Goal: Task Accomplishment & Management: Manage account settings

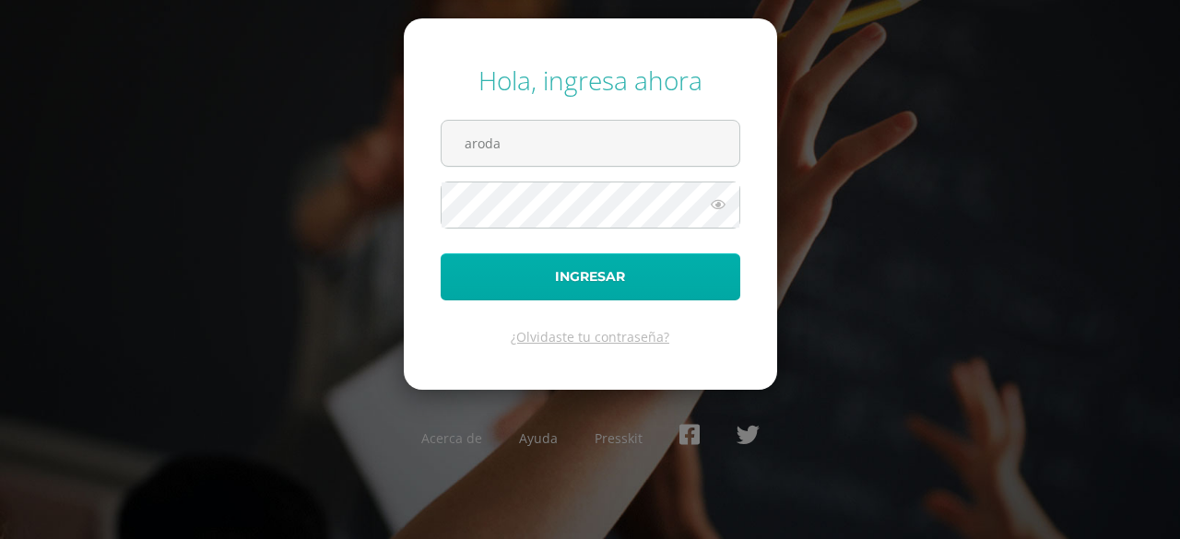
type input "[EMAIL_ADDRESS][DOMAIN_NAME]"
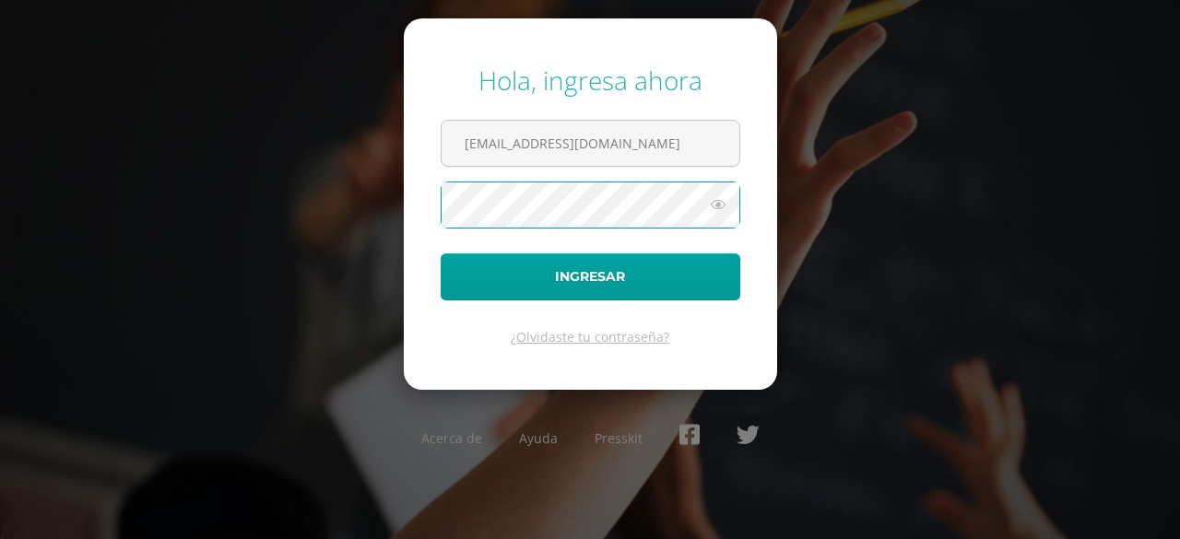
click at [440, 253] on button "Ingresar" at bounding box center [589, 276] width 299 height 47
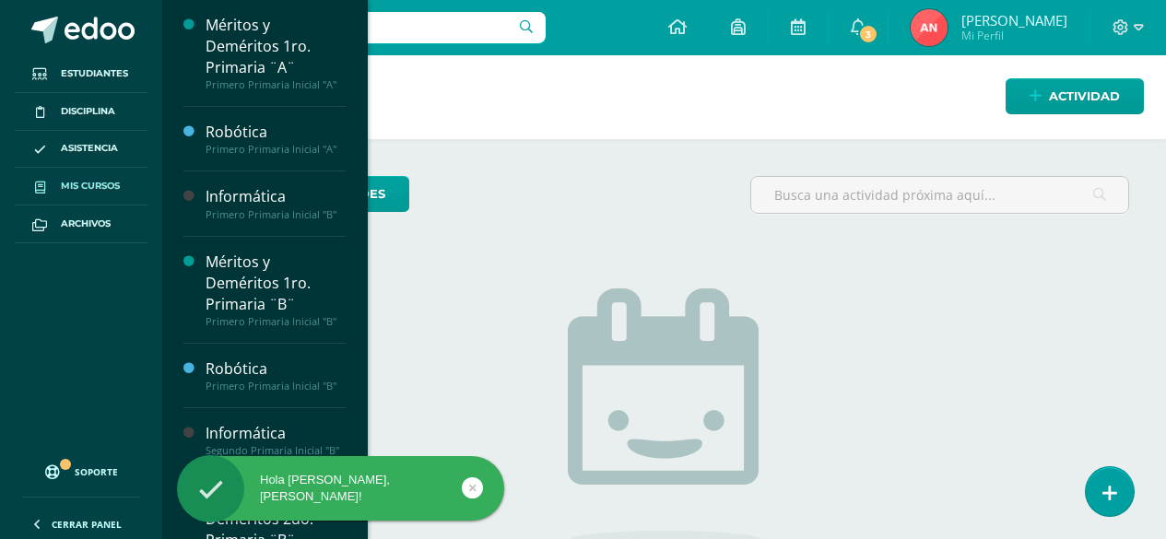
click at [83, 177] on link "Mis cursos" at bounding box center [81, 187] width 133 height 38
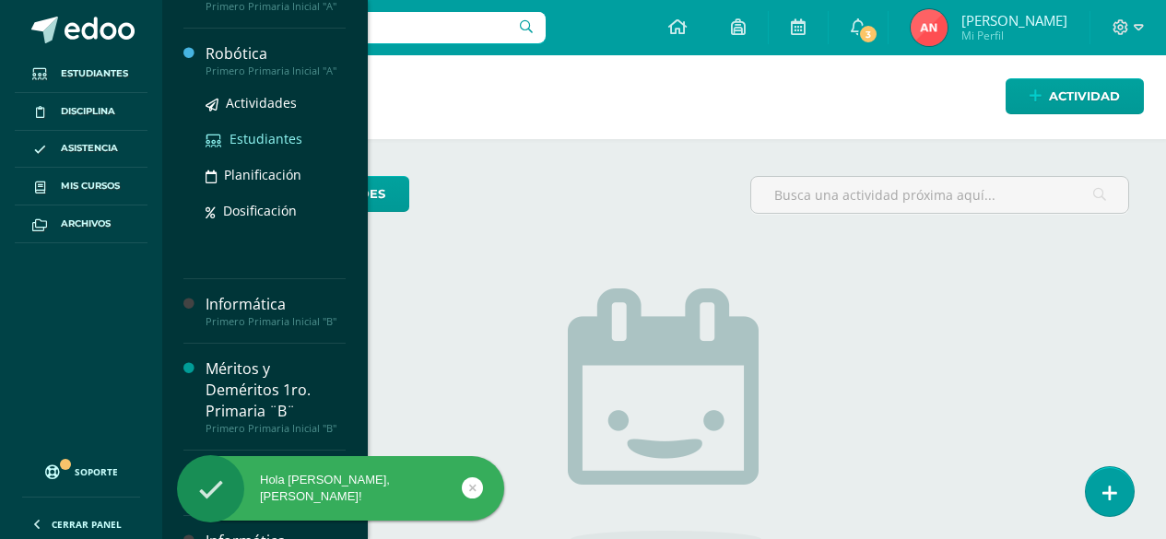
scroll to position [266, 0]
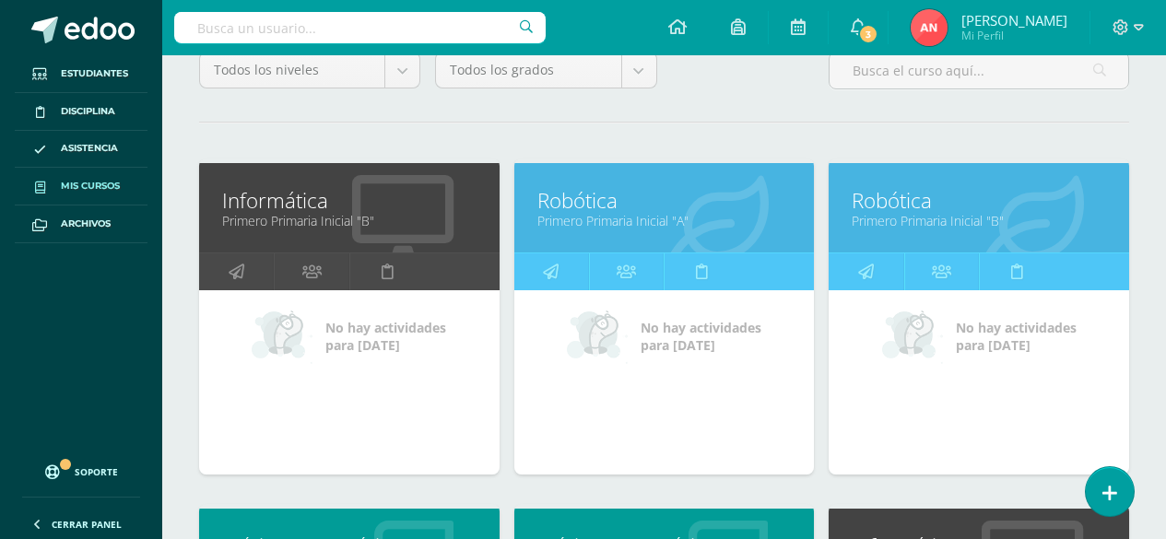
scroll to position [369, 0]
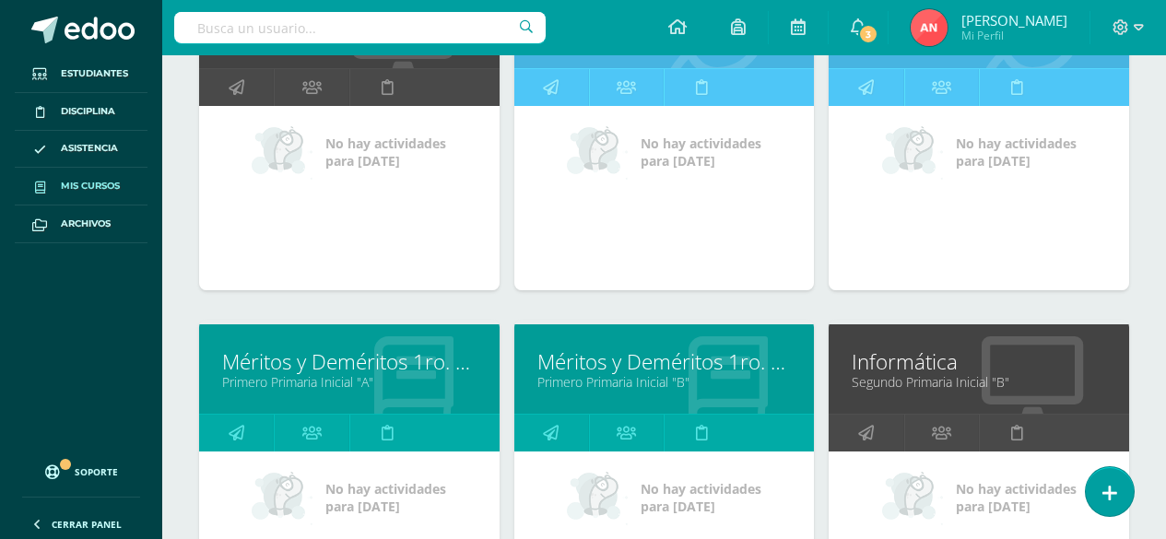
click at [929, 376] on link "Segundo Primaria Inicial "B"" at bounding box center [978, 382] width 254 height 18
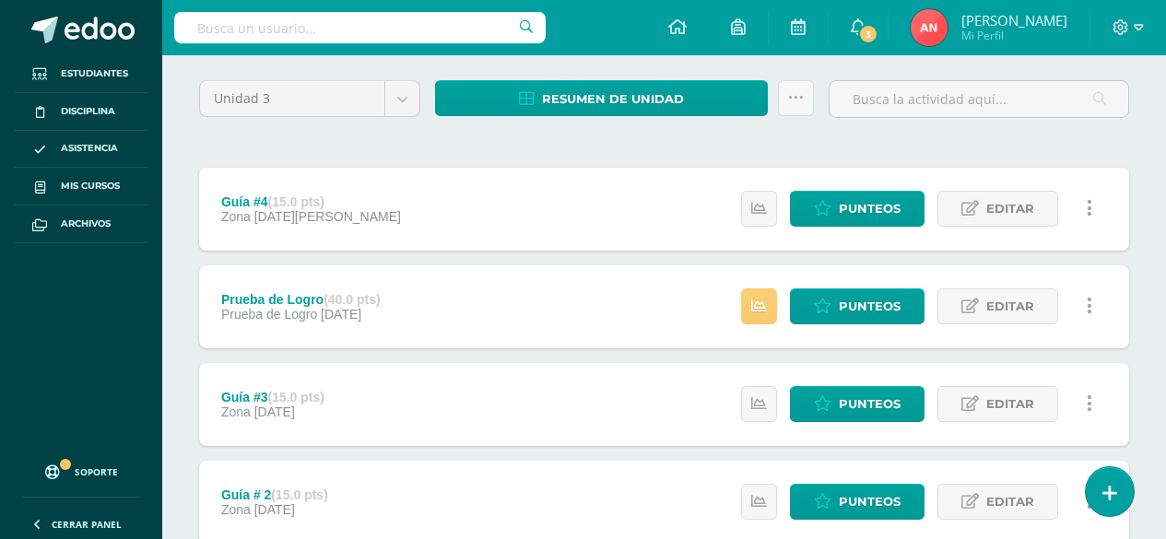
scroll to position [184, 0]
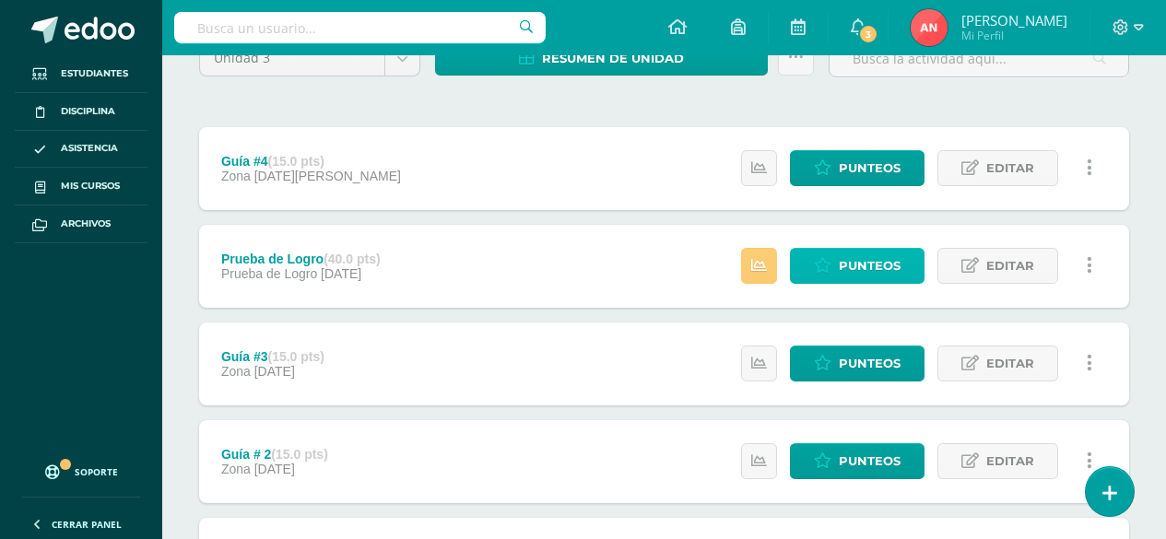
click at [851, 271] on span "Punteos" at bounding box center [870, 266] width 62 height 34
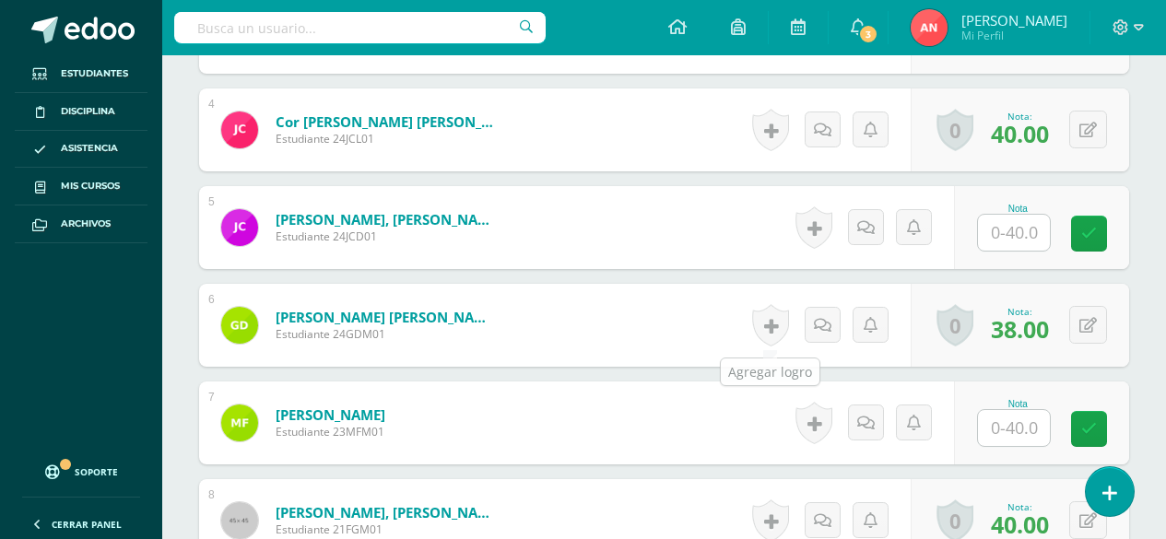
scroll to position [846, 0]
click at [1016, 241] on input "text" at bounding box center [1014, 232] width 72 height 36
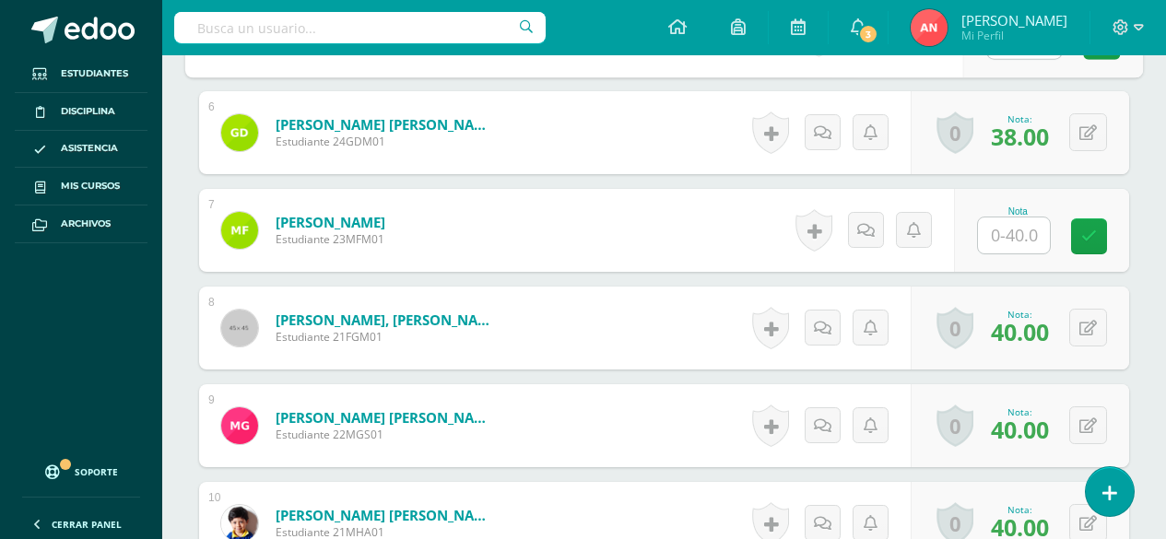
scroll to position [939, 0]
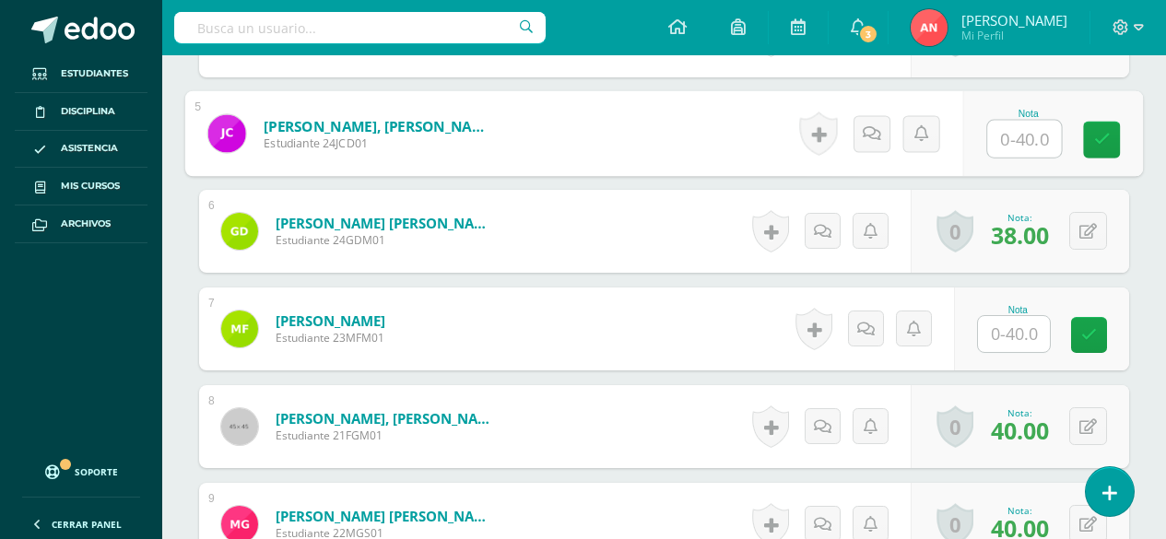
click at [1018, 334] on input "text" at bounding box center [1014, 334] width 72 height 36
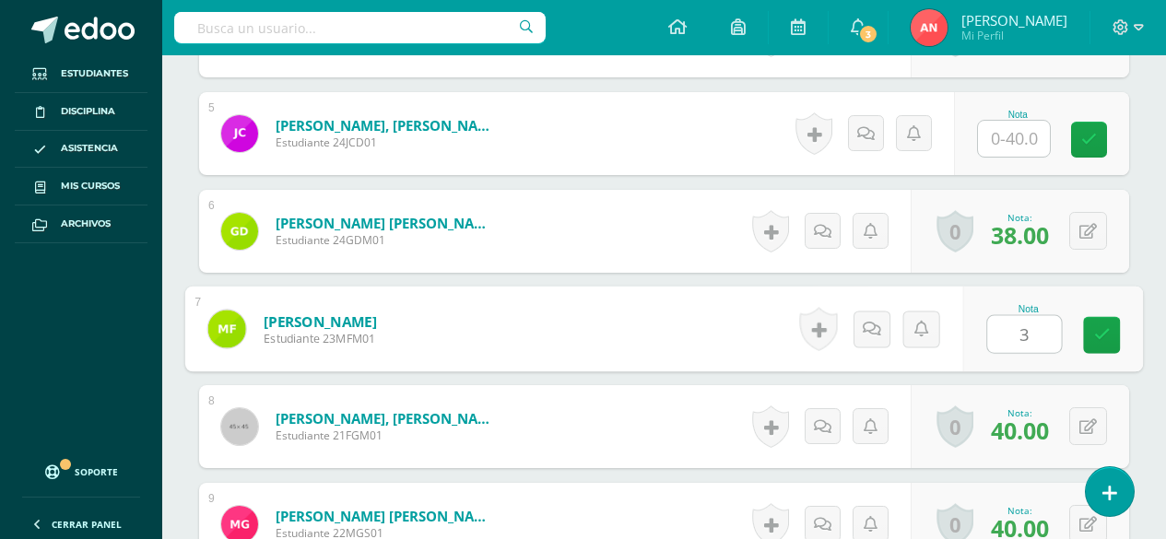
type input "38"
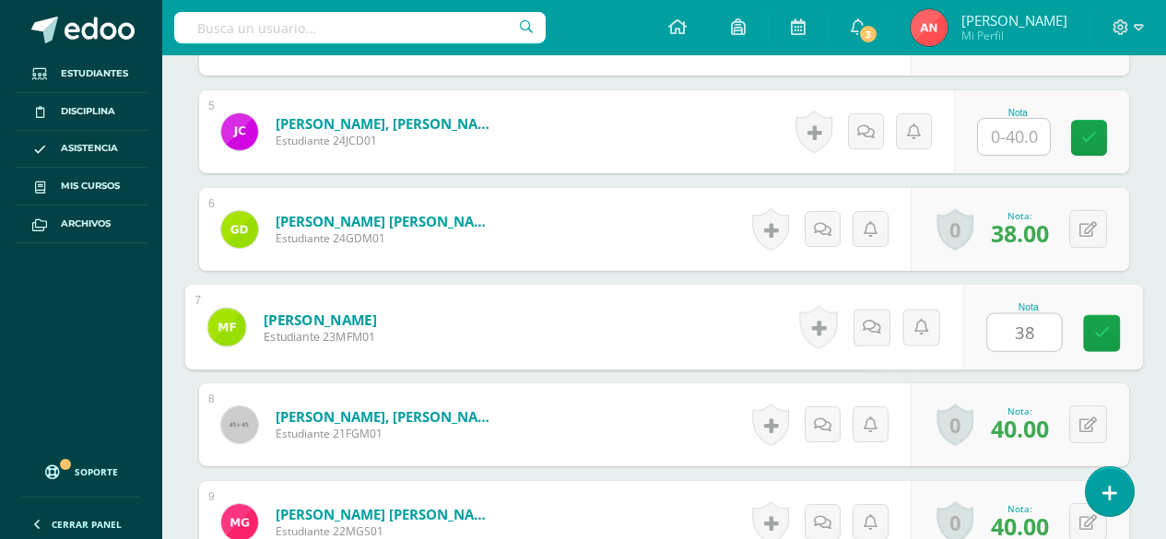
scroll to position [942, 0]
click at [1106, 337] on icon at bounding box center [1102, 332] width 17 height 16
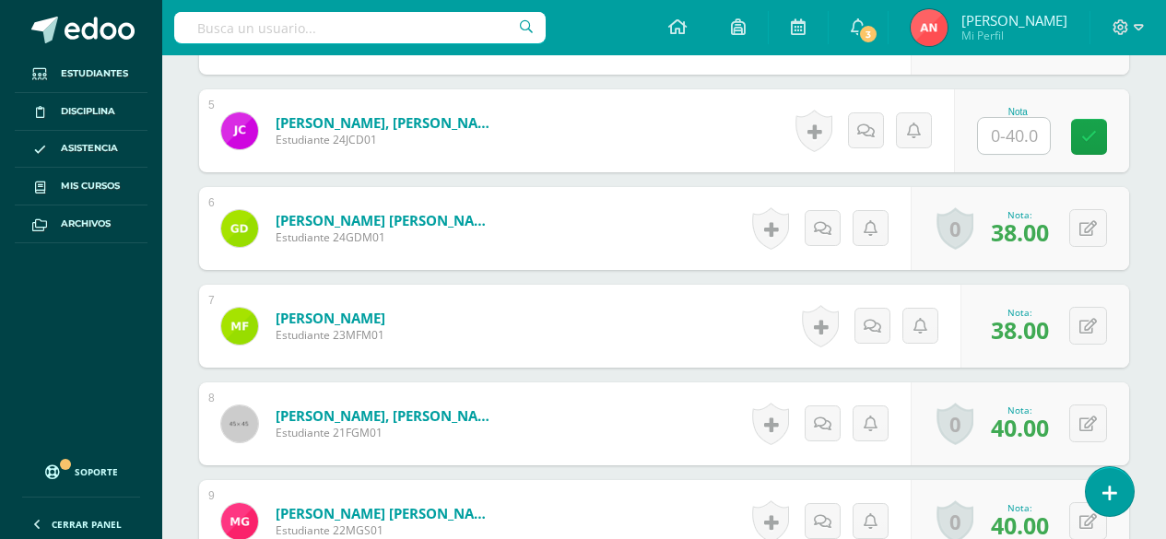
click at [1013, 137] on input "text" at bounding box center [1014, 136] width 72 height 36
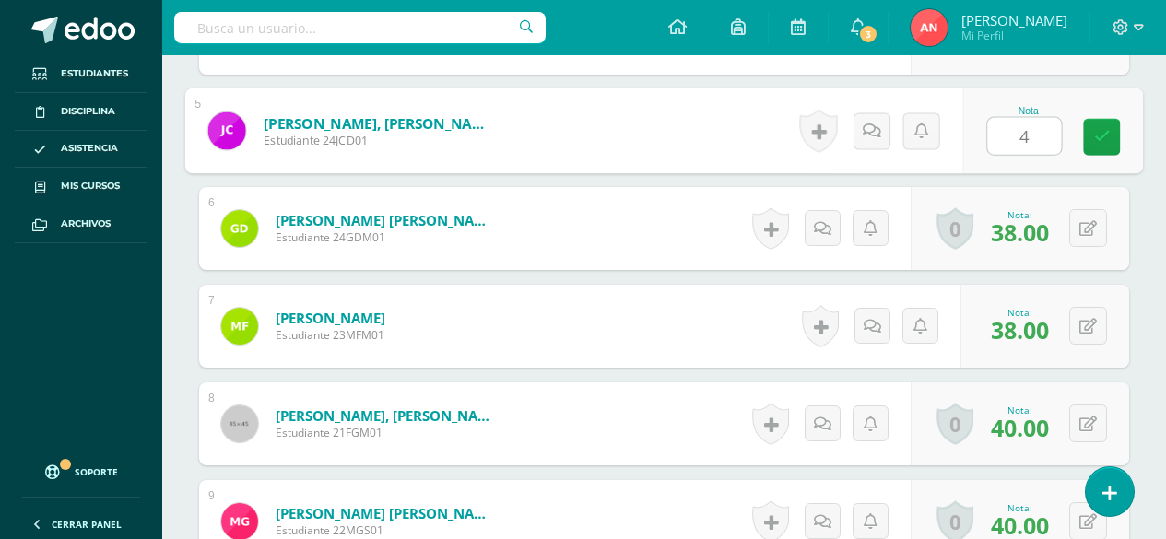
type input "40"
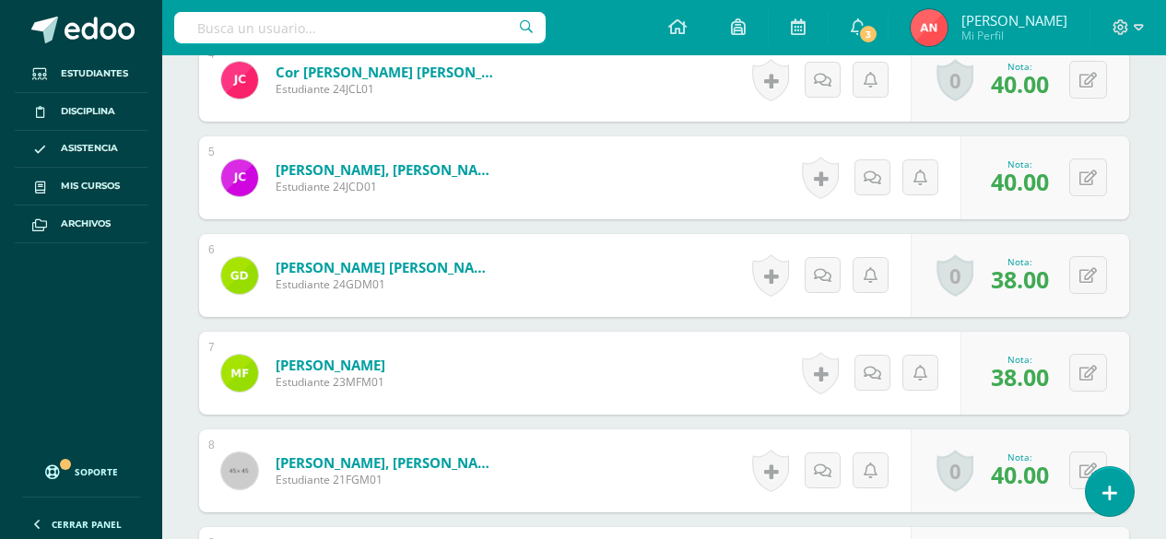
scroll to position [850, 0]
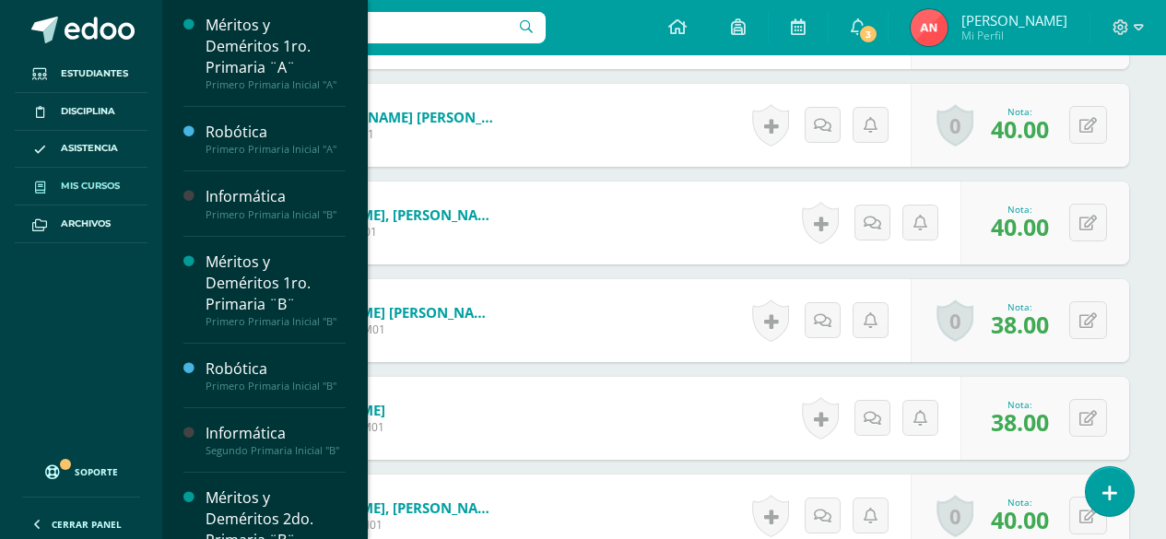
click at [88, 187] on span "Mis cursos" at bounding box center [90, 186] width 59 height 15
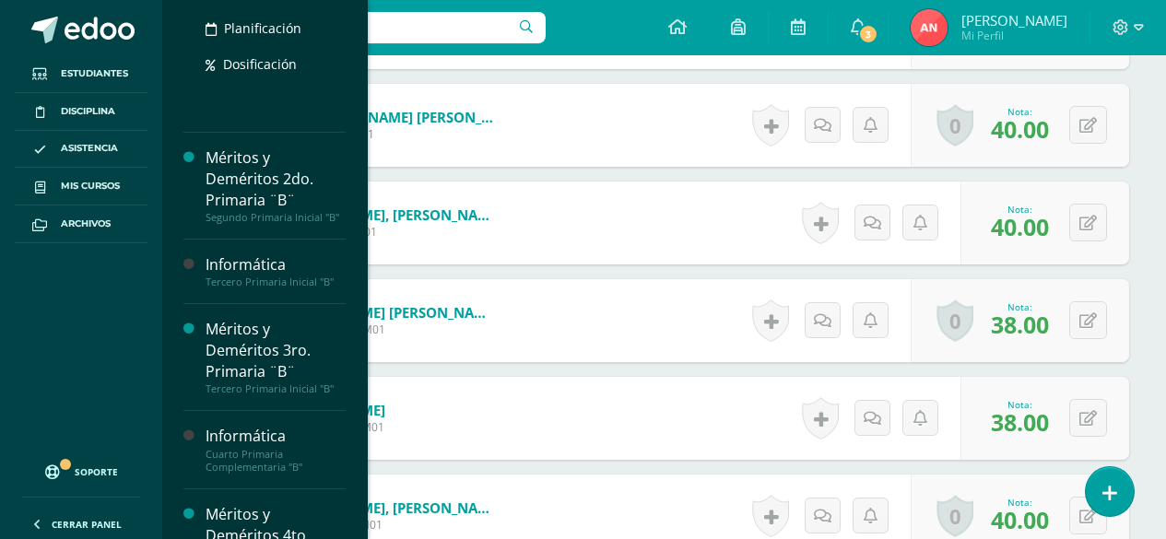
scroll to position [844, 0]
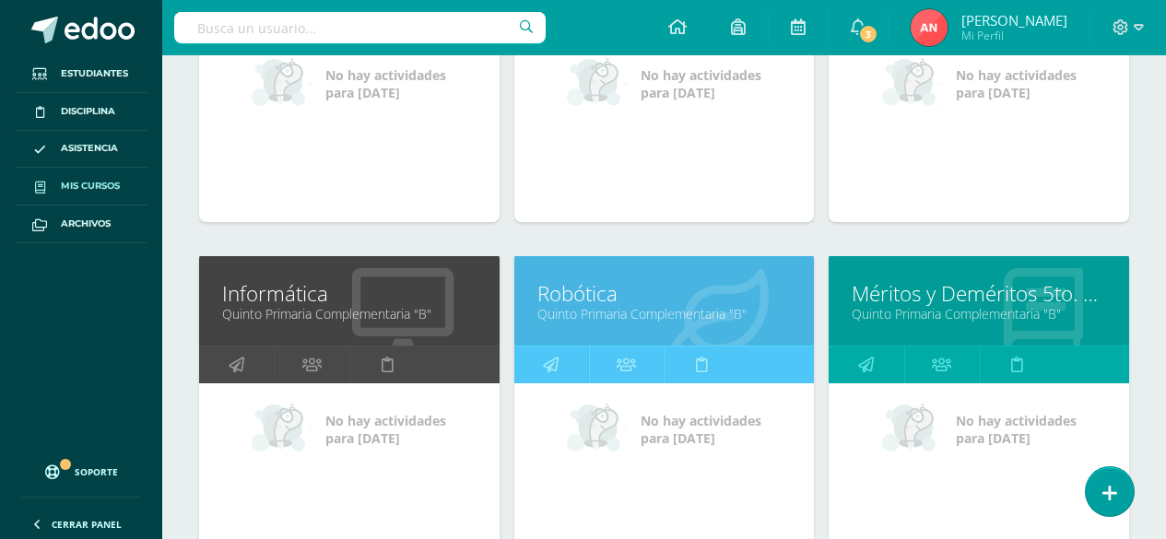
scroll to position [1474, 0]
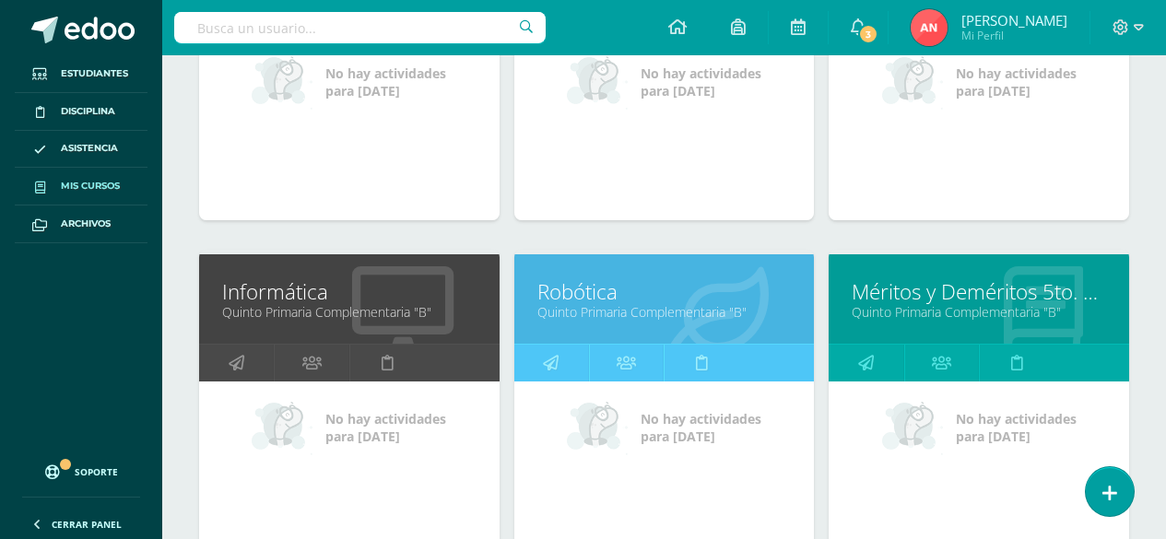
click at [323, 299] on link "Informática" at bounding box center [349, 291] width 254 height 29
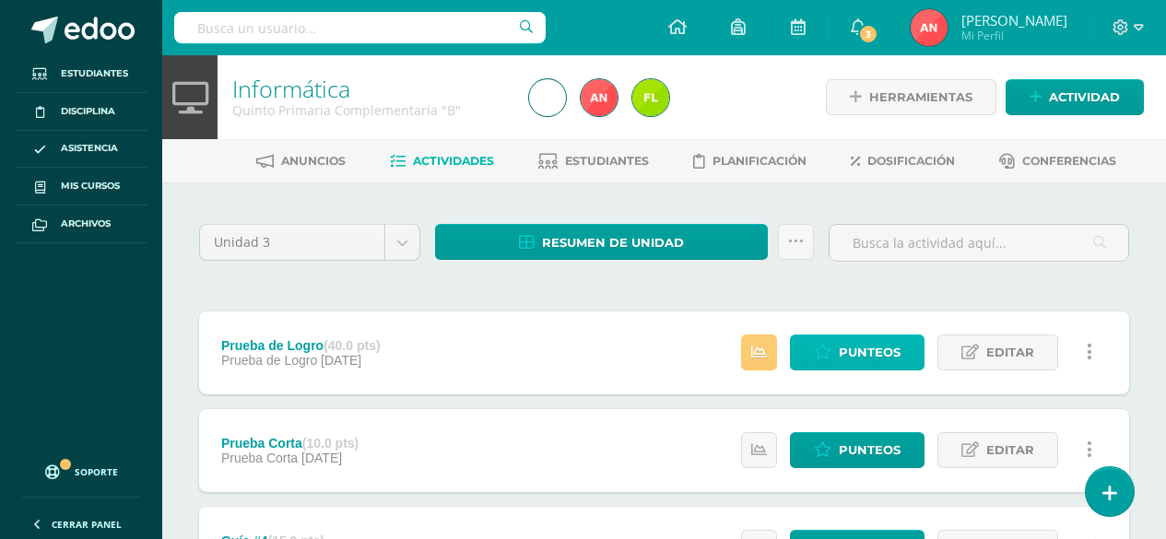
click at [875, 361] on span "Punteos" at bounding box center [870, 352] width 62 height 34
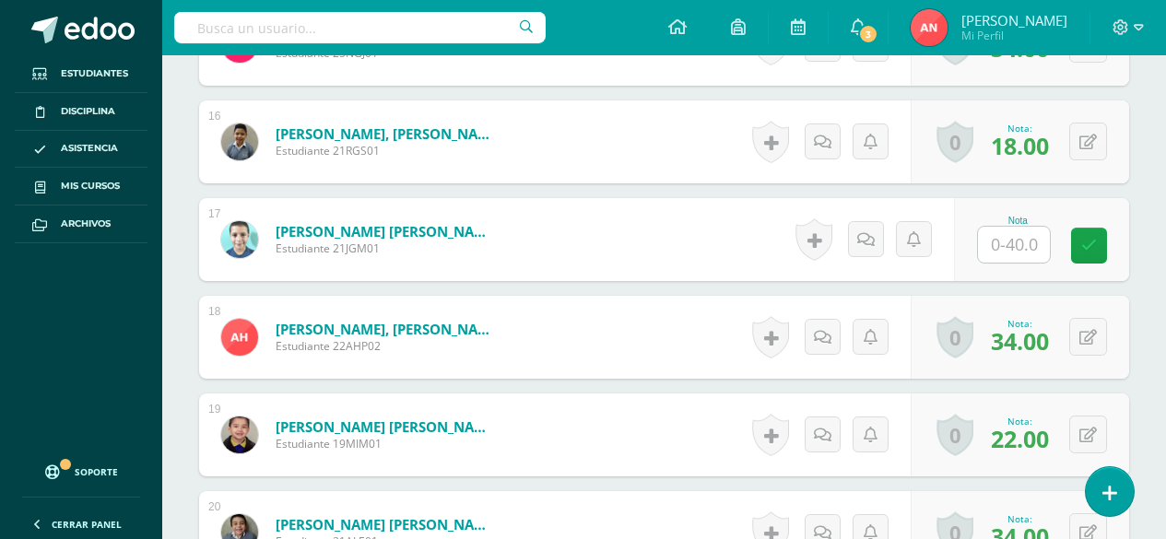
scroll to position [2006, 0]
click at [1038, 251] on input "text" at bounding box center [1014, 244] width 72 height 36
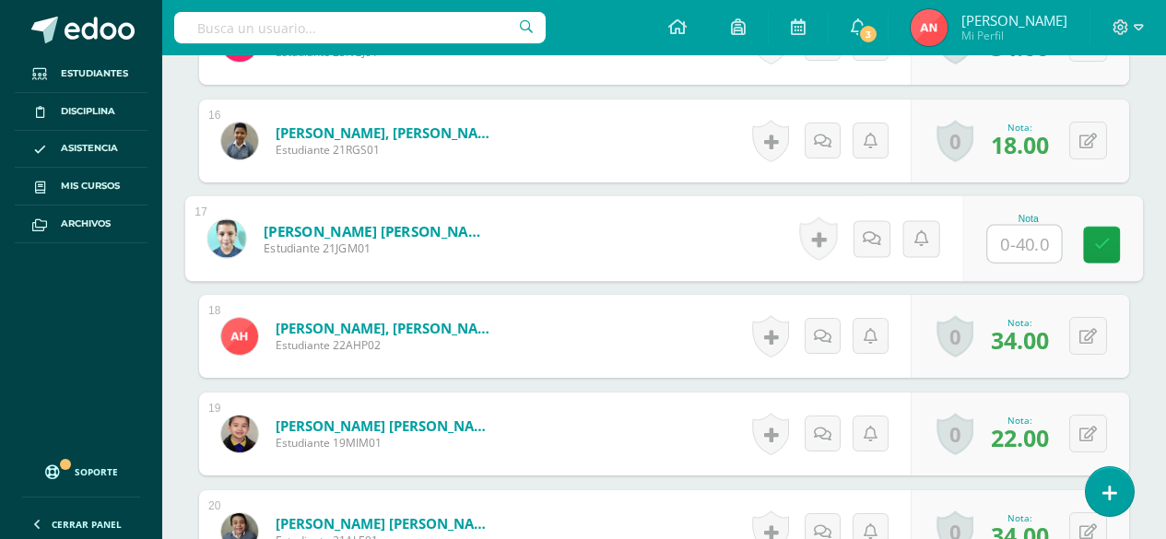
type input "2"
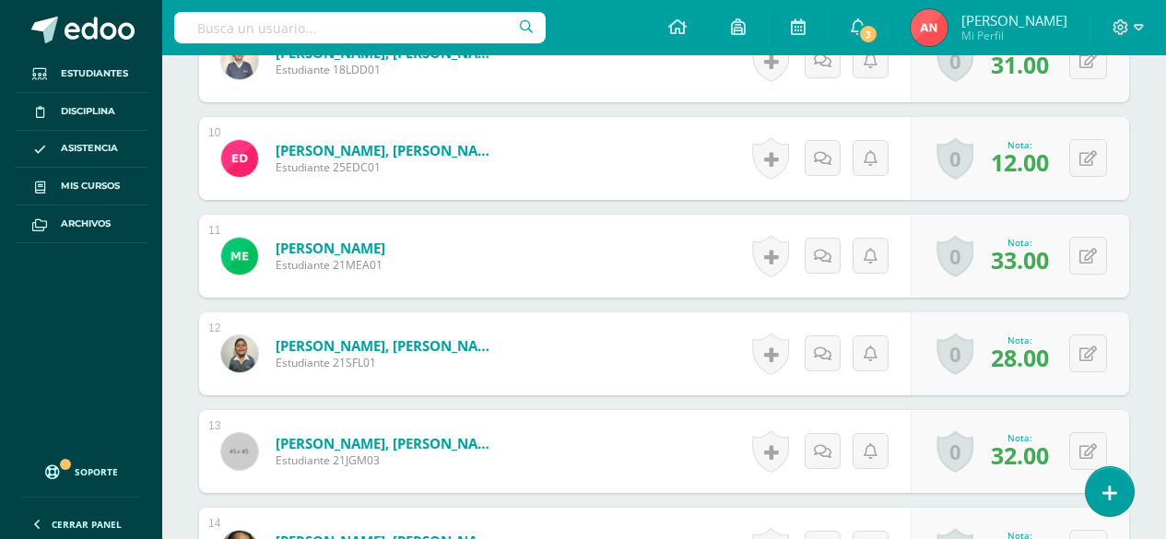
scroll to position [995, 0]
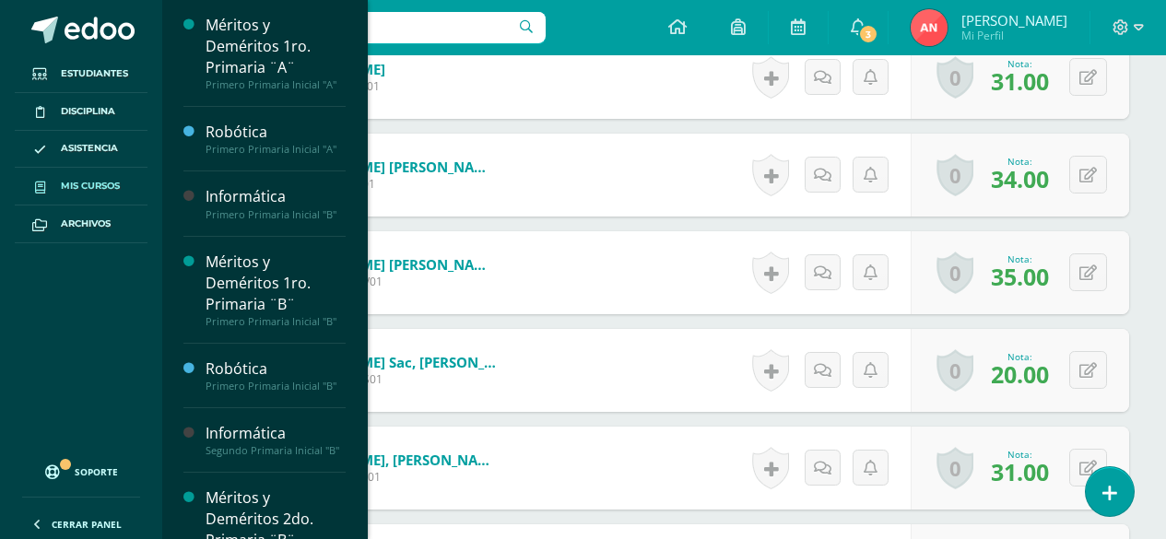
click at [65, 188] on span "Mis cursos" at bounding box center [90, 186] width 59 height 15
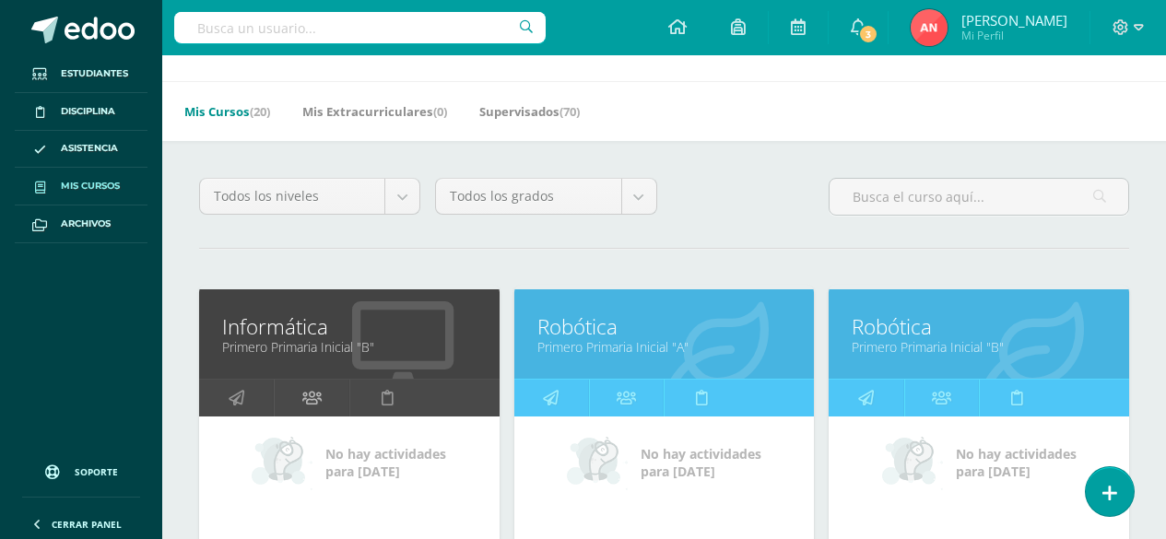
scroll to position [184, 0]
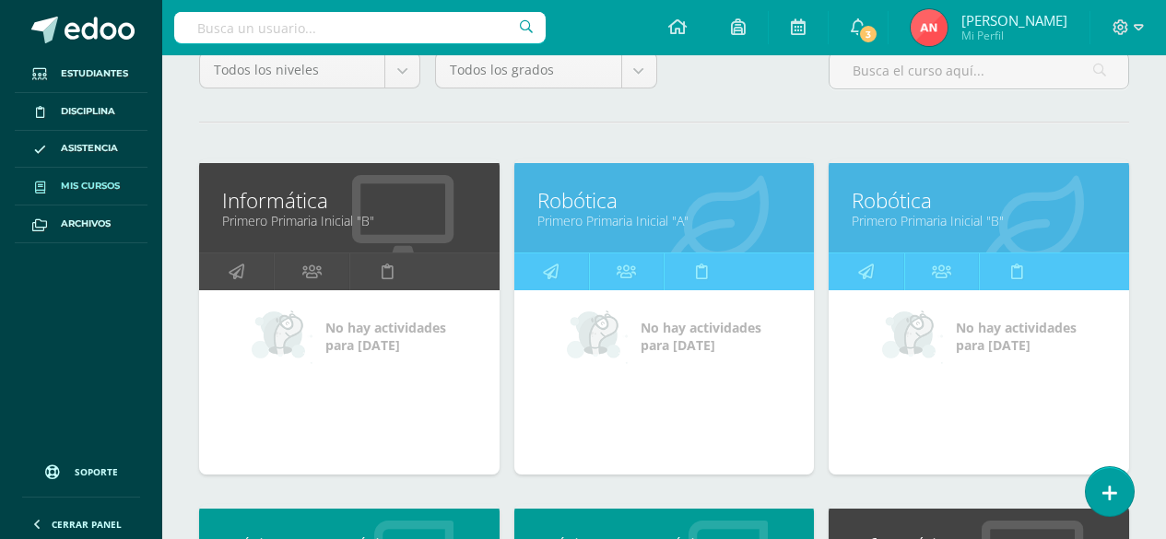
click at [276, 205] on link "Informática" at bounding box center [349, 200] width 254 height 29
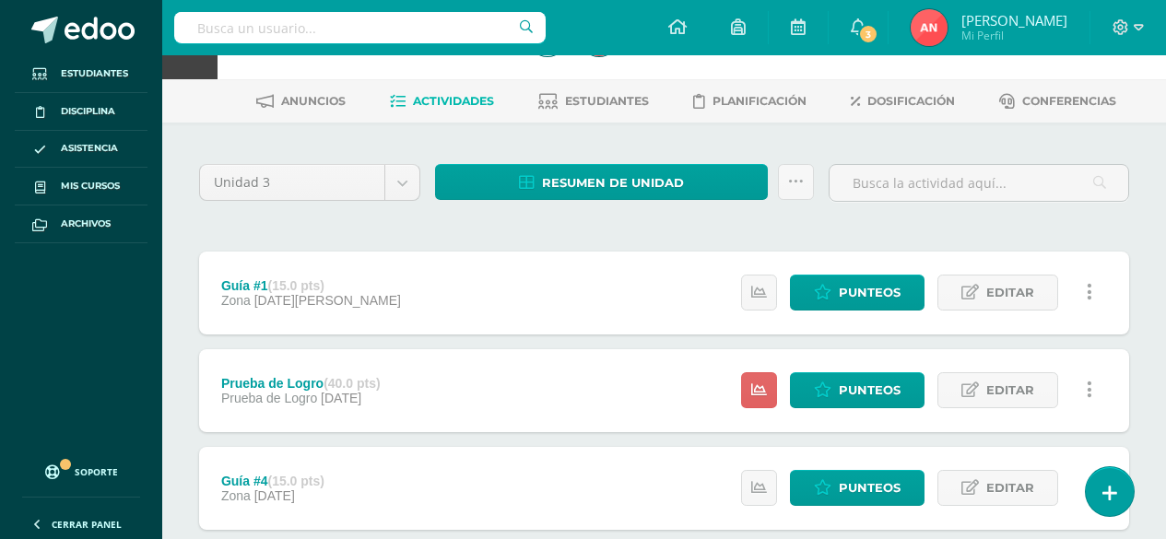
scroll to position [92, 0]
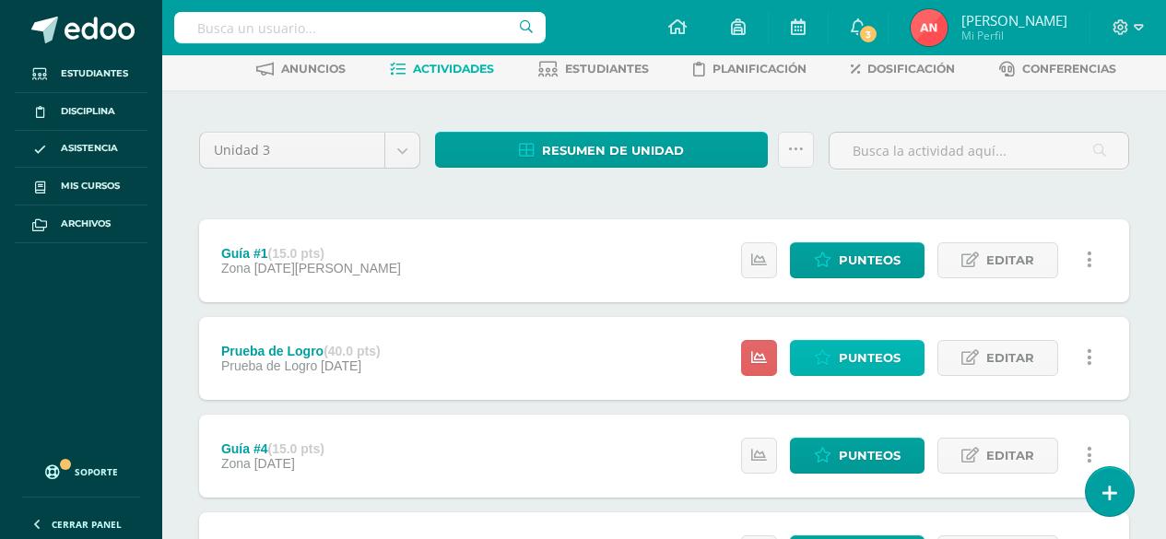
click at [853, 360] on span "Punteos" at bounding box center [870, 358] width 62 height 34
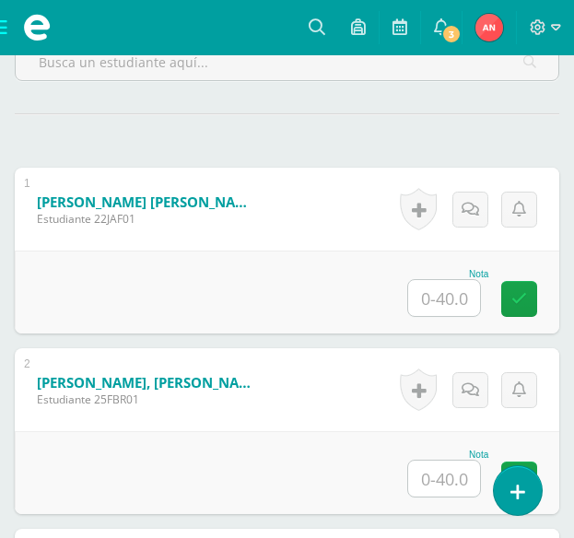
scroll to position [556, 0]
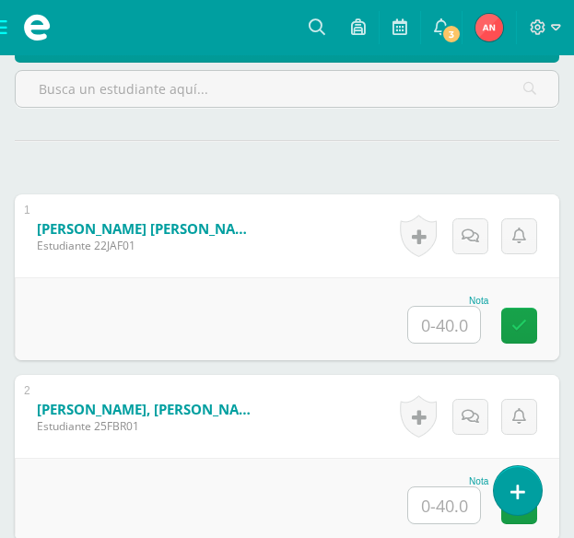
click at [435, 326] on input "text" at bounding box center [444, 325] width 72 height 36
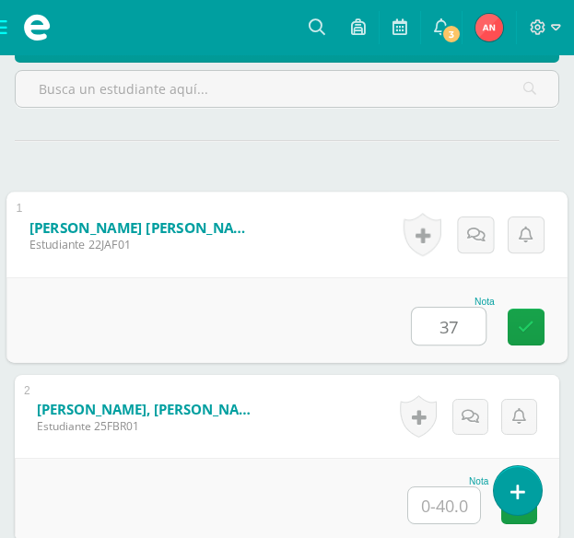
type input "37"
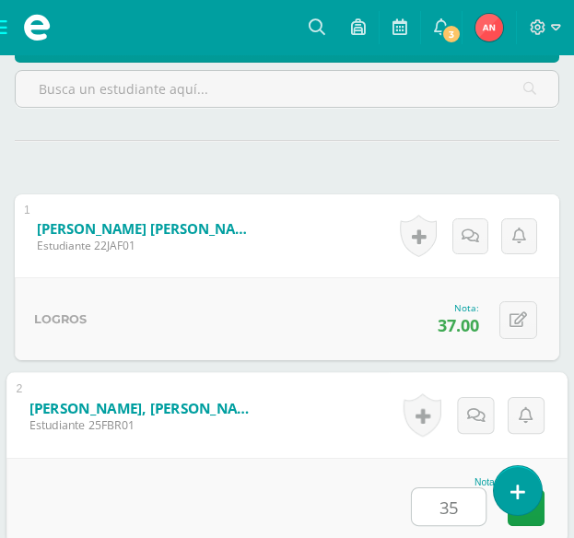
type input "35"
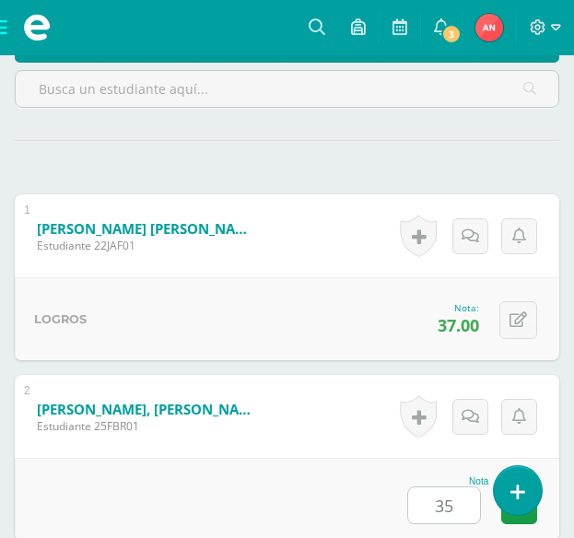
scroll to position [973, 0]
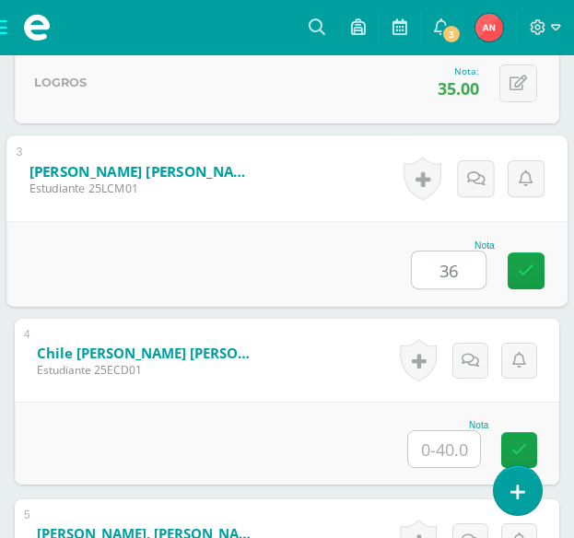
type input "36"
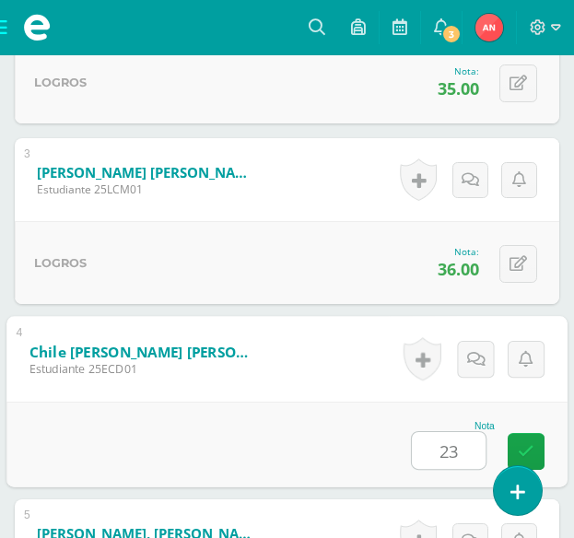
type input "23"
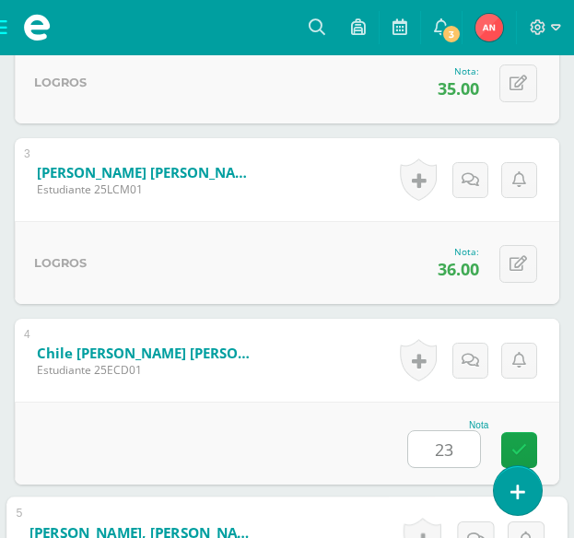
scroll to position [1334, 0]
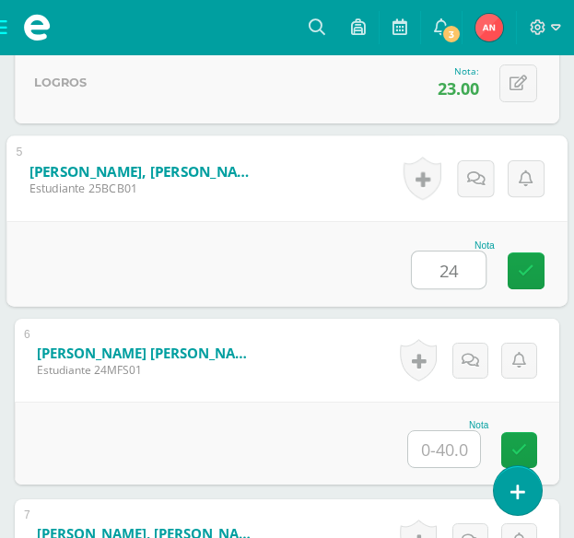
type input "24"
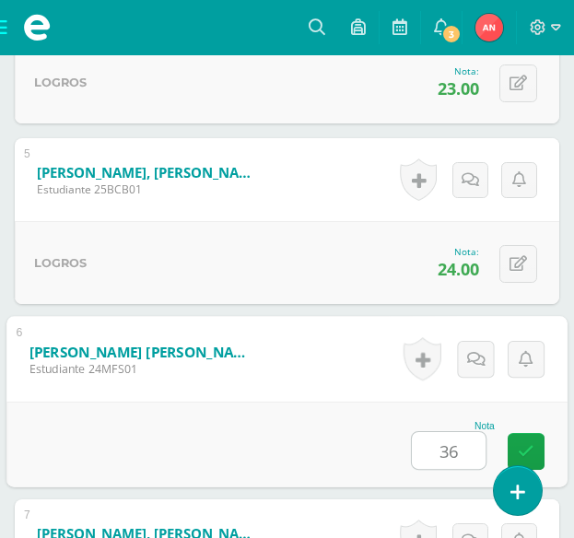
type input "36"
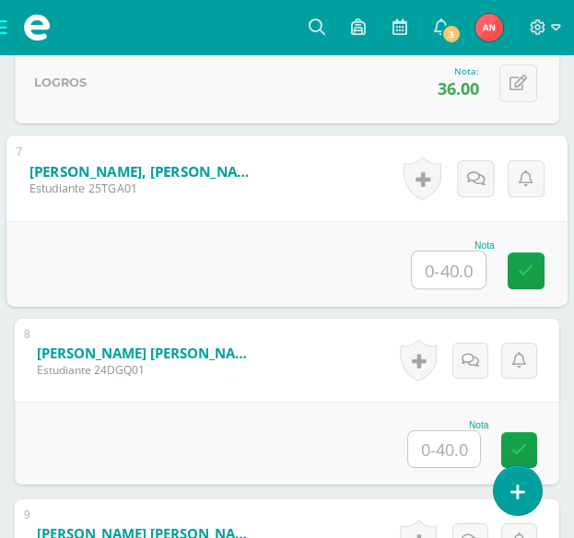
type input "2"
type input "38"
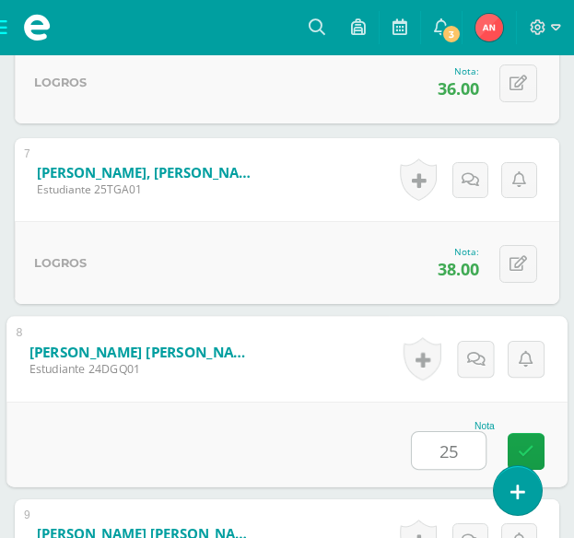
type input "25"
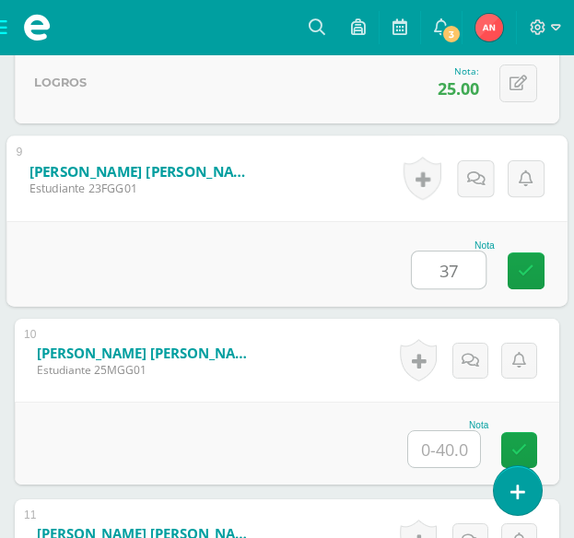
type input "37"
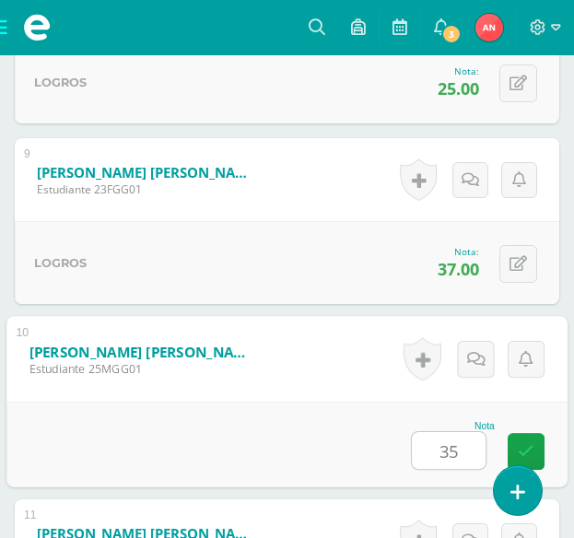
type input "35"
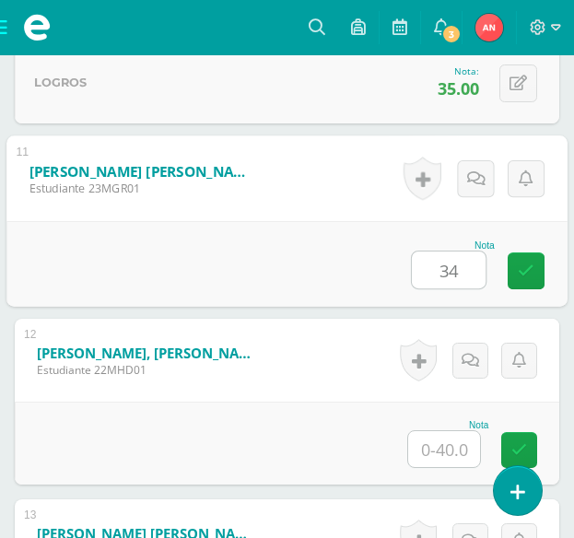
type input "34"
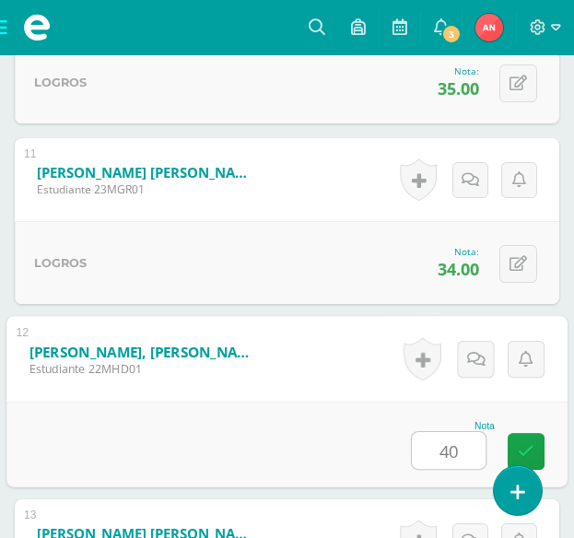
type input "40"
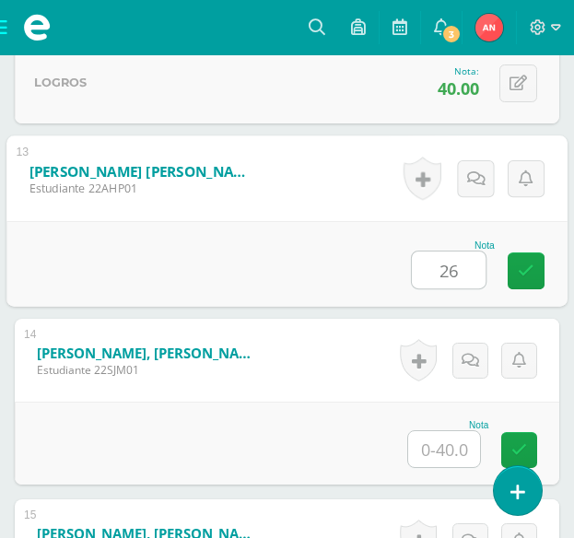
type input "26"
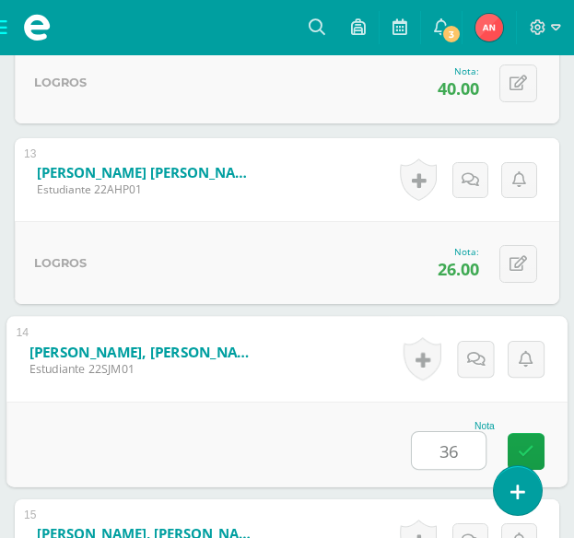
type input "36"
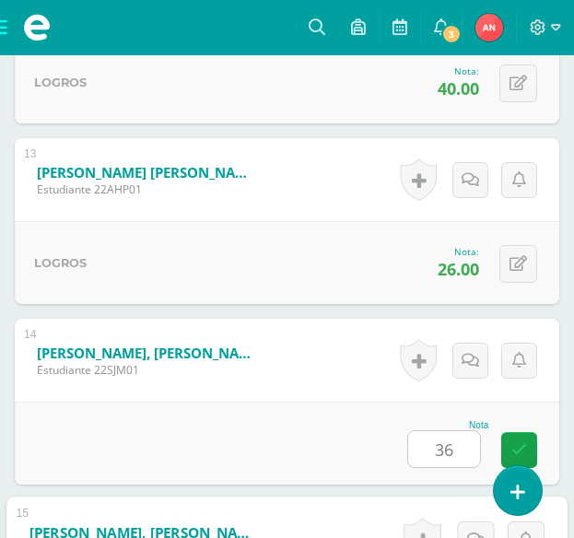
scroll to position [3141, 0]
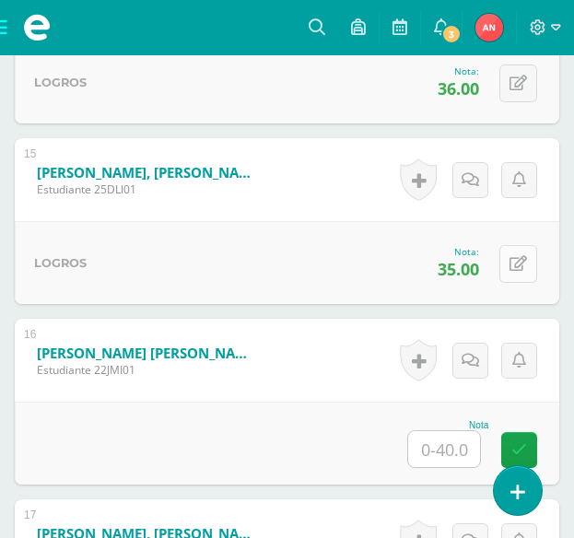
click at [512, 260] on icon at bounding box center [519, 264] width 18 height 16
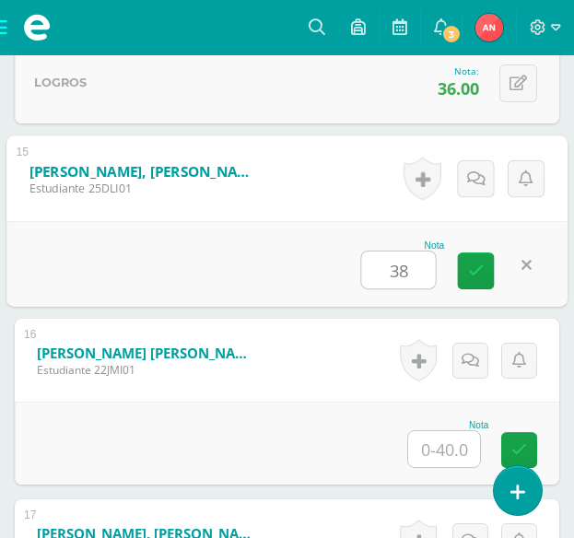
type input "38"
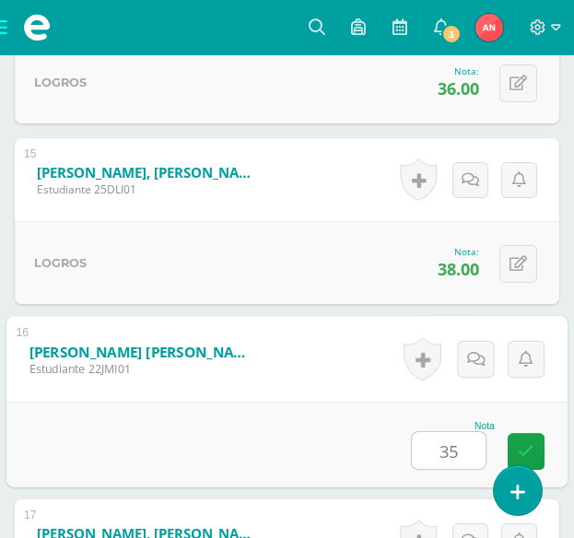
type input "35"
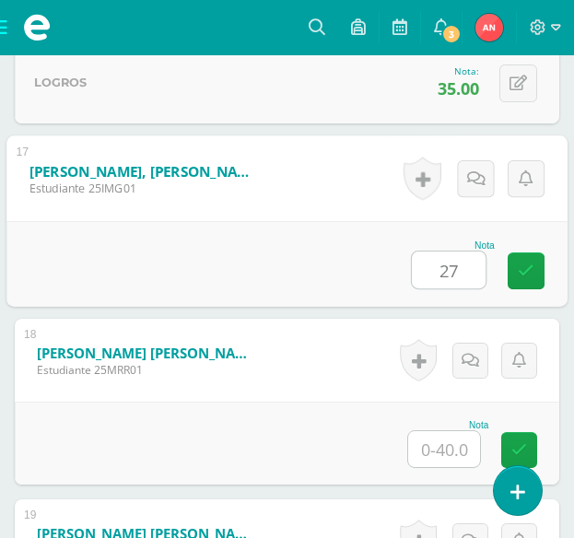
type input "27"
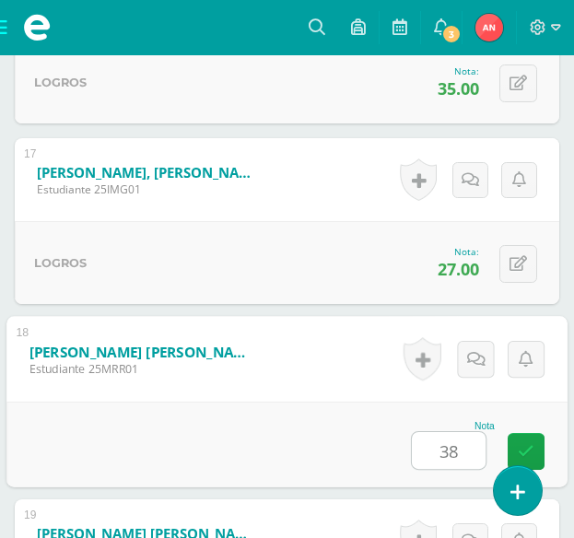
type input "38"
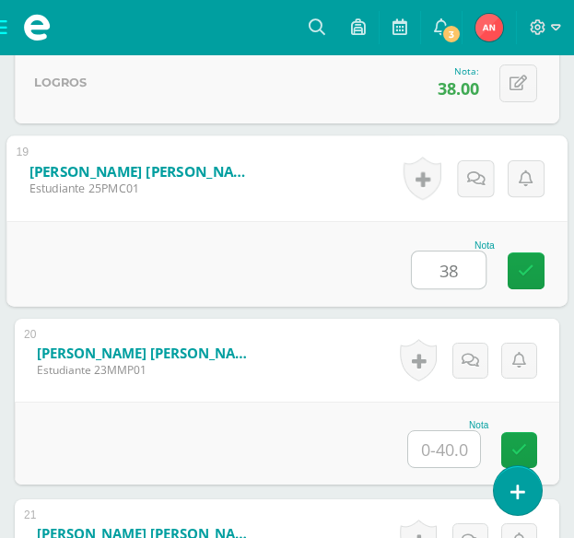
type input "38"
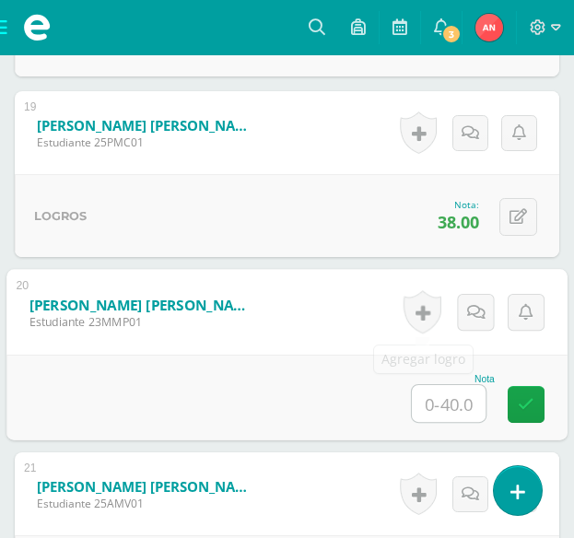
scroll to position [3955, 0]
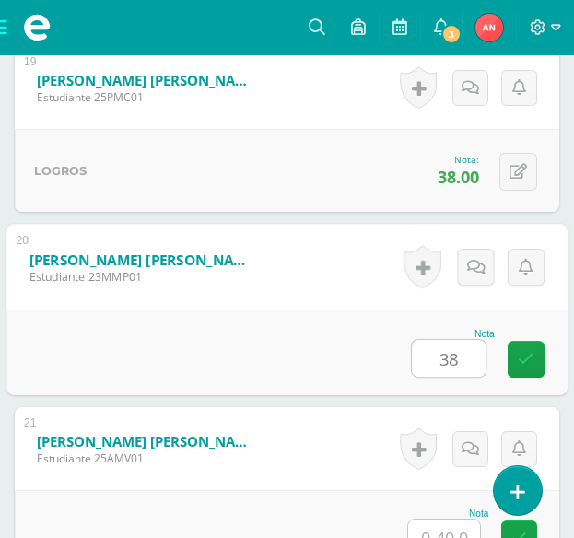
type input "38"
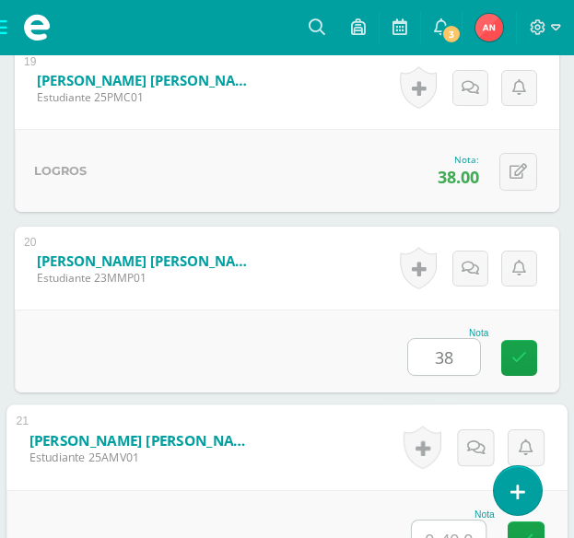
scroll to position [3973, 0]
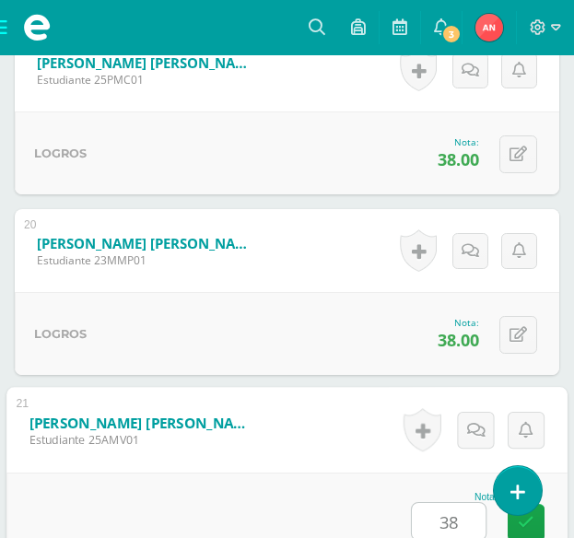
type input "38"
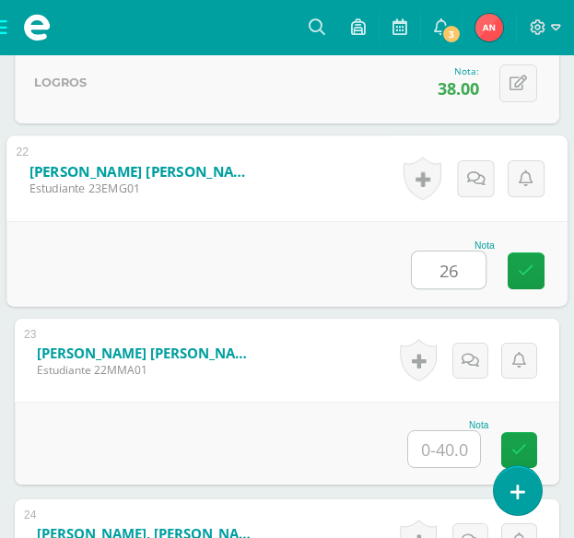
type input "26"
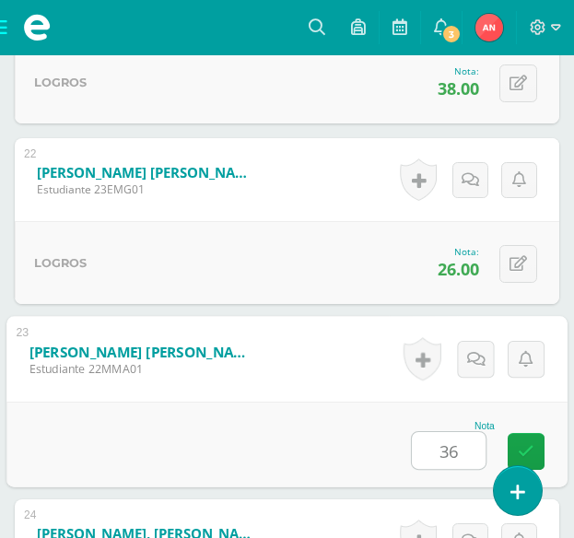
type input "36"
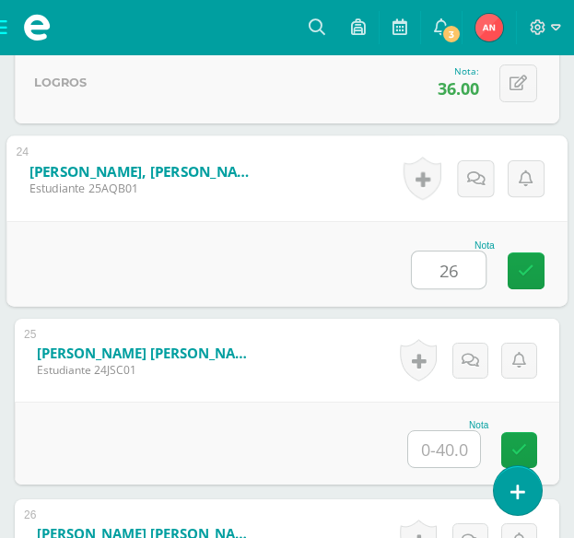
type input "26"
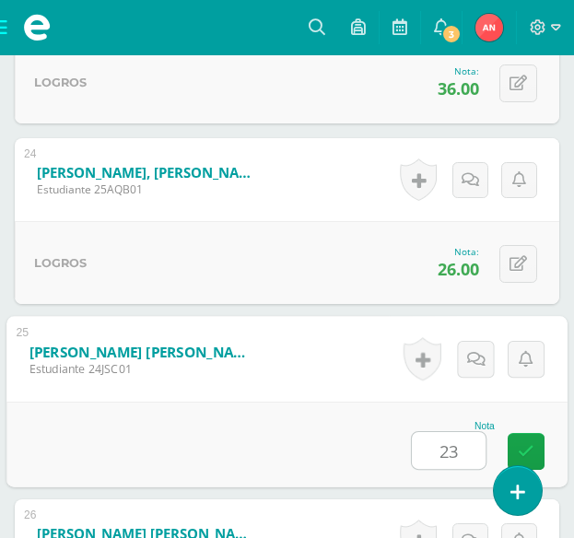
type input "23"
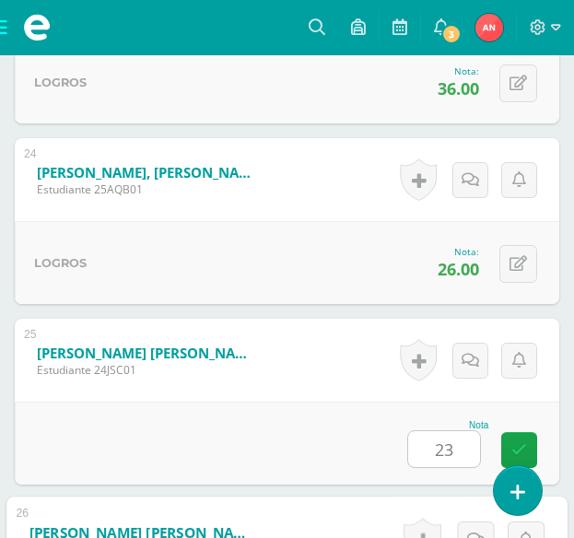
scroll to position [5127, 0]
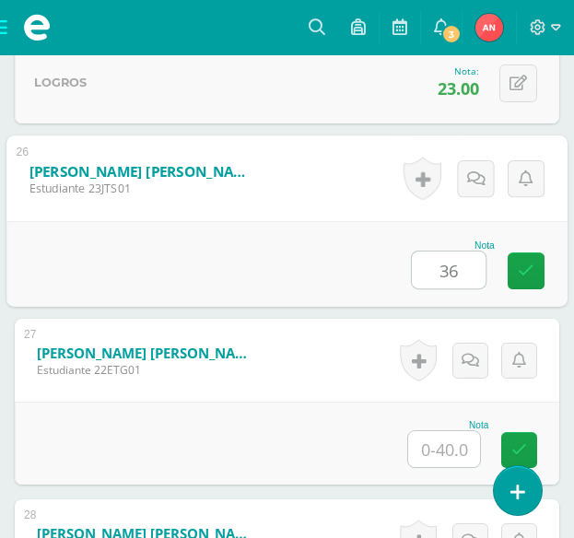
type input "36"
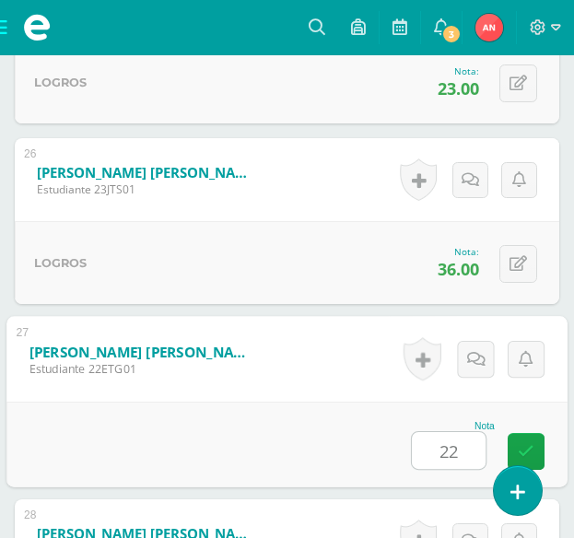
type input "22"
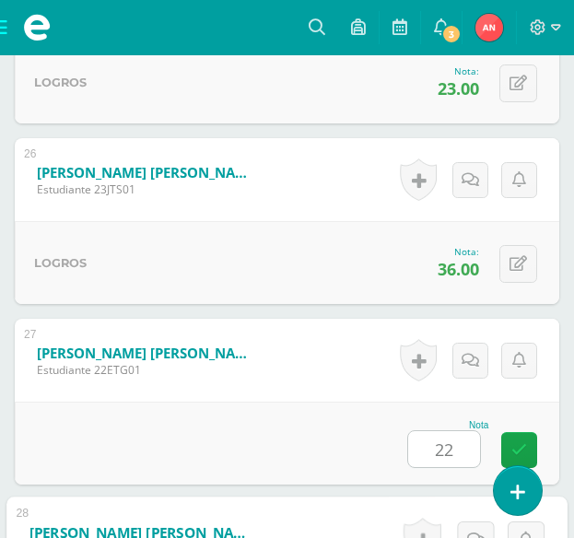
scroll to position [5489, 0]
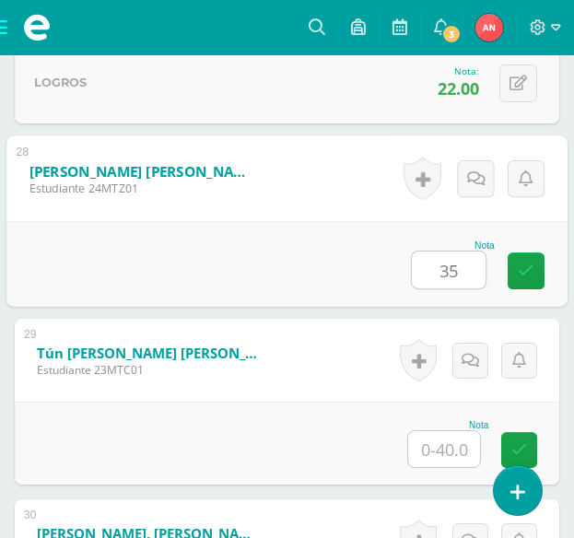
type input "35"
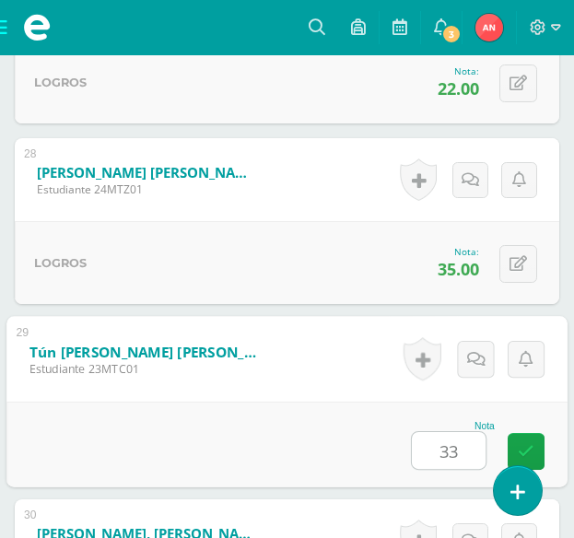
type input "33"
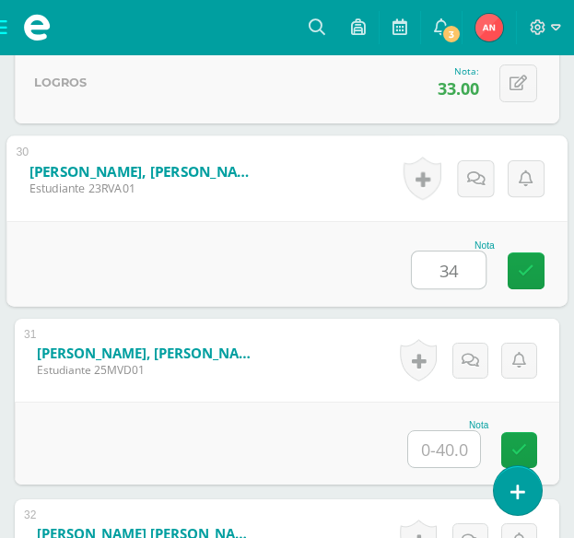
type input "34"
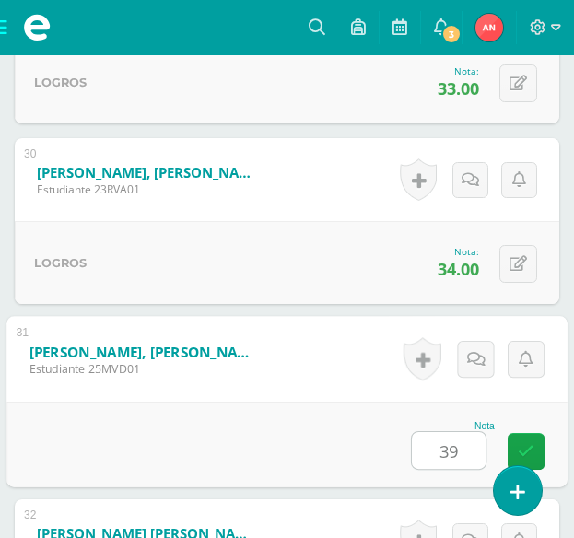
type input "39"
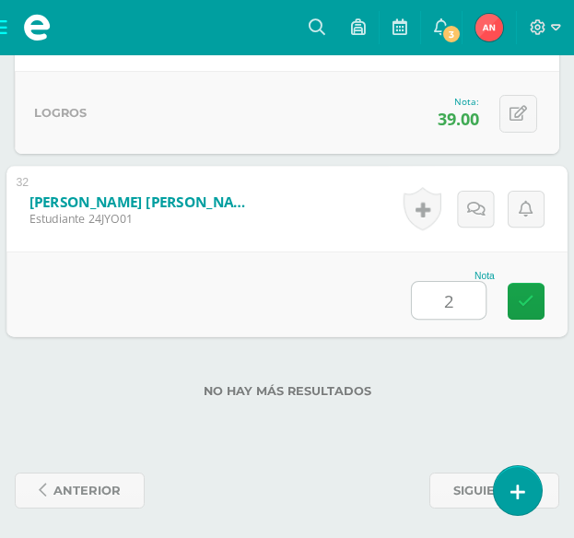
type input "27"
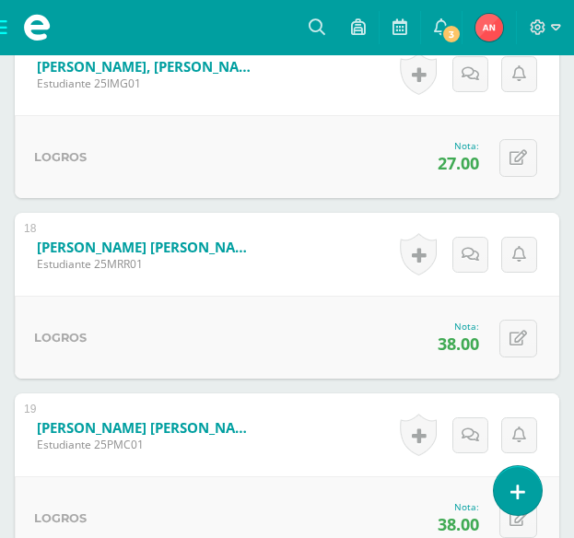
scroll to position [3600, 0]
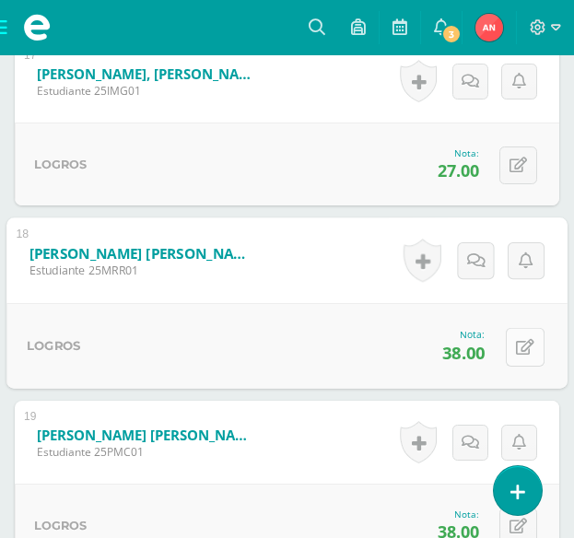
click at [515, 346] on button at bounding box center [525, 346] width 39 height 39
type input "36"
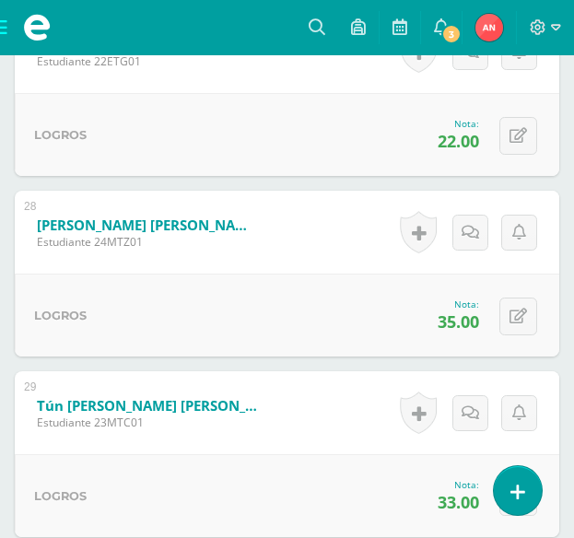
scroll to position [5443, 0]
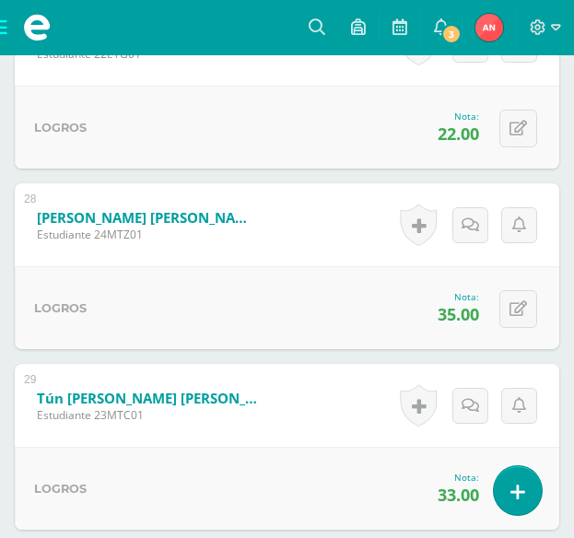
click at [15, 31] on span at bounding box center [37, 27] width 74 height 55
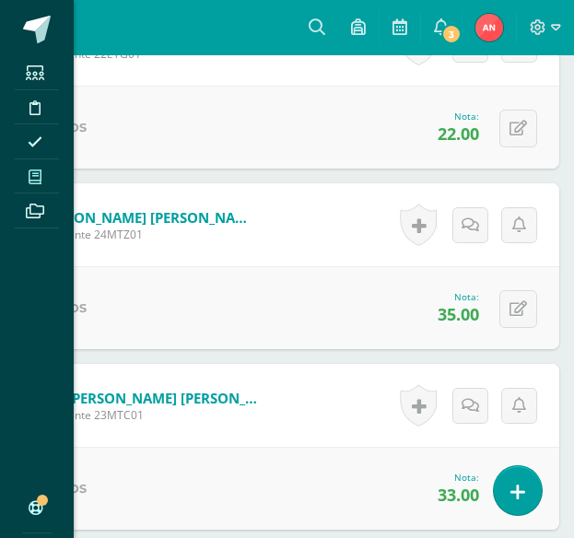
click at [43, 169] on span at bounding box center [35, 176] width 41 height 25
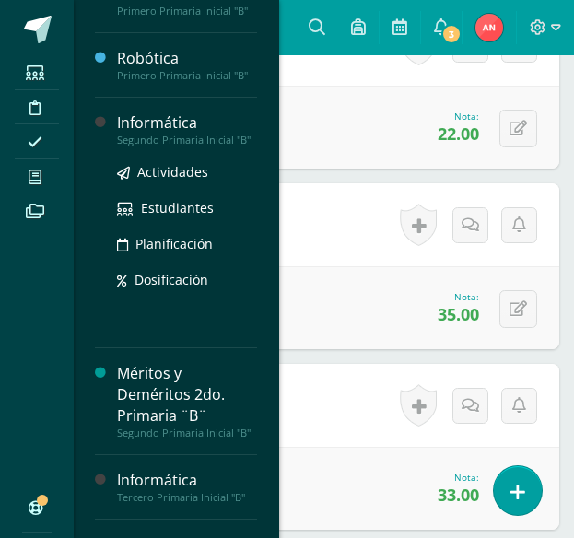
scroll to position [276, 0]
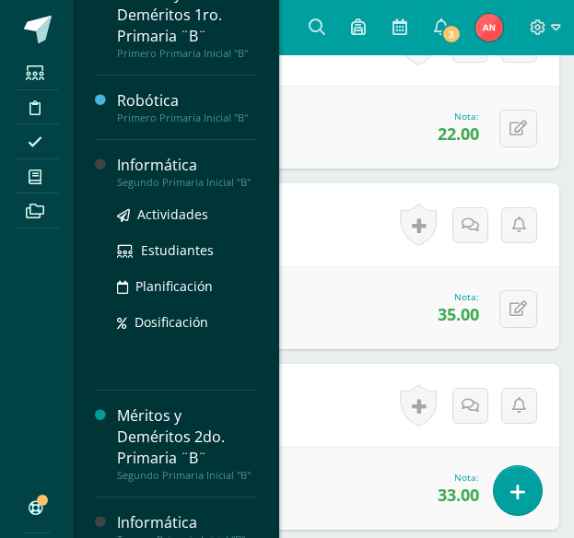
click at [171, 182] on div "Segundo Primaria Inicial "B"" at bounding box center [187, 182] width 140 height 13
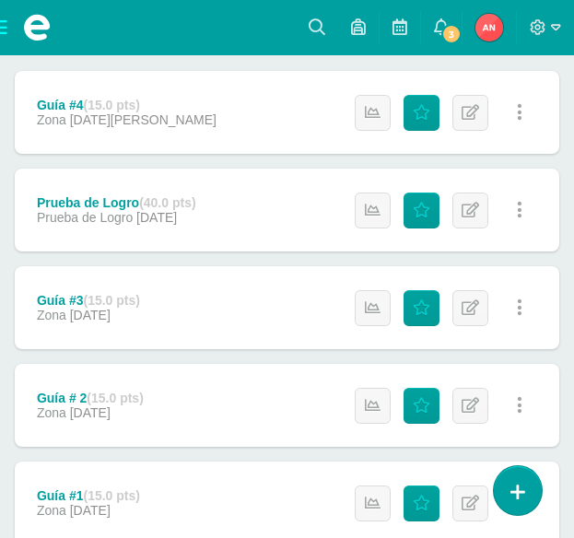
scroll to position [485, 0]
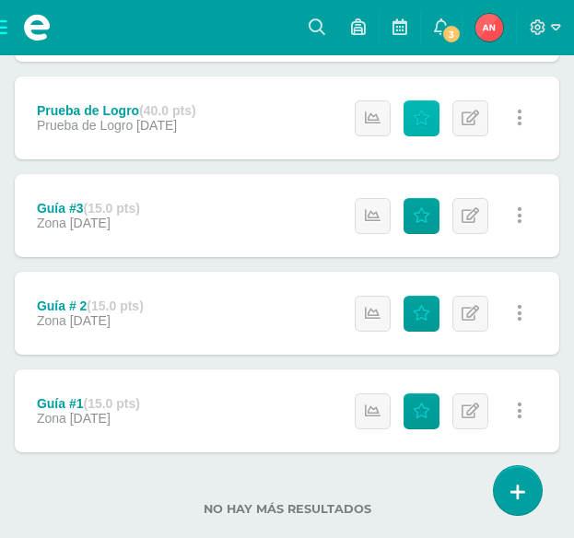
click at [425, 123] on icon at bounding box center [422, 119] width 18 height 16
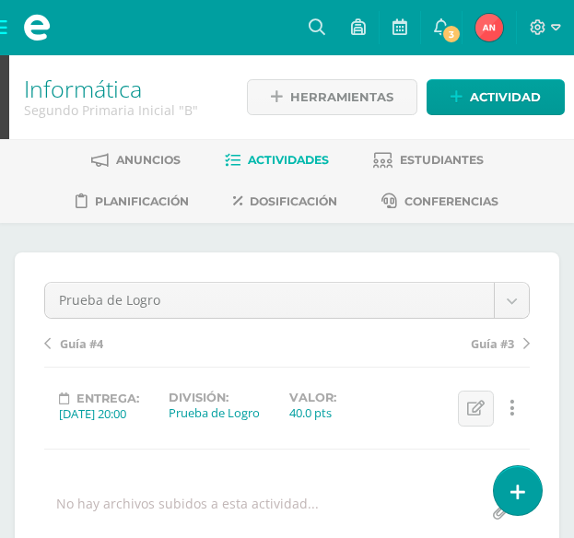
click at [6, 30] on span at bounding box center [37, 27] width 74 height 55
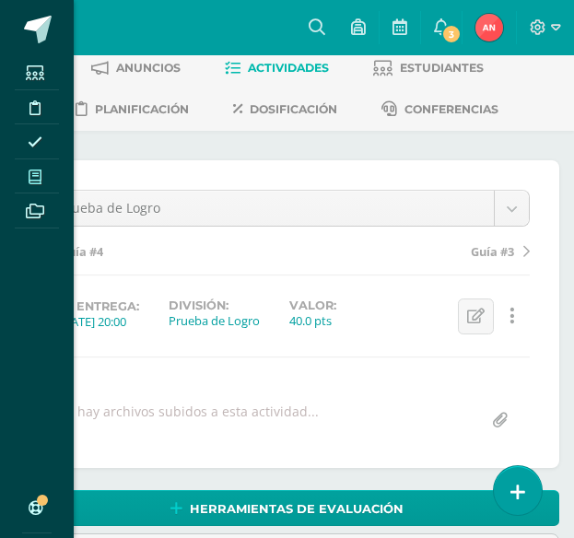
click at [29, 179] on icon at bounding box center [35, 177] width 13 height 15
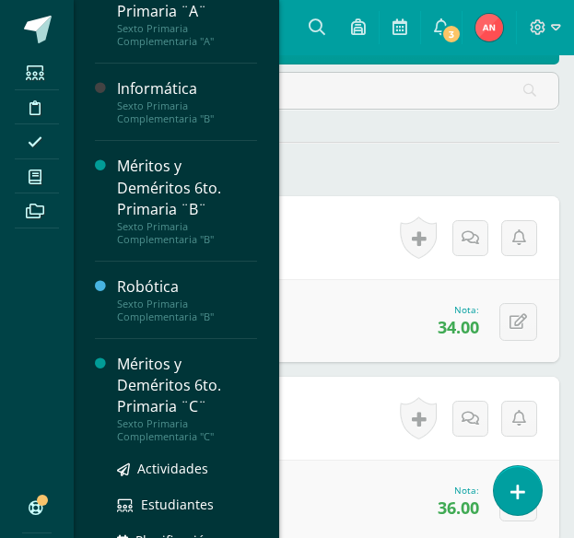
scroll to position [555, 0]
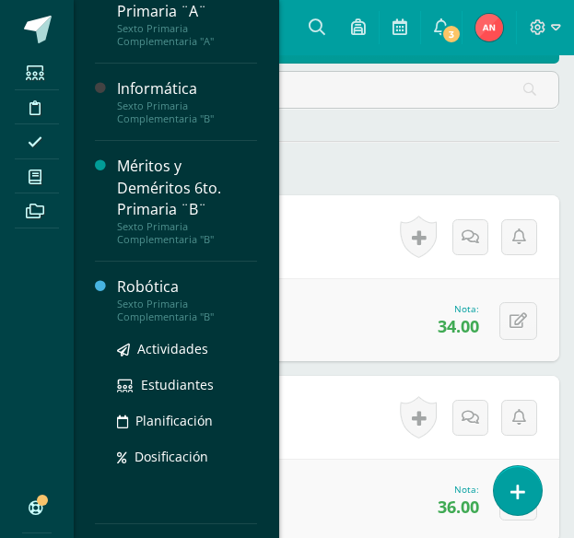
click at [152, 323] on div "Sexto Primaria Complementaria "B"" at bounding box center [187, 311] width 140 height 26
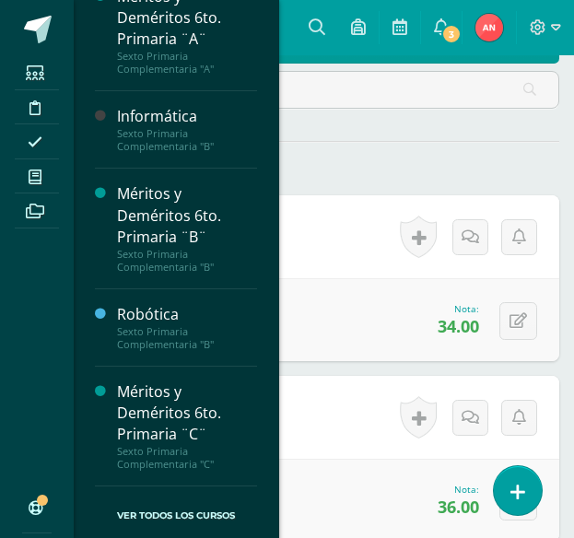
scroll to position [1364, 0]
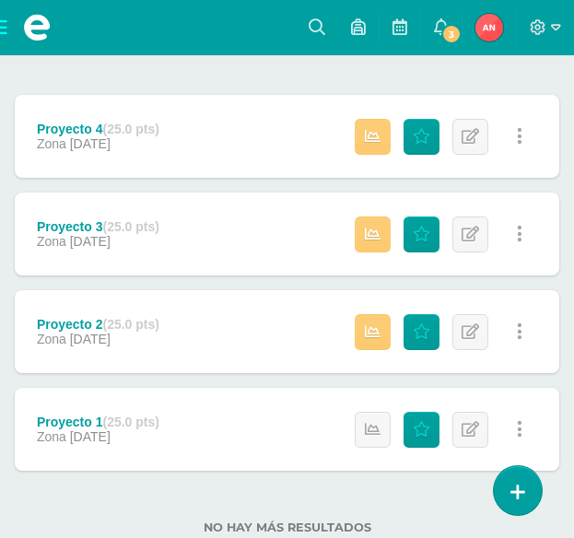
scroll to position [417, 0]
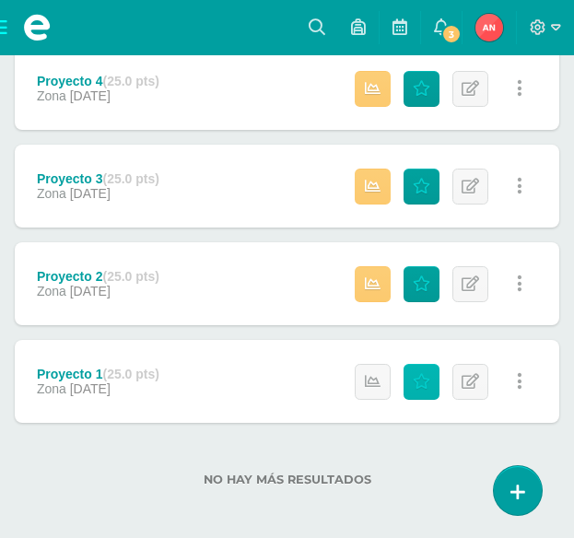
click at [424, 379] on icon at bounding box center [422, 382] width 18 height 16
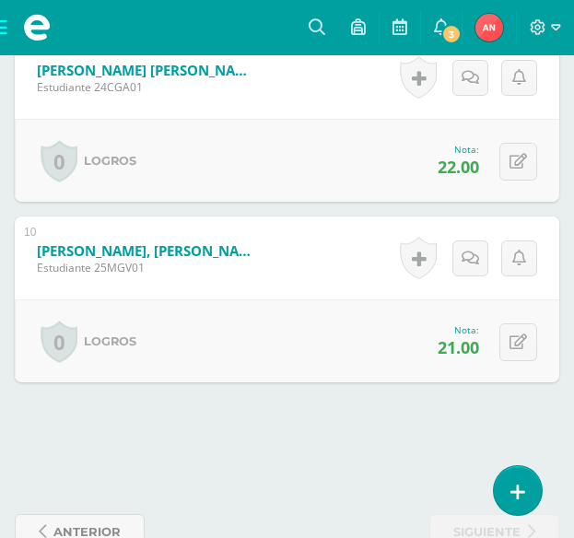
scroll to position [2201, 0]
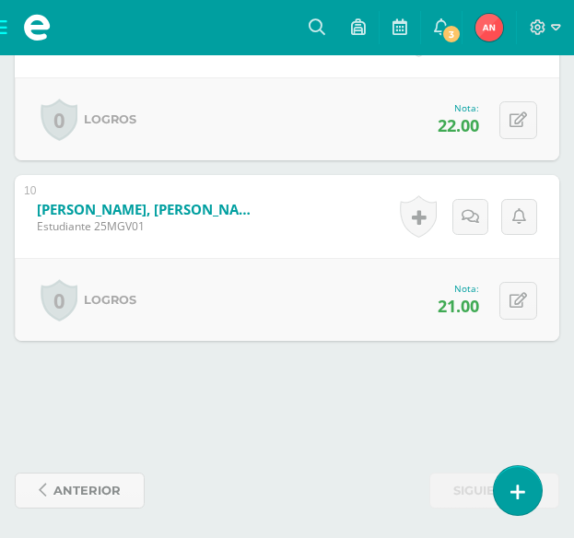
click at [2, 31] on span at bounding box center [37, 27] width 74 height 55
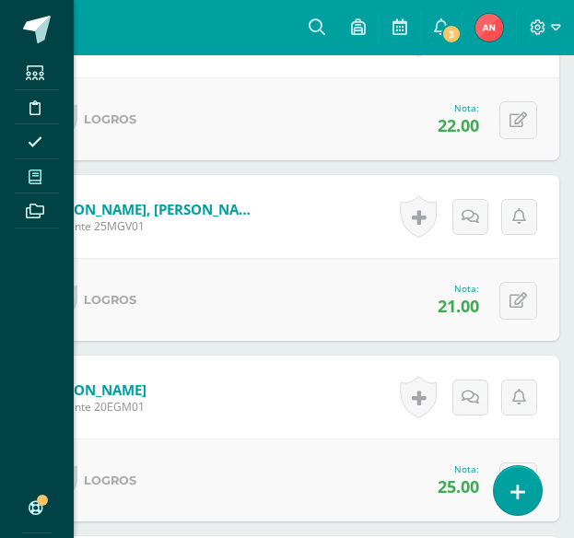
click at [29, 171] on icon at bounding box center [35, 177] width 13 height 15
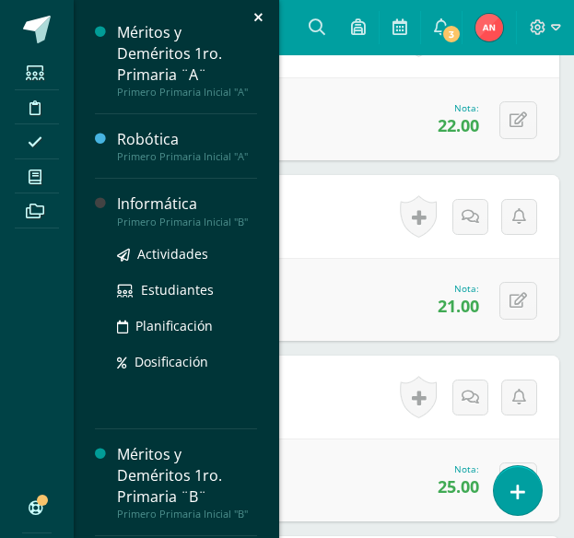
scroll to position [2202, 0]
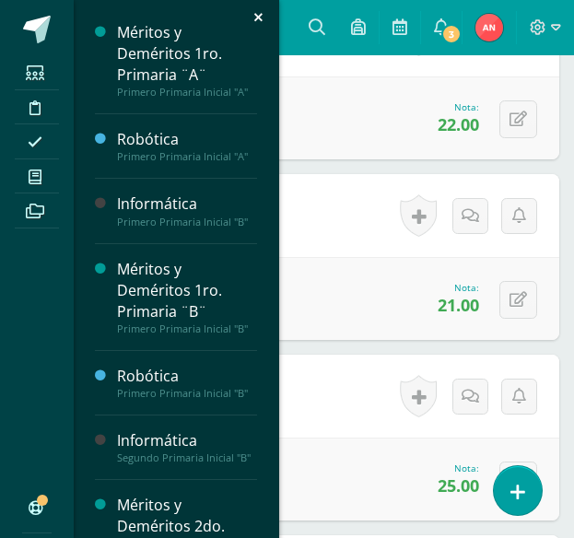
click at [377, 207] on div "Estudiantes Disciplina Asistencia Mis cursos Archivos Soporte Centro de ayuda Ú…" at bounding box center [287, 269] width 574 height 538
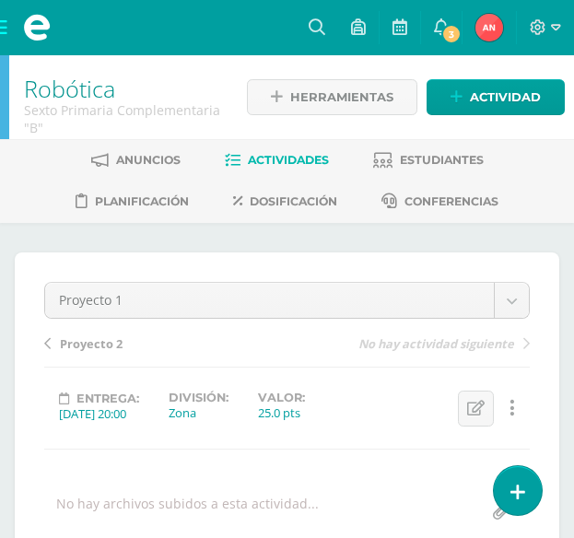
scroll to position [1, 0]
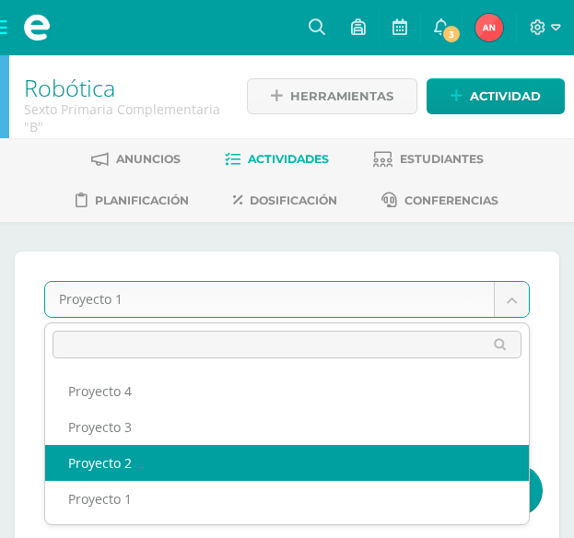
select select "/dashboard/teacher/grade-activity/176942/"
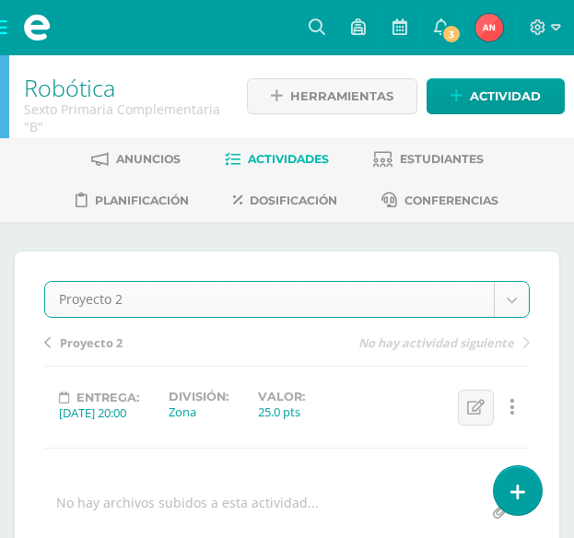
scroll to position [2, 0]
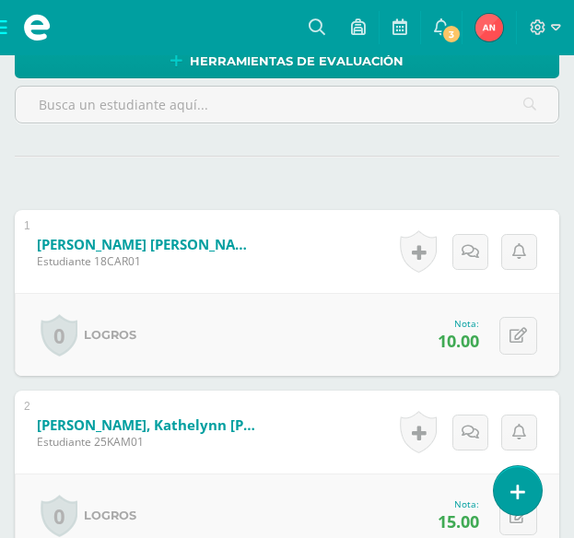
scroll to position [541, 0]
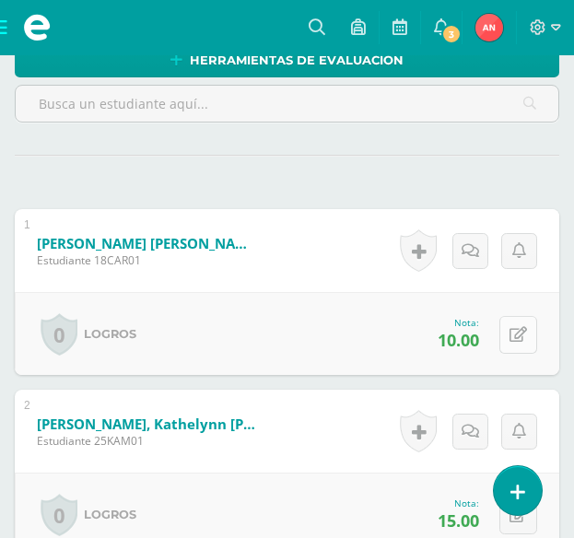
click at [519, 333] on icon at bounding box center [519, 335] width 18 height 16
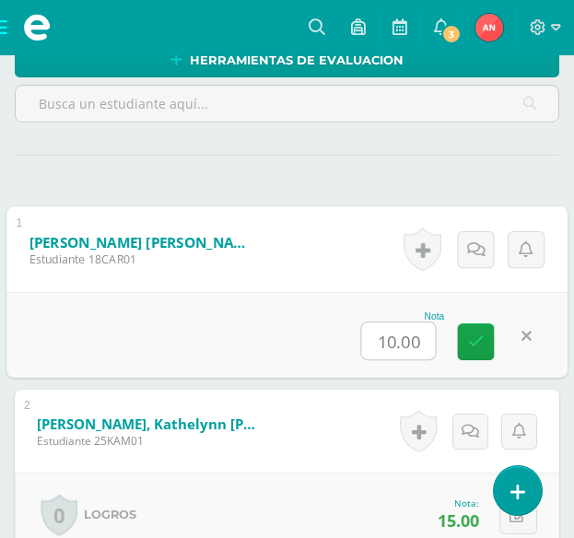
scroll to position [542, 0]
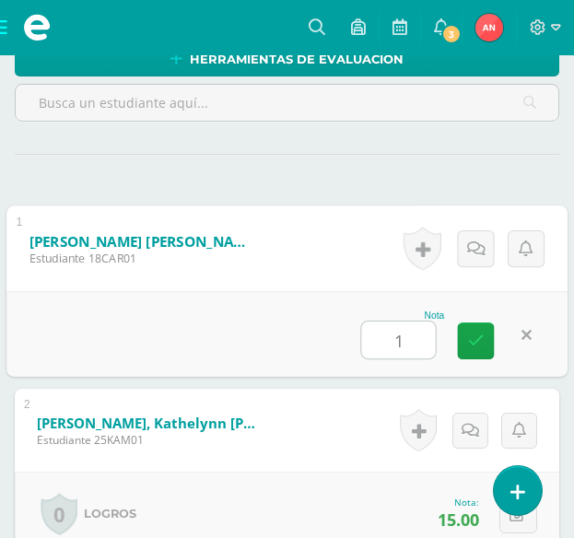
type input "19"
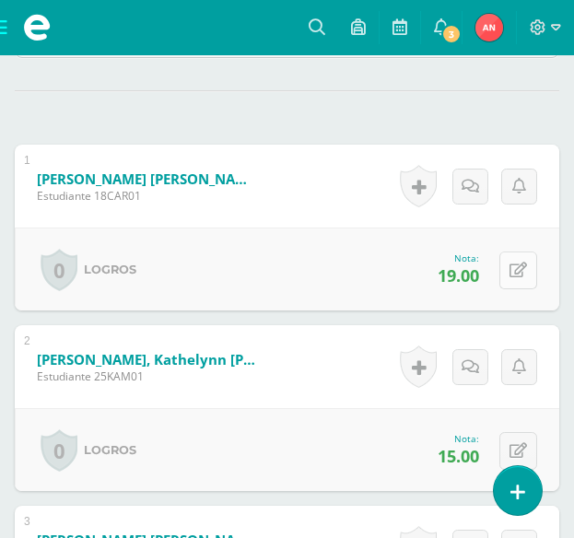
scroll to position [634, 0]
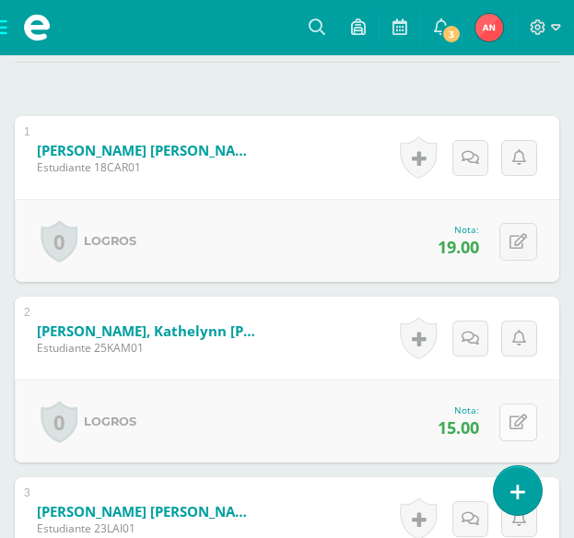
click at [516, 419] on icon at bounding box center [519, 423] width 18 height 16
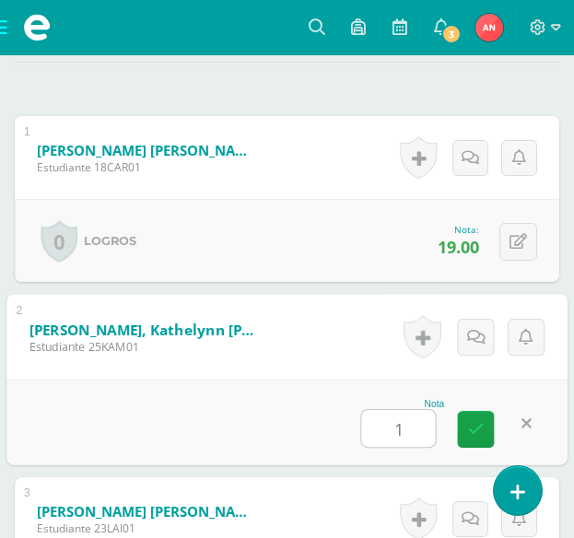
type input "16"
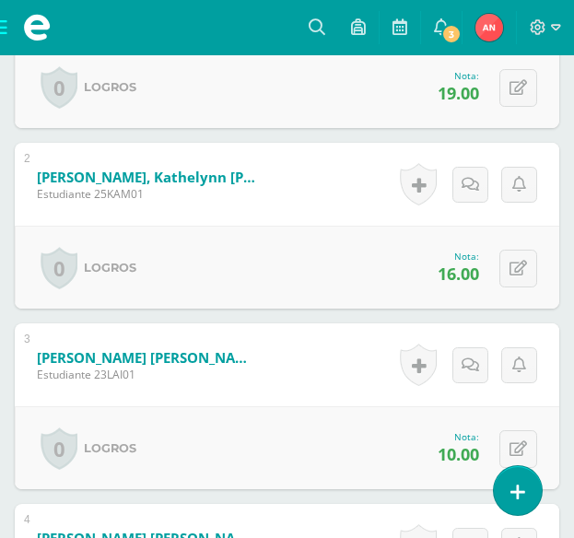
scroll to position [818, 0]
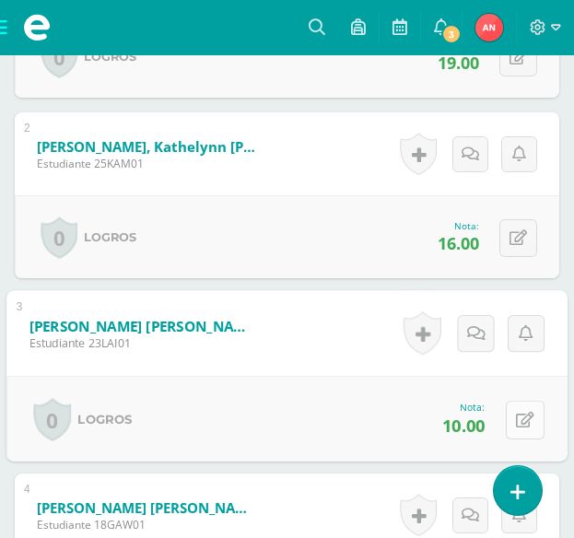
click at [530, 415] on button at bounding box center [525, 419] width 39 height 39
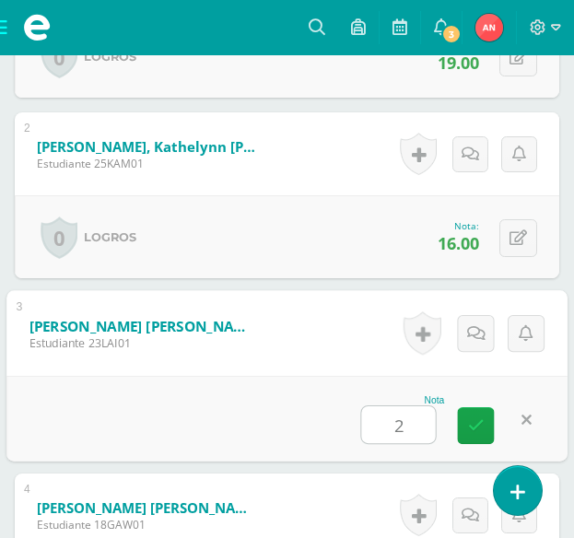
type input "21"
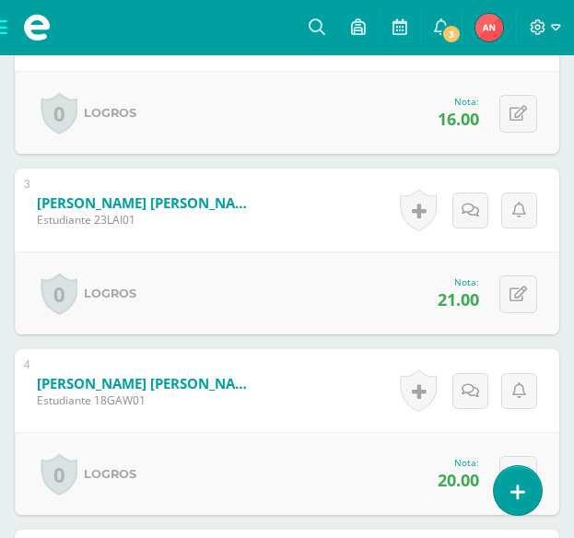
scroll to position [1003, 0]
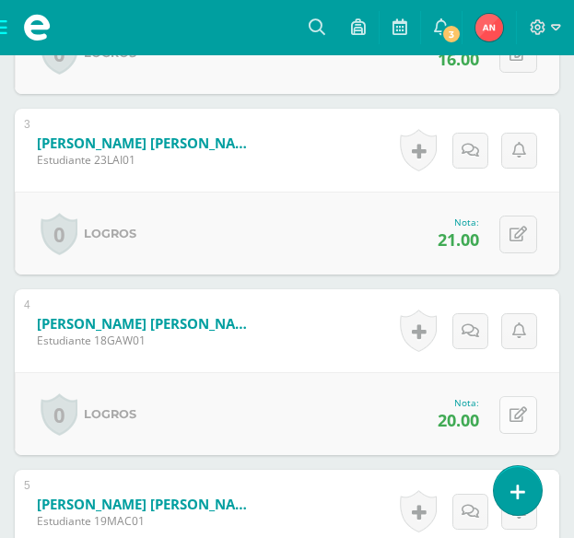
click at [499, 418] on div "0 Logros Logros obtenidos Aún no hay logros agregados Nota: 20.00" at bounding box center [287, 413] width 545 height 83
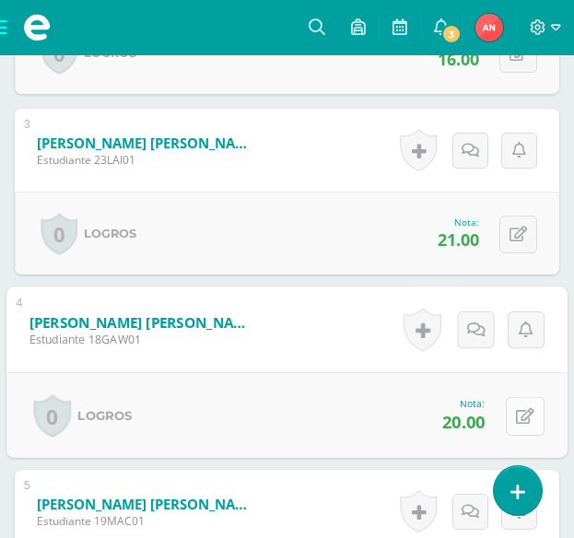
click at [522, 417] on icon at bounding box center [525, 416] width 18 height 16
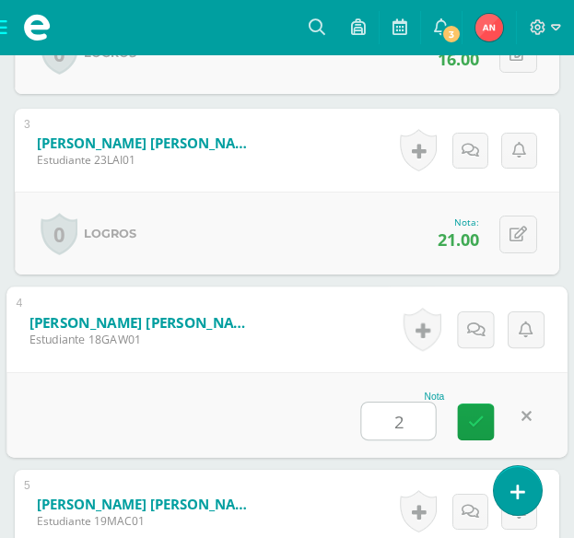
type input "21"
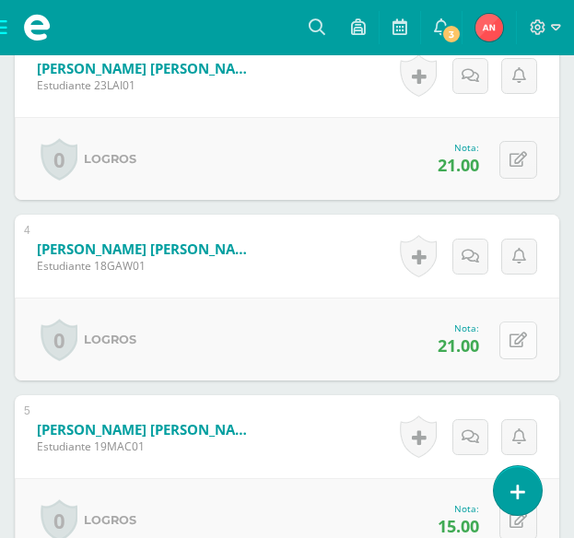
scroll to position [1187, 0]
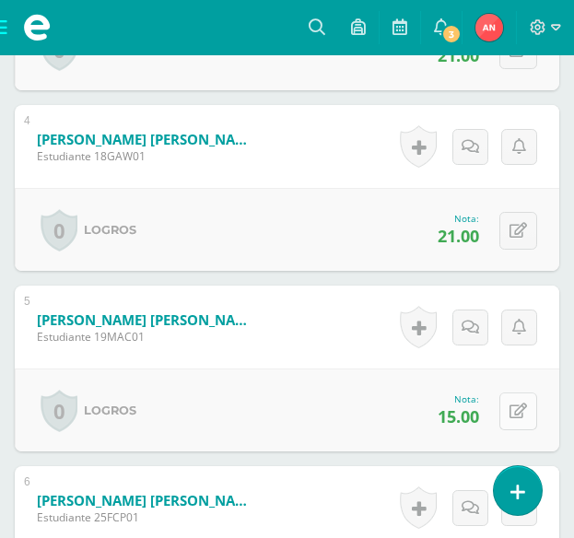
click at [521, 416] on icon at bounding box center [519, 412] width 18 height 16
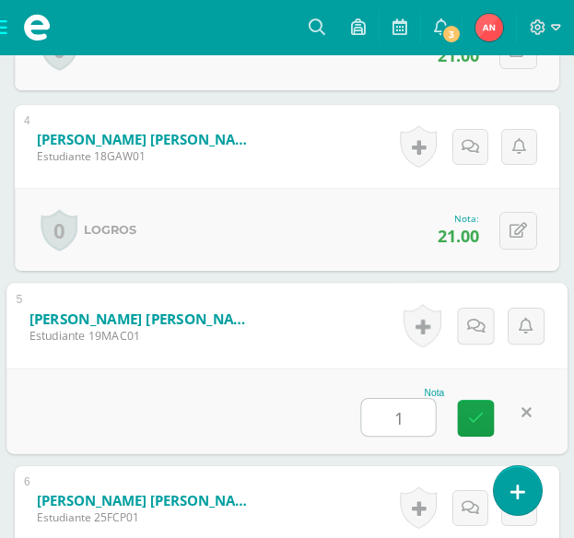
type input "18"
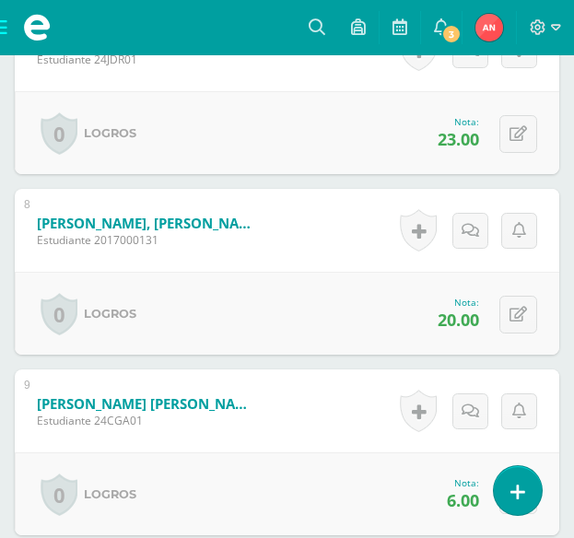
scroll to position [1832, 0]
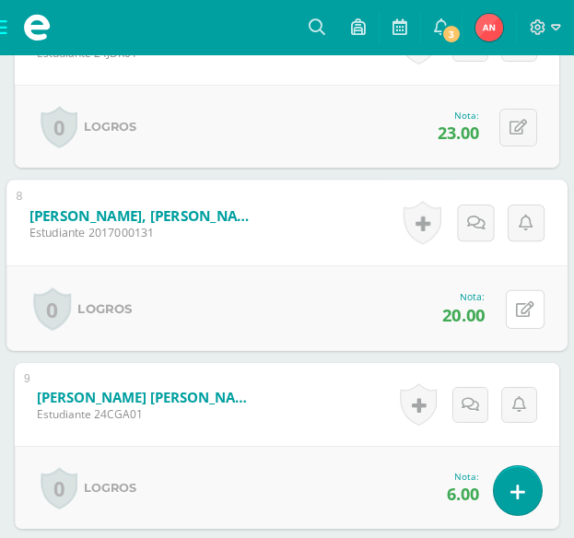
click at [525, 318] on button at bounding box center [525, 308] width 39 height 39
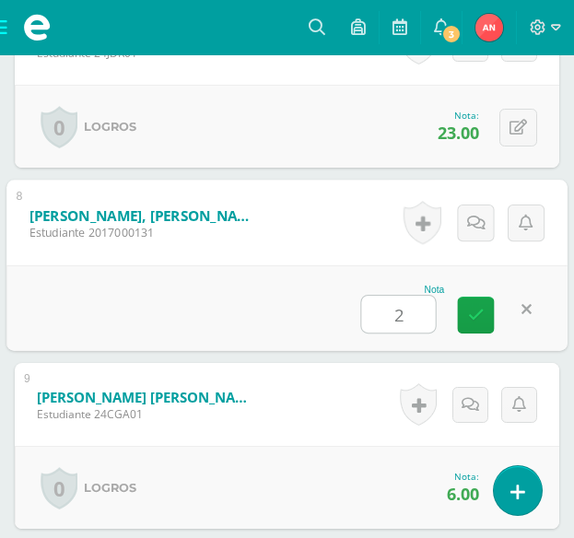
type input "21"
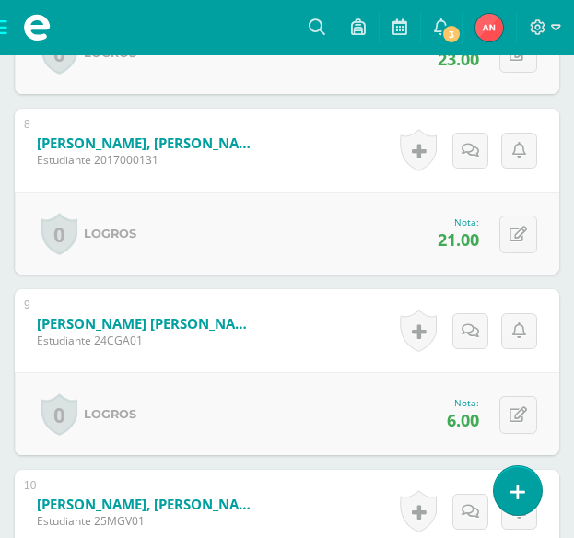
scroll to position [2016, 0]
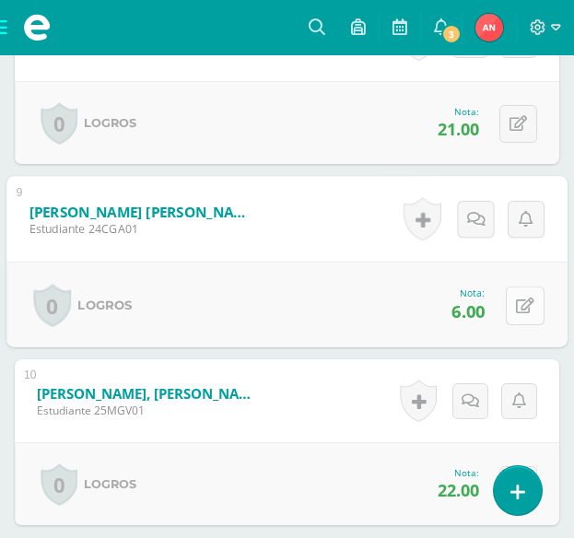
click at [522, 307] on icon at bounding box center [525, 306] width 18 height 16
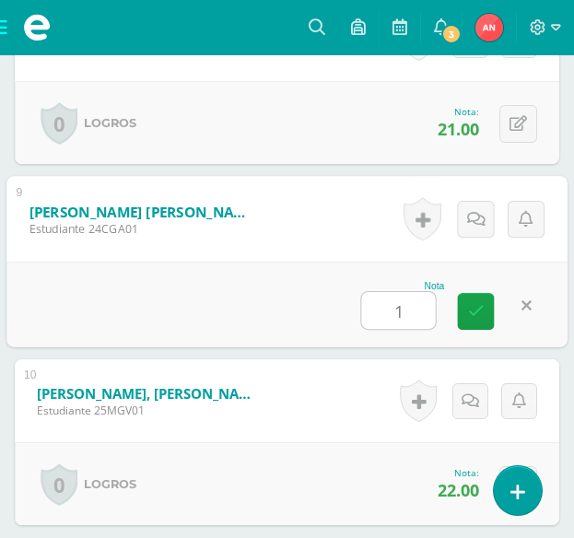
type input "13"
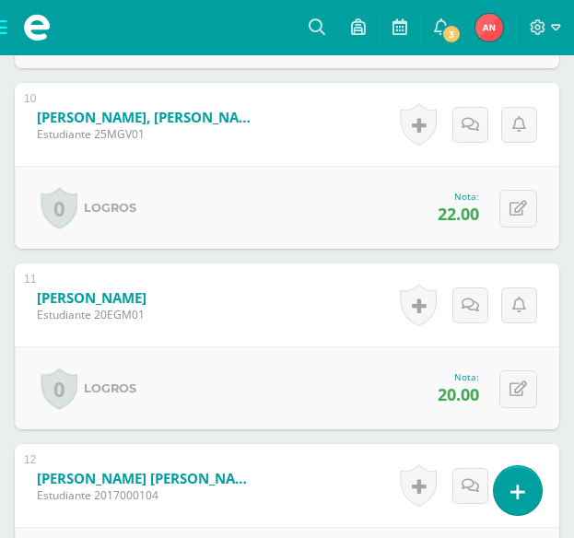
scroll to position [2385, 0]
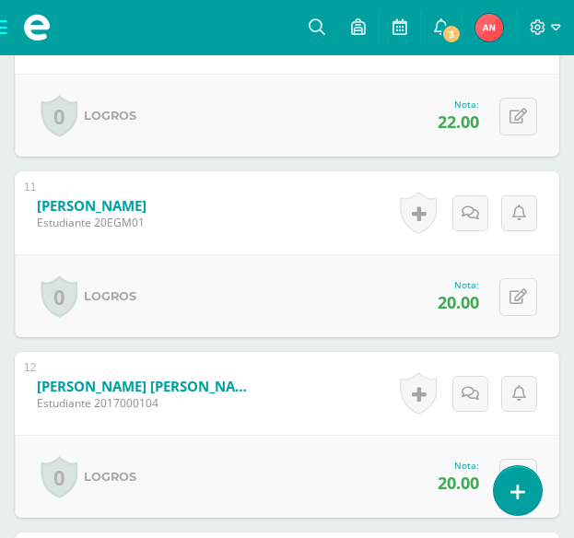
click at [513, 304] on button at bounding box center [518, 297] width 38 height 38
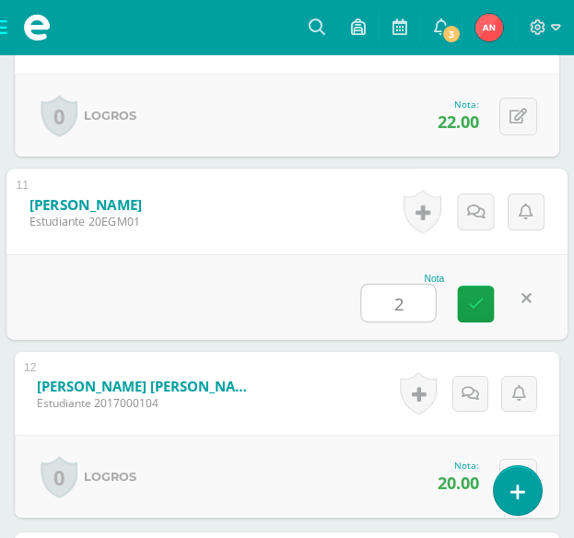
type input "21"
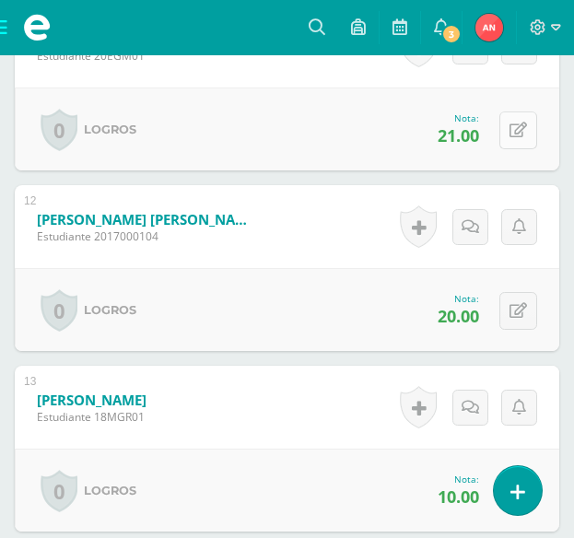
scroll to position [2569, 0]
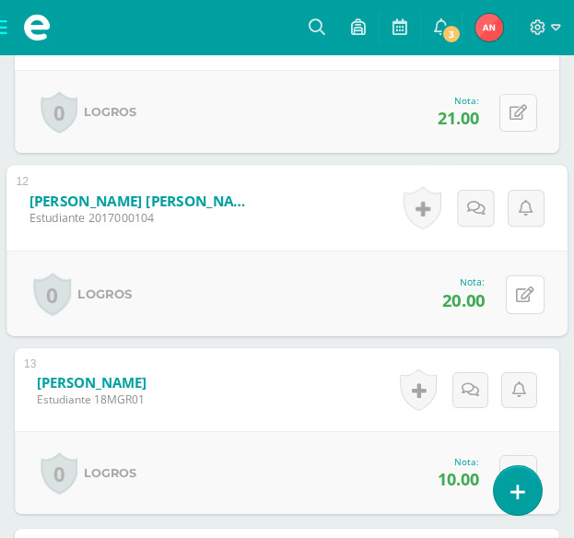
click at [513, 304] on button at bounding box center [525, 294] width 39 height 39
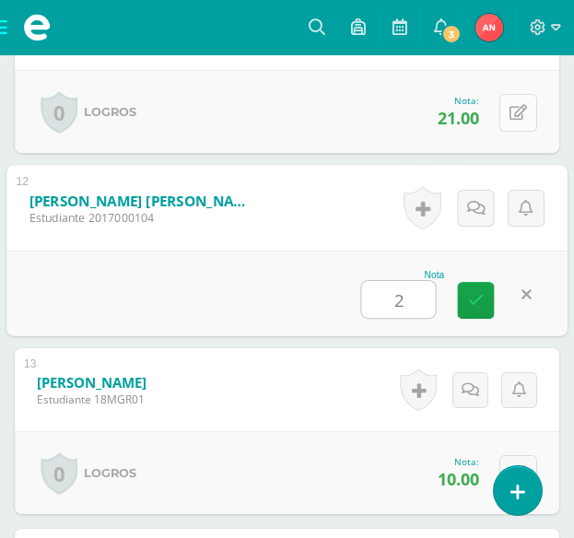
type input "21"
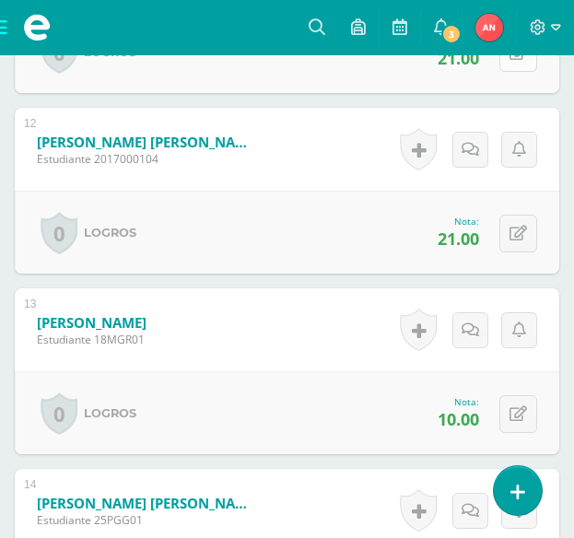
scroll to position [2661, 0]
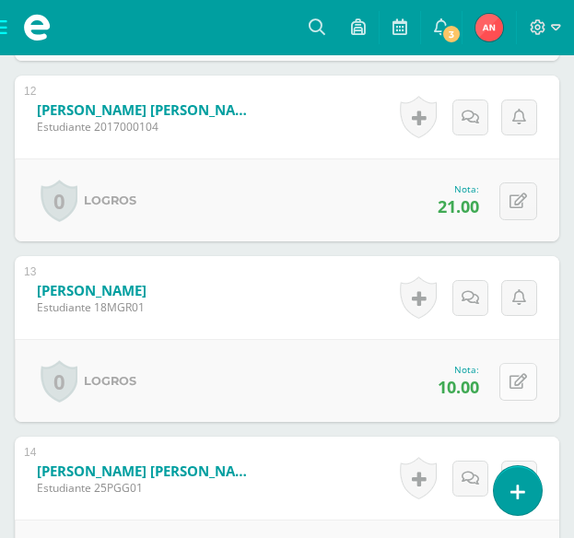
click at [527, 387] on button at bounding box center [518, 382] width 38 height 38
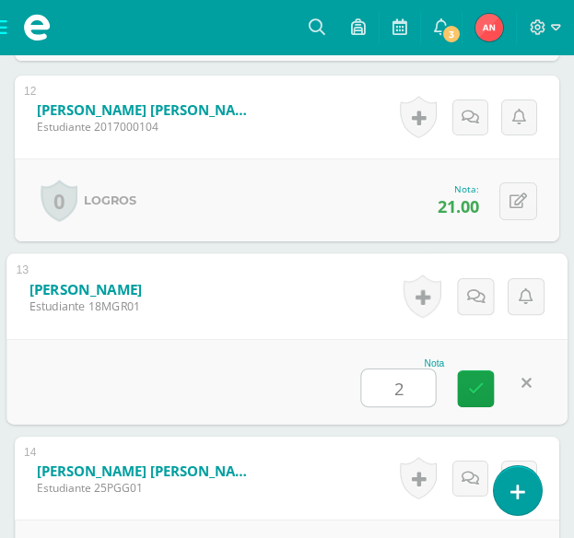
type input "20"
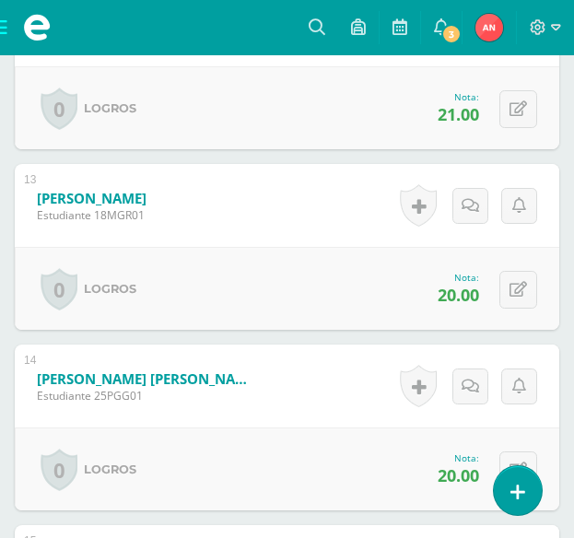
scroll to position [2846, 0]
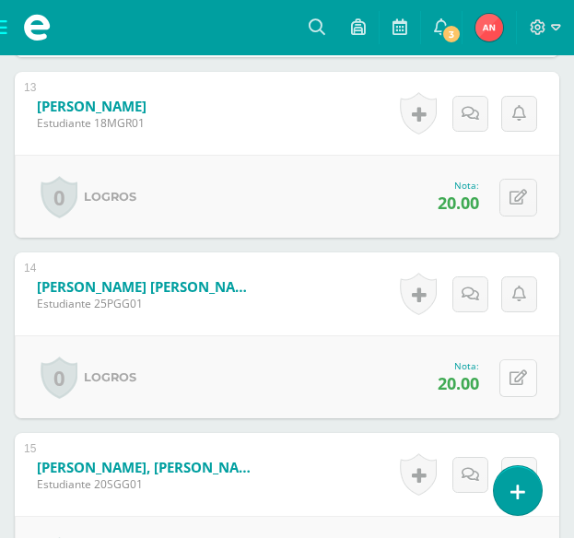
click at [524, 376] on icon at bounding box center [519, 378] width 18 height 16
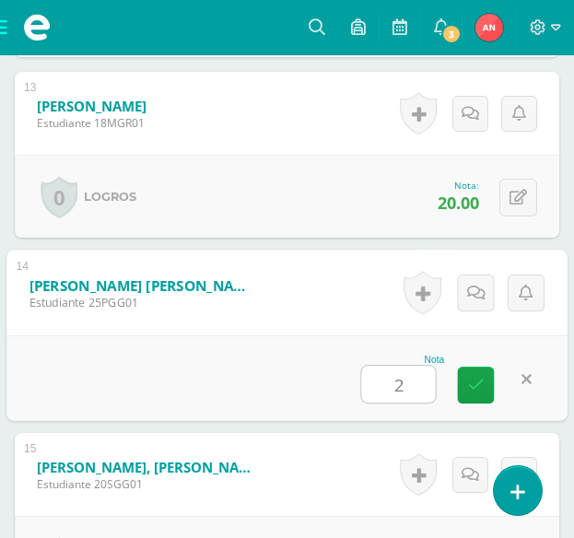
type input "21"
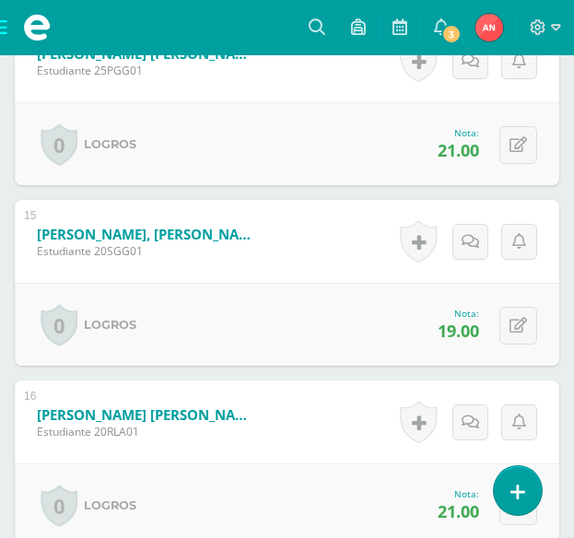
scroll to position [3122, 0]
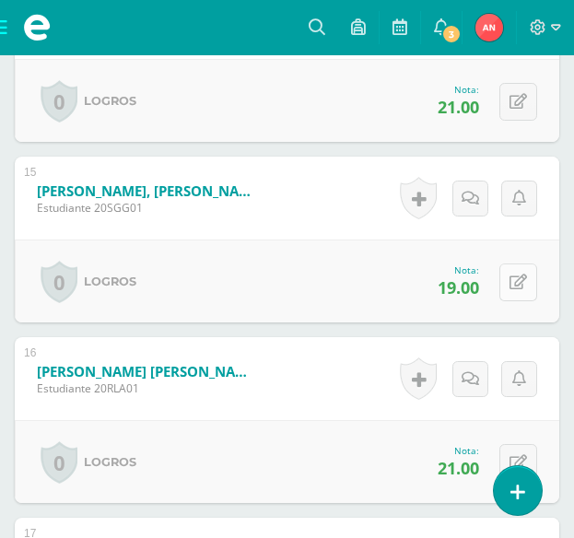
click at [514, 287] on button at bounding box center [518, 283] width 38 height 38
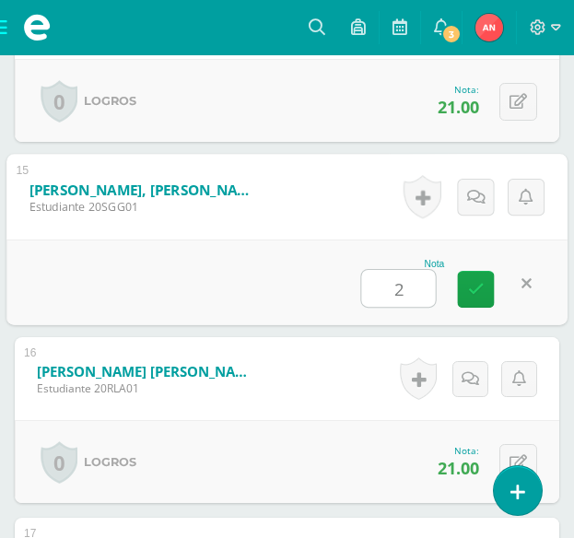
type input "21"
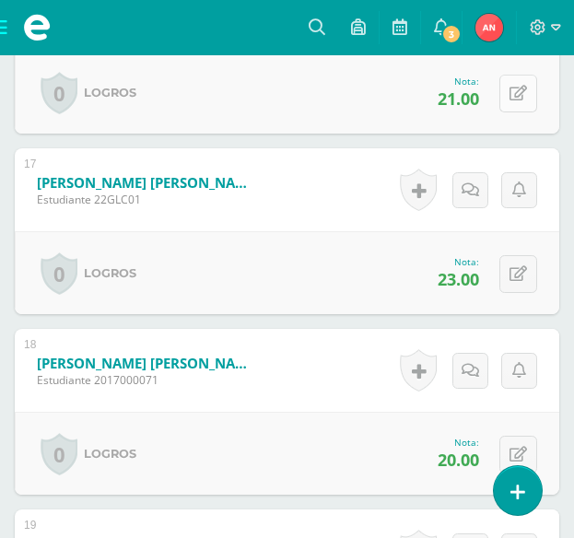
scroll to position [3583, 0]
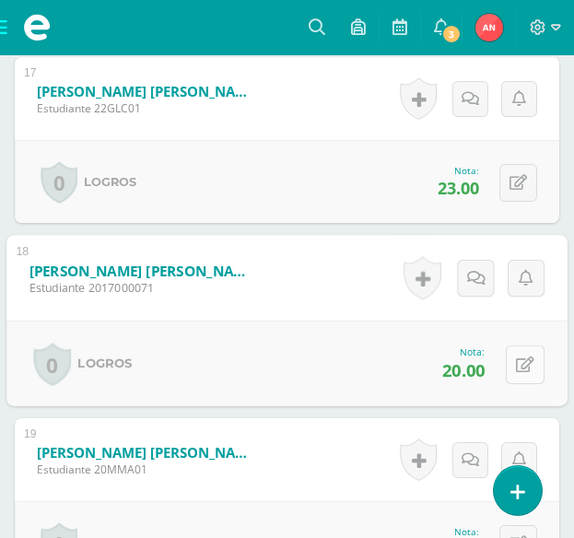
click at [530, 365] on button at bounding box center [525, 364] width 39 height 39
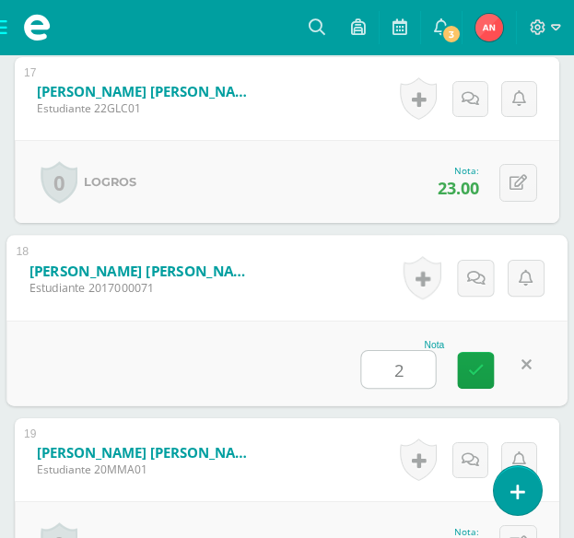
type input "21"
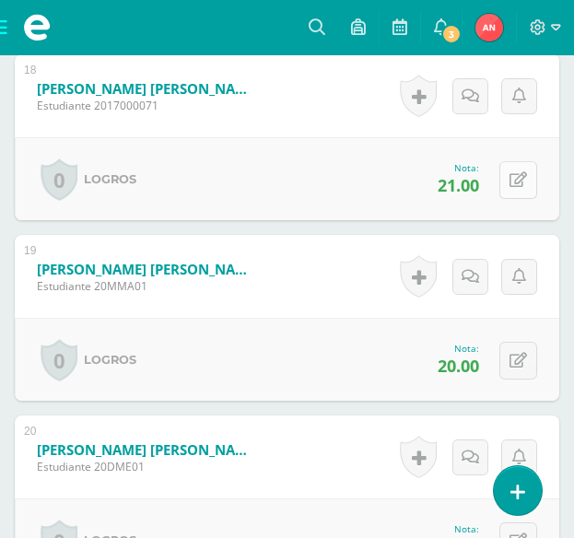
scroll to position [3767, 0]
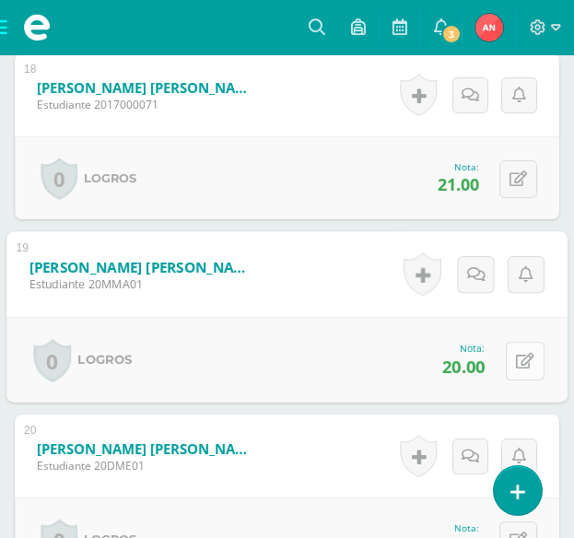
click at [522, 358] on icon at bounding box center [525, 361] width 18 height 16
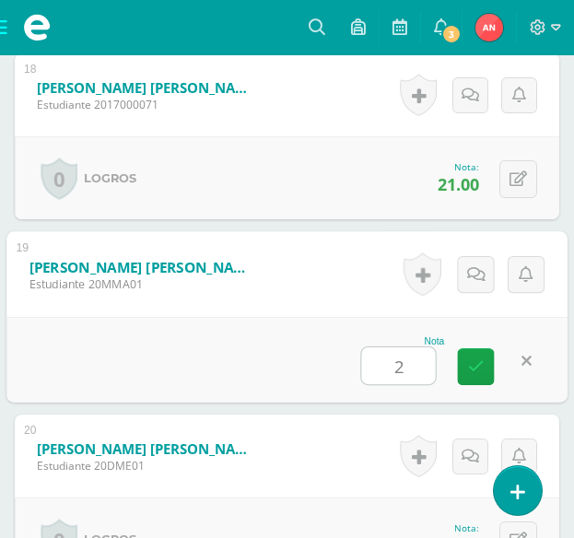
type input "21"
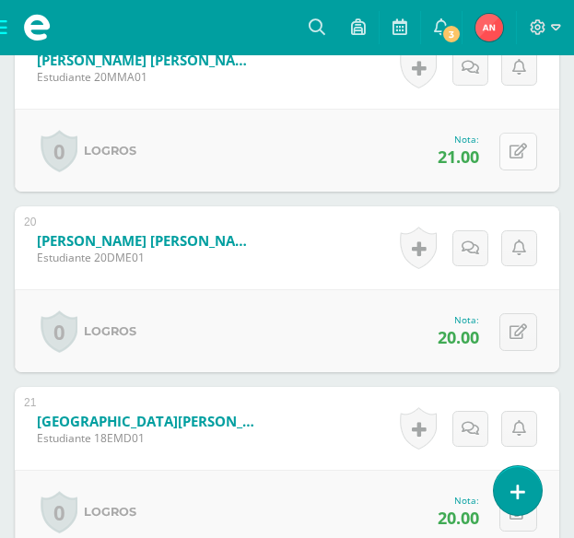
scroll to position [4044, 0]
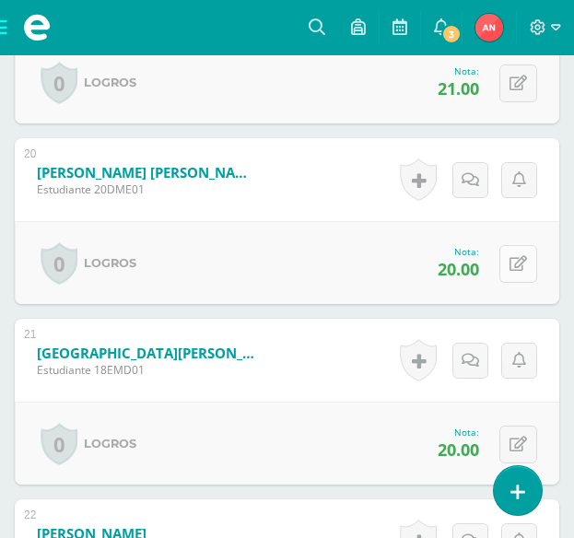
click at [520, 267] on icon at bounding box center [519, 264] width 18 height 16
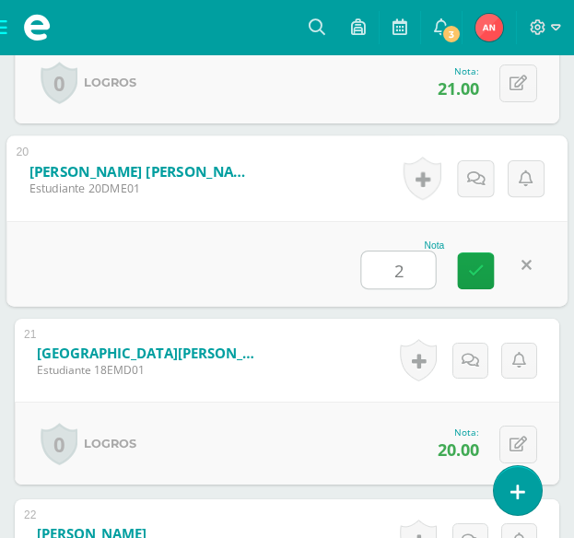
type input "21"
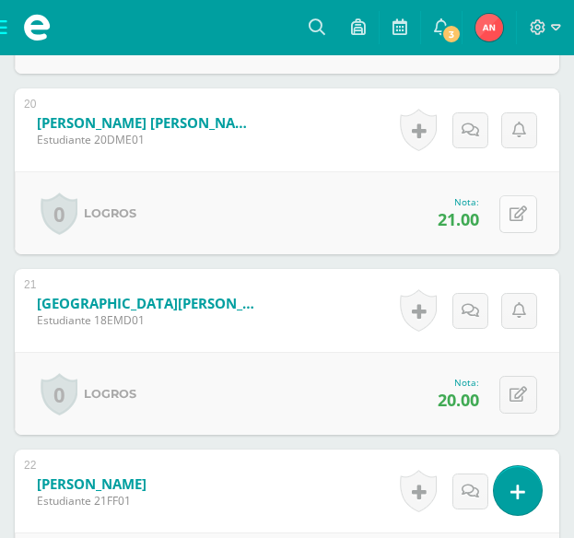
scroll to position [4136, 0]
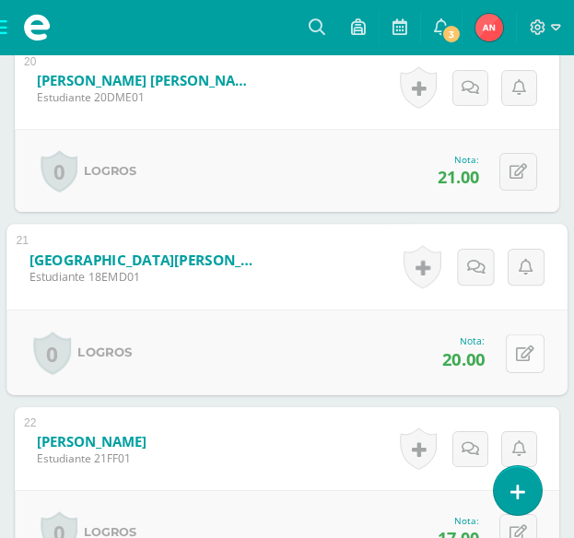
click at [521, 358] on icon at bounding box center [525, 354] width 18 height 16
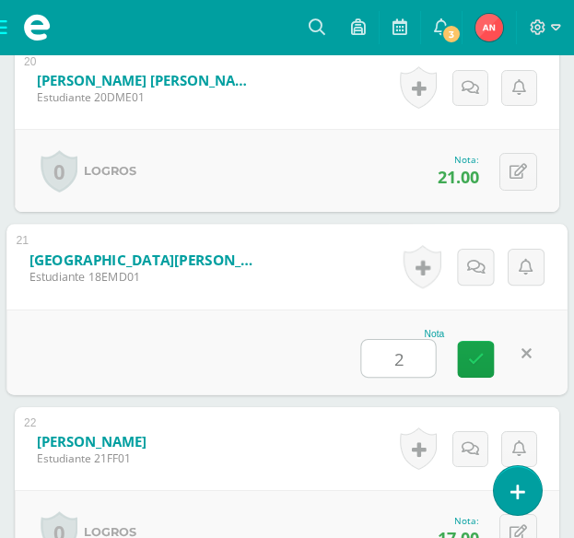
type input "21"
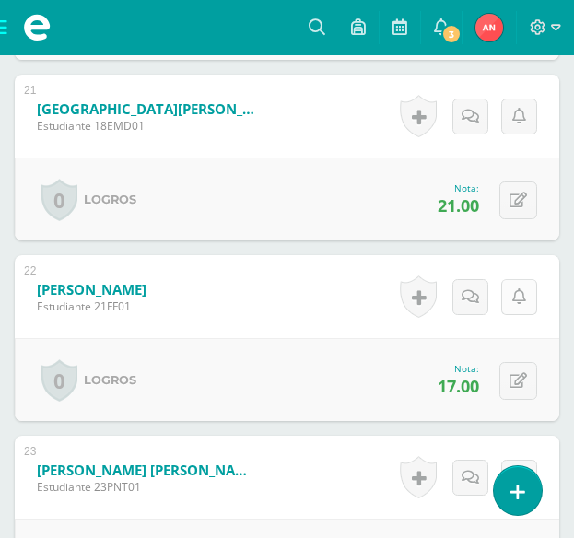
scroll to position [4320, 0]
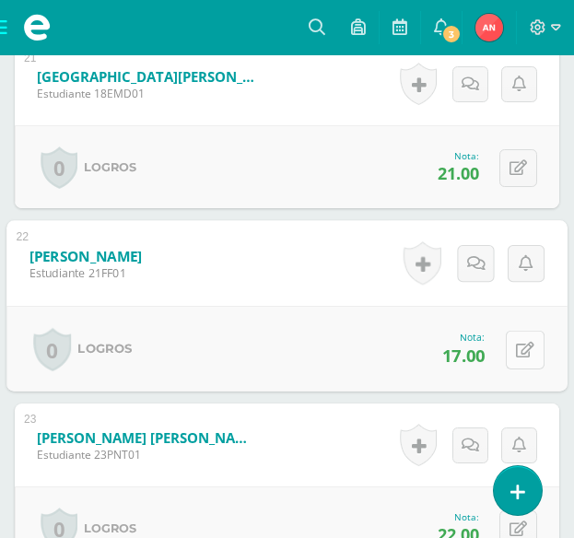
click at [512, 351] on button at bounding box center [525, 349] width 39 height 39
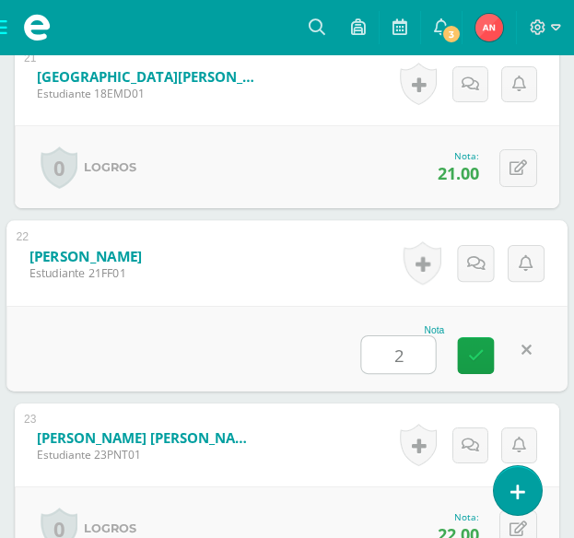
type input "22"
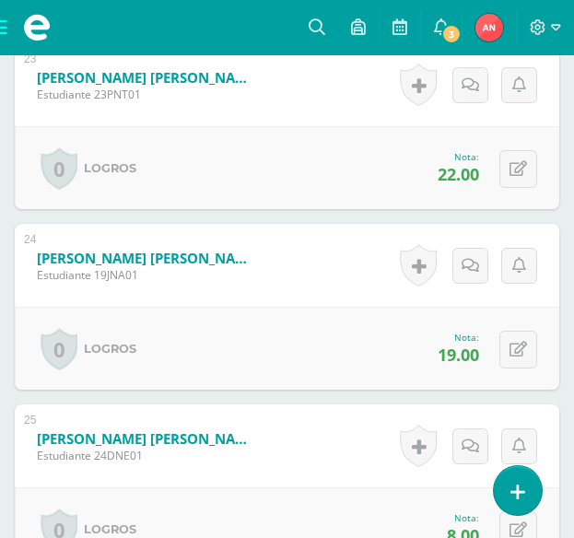
scroll to position [4689, 0]
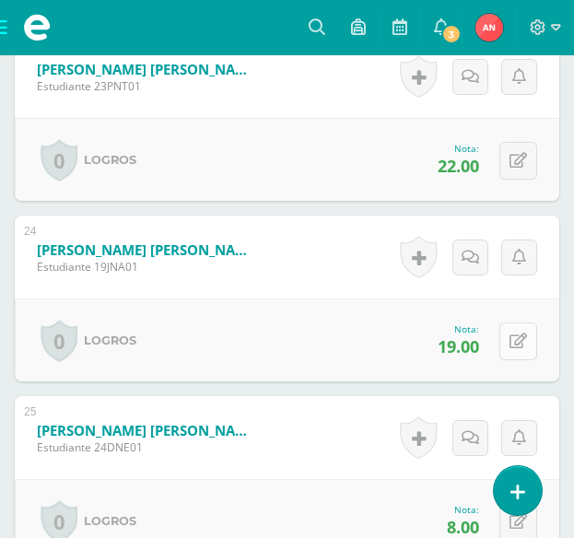
click at [520, 335] on icon at bounding box center [519, 342] width 18 height 16
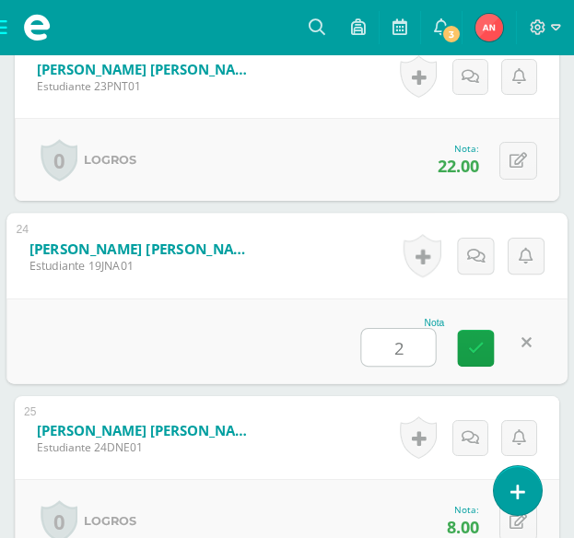
type input "20"
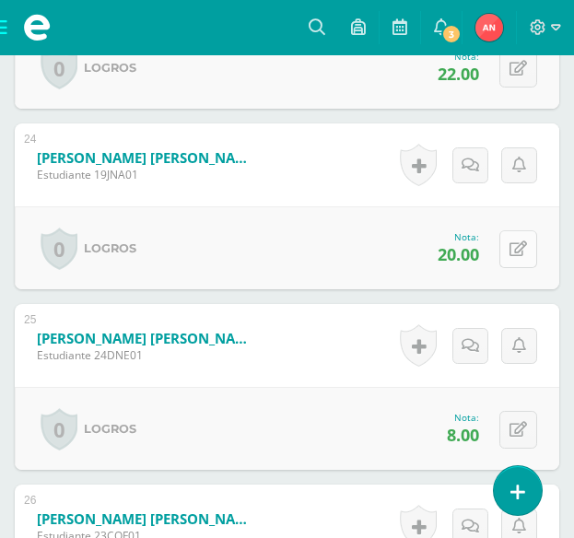
scroll to position [4873, 0]
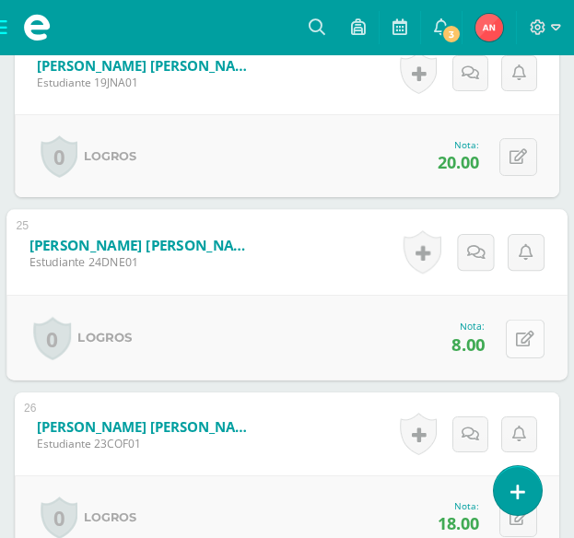
click at [520, 335] on icon at bounding box center [525, 339] width 18 height 16
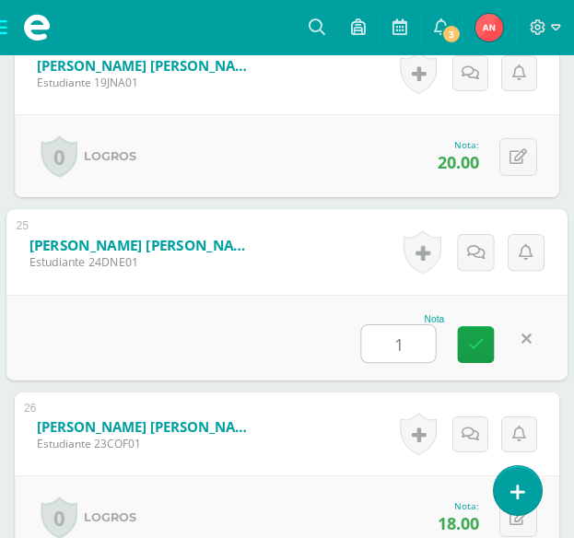
type input "19"
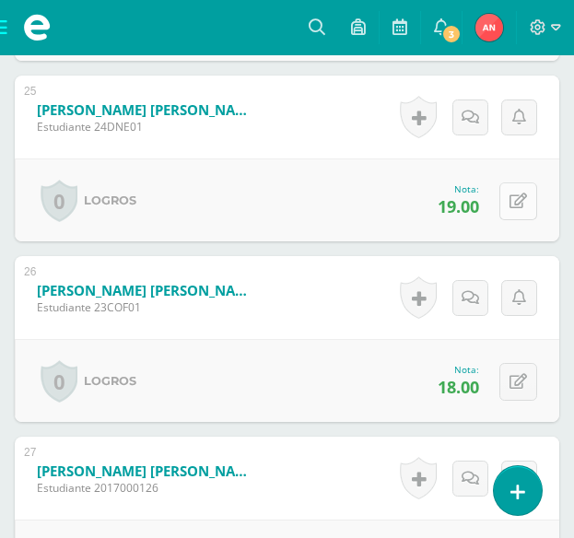
scroll to position [5057, 0]
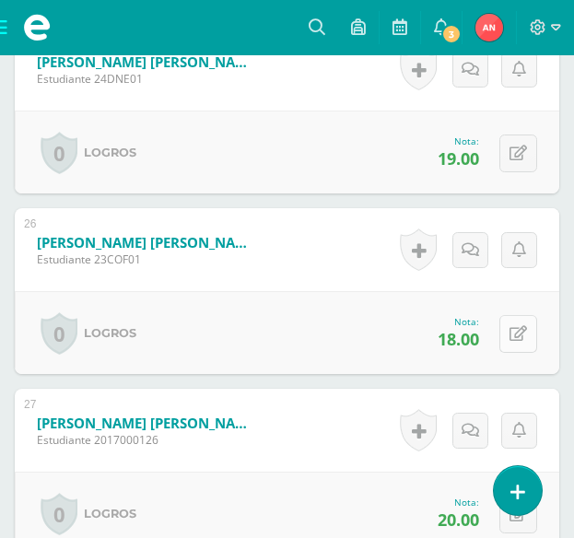
click at [527, 340] on button at bounding box center [518, 334] width 38 height 38
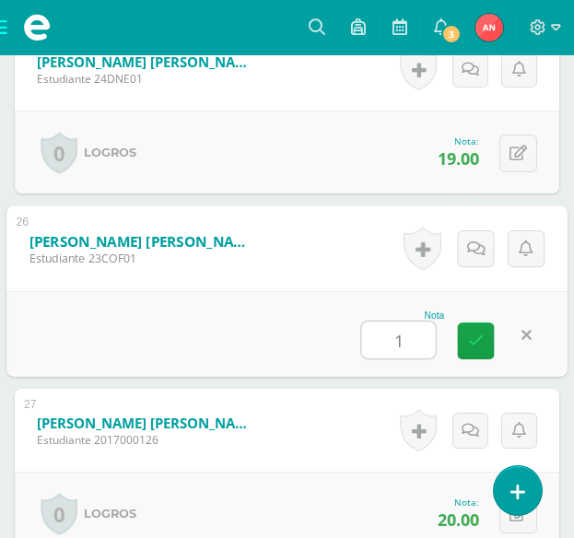
type input "19"
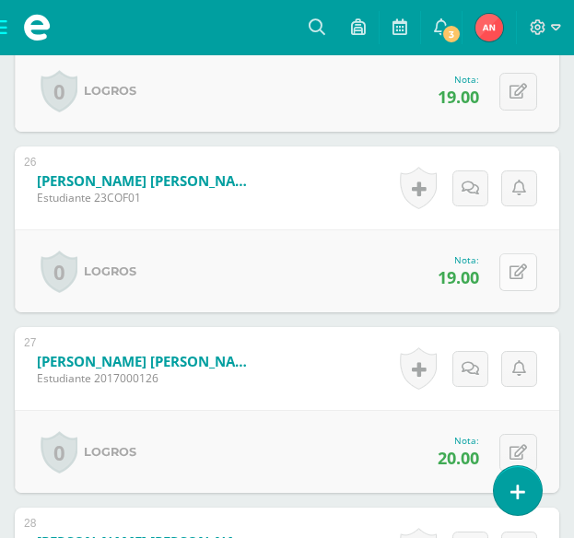
scroll to position [5149, 0]
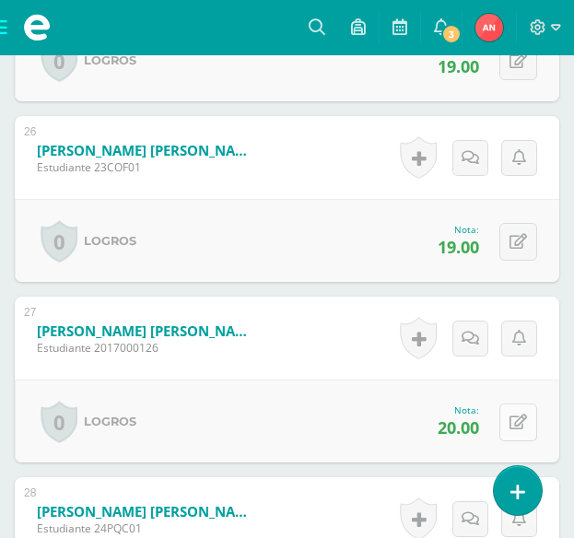
click at [521, 424] on icon at bounding box center [519, 423] width 18 height 16
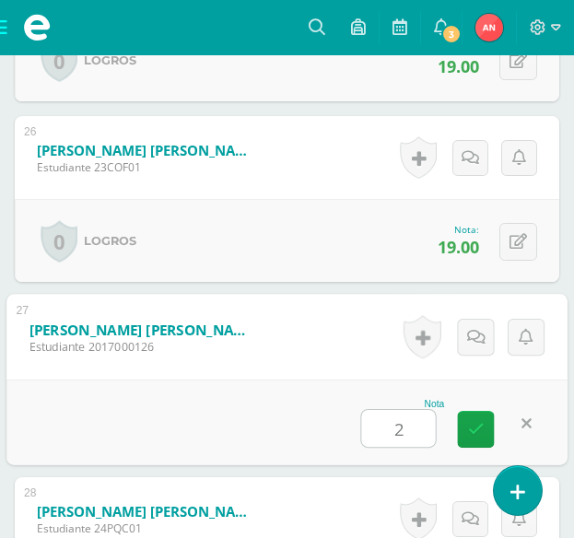
type input "21"
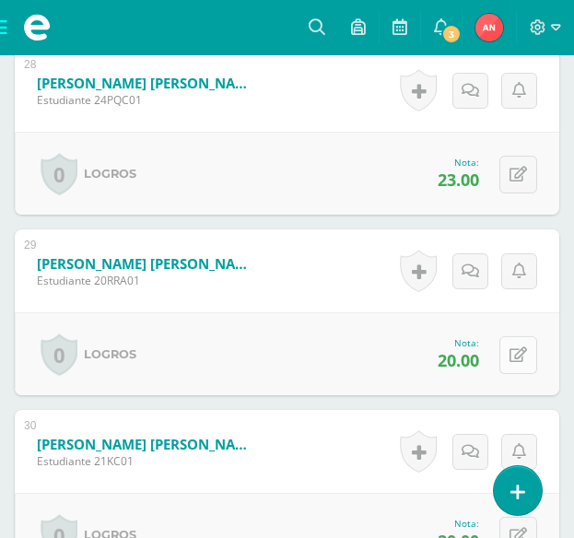
scroll to position [5610, 0]
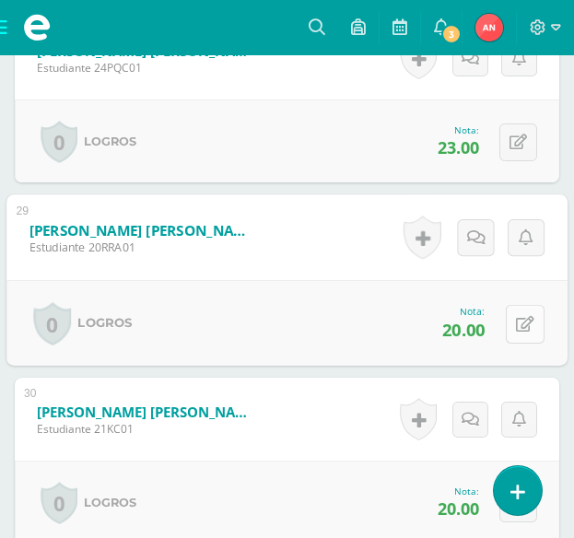
click at [530, 330] on button at bounding box center [525, 323] width 39 height 39
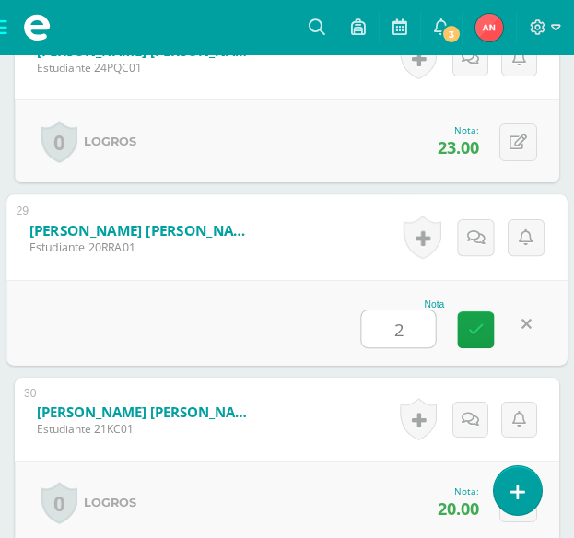
type input "21"
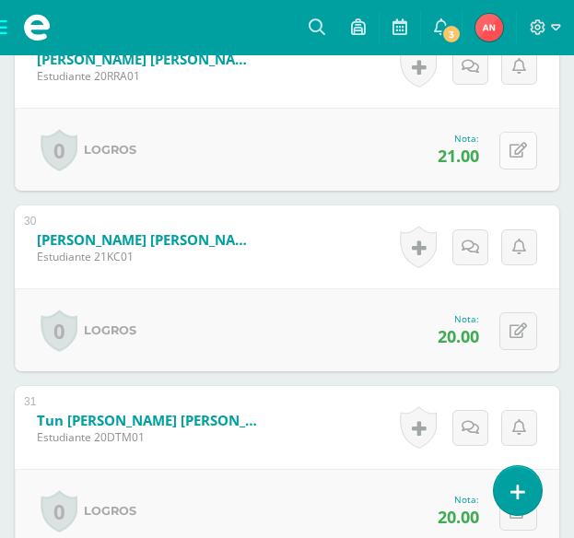
scroll to position [5794, 0]
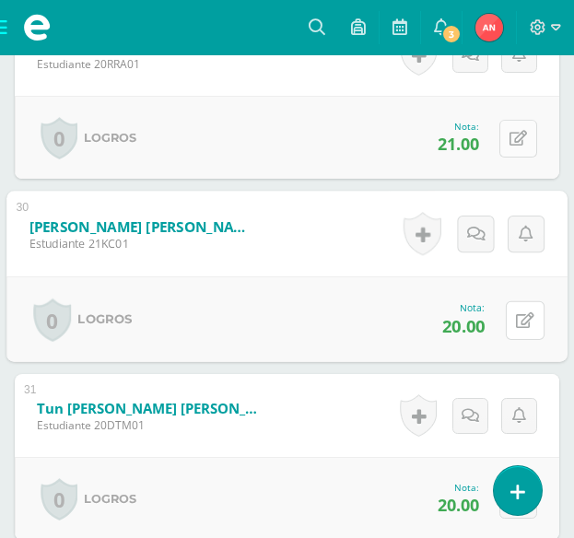
click at [516, 322] on icon at bounding box center [525, 320] width 18 height 16
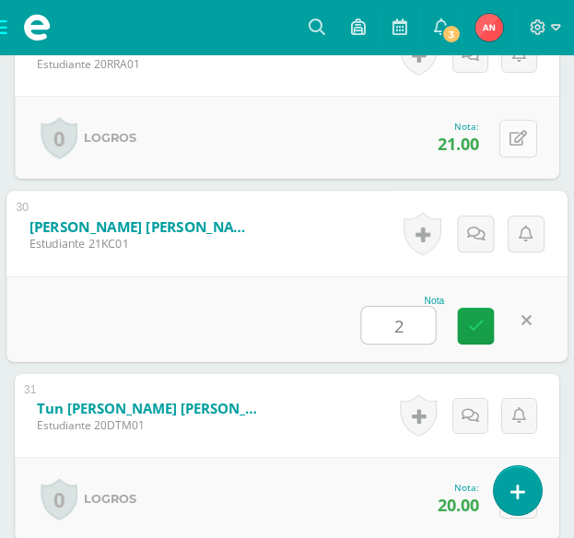
type input "21"
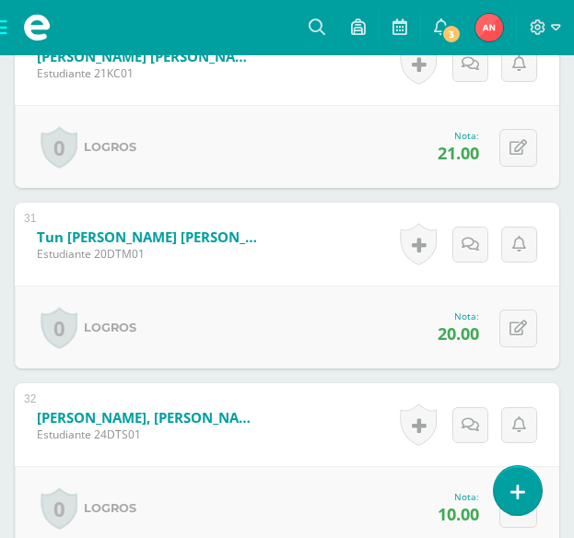
scroll to position [5979, 0]
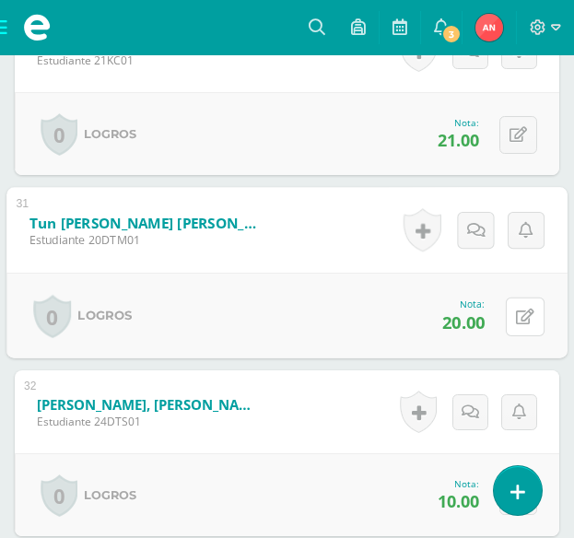
click at [515, 322] on button at bounding box center [525, 316] width 39 height 39
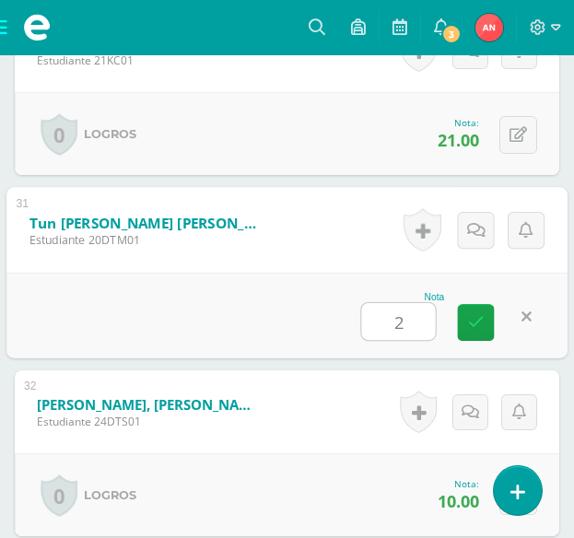
type input "21"
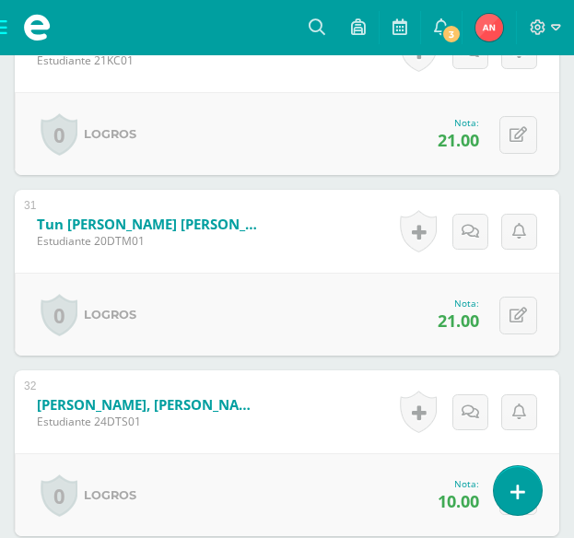
scroll to position [6071, 0]
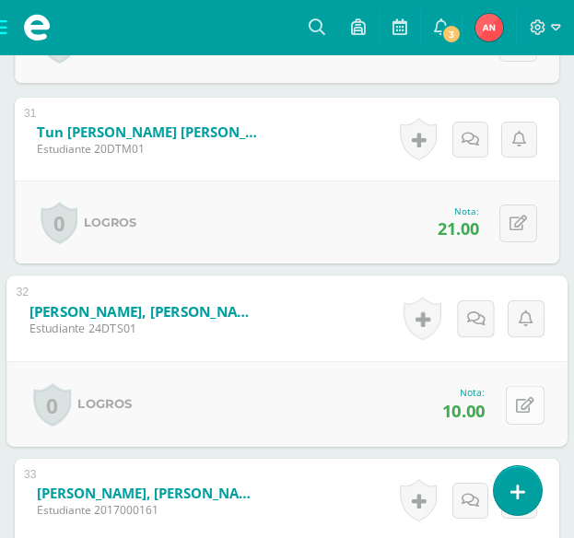
click at [520, 406] on icon at bounding box center [525, 405] width 18 height 16
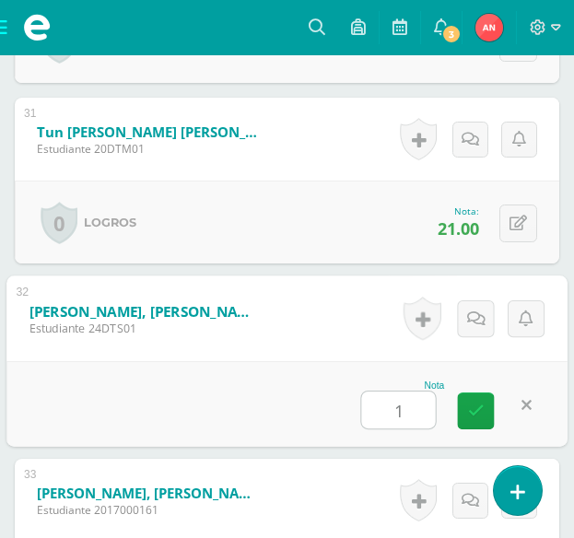
type input "18"
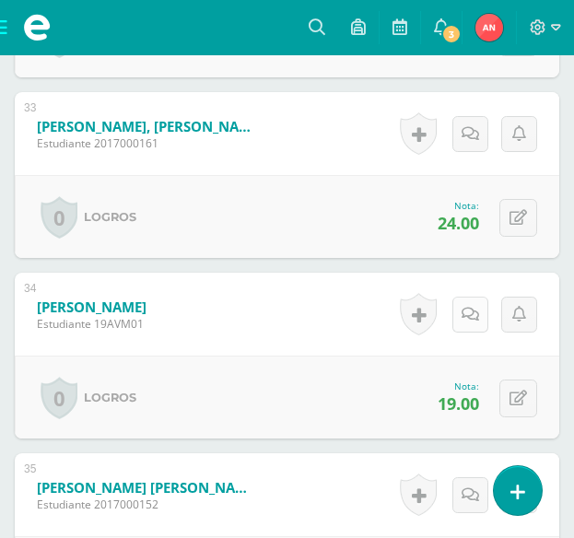
scroll to position [6440, 0]
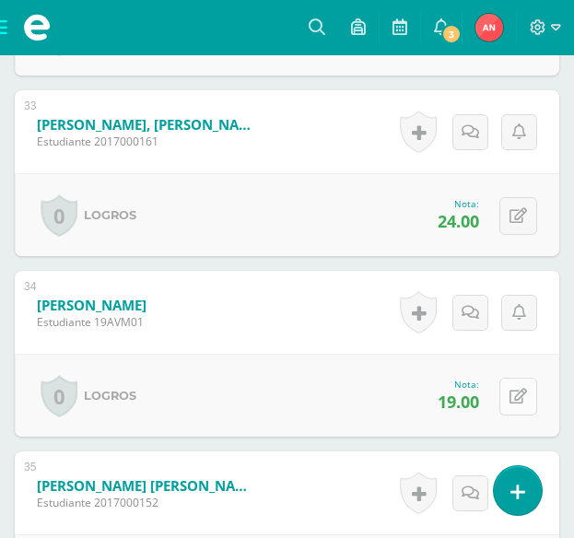
click at [517, 396] on icon at bounding box center [519, 397] width 18 height 16
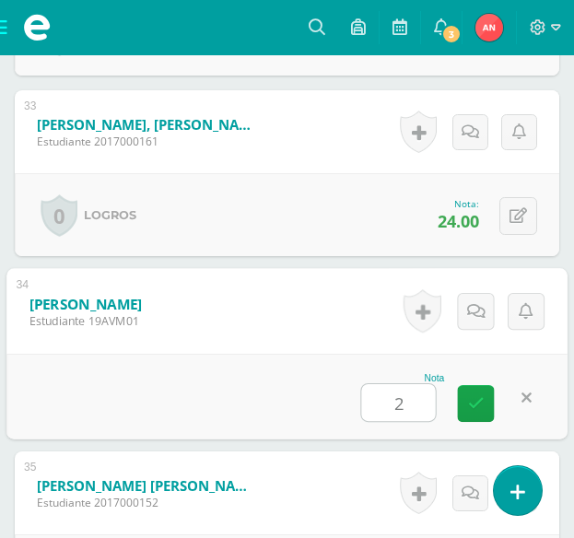
type input "20"
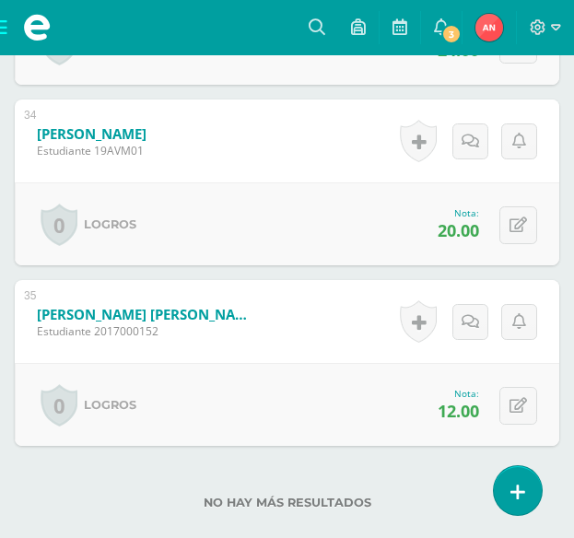
scroll to position [6624, 0]
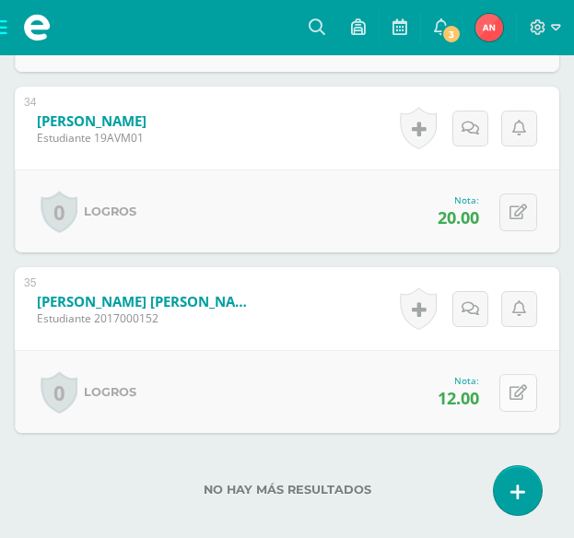
click at [522, 394] on icon at bounding box center [519, 393] width 18 height 16
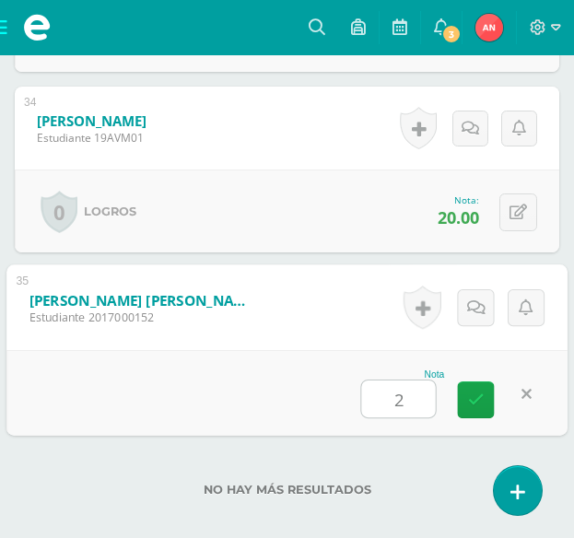
type input "20"
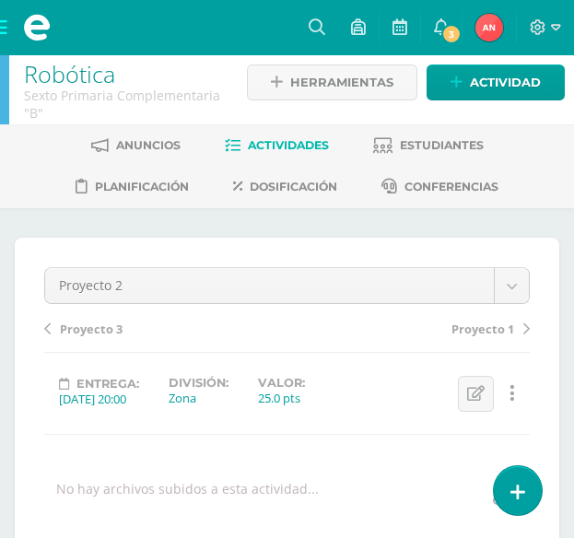
scroll to position [0, 0]
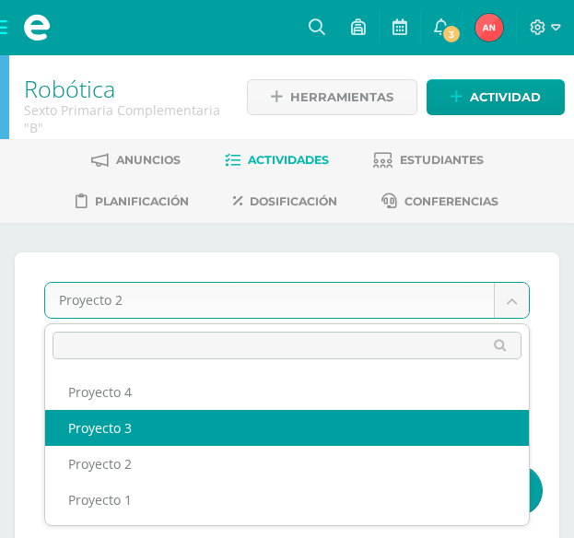
select select "/dashboard/teacher/grade-activity/176943/"
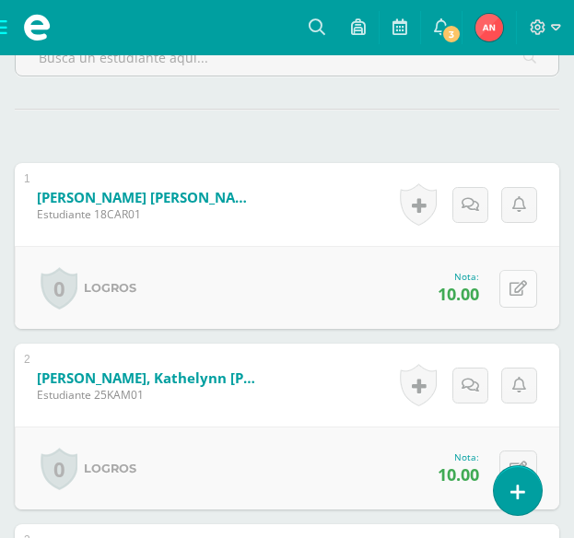
scroll to position [588, 0]
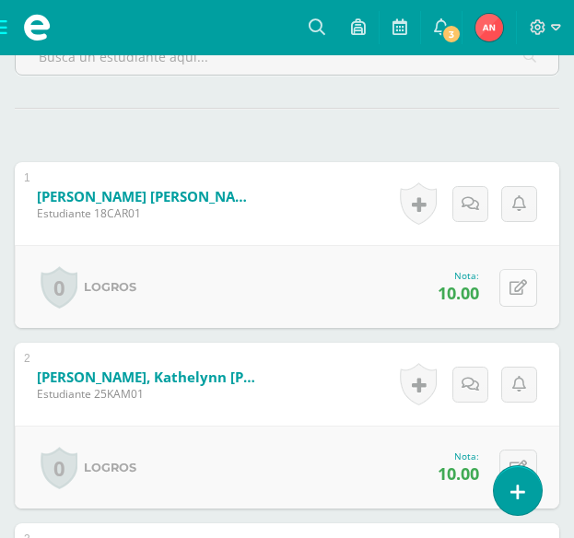
click at [500, 281] on div "0 [GEOGRAPHIC_DATA] Logros obtenidos Aún no hay logros agregados Nota: 10.00" at bounding box center [287, 286] width 545 height 83
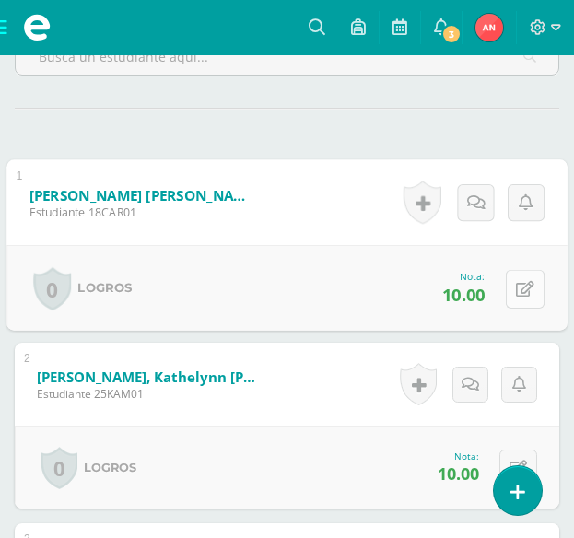
click at [521, 299] on button at bounding box center [525, 288] width 39 height 39
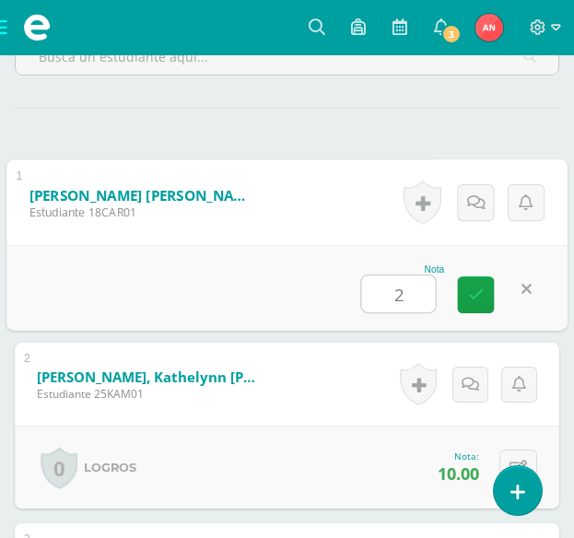
type input "21"
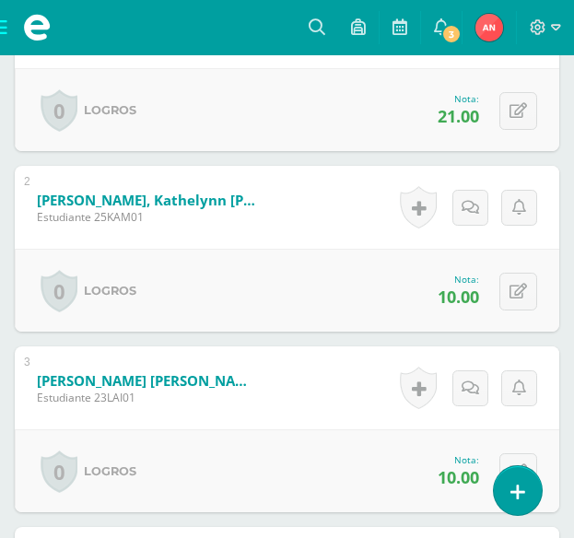
scroll to position [772, 0]
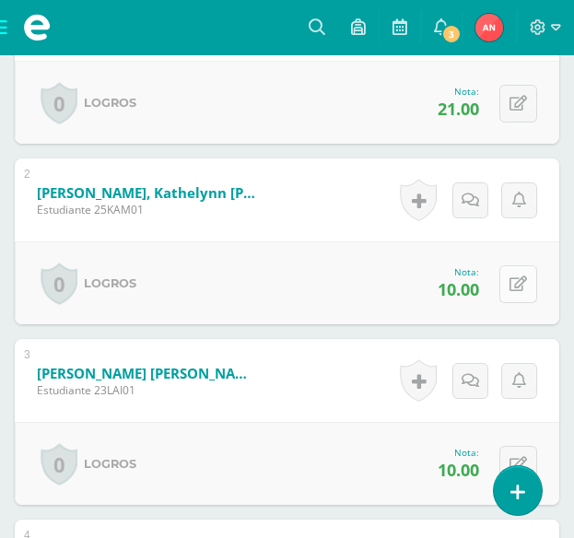
click at [519, 292] on button at bounding box center [518, 284] width 38 height 38
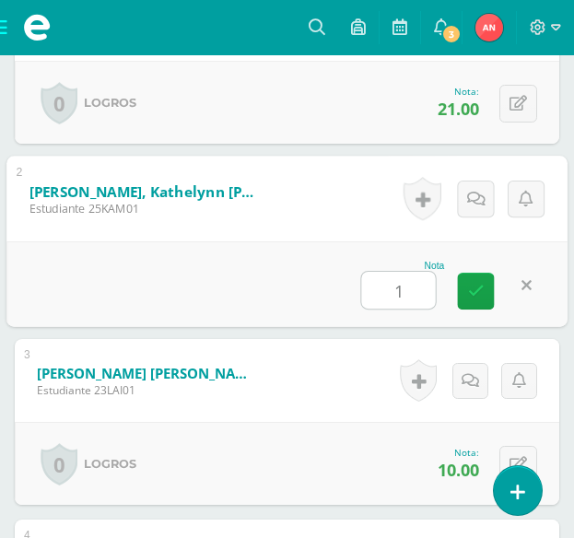
type input "19"
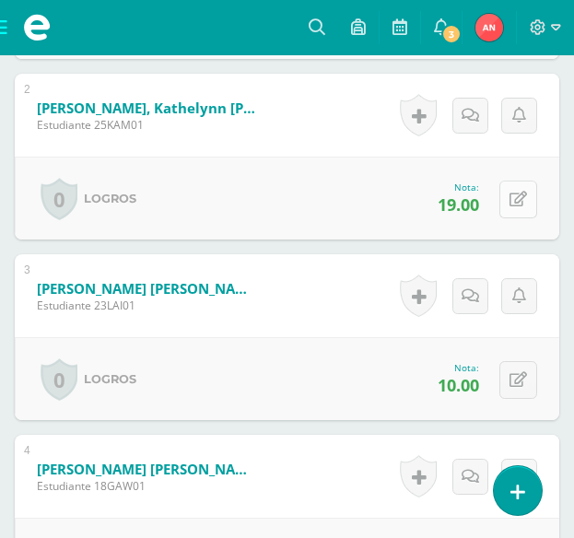
scroll to position [865, 0]
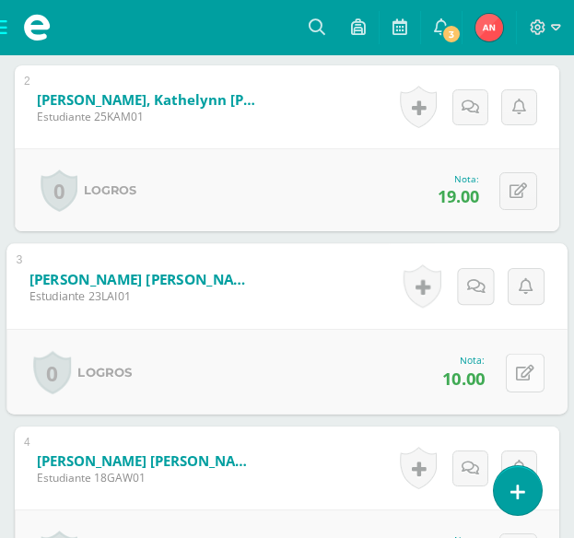
click at [522, 360] on button at bounding box center [525, 372] width 39 height 39
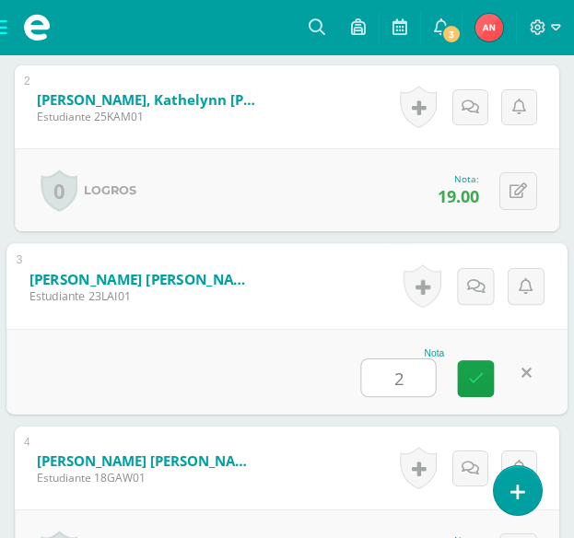
type input "21"
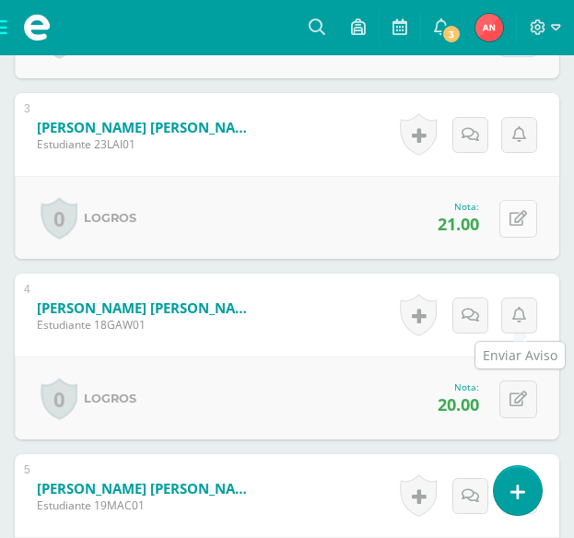
scroll to position [1051, 0]
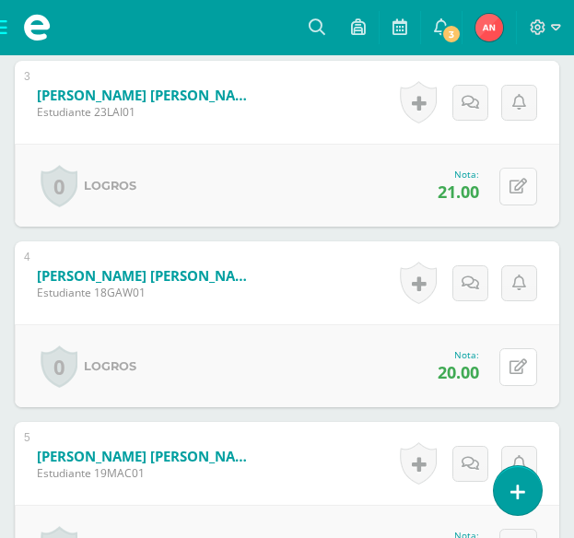
click at [522, 360] on icon at bounding box center [519, 367] width 18 height 16
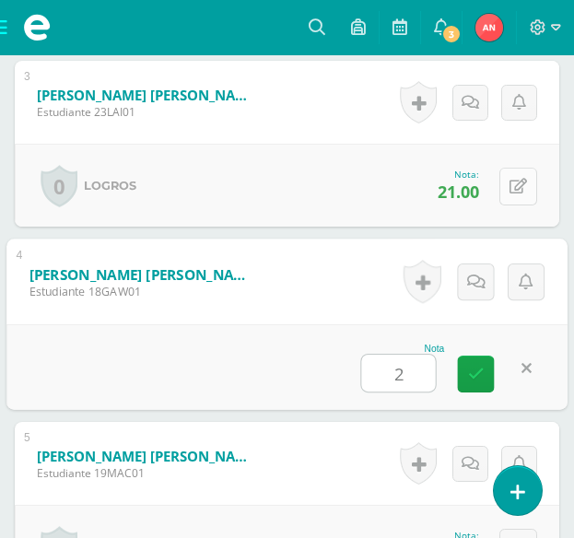
type input "21"
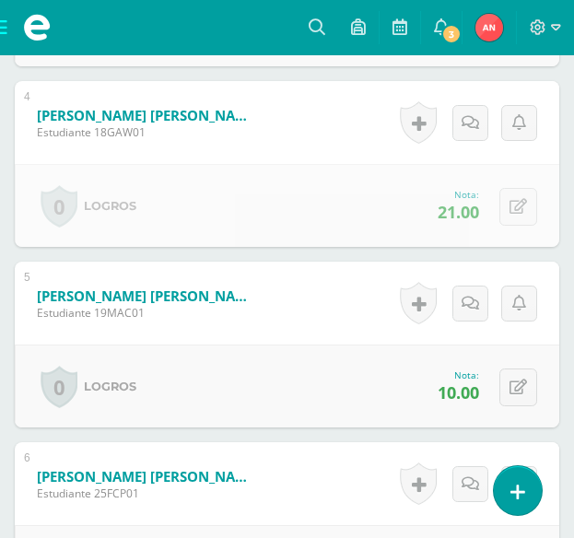
scroll to position [1235, 0]
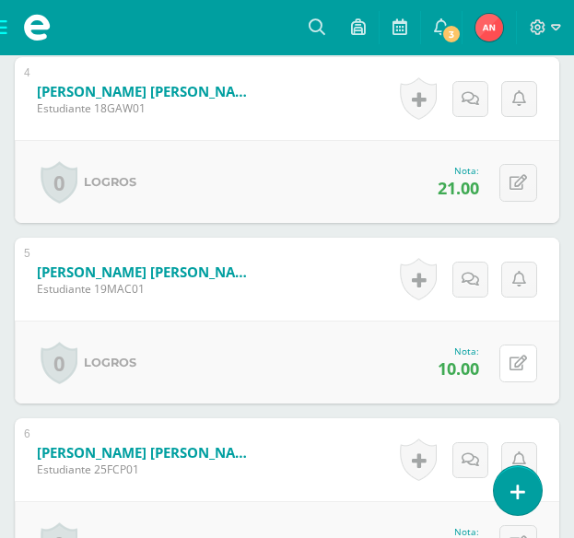
click at [522, 360] on icon at bounding box center [519, 364] width 18 height 16
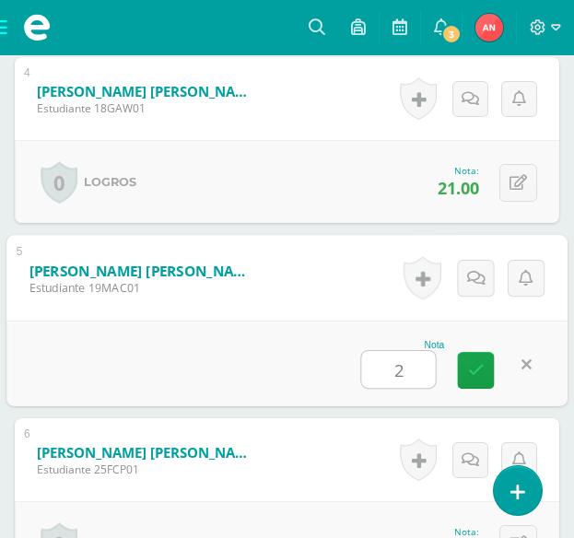
type input "21"
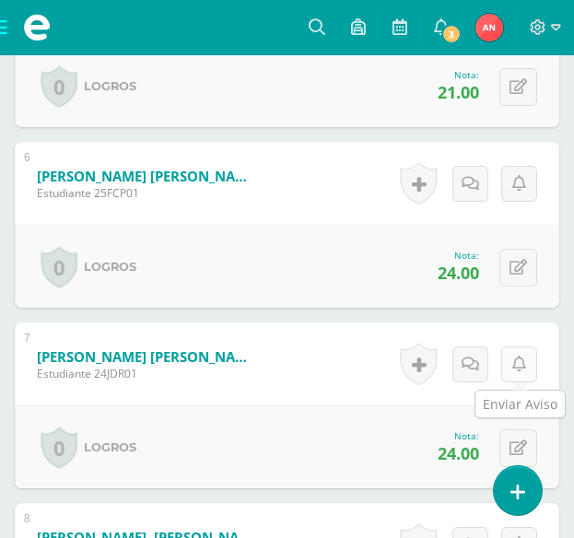
scroll to position [1603, 0]
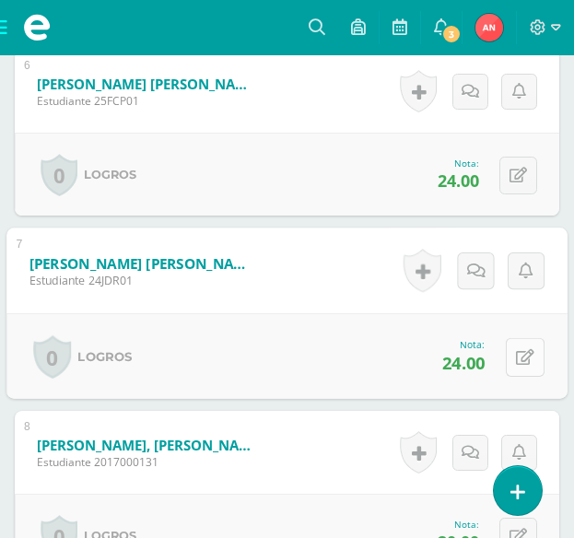
click at [521, 337] on button at bounding box center [525, 356] width 39 height 39
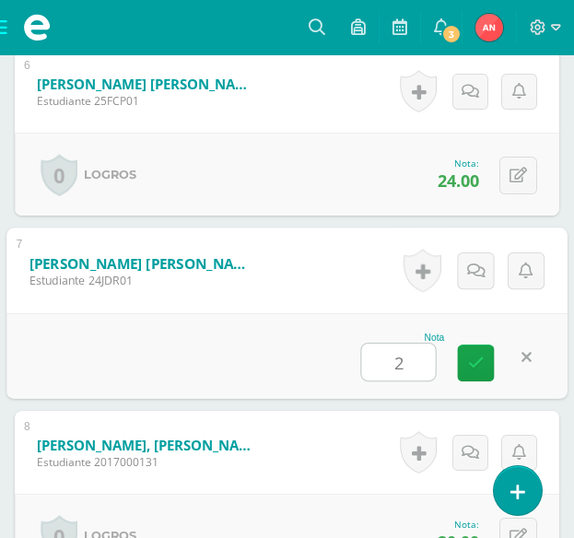
type input "25"
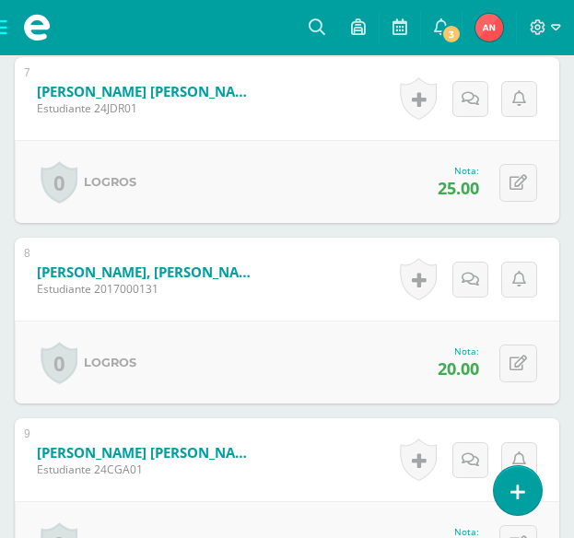
scroll to position [1788, 0]
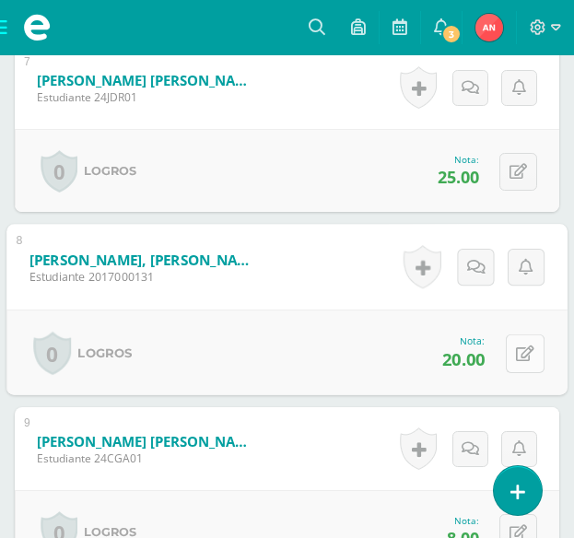
click at [527, 357] on button at bounding box center [525, 353] width 39 height 39
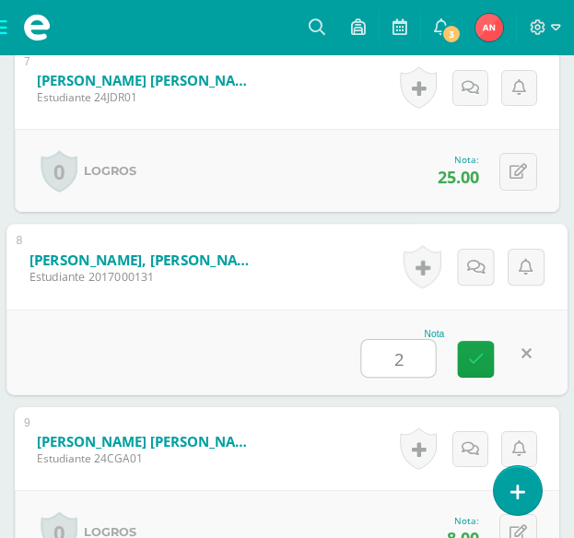
type input "21"
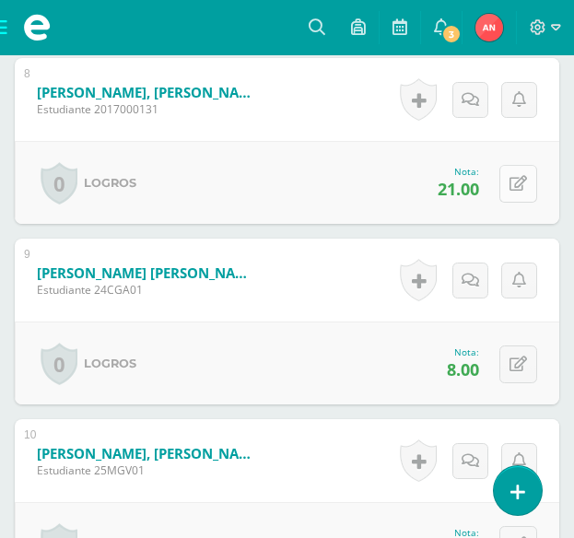
scroll to position [1972, 0]
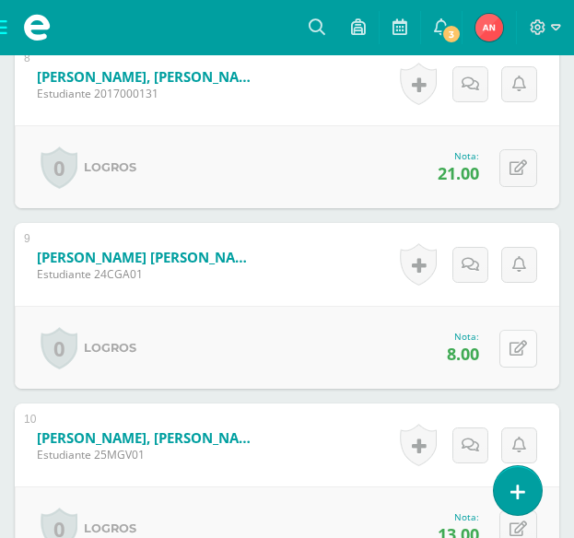
click at [522, 349] on icon at bounding box center [519, 349] width 18 height 16
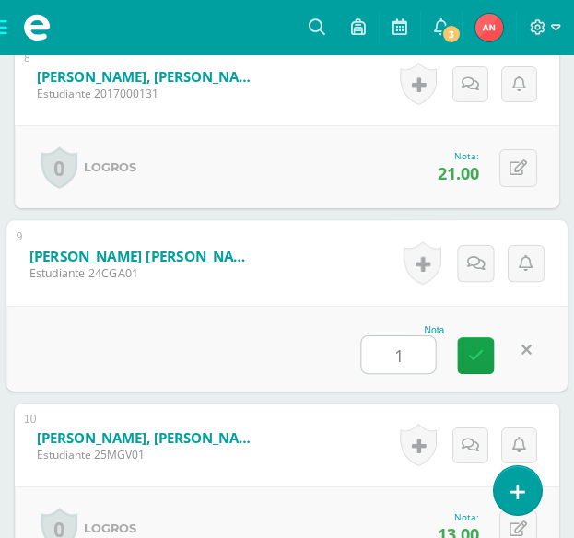
type input "19"
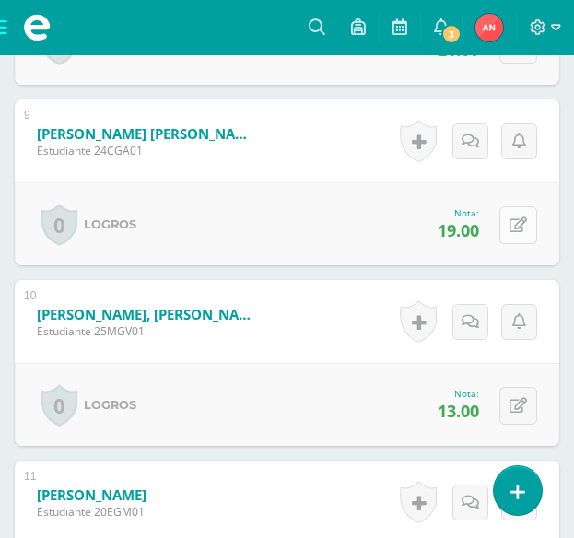
scroll to position [2156, 0]
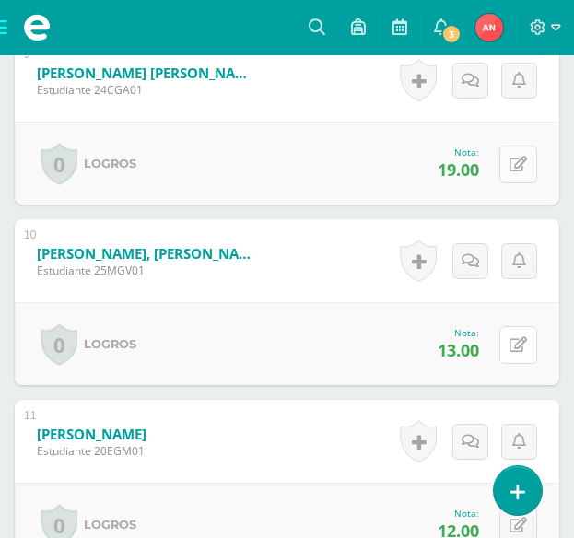
click at [522, 349] on icon at bounding box center [519, 345] width 18 height 16
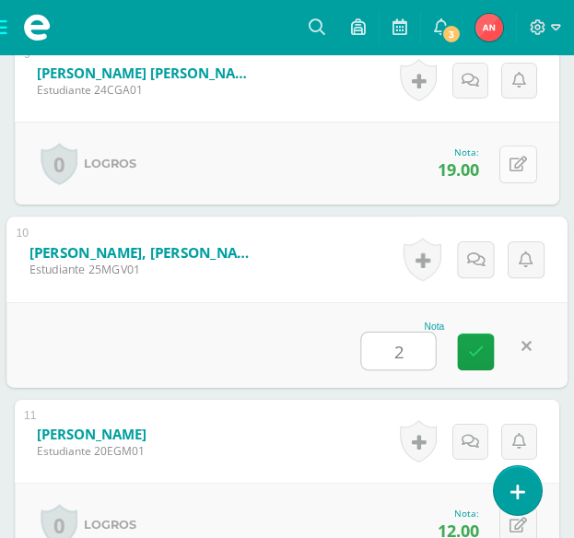
type input "22"
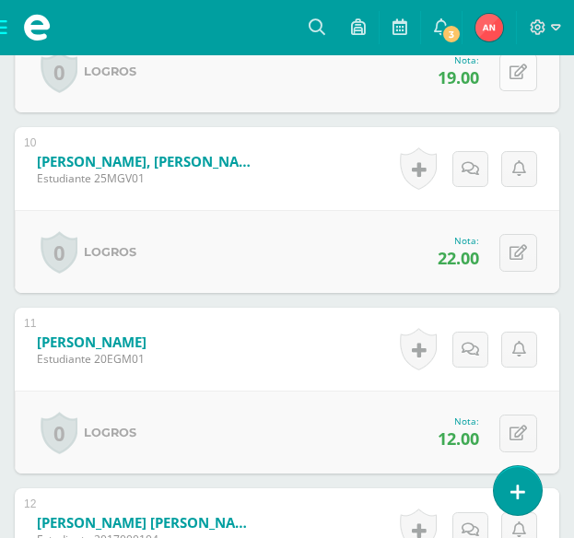
scroll to position [2341, 0]
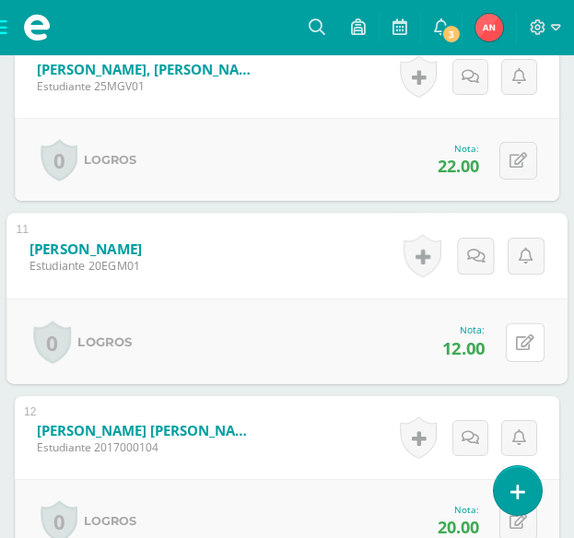
click at [522, 349] on button at bounding box center [525, 342] width 39 height 39
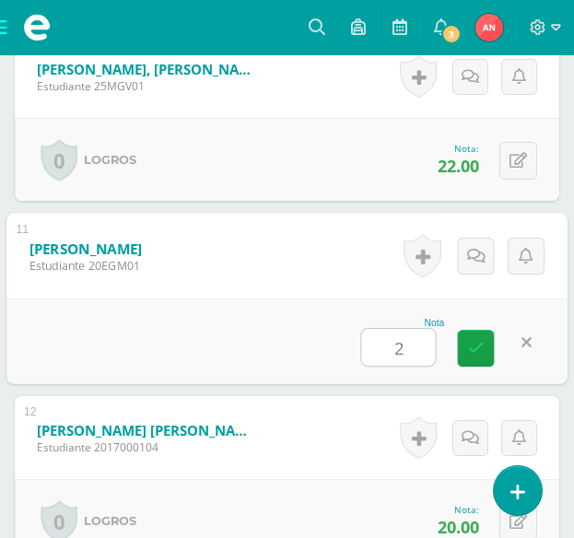
type input "22"
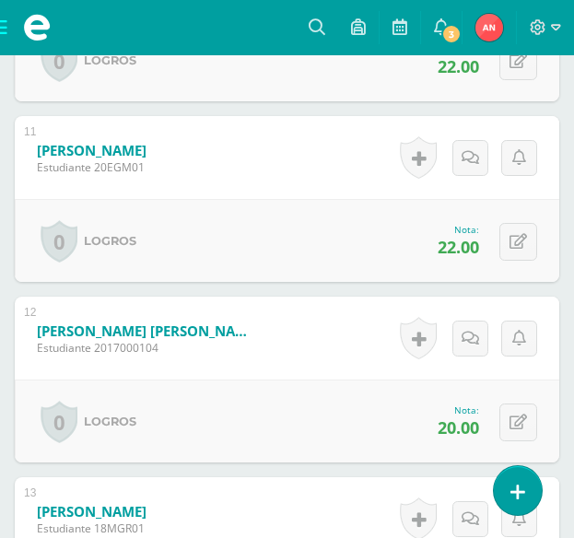
scroll to position [2525, 0]
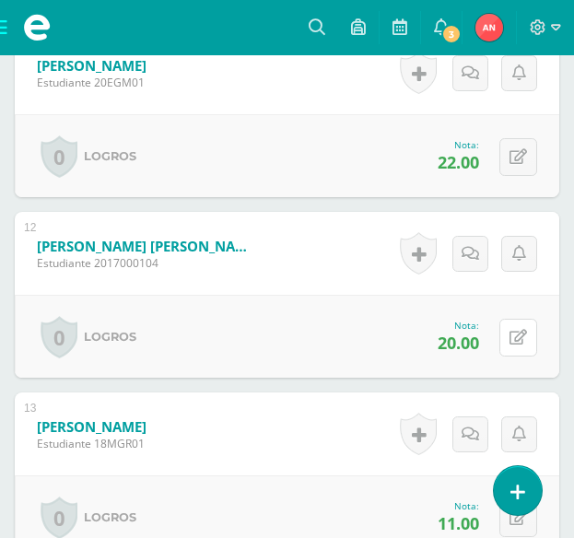
click at [522, 349] on button at bounding box center [518, 338] width 38 height 38
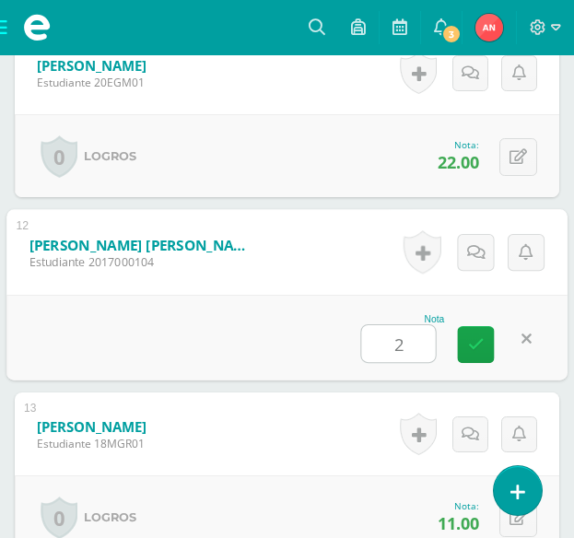
type input "21"
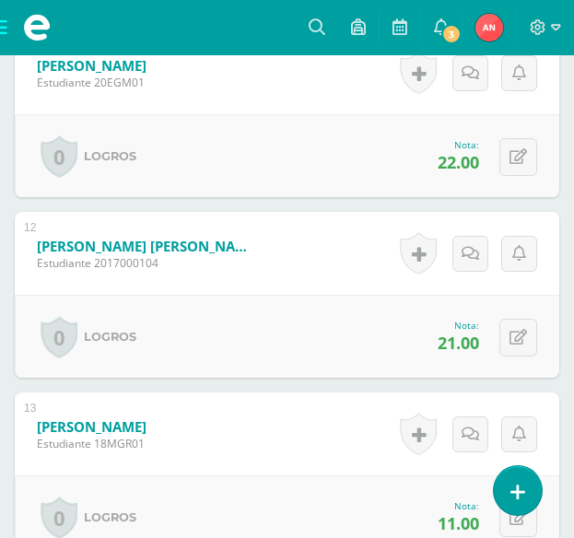
scroll to position [2617, 0]
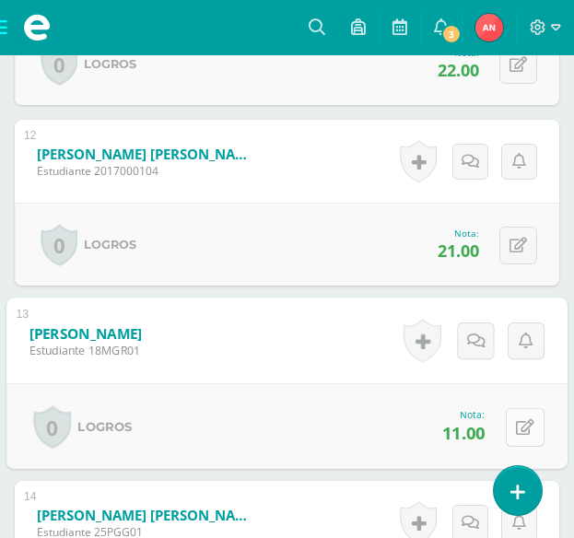
click at [518, 419] on icon at bounding box center [525, 427] width 18 height 16
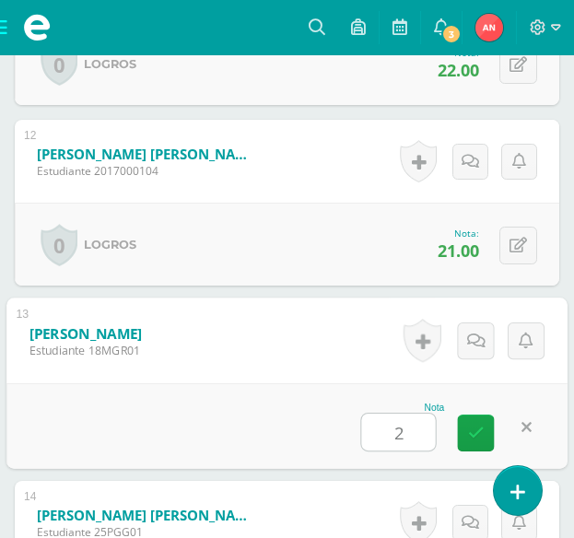
type input "21"
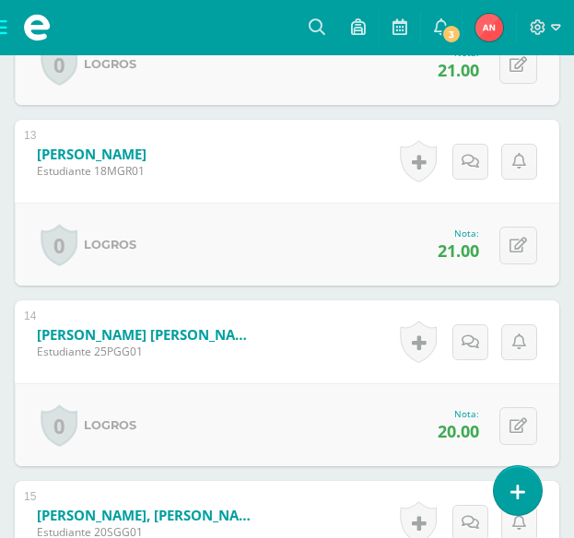
scroll to position [2801, 0]
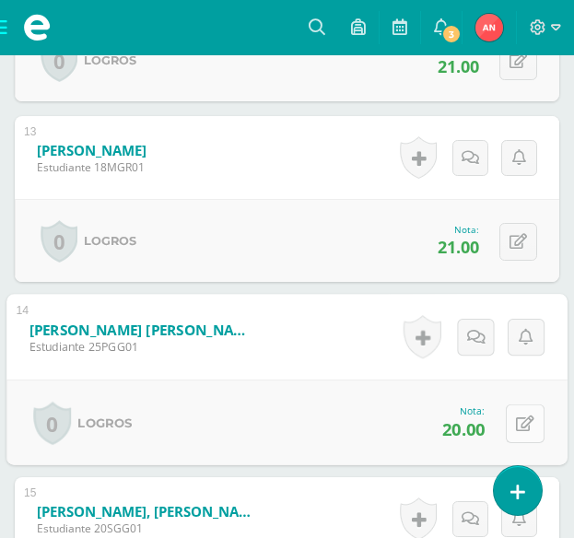
click at [506, 423] on button at bounding box center [525, 423] width 39 height 39
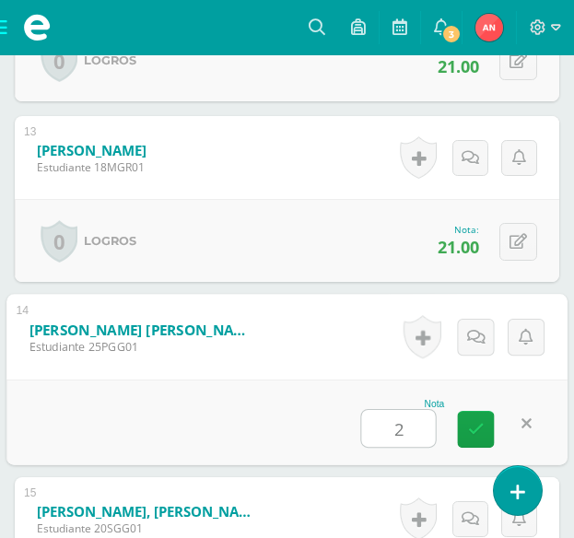
type input "21"
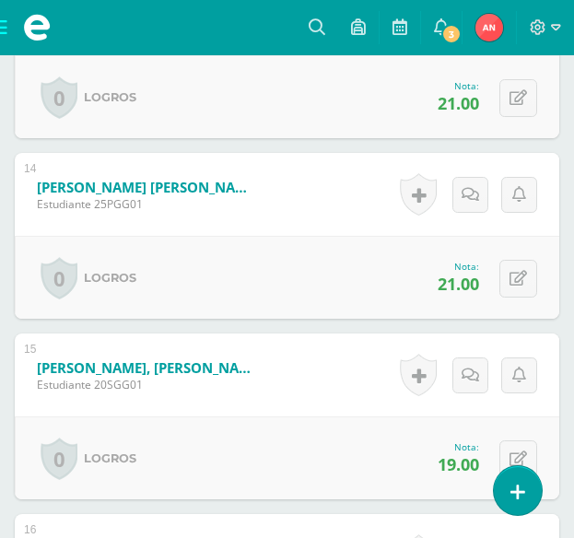
scroll to position [2986, 0]
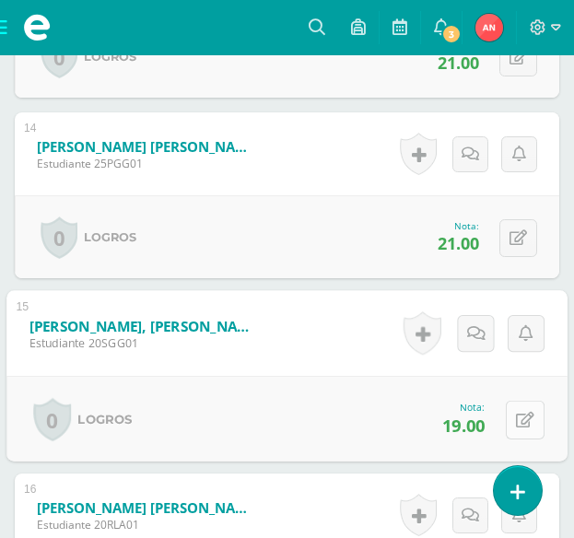
click at [530, 425] on button at bounding box center [525, 419] width 39 height 39
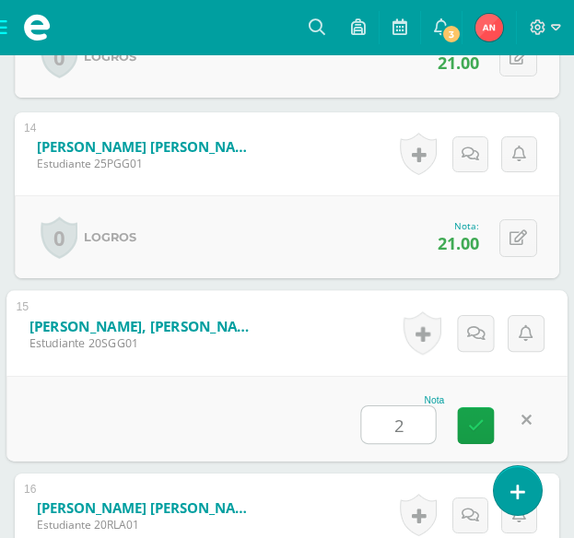
type input "21"
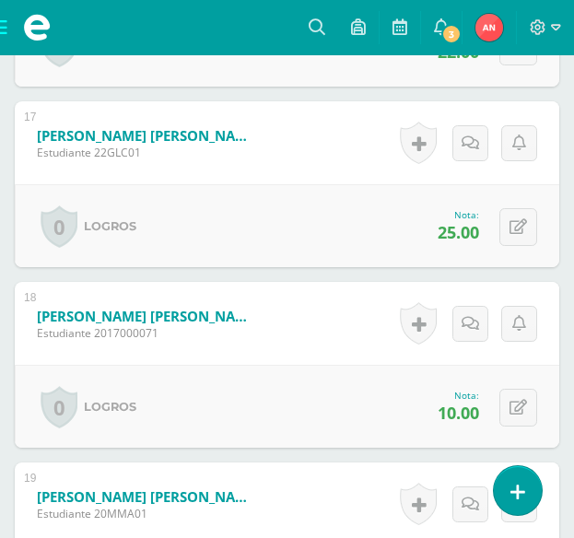
scroll to position [3631, 0]
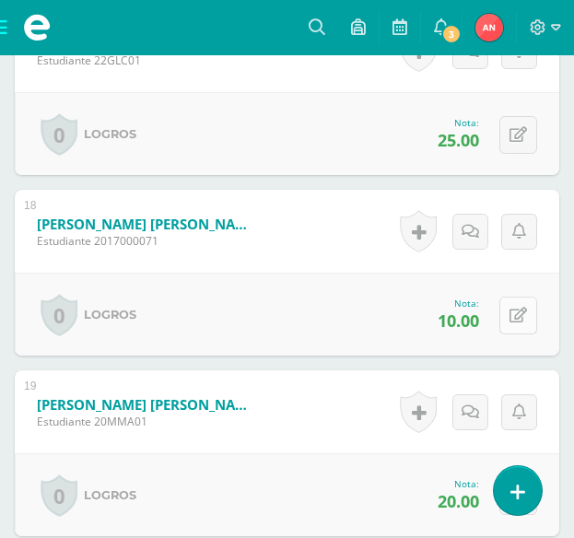
click at [505, 316] on button at bounding box center [518, 316] width 38 height 38
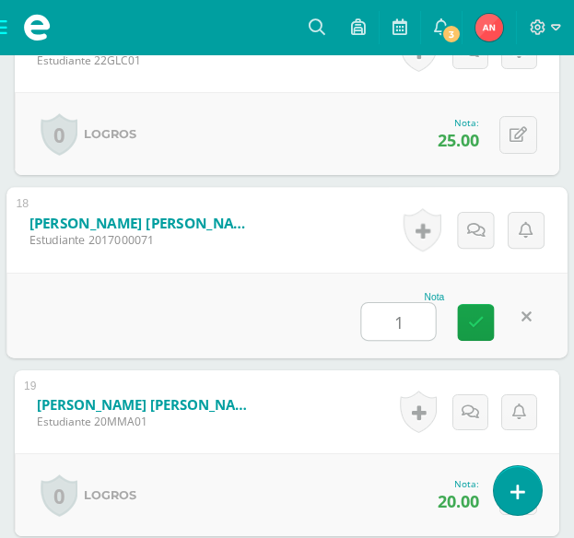
type input "17"
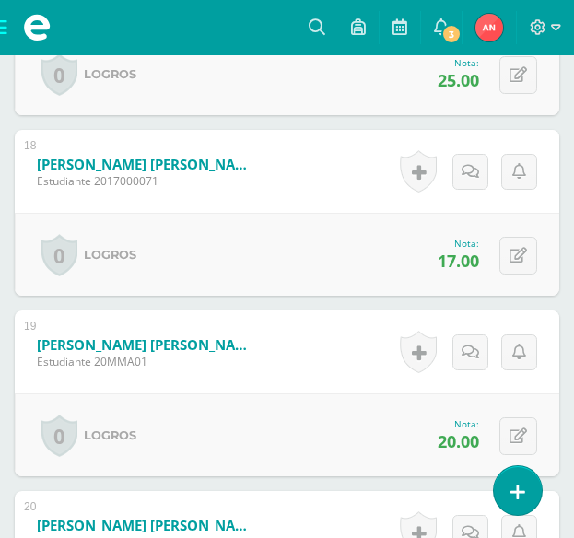
scroll to position [3723, 0]
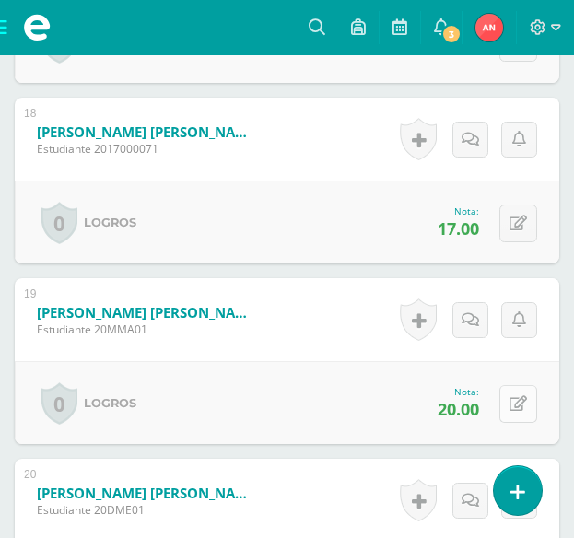
click at [527, 411] on button at bounding box center [518, 404] width 38 height 38
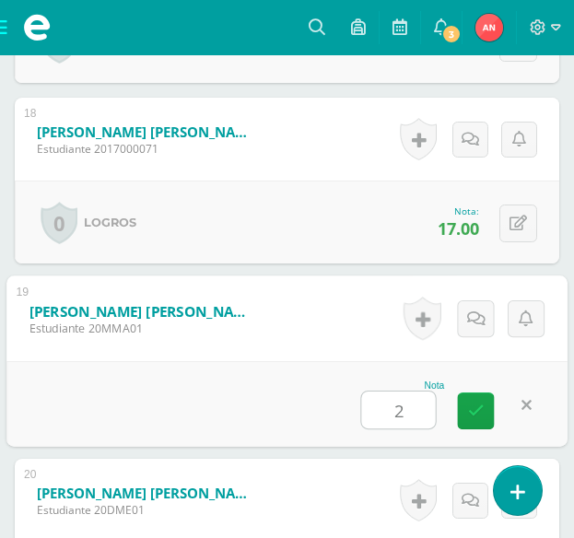
type input "21"
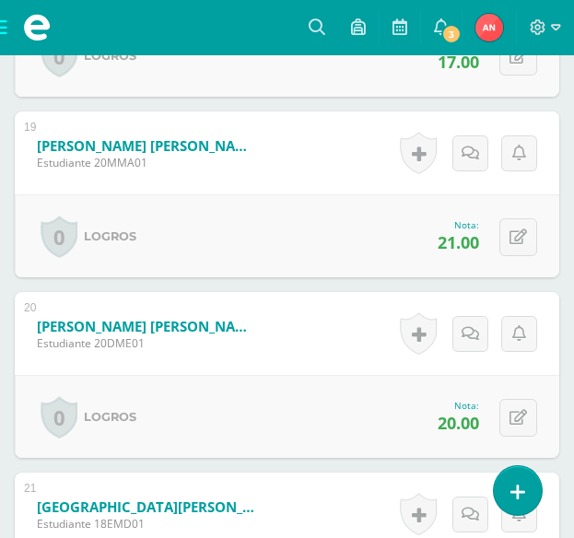
scroll to position [3907, 0]
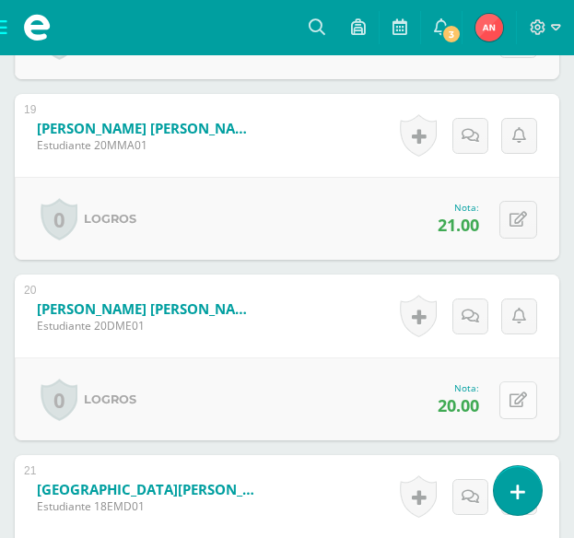
click at [511, 405] on button at bounding box center [518, 401] width 38 height 38
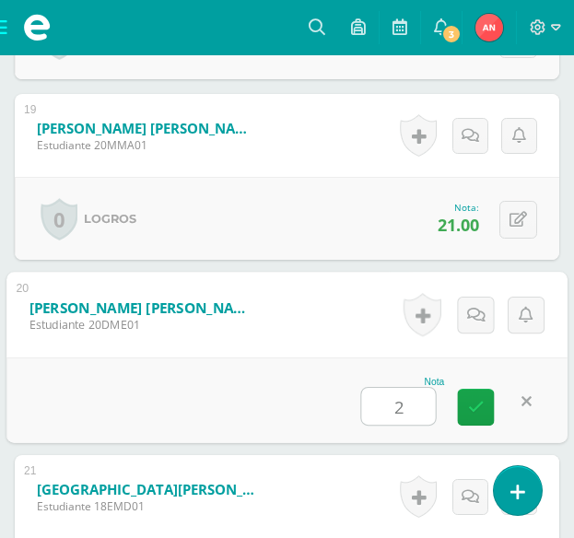
type input "21"
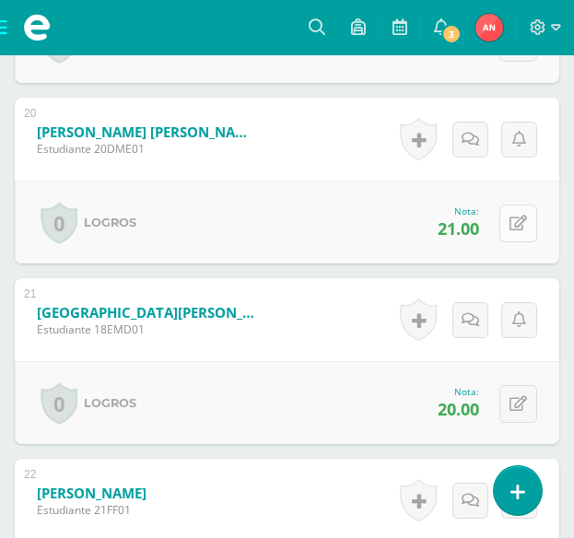
scroll to position [4092, 0]
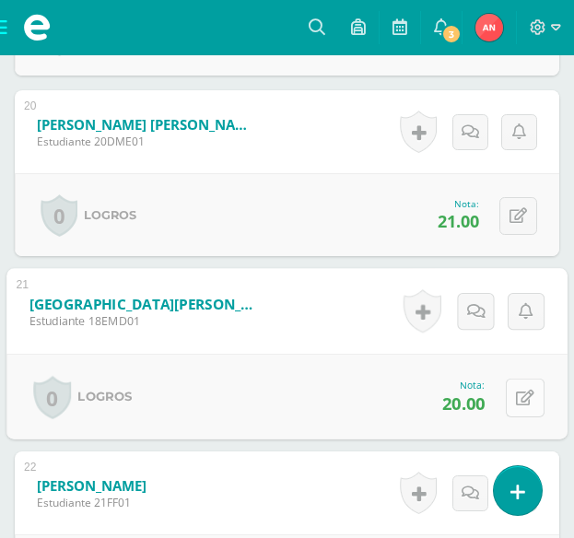
click at [516, 397] on icon at bounding box center [525, 398] width 18 height 16
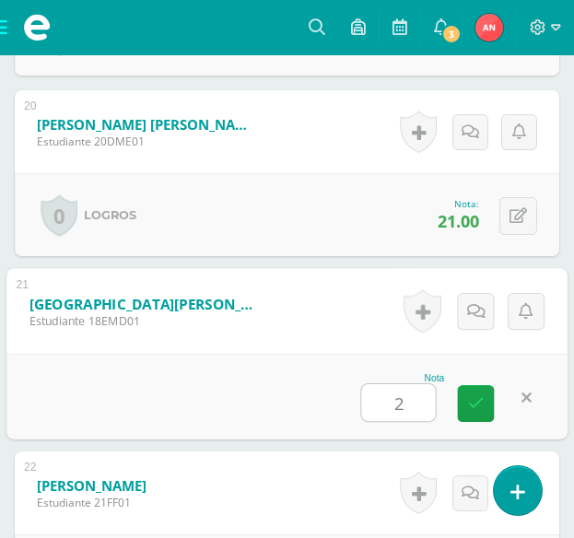
type input "21"
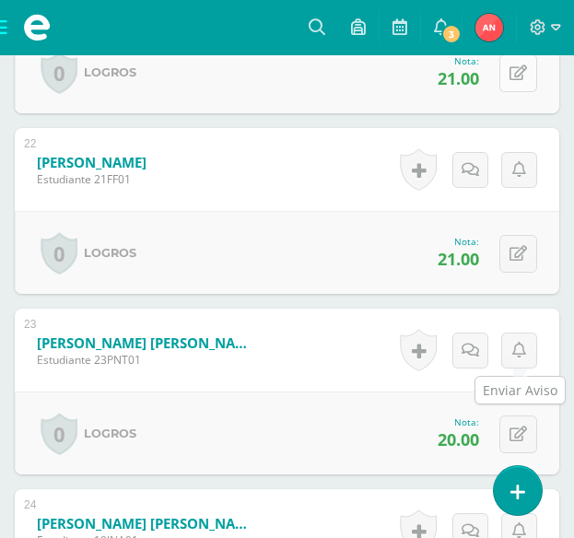
scroll to position [4460, 0]
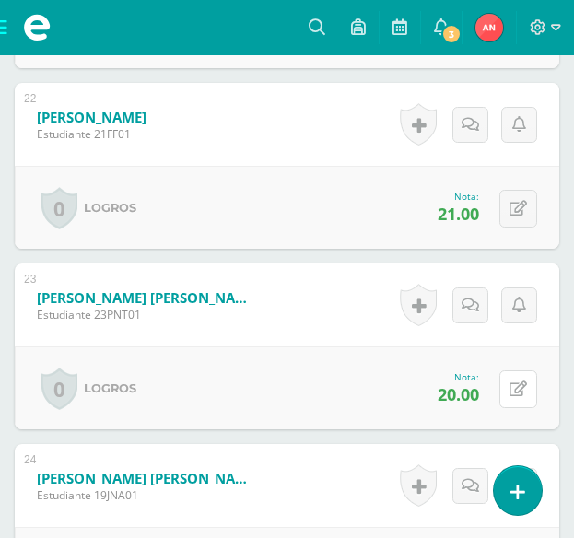
click at [515, 397] on button at bounding box center [518, 389] width 38 height 38
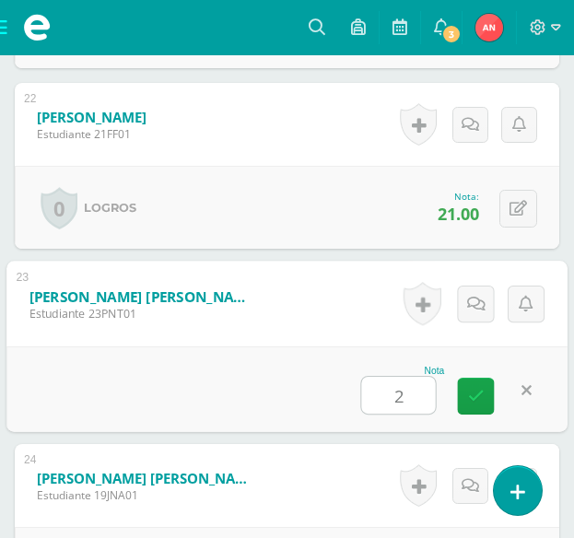
type input "21"
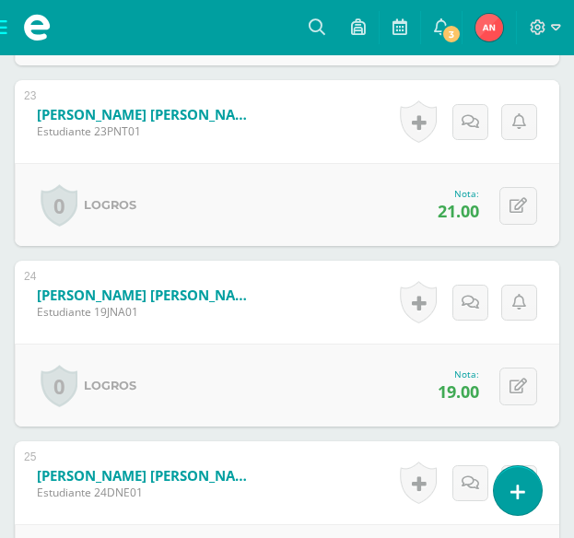
scroll to position [4644, 0]
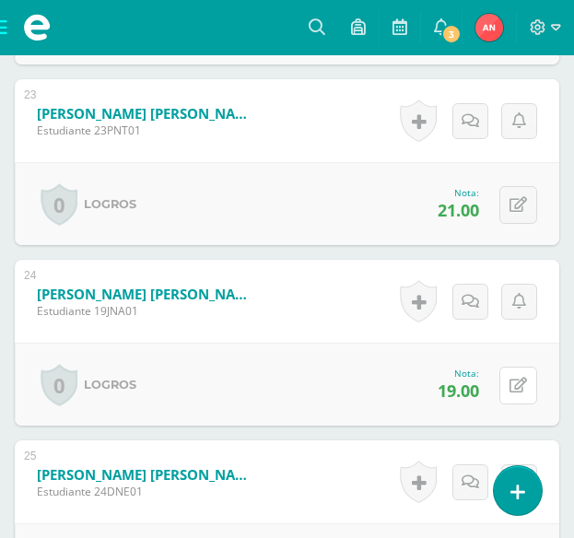
click at [515, 397] on button at bounding box center [518, 386] width 38 height 38
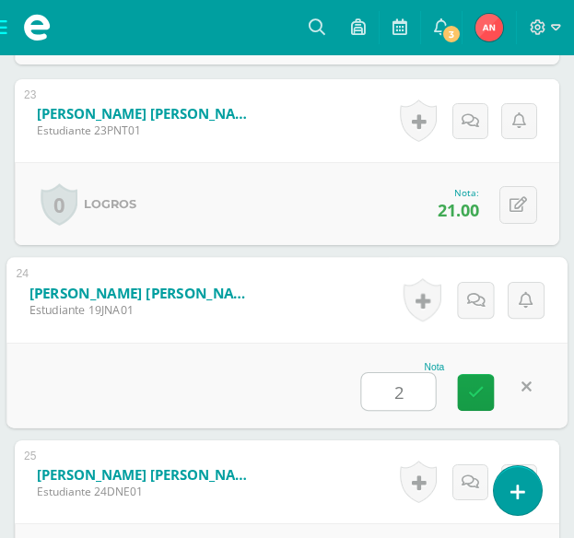
type input "20"
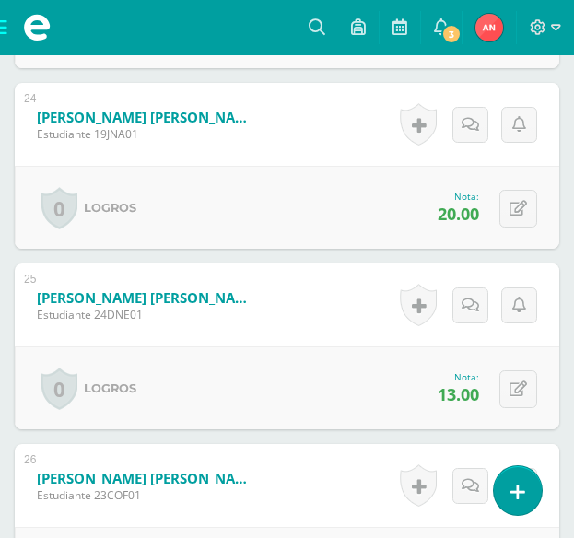
scroll to position [4829, 0]
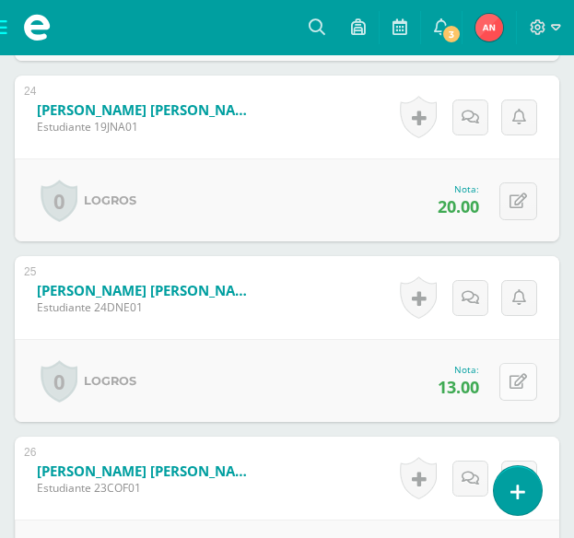
click at [521, 380] on icon at bounding box center [519, 382] width 18 height 16
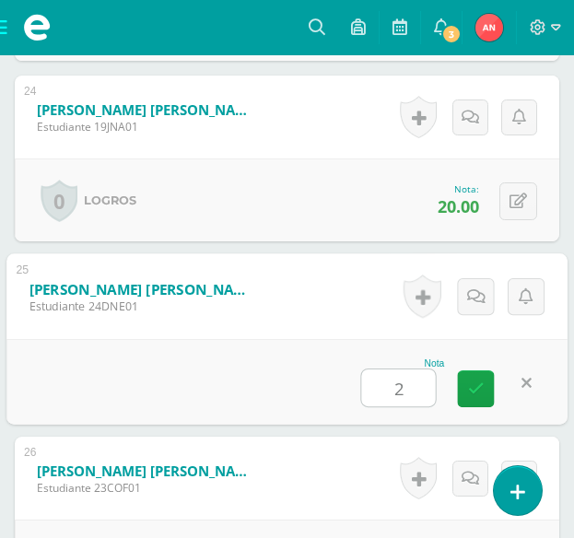
type input "23"
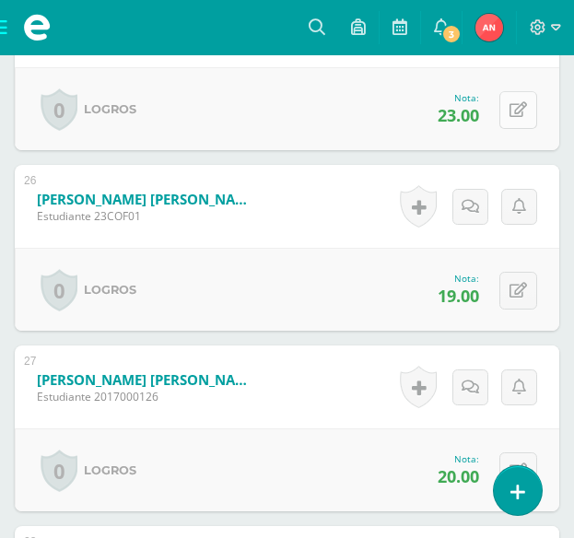
scroll to position [5105, 0]
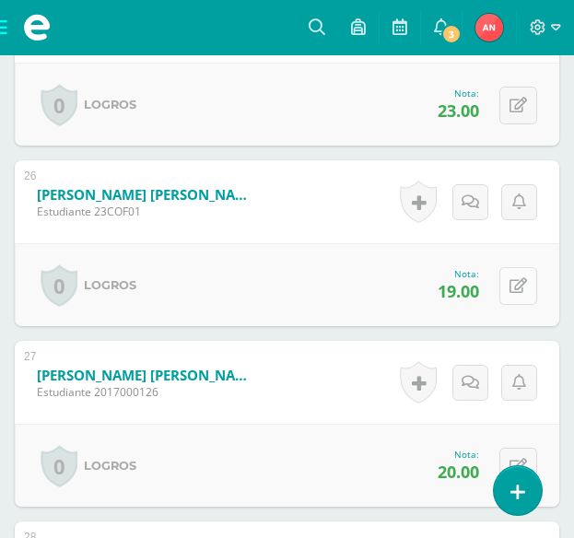
click at [511, 298] on button at bounding box center [518, 286] width 38 height 38
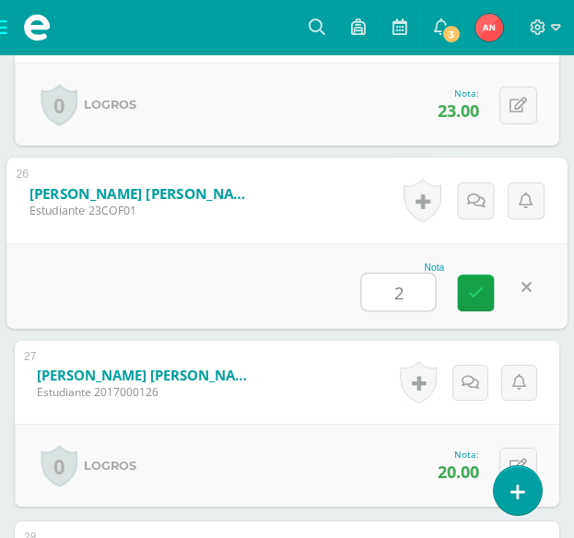
type input "21"
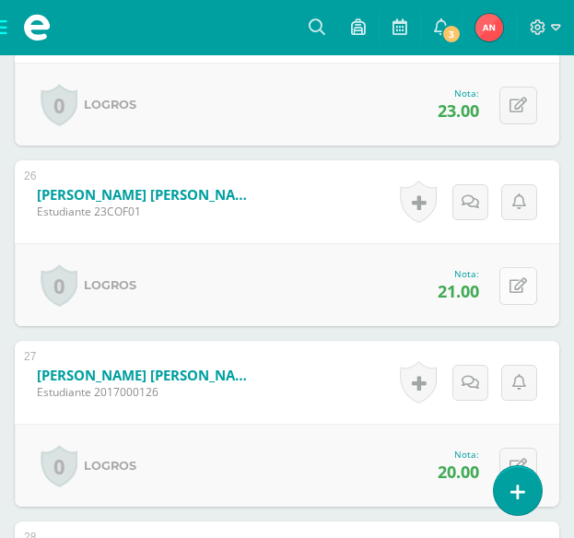
scroll to position [5197, 0]
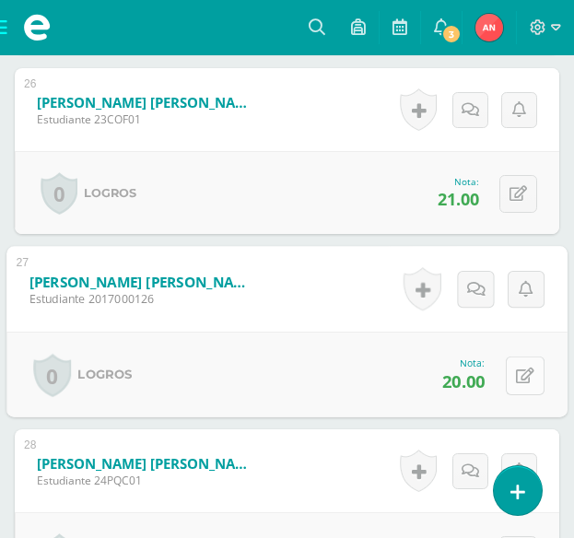
click at [525, 372] on icon at bounding box center [525, 376] width 18 height 16
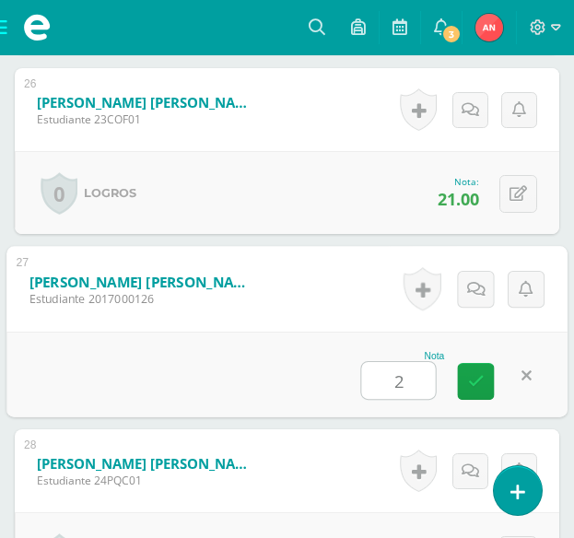
type input "21"
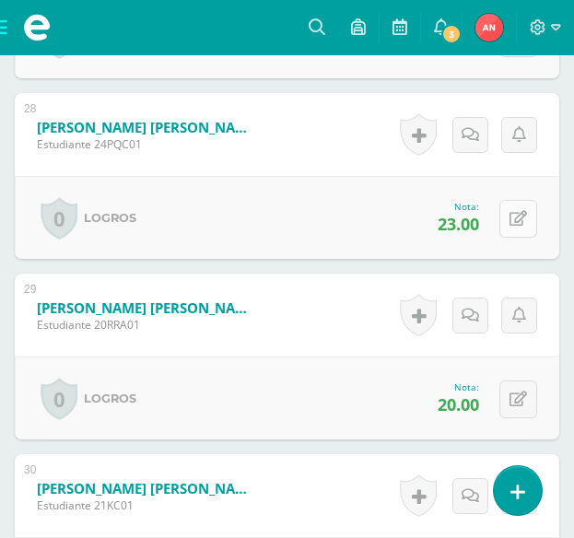
scroll to position [5566, 0]
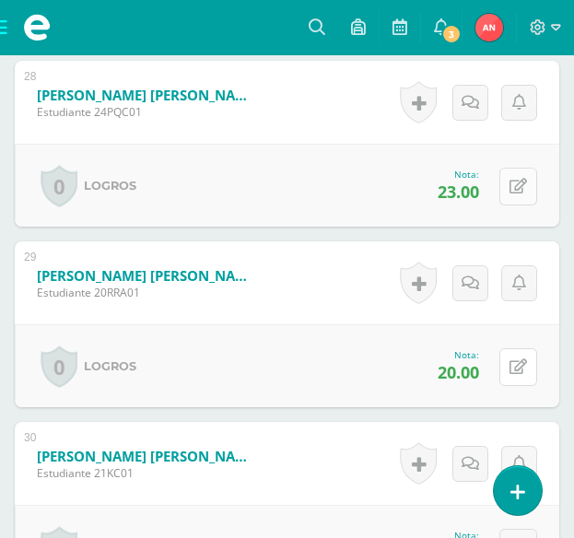
click at [513, 375] on button at bounding box center [518, 367] width 38 height 38
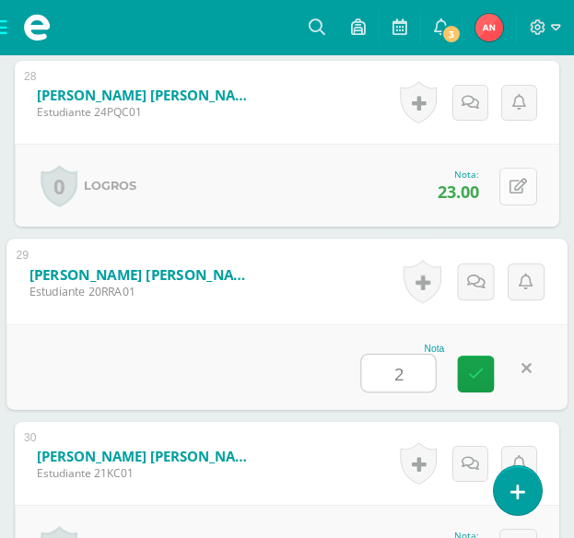
type input "21"
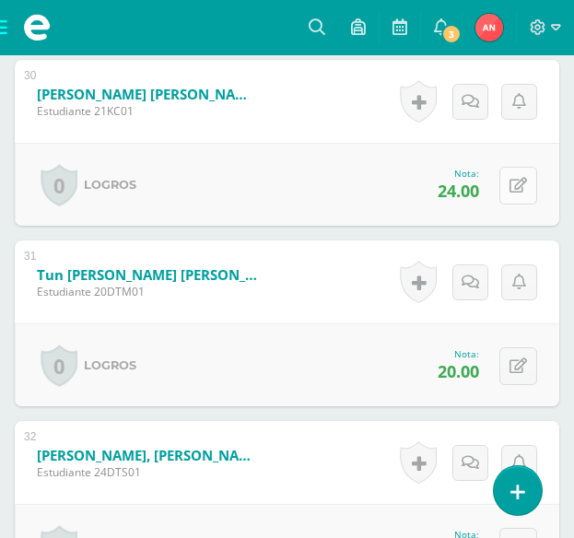
scroll to position [5935, 0]
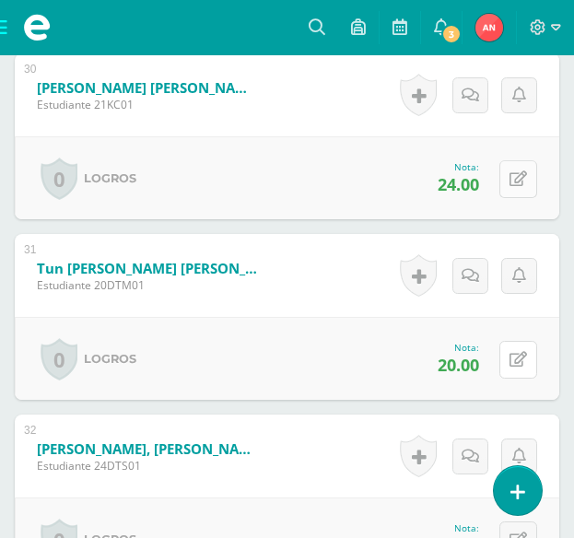
click at [517, 371] on button at bounding box center [518, 360] width 38 height 38
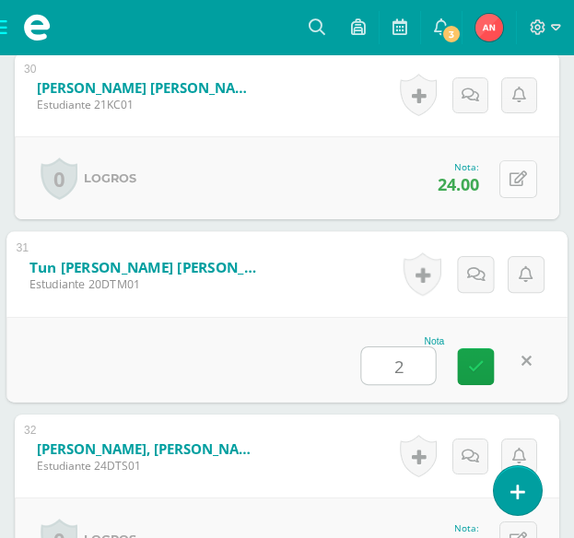
type input "21"
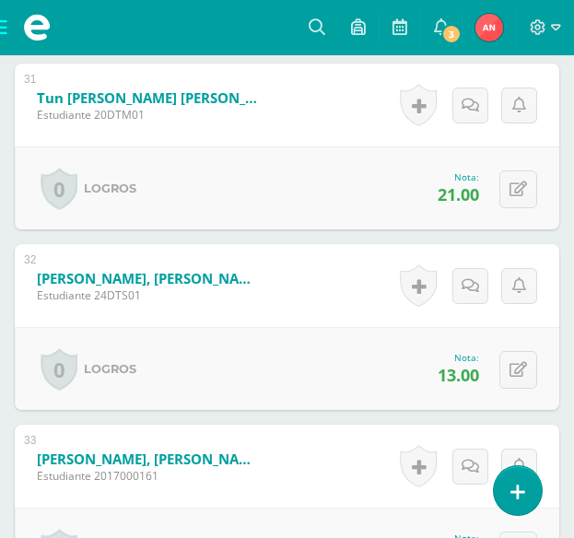
scroll to position [6119, 0]
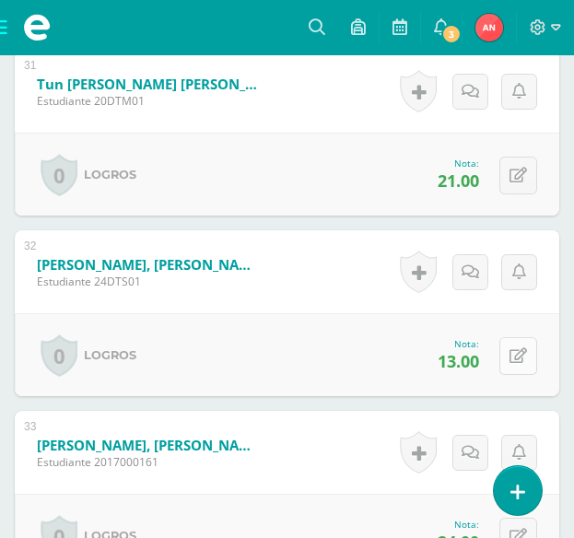
click at [521, 352] on icon at bounding box center [519, 356] width 18 height 16
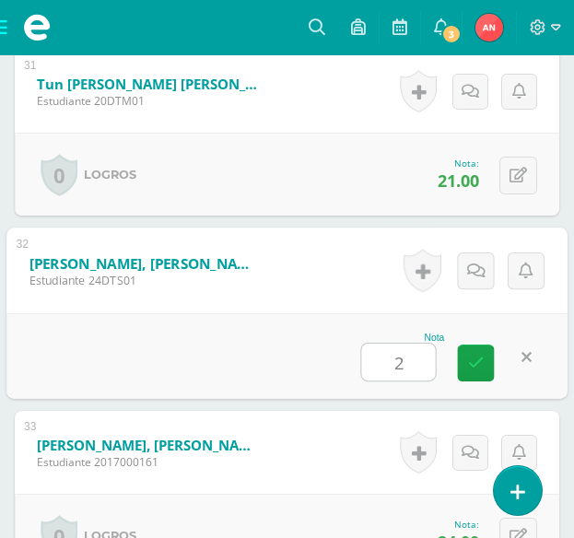
type input "21"
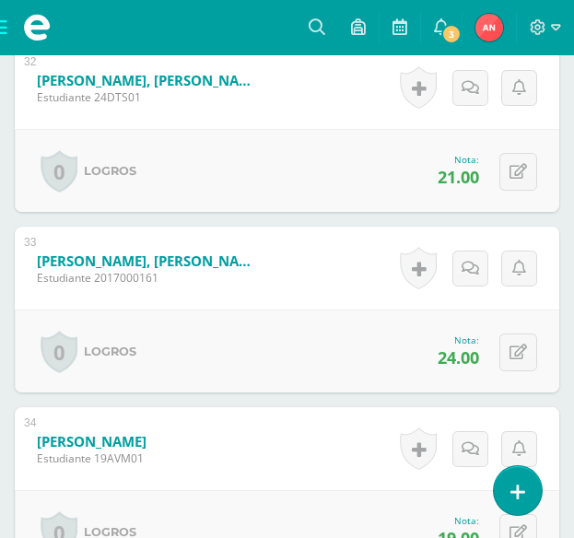
scroll to position [6395, 0]
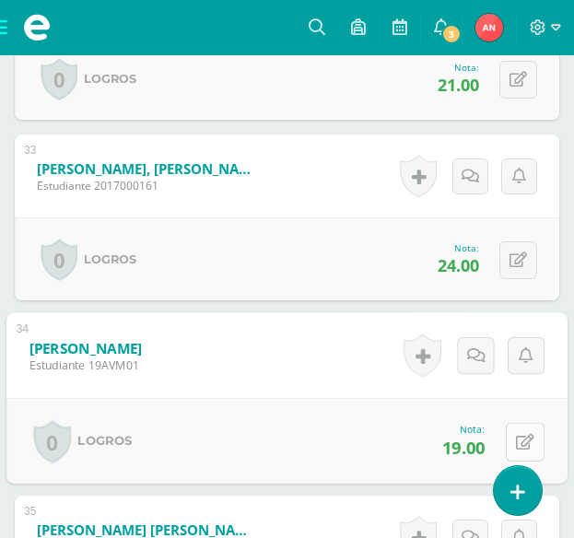
click at [533, 436] on button at bounding box center [525, 441] width 39 height 39
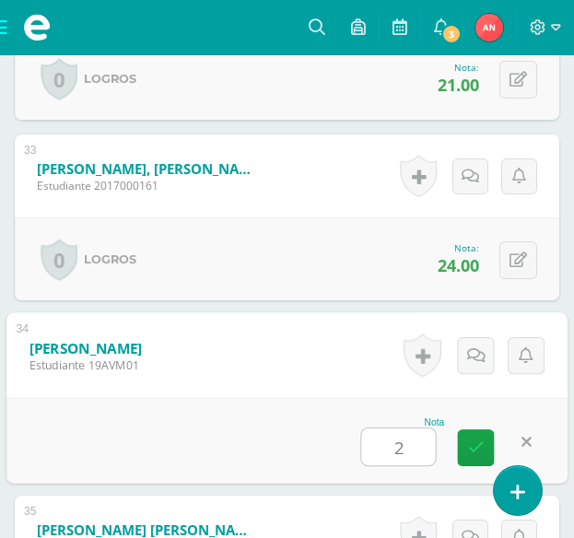
type input "20"
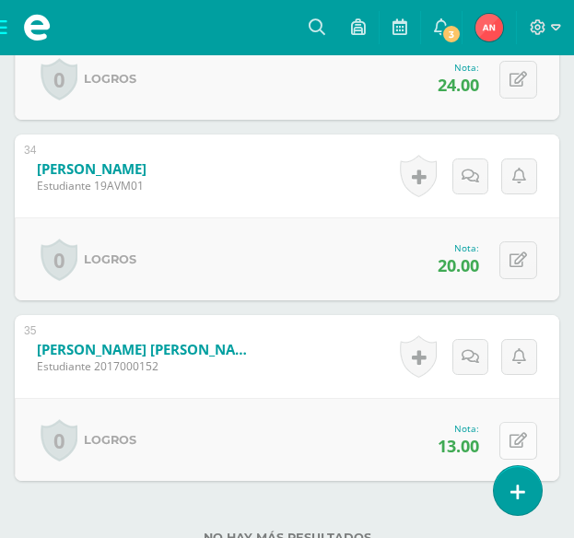
scroll to position [6580, 0]
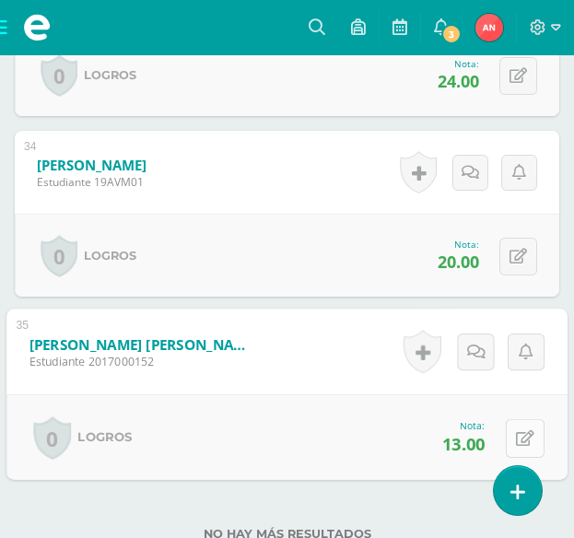
click at [523, 431] on icon at bounding box center [525, 438] width 18 height 16
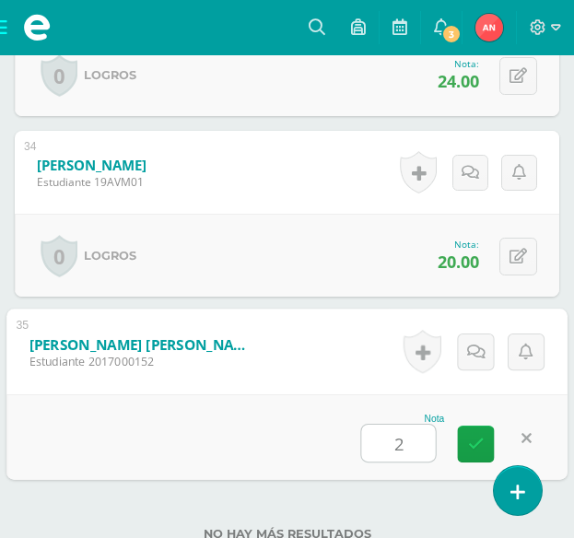
type input "22"
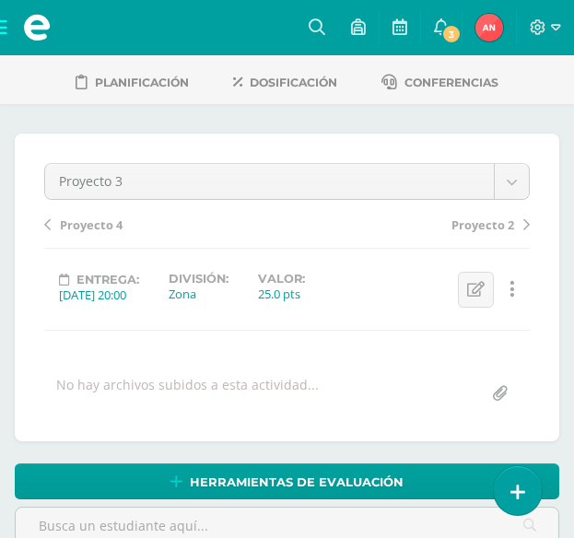
scroll to position [0, 0]
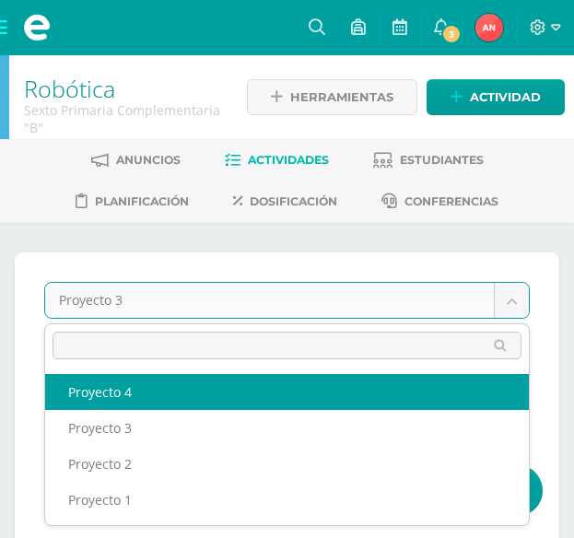
select select "/dashboard/teacher/grade-activity/176944/"
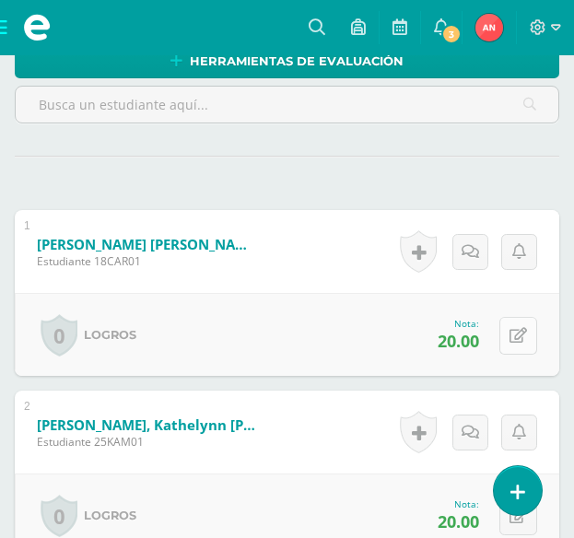
scroll to position [541, 0]
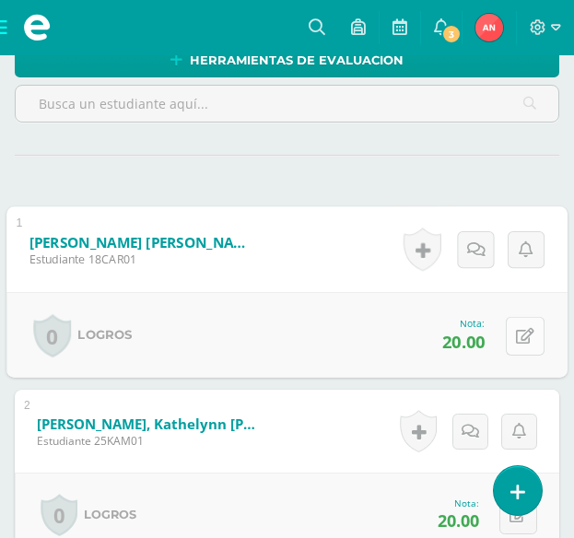
click at [523, 332] on icon at bounding box center [525, 336] width 18 height 16
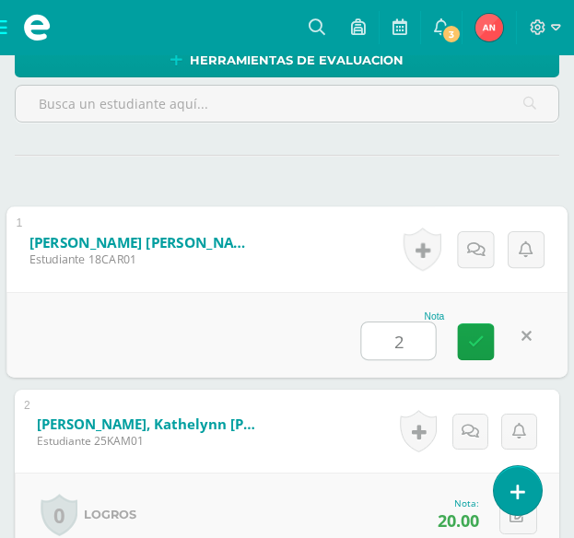
type input "21"
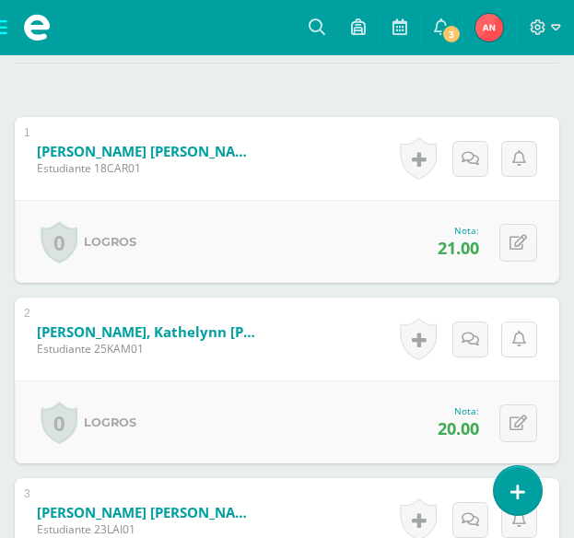
scroll to position [634, 0]
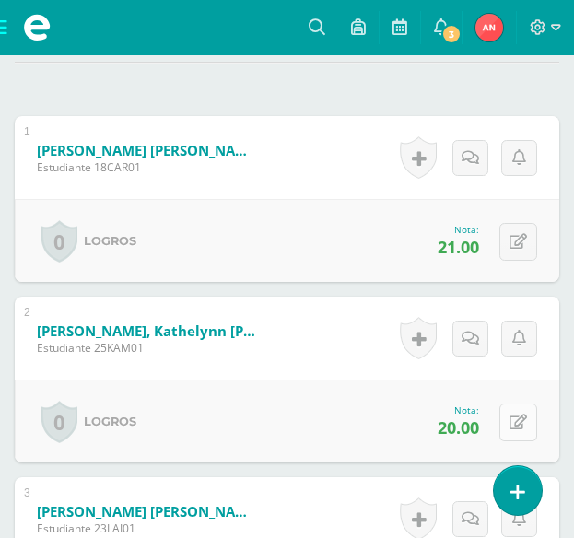
click at [514, 416] on button at bounding box center [518, 423] width 38 height 38
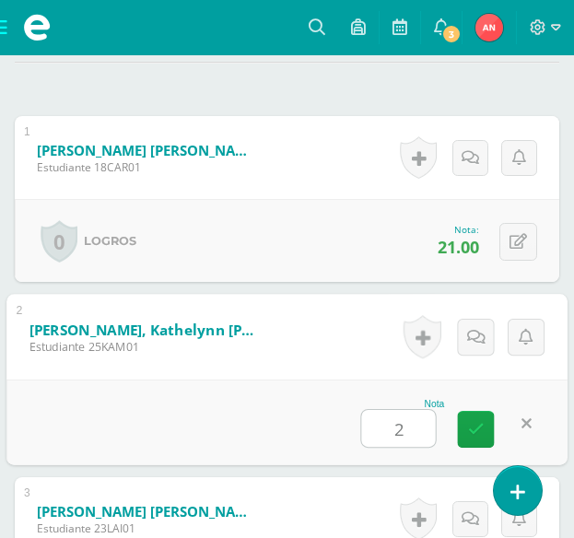
type input "21"
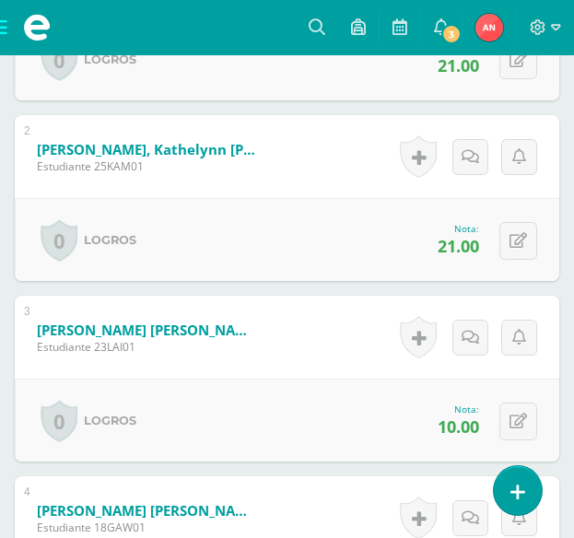
scroll to position [819, 0]
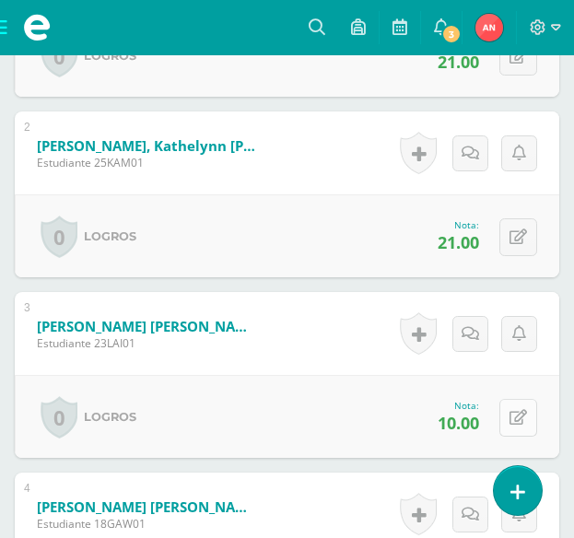
click at [519, 419] on icon at bounding box center [519, 418] width 18 height 16
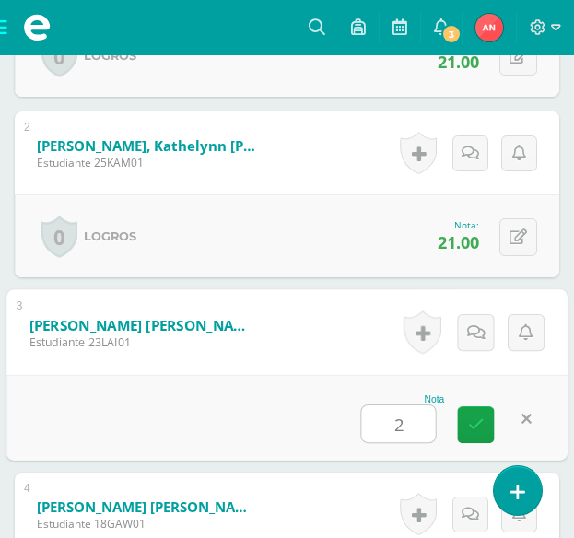
type input "21"
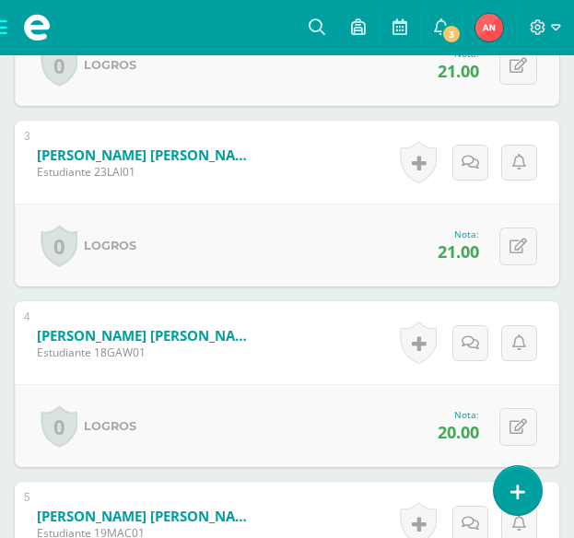
scroll to position [1004, 0]
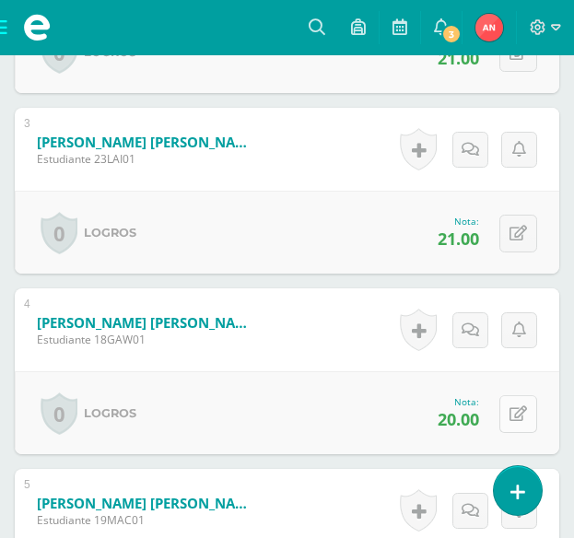
click at [517, 423] on button at bounding box center [518, 414] width 38 height 38
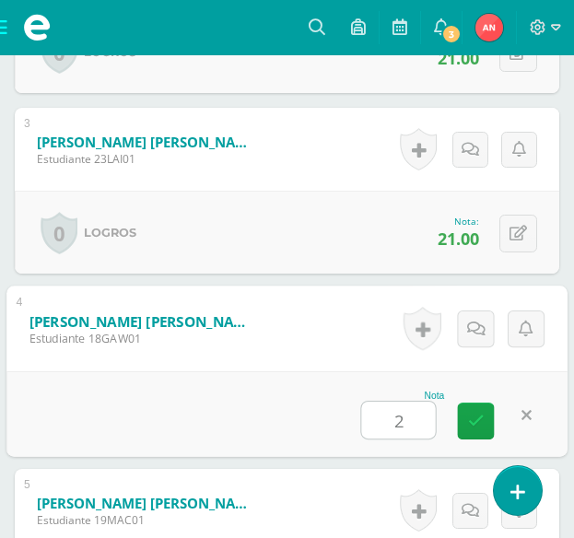
type input "21"
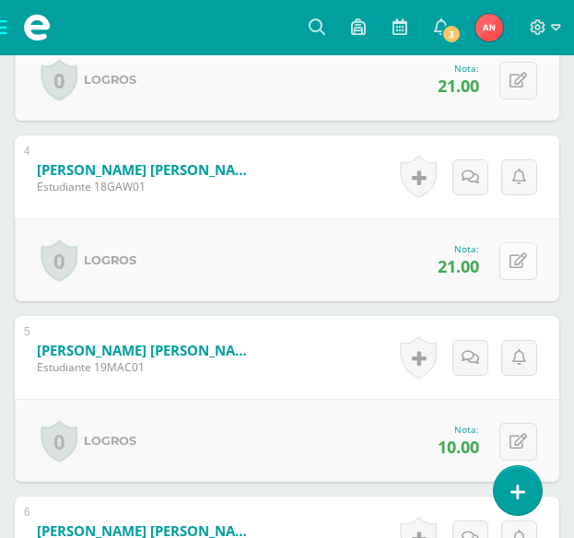
scroll to position [1188, 0]
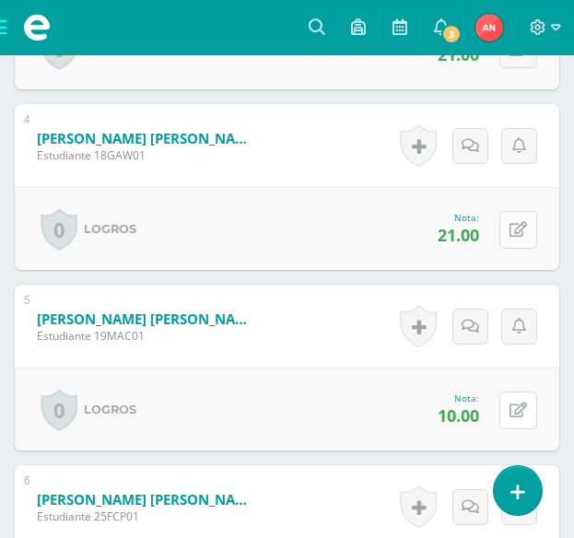
click at [511, 417] on button at bounding box center [518, 411] width 38 height 38
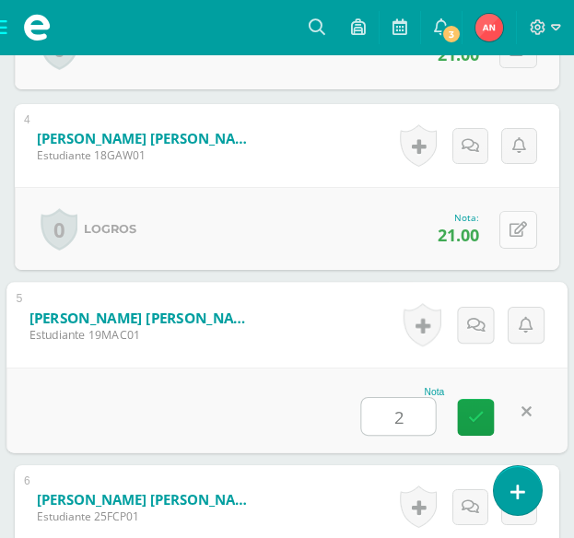
type input "21"
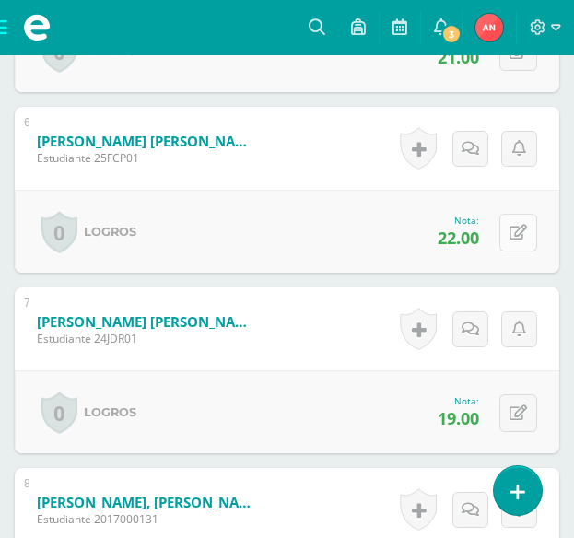
scroll to position [1556, 0]
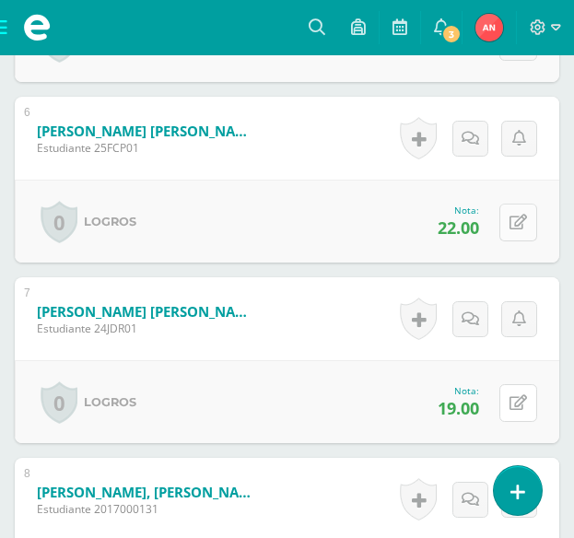
click at [526, 413] on button at bounding box center [518, 403] width 38 height 38
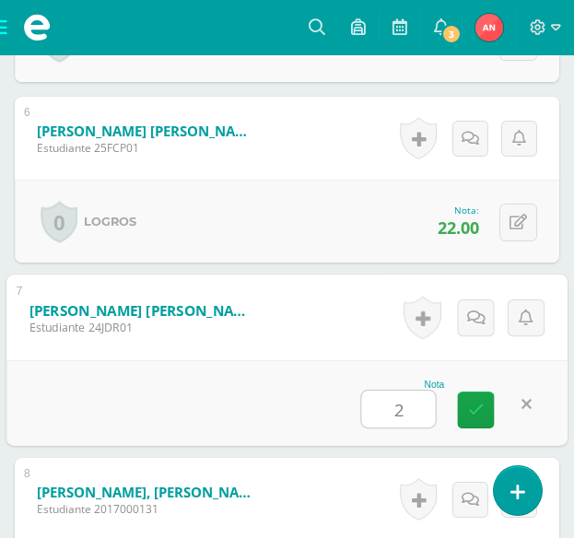
type input "21"
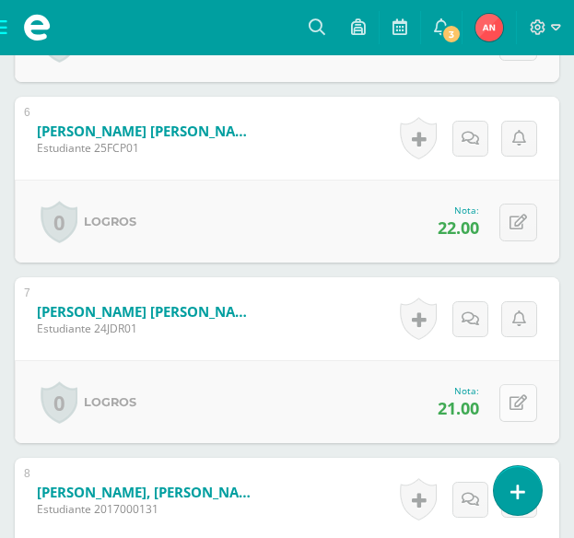
scroll to position [1741, 0]
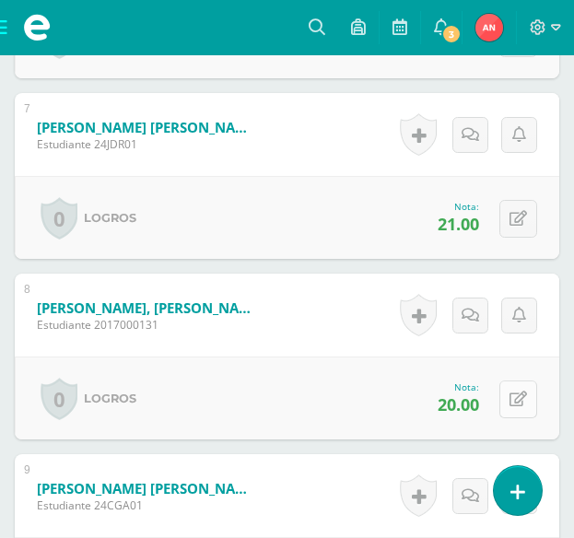
click at [526, 395] on icon at bounding box center [519, 400] width 18 height 16
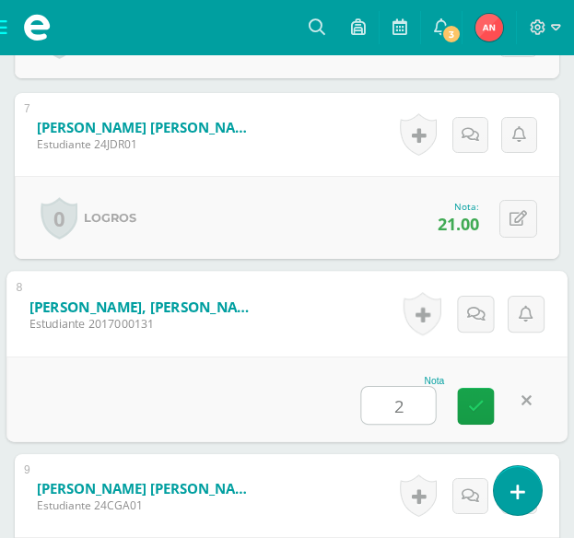
type input "21"
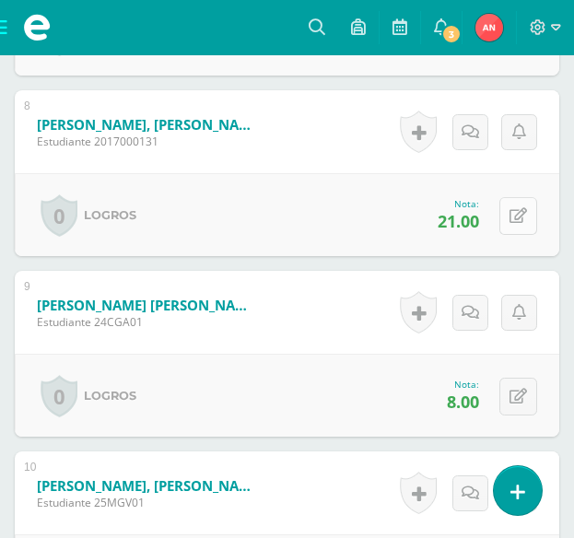
scroll to position [1925, 0]
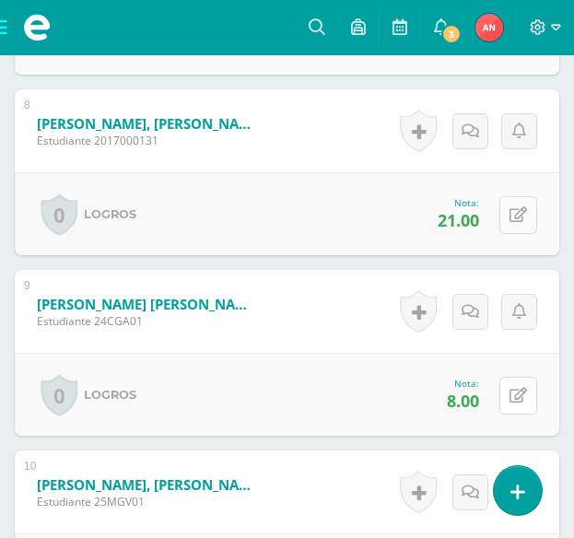
click at [526, 395] on icon at bounding box center [519, 396] width 18 height 16
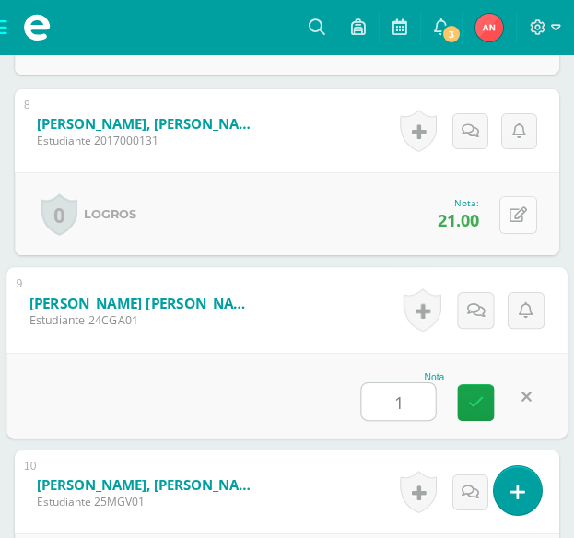
type input "19"
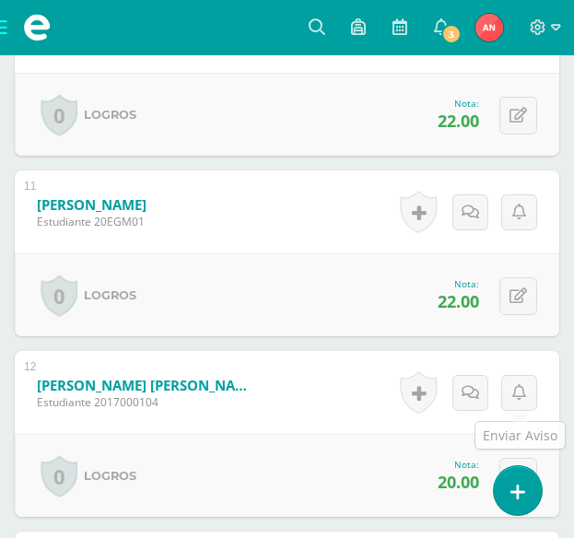
scroll to position [2478, 0]
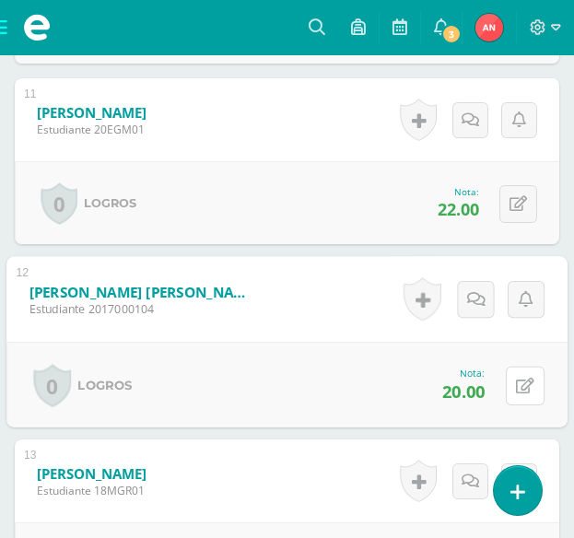
click at [526, 395] on button at bounding box center [525, 385] width 39 height 39
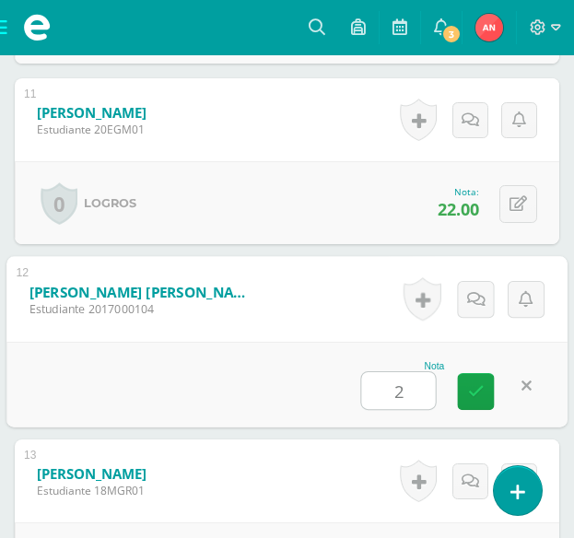
type input "21"
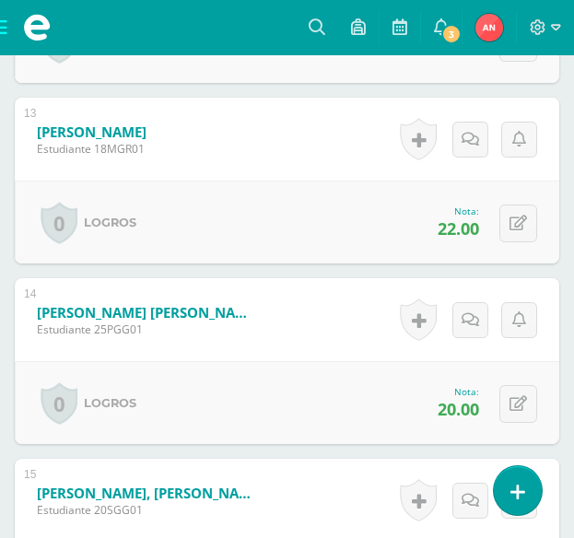
scroll to position [2847, 0]
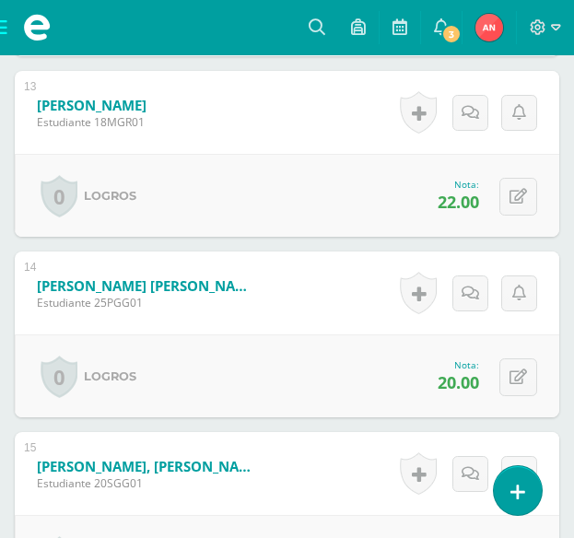
click at [538, 389] on div "0 [GEOGRAPHIC_DATA] Logros obtenidos Aún no hay logros agregados Nota: 20.00" at bounding box center [287, 376] width 545 height 83
click at [529, 387] on button at bounding box center [518, 377] width 38 height 38
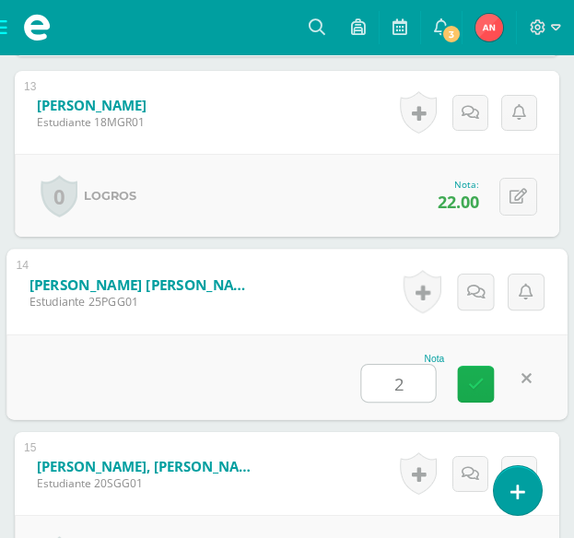
type input "21"
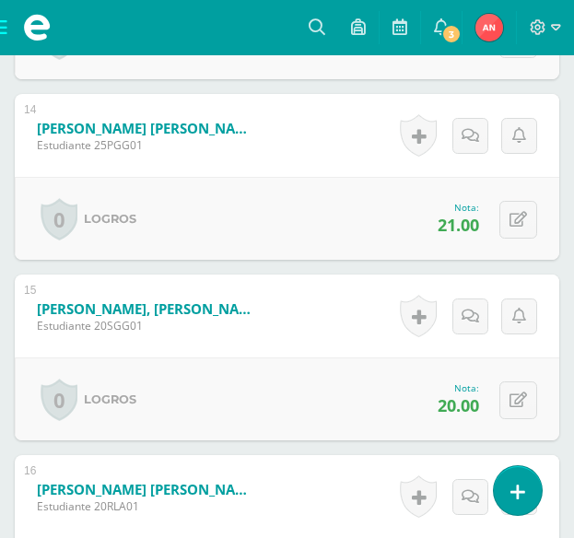
scroll to position [3031, 0]
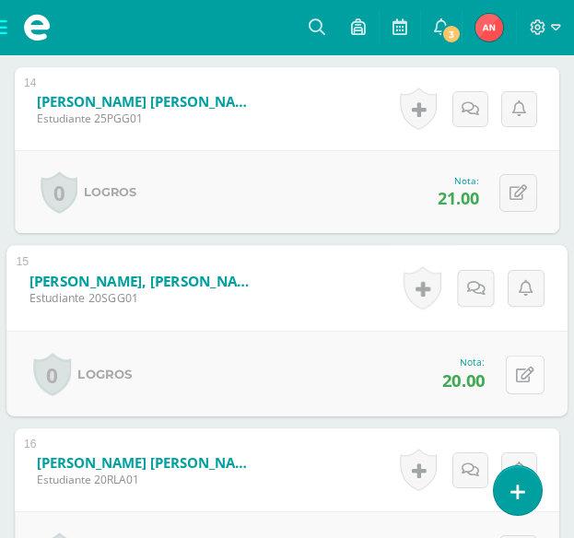
click at [520, 368] on icon at bounding box center [525, 375] width 18 height 16
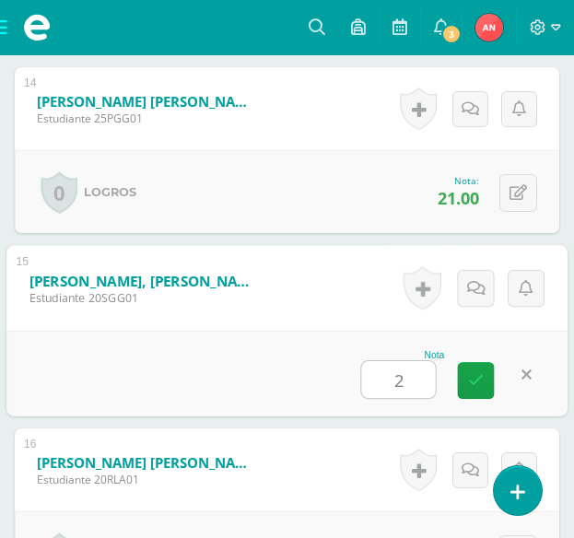
type input "21"
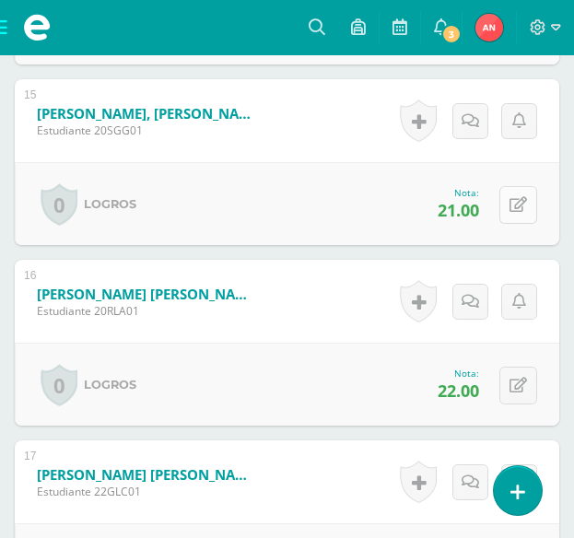
scroll to position [3215, 0]
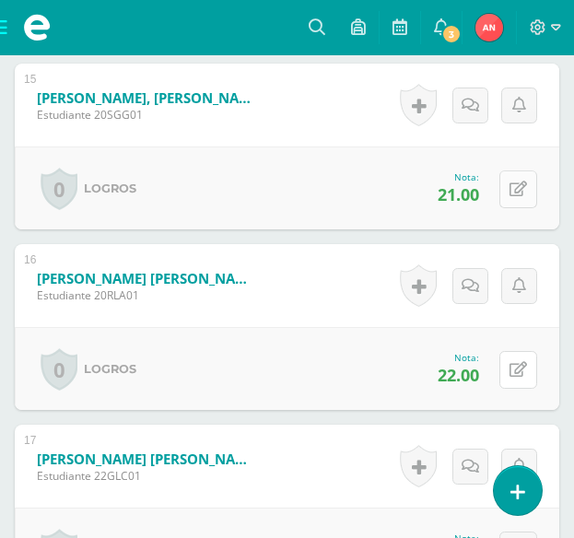
click at [520, 368] on icon at bounding box center [519, 370] width 18 height 16
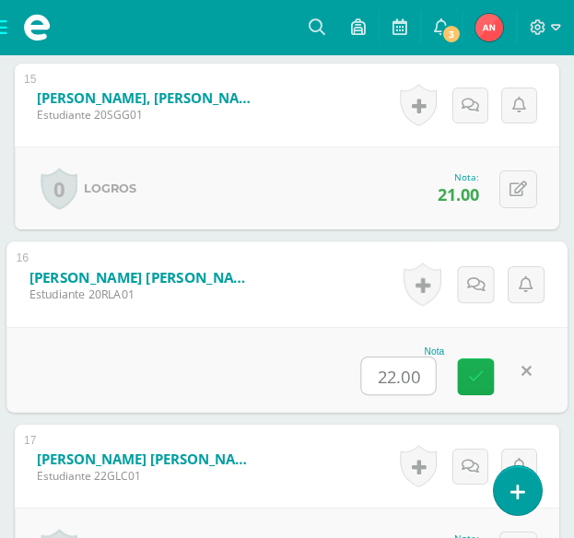
click at [483, 375] on icon at bounding box center [476, 377] width 17 height 16
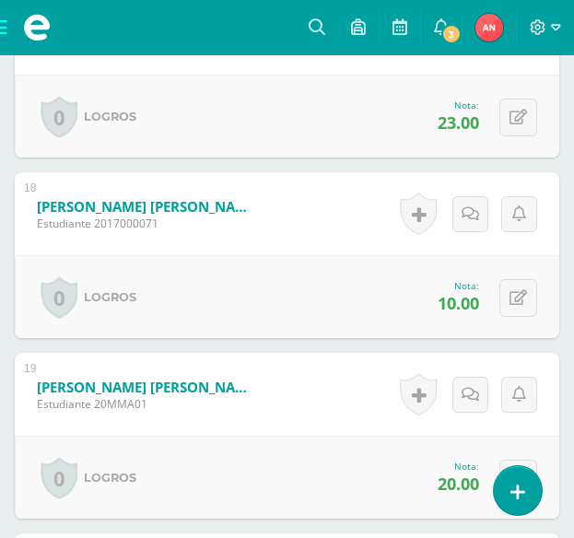
scroll to position [3676, 0]
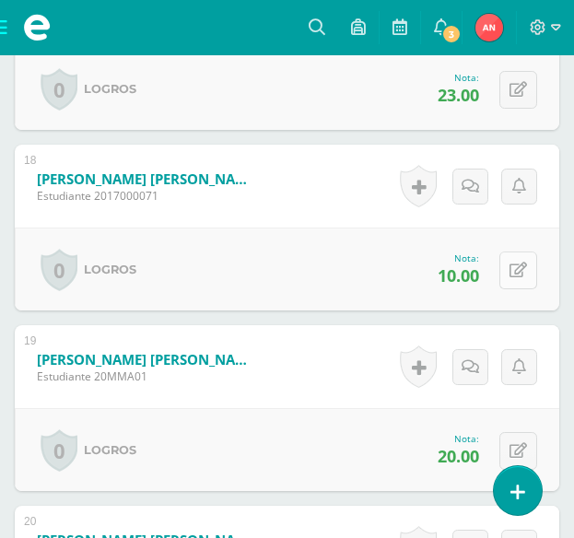
click at [524, 281] on button at bounding box center [518, 271] width 38 height 38
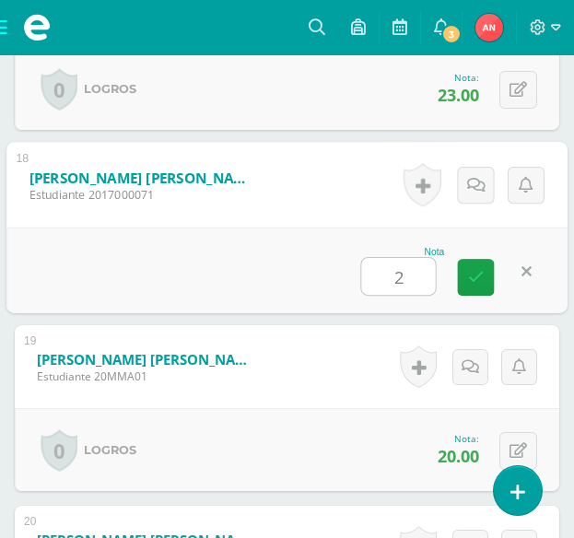
type input "21"
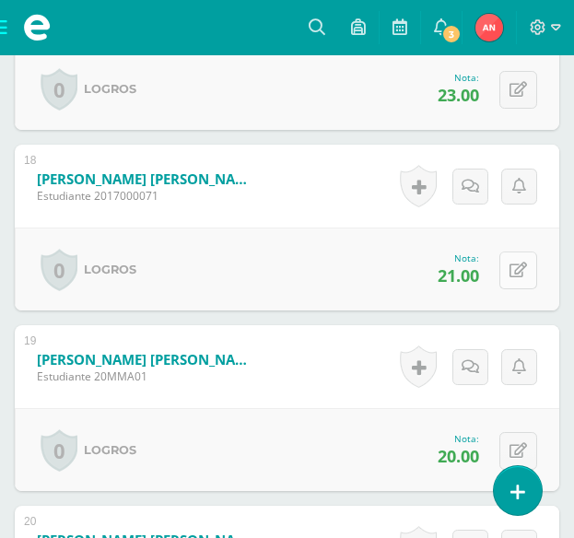
scroll to position [3768, 0]
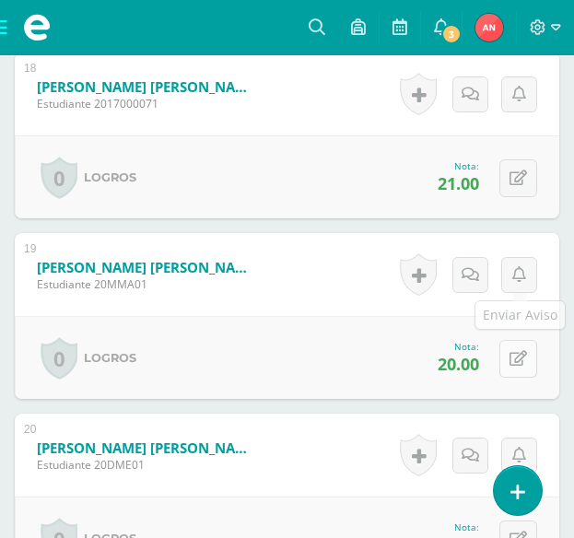
click at [527, 359] on button at bounding box center [518, 359] width 38 height 38
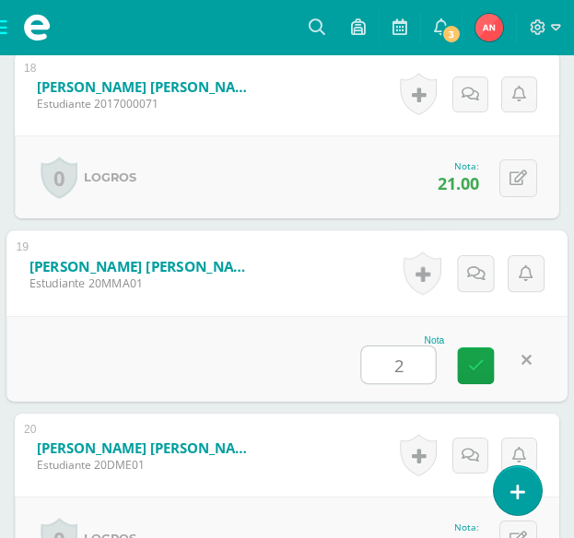
type input "21"
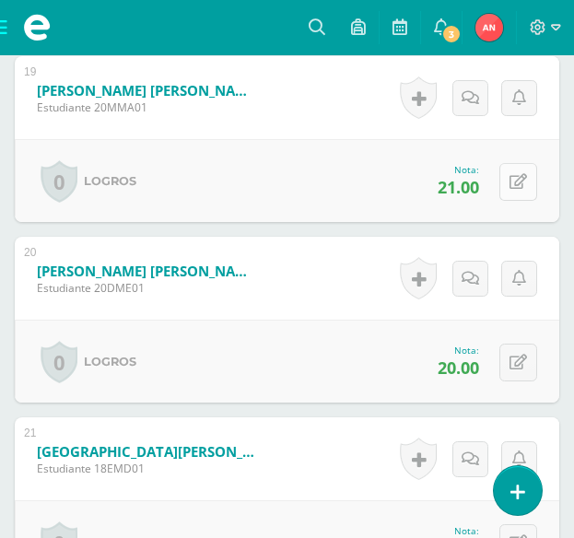
scroll to position [3952, 0]
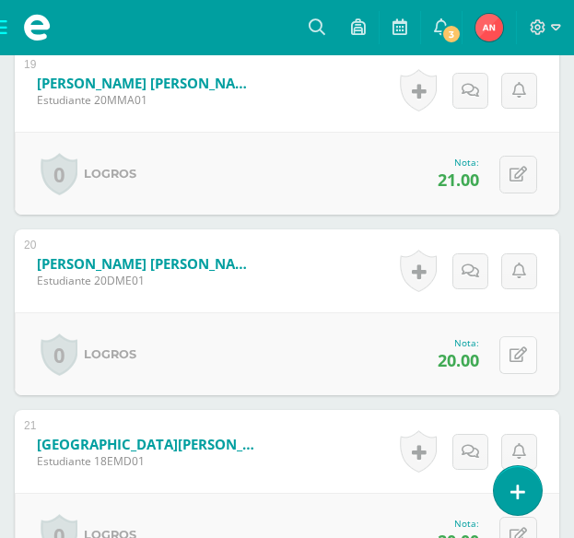
click at [518, 365] on button at bounding box center [518, 355] width 38 height 38
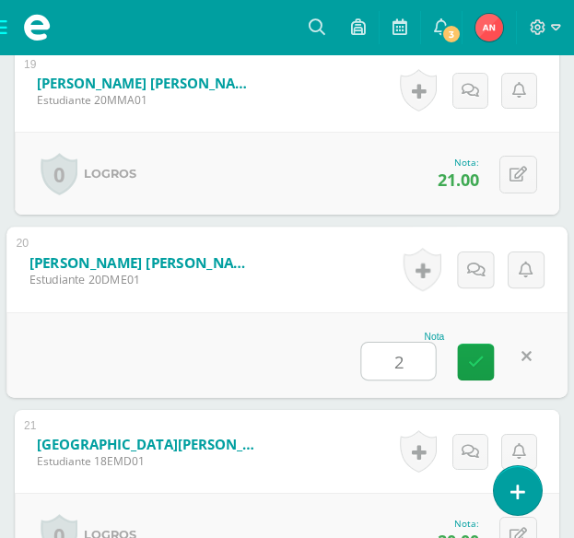
type input "21"
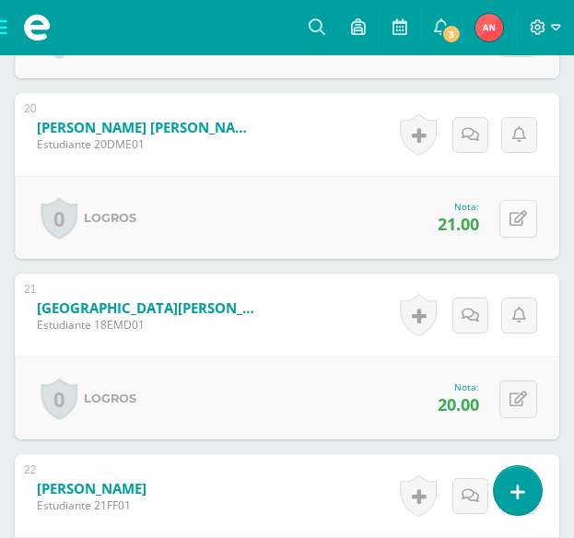
scroll to position [4137, 0]
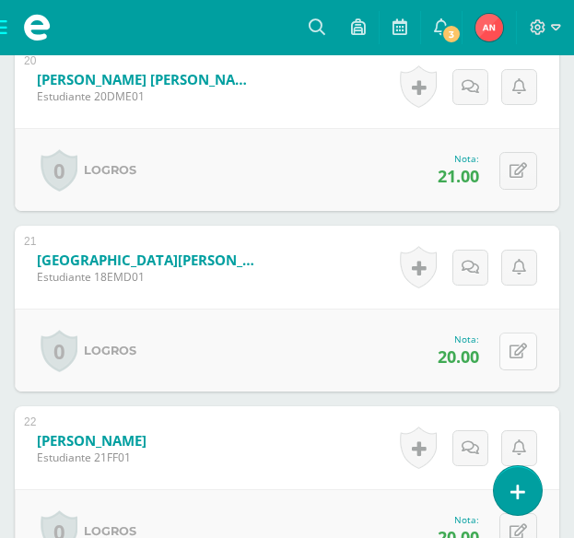
click at [517, 357] on icon at bounding box center [519, 352] width 18 height 16
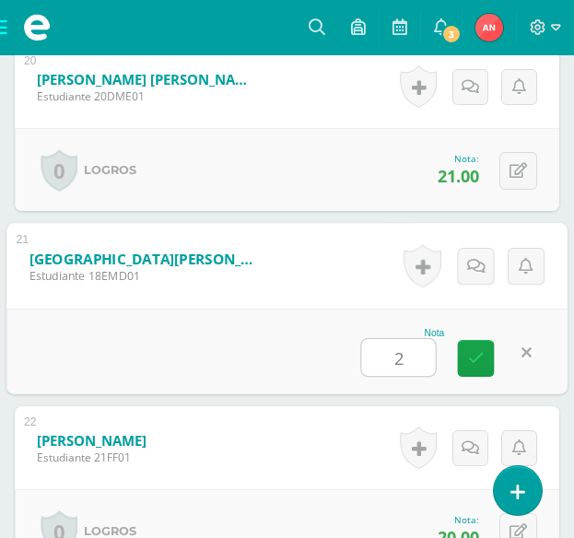
type input "21"
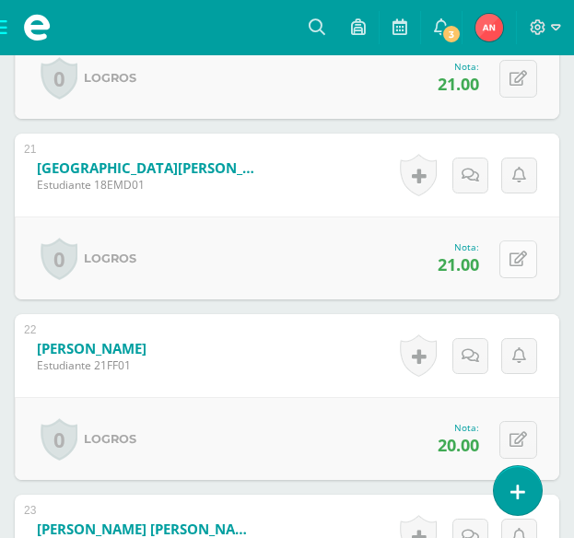
scroll to position [4321, 0]
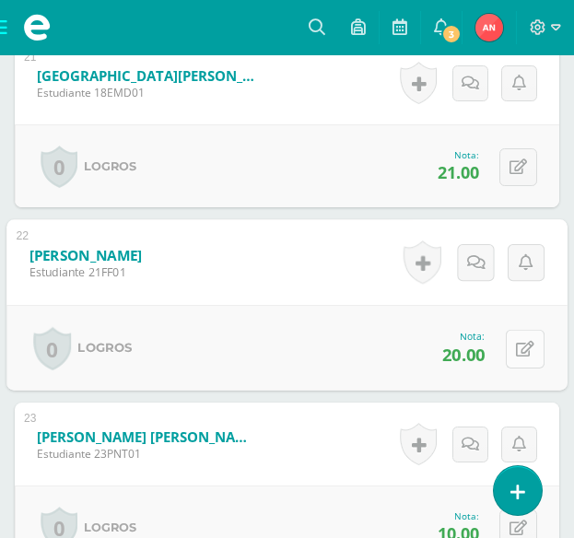
click at [534, 355] on button at bounding box center [525, 348] width 39 height 39
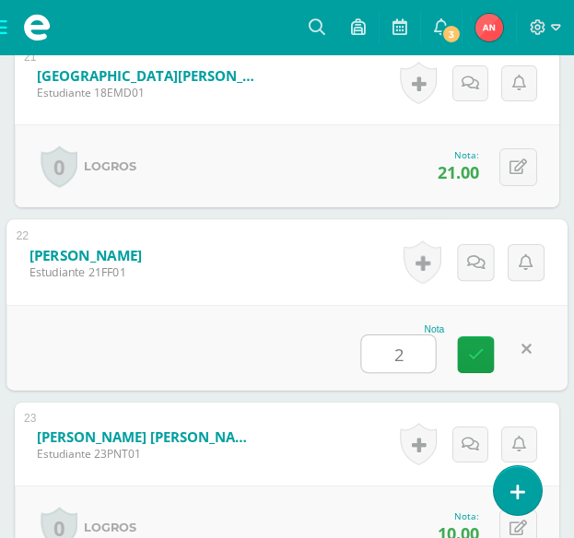
type input "21"
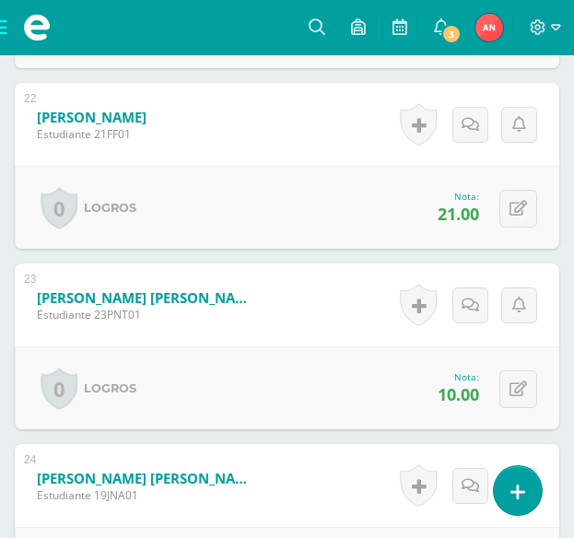
scroll to position [4505, 0]
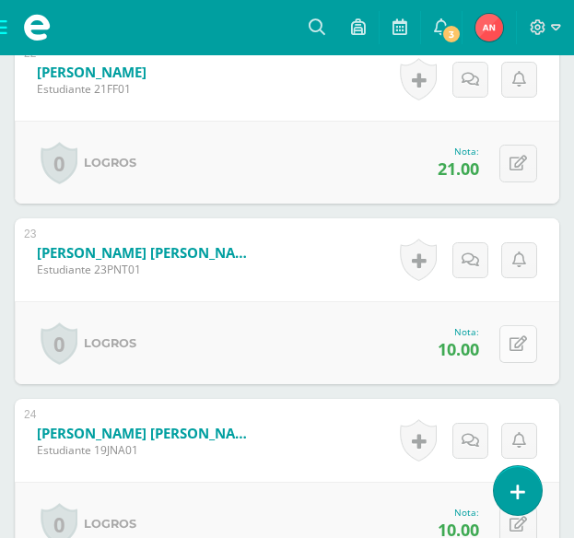
click at [520, 352] on button at bounding box center [518, 344] width 38 height 38
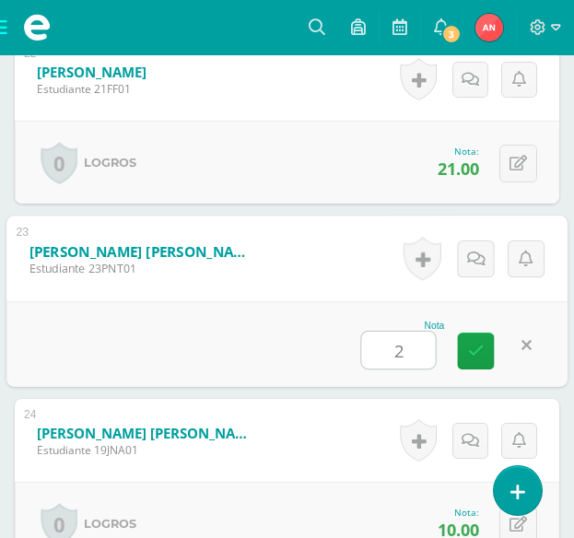
type input "21"
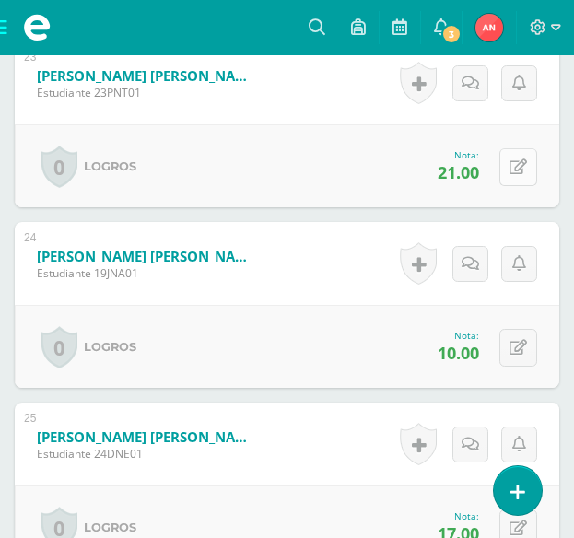
scroll to position [4690, 0]
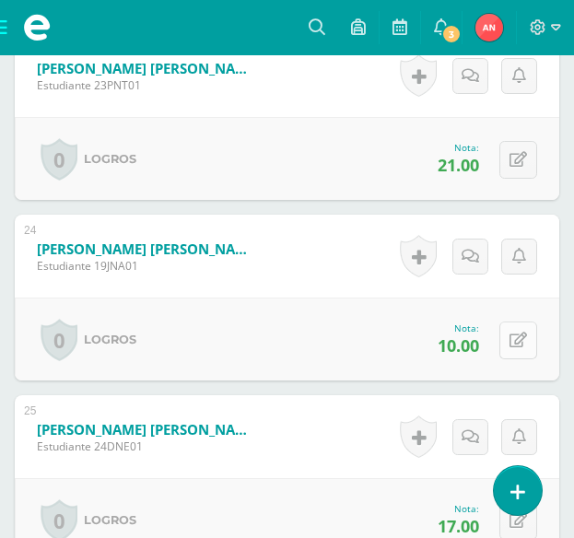
click at [520, 346] on icon at bounding box center [519, 341] width 18 height 16
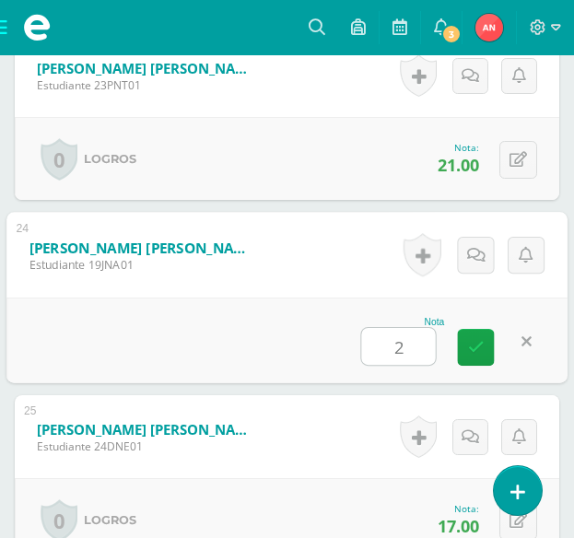
type input "21"
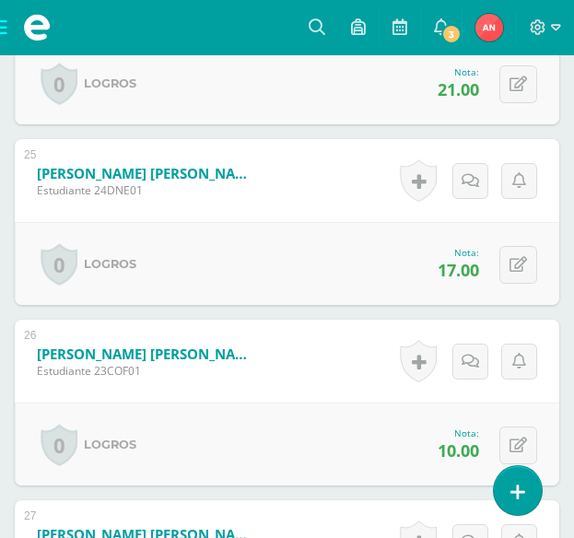
scroll to position [4966, 0]
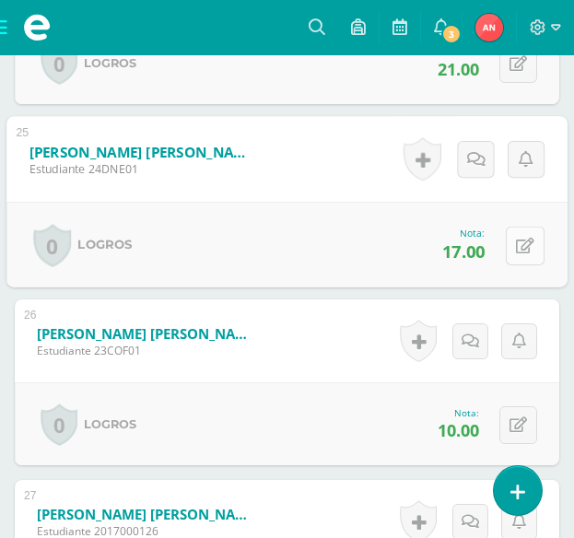
click at [514, 246] on button at bounding box center [525, 245] width 39 height 39
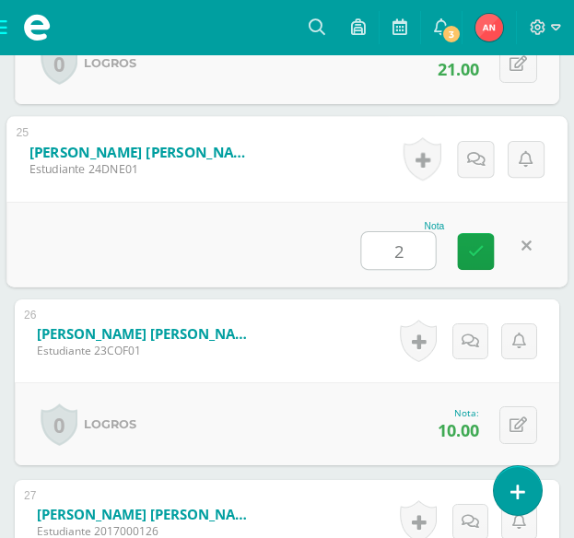
type input "22"
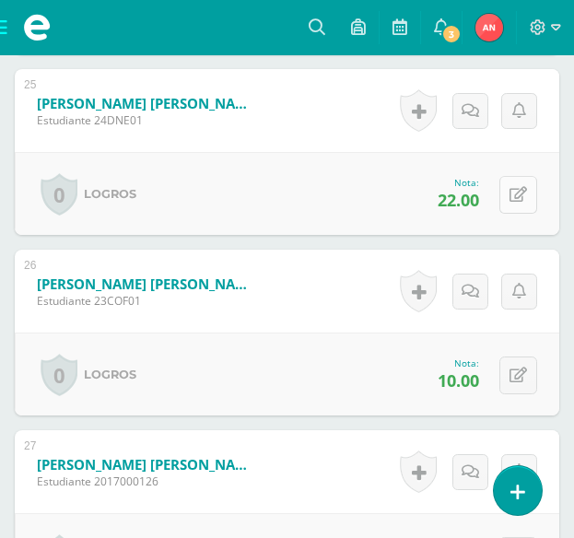
scroll to position [5058, 0]
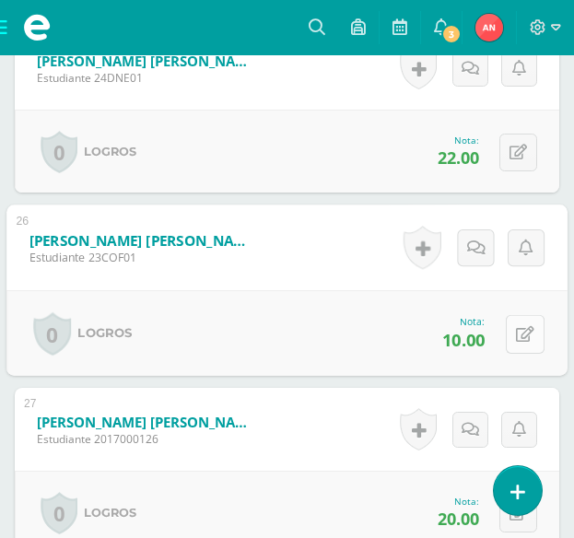
click at [522, 327] on icon at bounding box center [525, 334] width 18 height 16
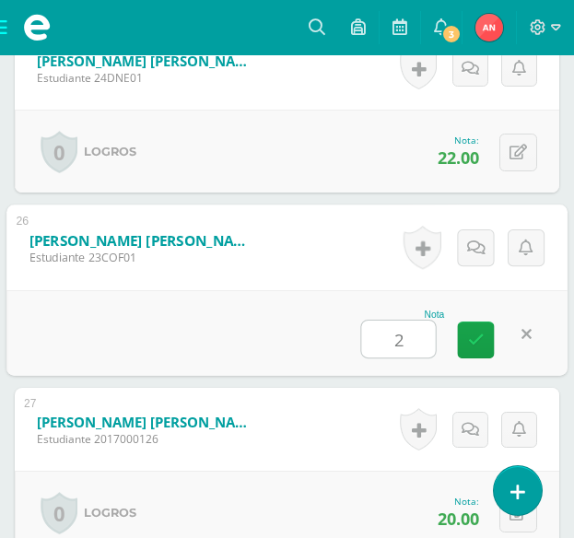
type input "21"
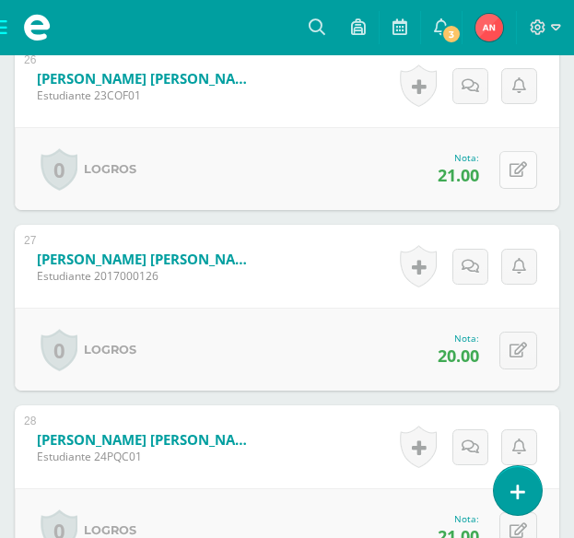
scroll to position [5243, 0]
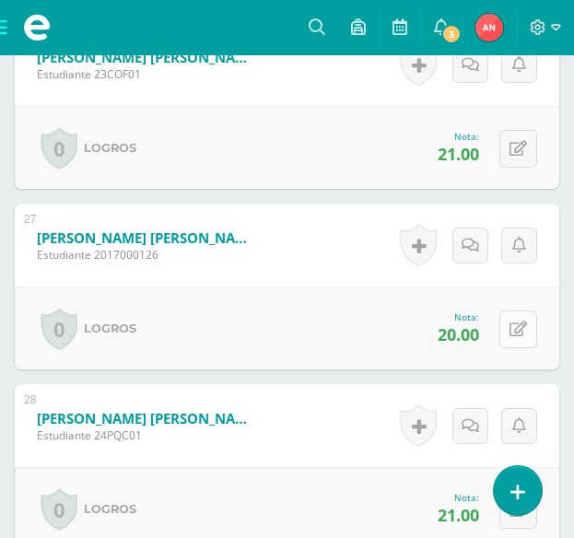
click at [524, 329] on icon at bounding box center [519, 330] width 18 height 16
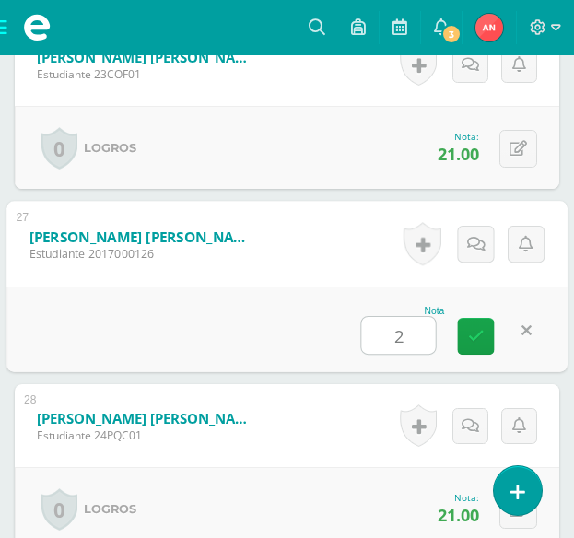
type input "21"
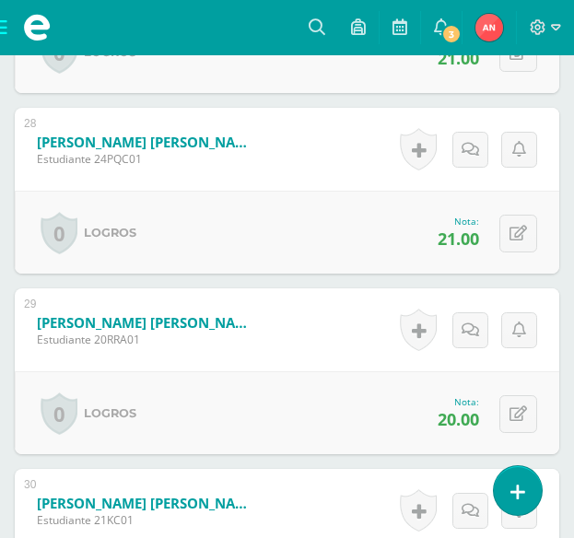
scroll to position [5611, 0]
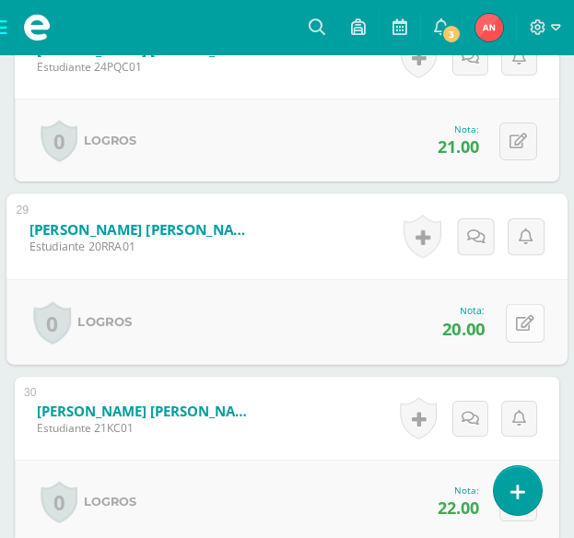
click at [516, 329] on icon at bounding box center [525, 323] width 18 height 16
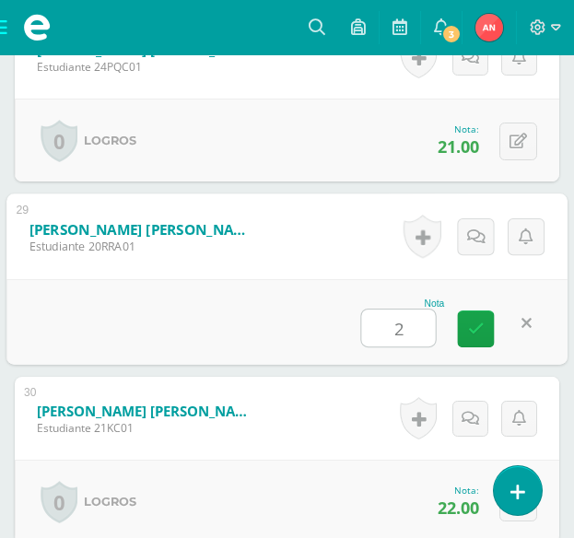
type input "21"
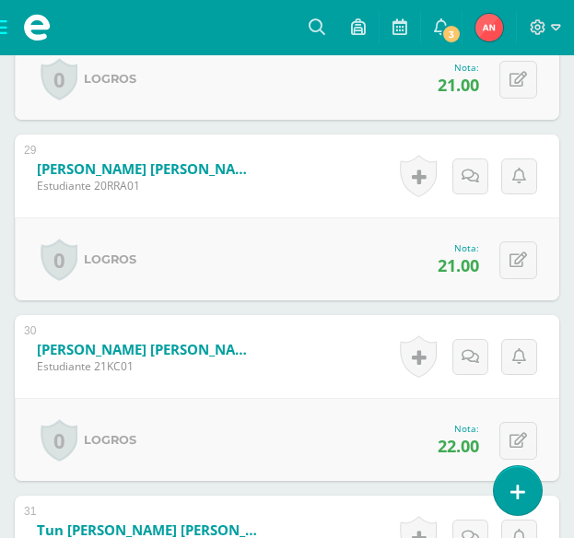
scroll to position [5703, 0]
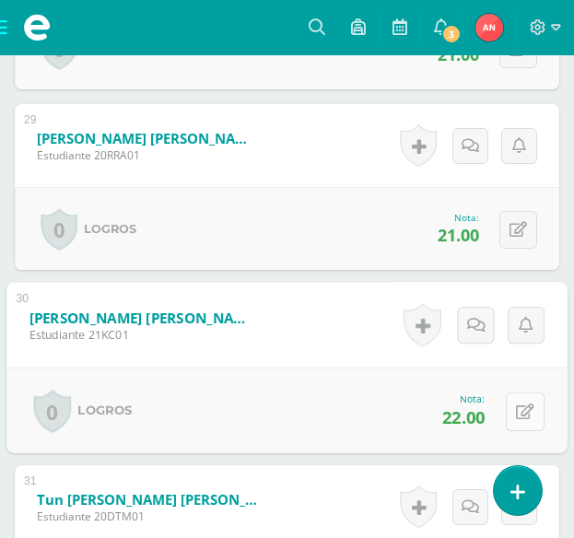
click at [519, 428] on button at bounding box center [525, 411] width 39 height 39
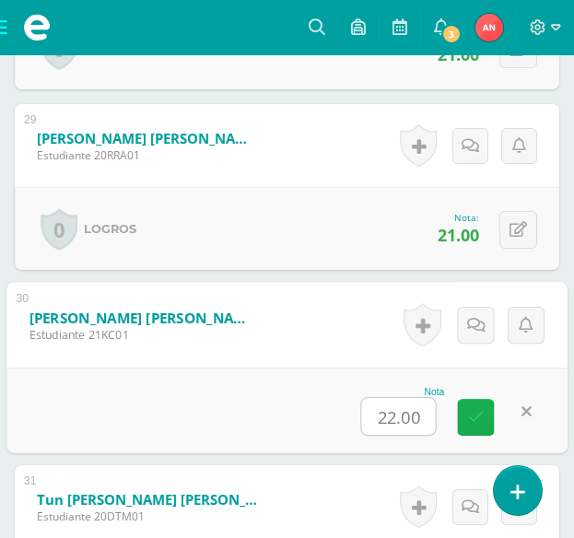
click at [483, 414] on icon at bounding box center [476, 417] width 17 height 16
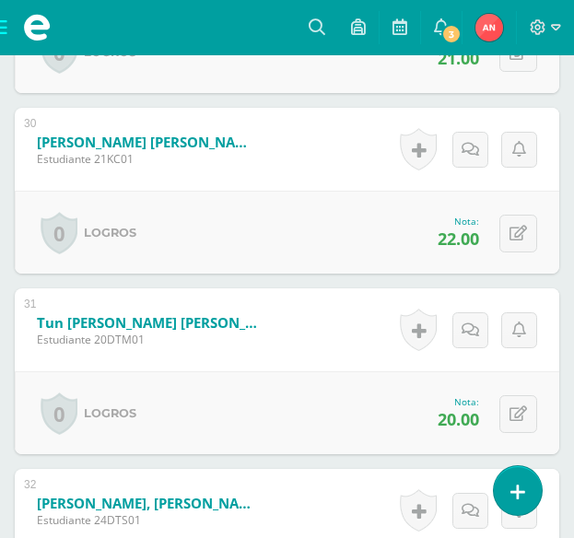
scroll to position [5888, 0]
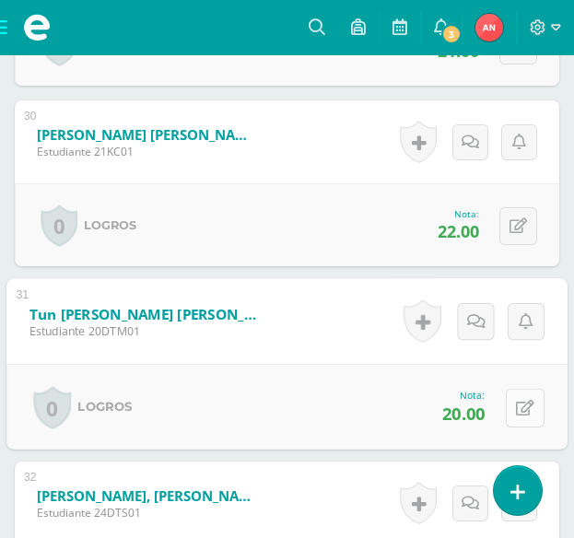
click at [509, 395] on button at bounding box center [525, 407] width 39 height 39
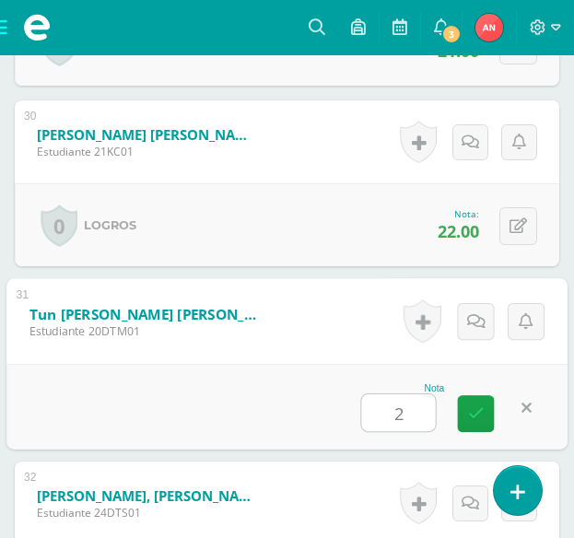
type input "21"
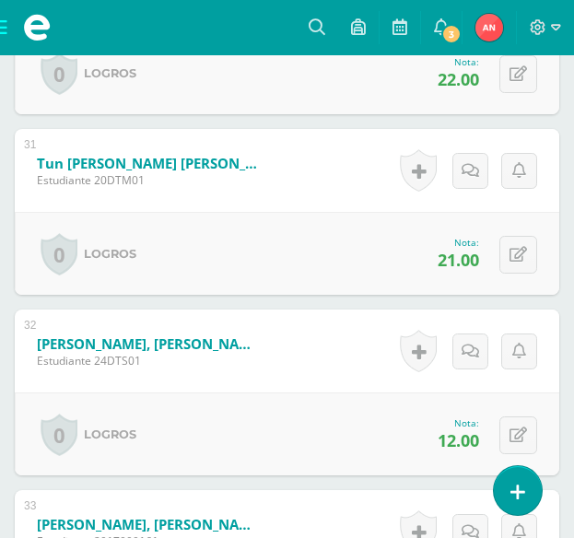
scroll to position [6072, 0]
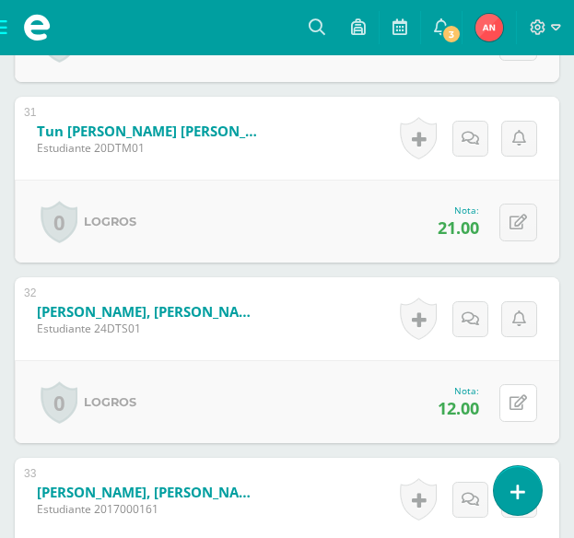
click at [510, 395] on button at bounding box center [518, 403] width 38 height 38
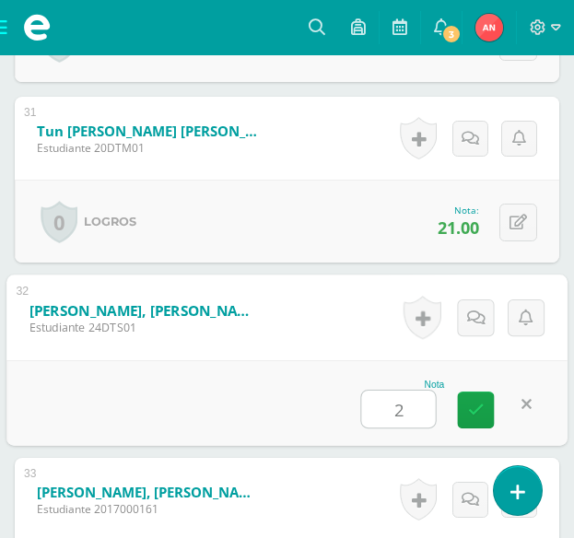
type input "20"
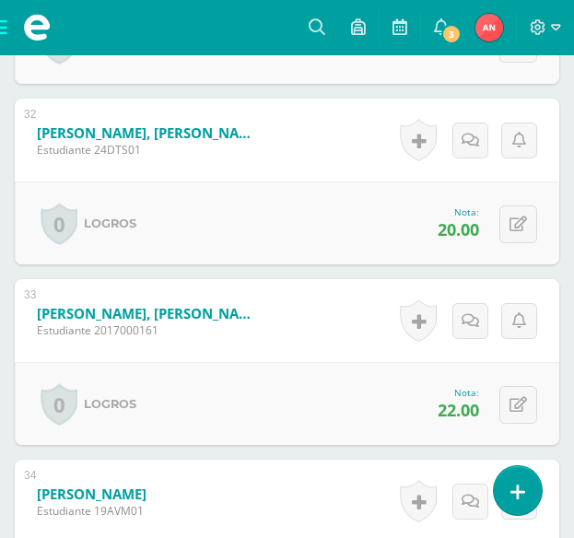
scroll to position [6256, 0]
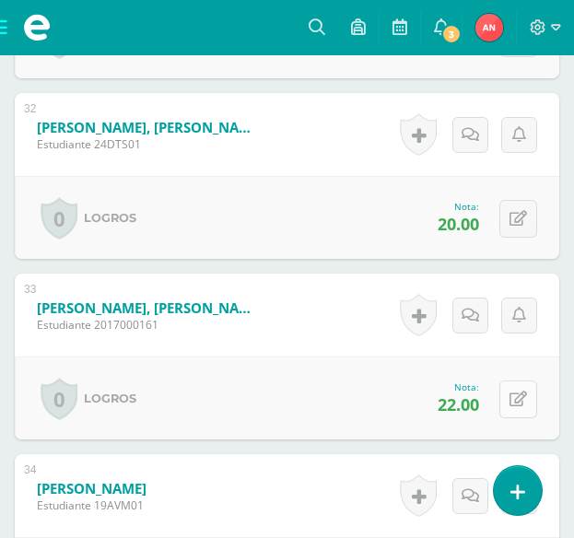
click at [522, 404] on icon at bounding box center [519, 400] width 18 height 16
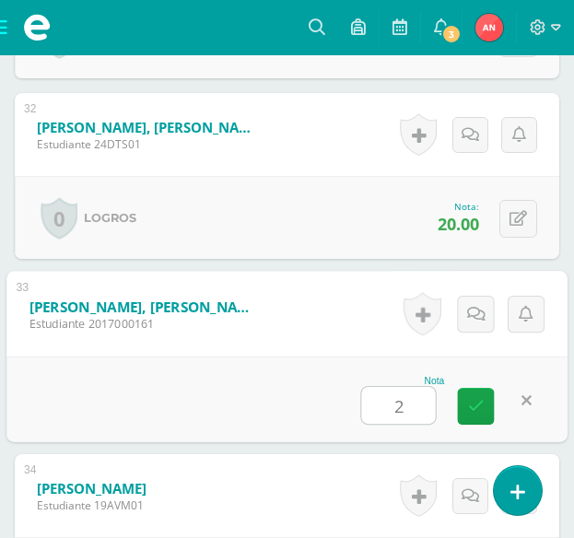
type input "25"
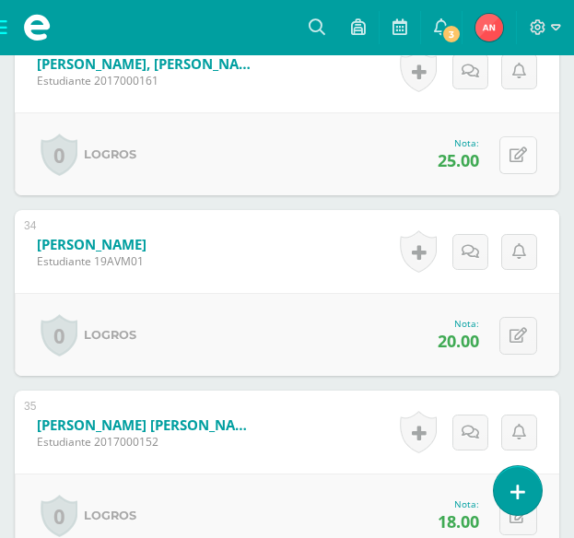
scroll to position [6533, 0]
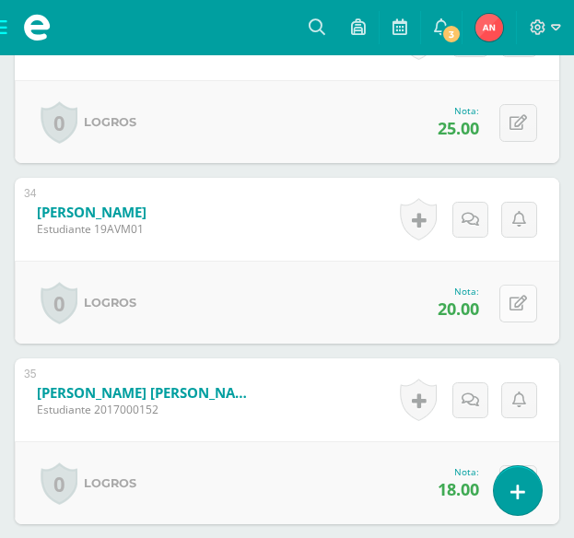
click at [522, 304] on icon at bounding box center [519, 304] width 18 height 16
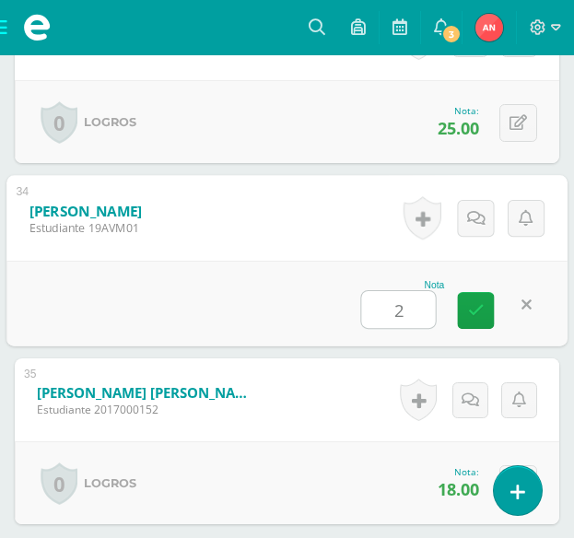
type input "21"
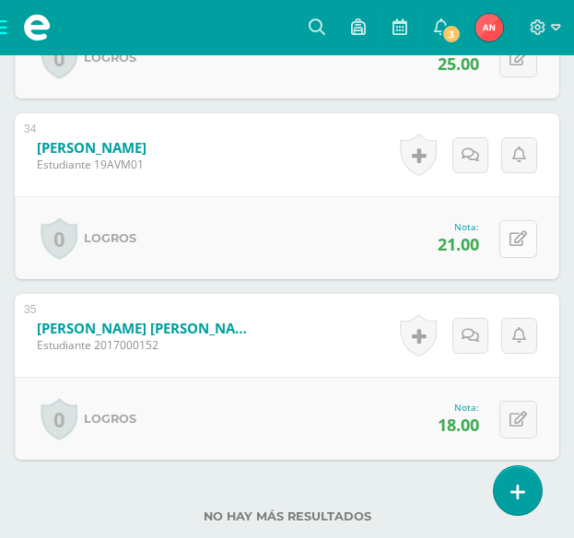
scroll to position [6625, 0]
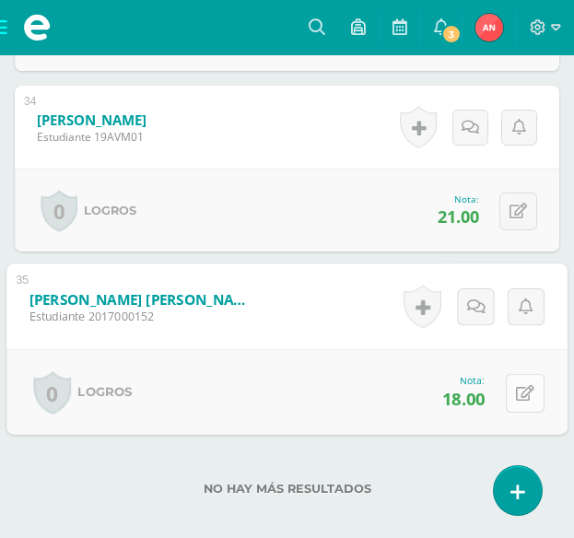
click at [515, 395] on button at bounding box center [525, 392] width 39 height 39
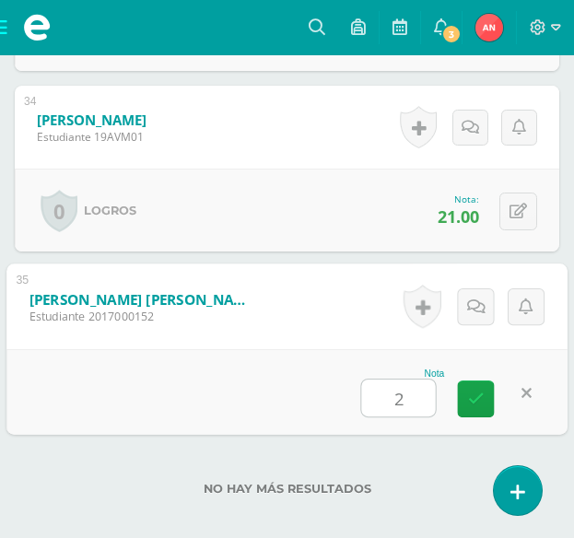
type input "23"
click at [479, 395] on icon at bounding box center [476, 399] width 17 height 16
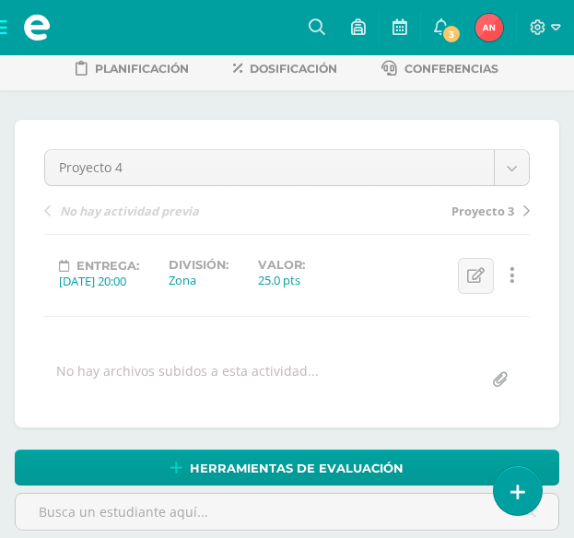
scroll to position [0, 0]
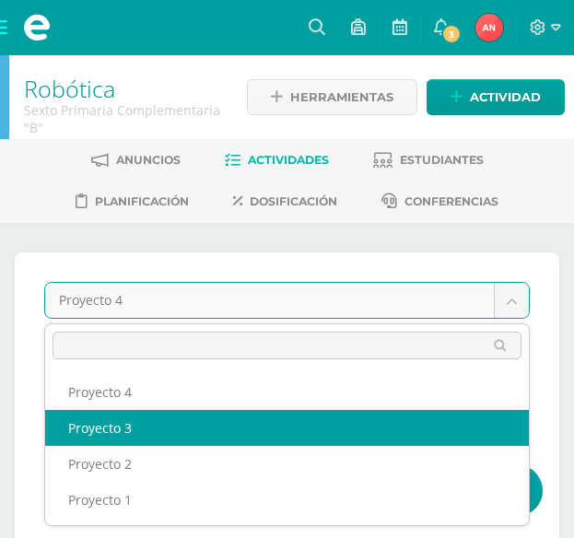
select select "/dashboard/teacher/grade-activity/176943/"
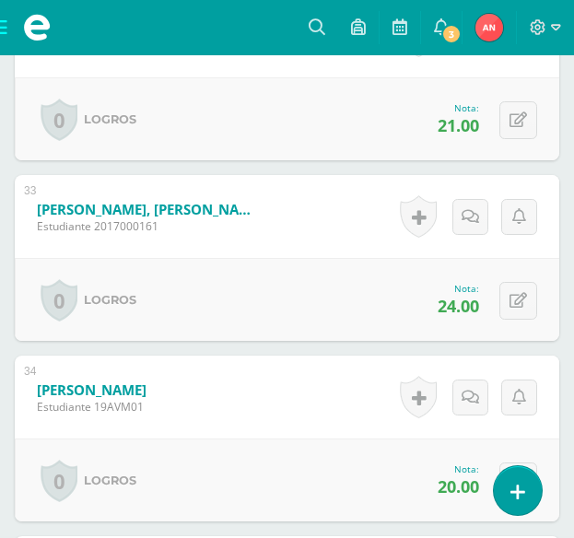
scroll to position [6354, 0]
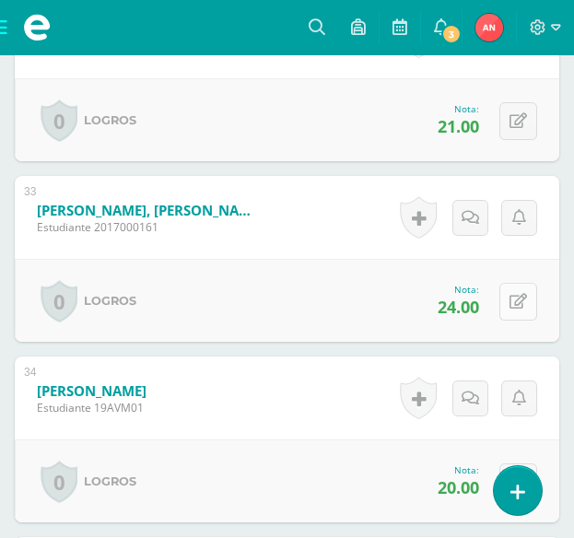
click at [533, 306] on button at bounding box center [518, 302] width 38 height 38
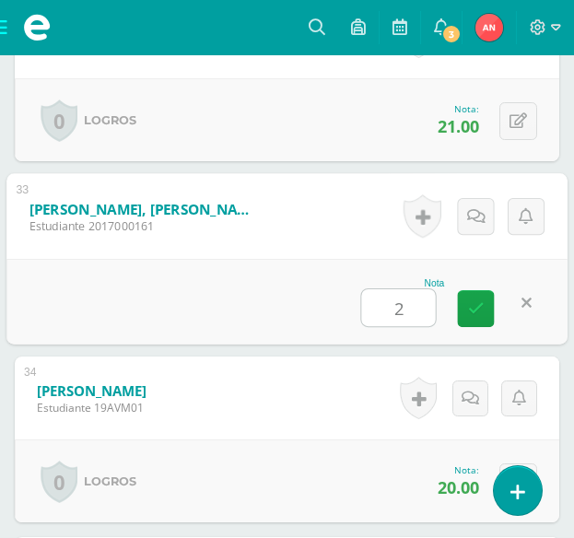
type input "25"
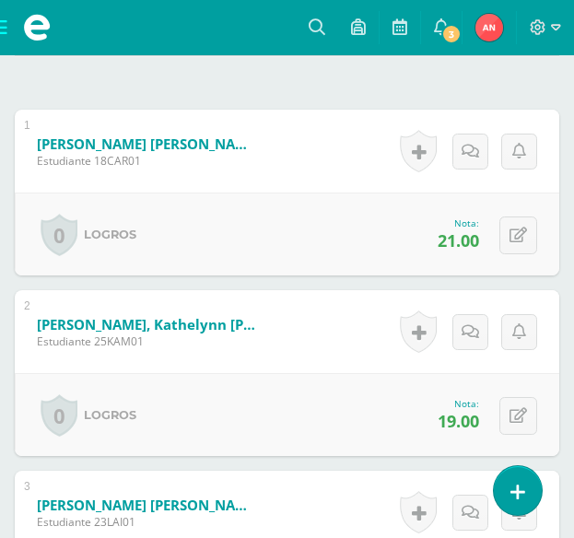
scroll to position [0, 0]
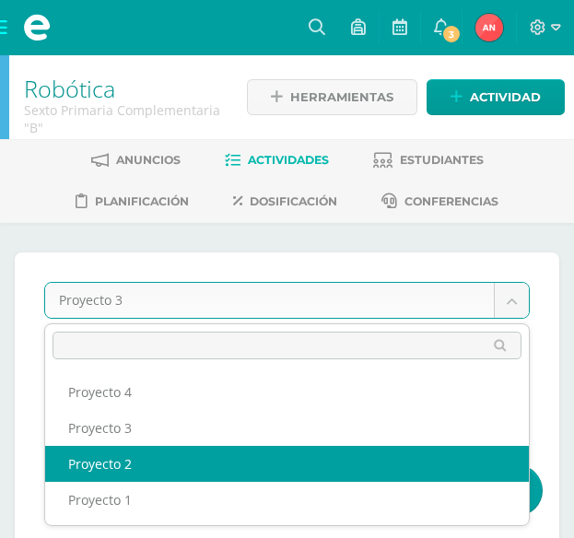
select select "/dashboard/teacher/grade-activity/176942/"
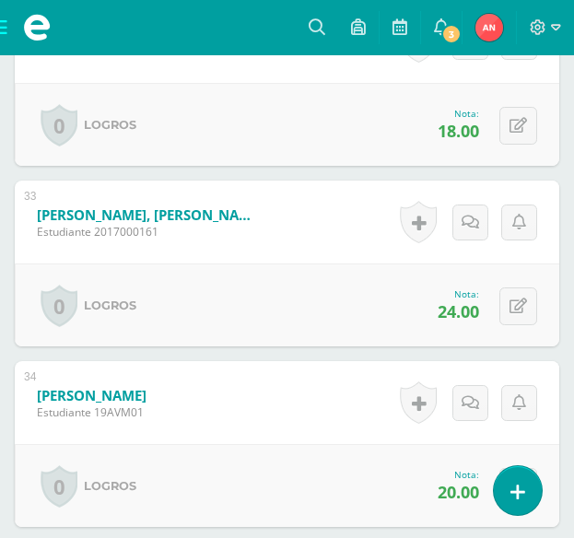
scroll to position [6367, 0]
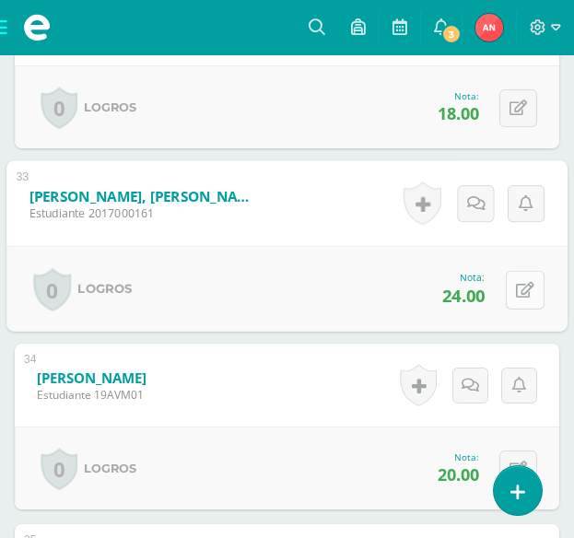
click at [523, 292] on icon at bounding box center [525, 290] width 18 height 16
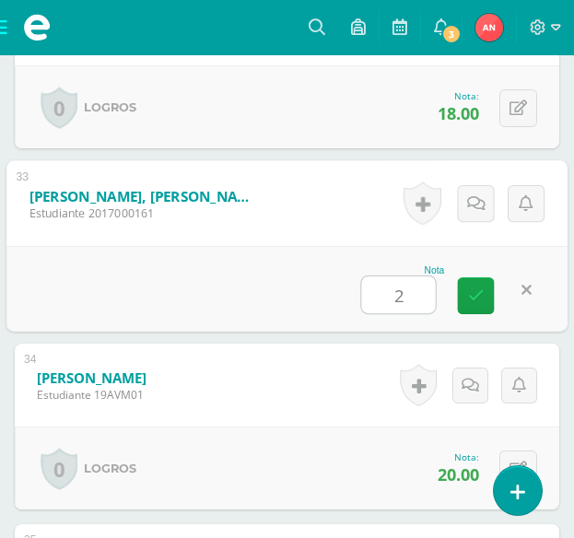
type input "25"
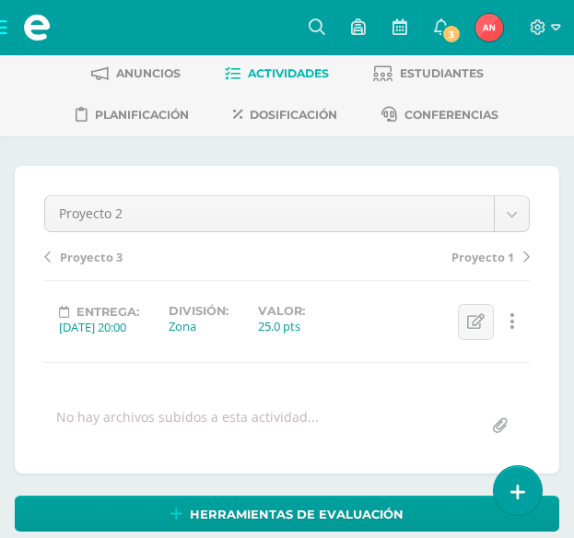
scroll to position [0, 0]
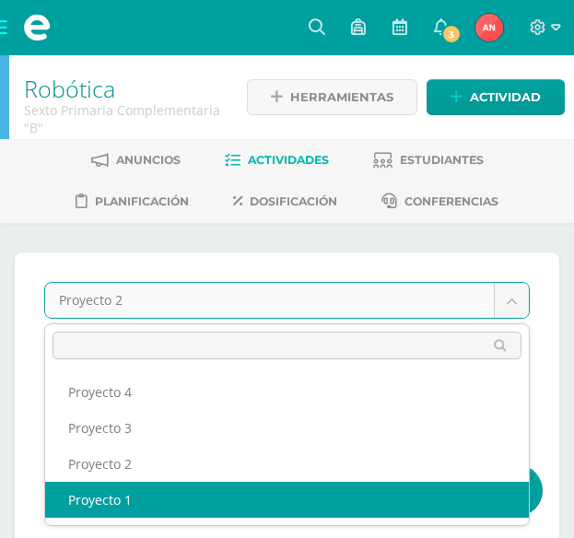
select select "/dashboard/teacher/grade-activity/176941/"
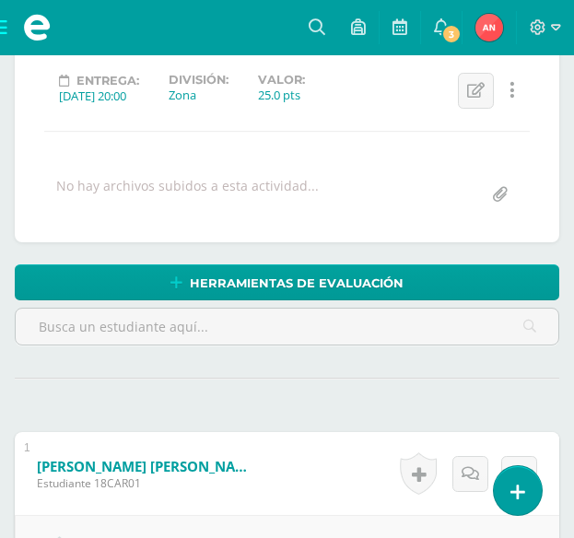
scroll to position [369, 0]
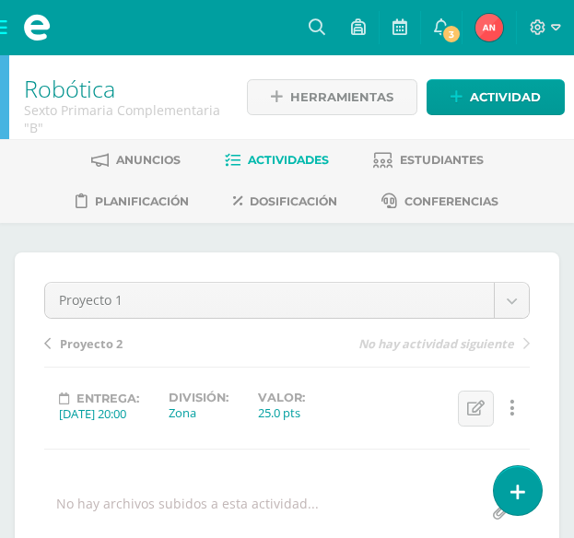
click at [5, 29] on span at bounding box center [37, 27] width 74 height 55
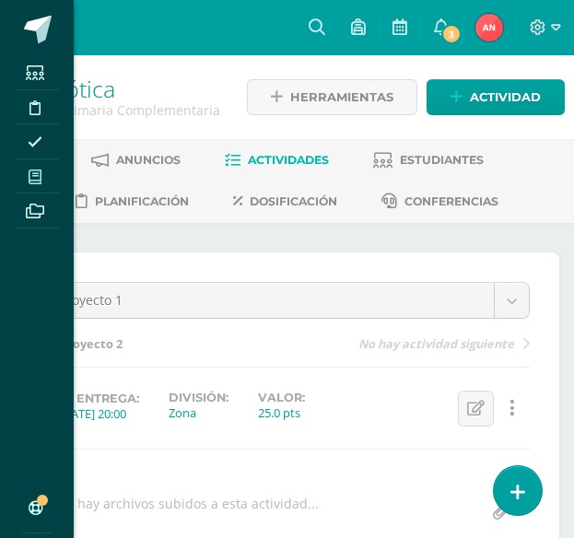
click at [21, 169] on span at bounding box center [35, 176] width 41 height 25
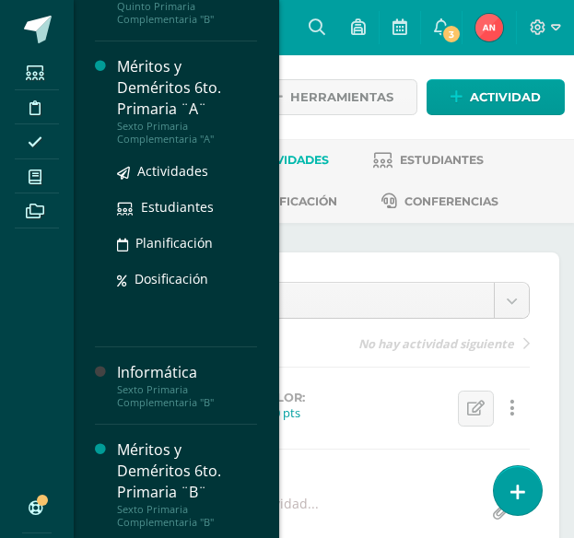
scroll to position [1272, 0]
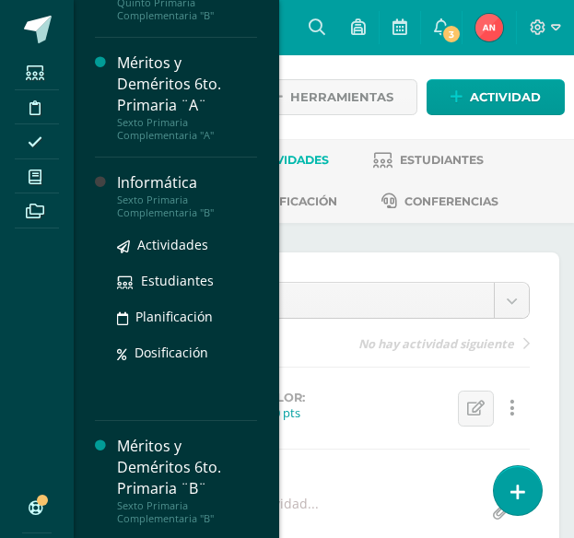
click at [175, 219] on div "Sexto Primaria Complementaria "B"" at bounding box center [187, 207] width 140 height 26
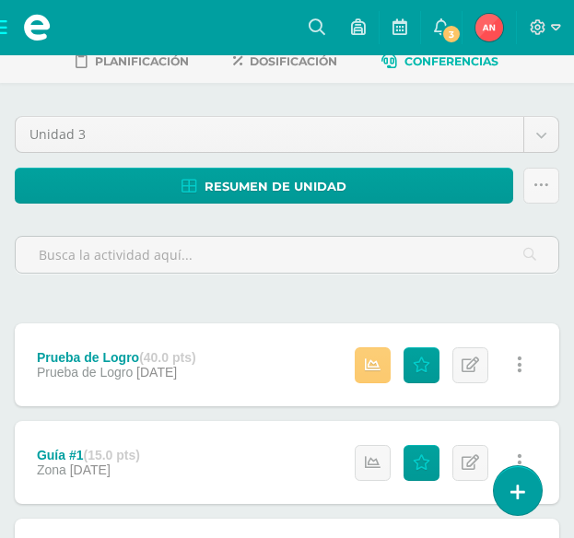
scroll to position [369, 0]
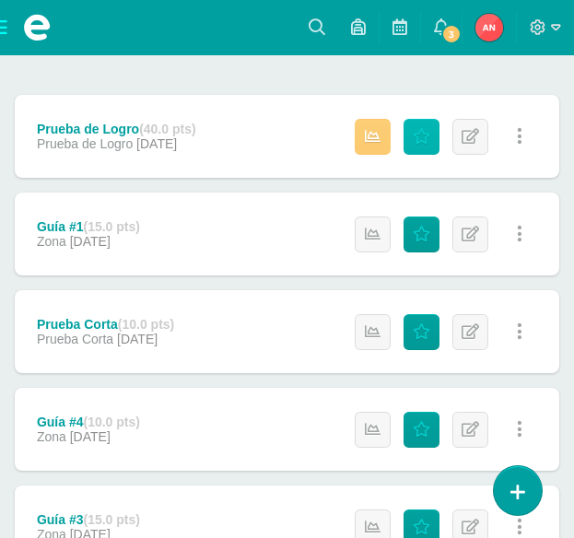
click at [417, 136] on icon at bounding box center [422, 137] width 18 height 16
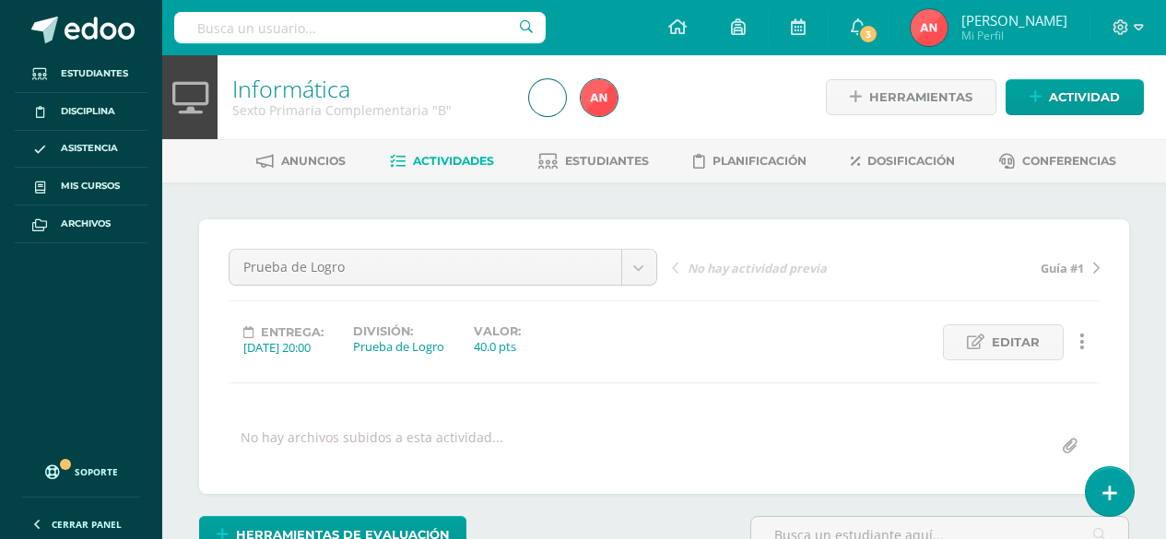
click at [305, 76] on link "Informática" at bounding box center [291, 88] width 118 height 31
click at [296, 87] on link "Informática" at bounding box center [291, 88] width 118 height 31
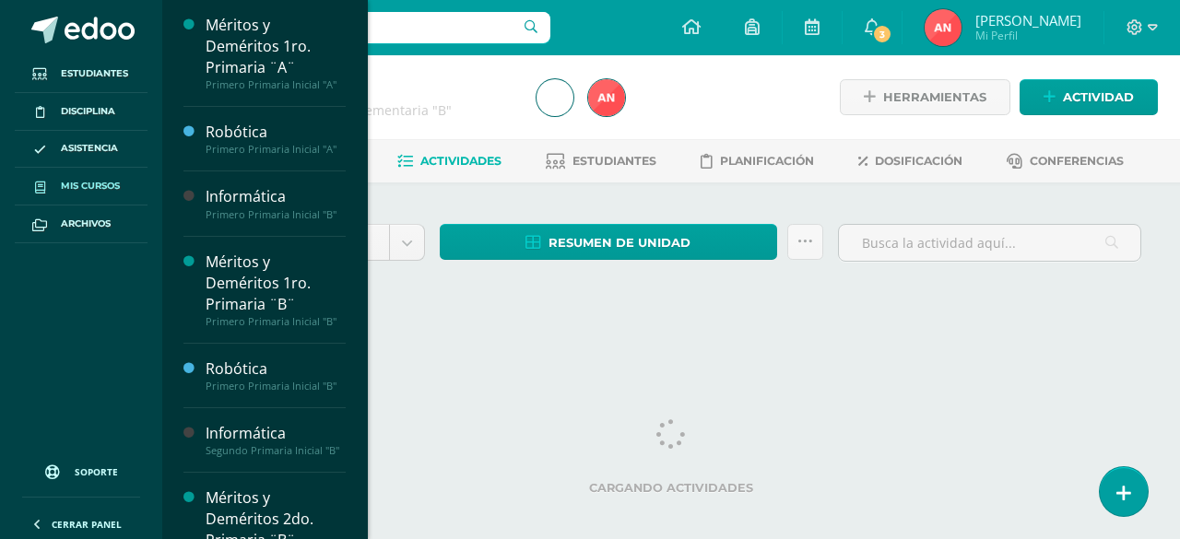
click at [76, 184] on span "Mis cursos" at bounding box center [90, 186] width 59 height 15
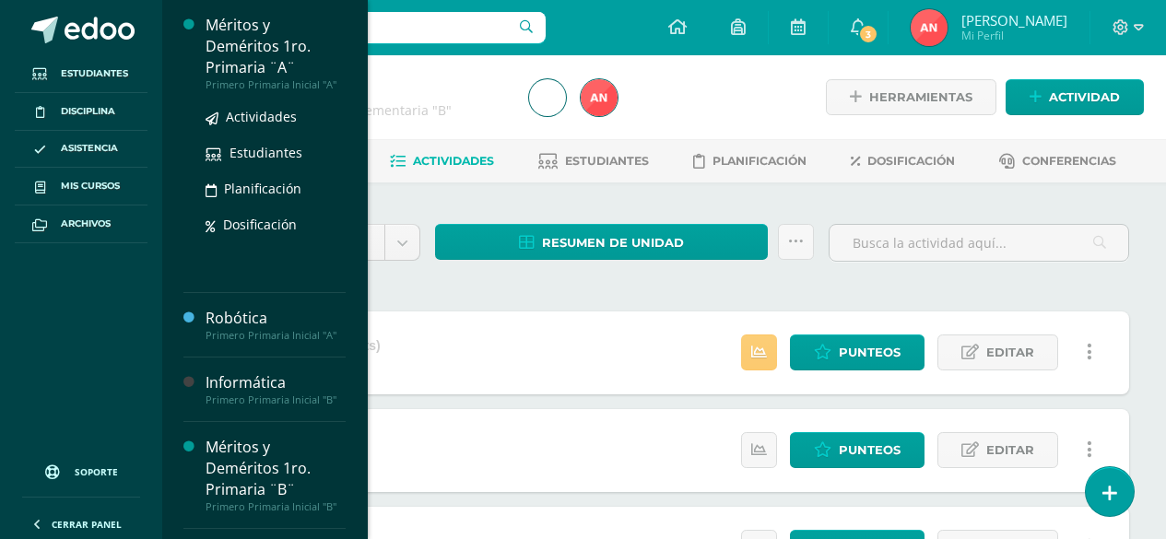
scroll to position [92, 0]
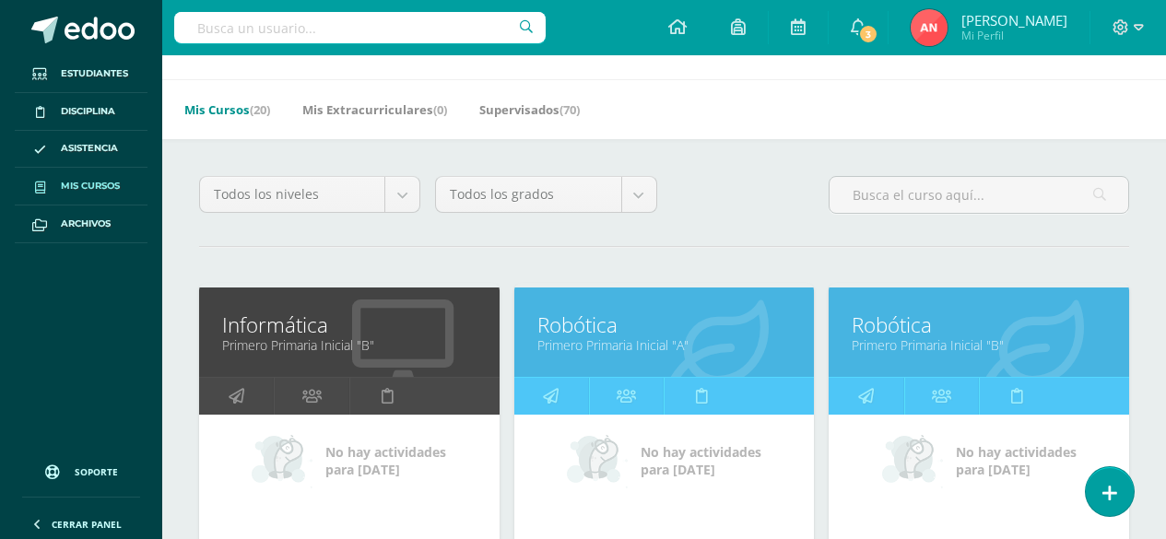
scroll to position [92, 0]
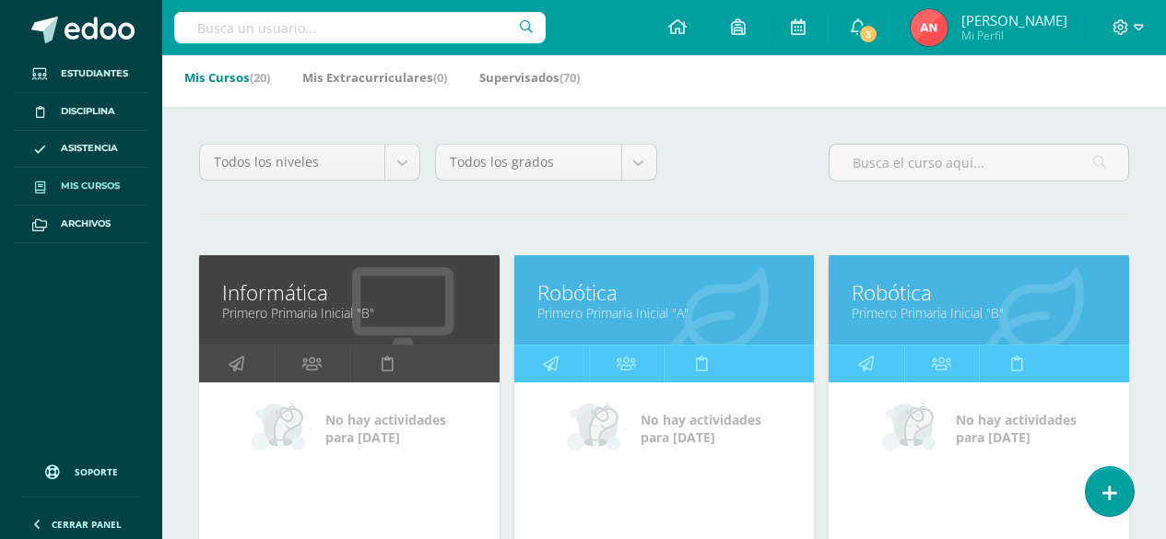
click at [610, 283] on link "Robótica" at bounding box center [664, 292] width 254 height 29
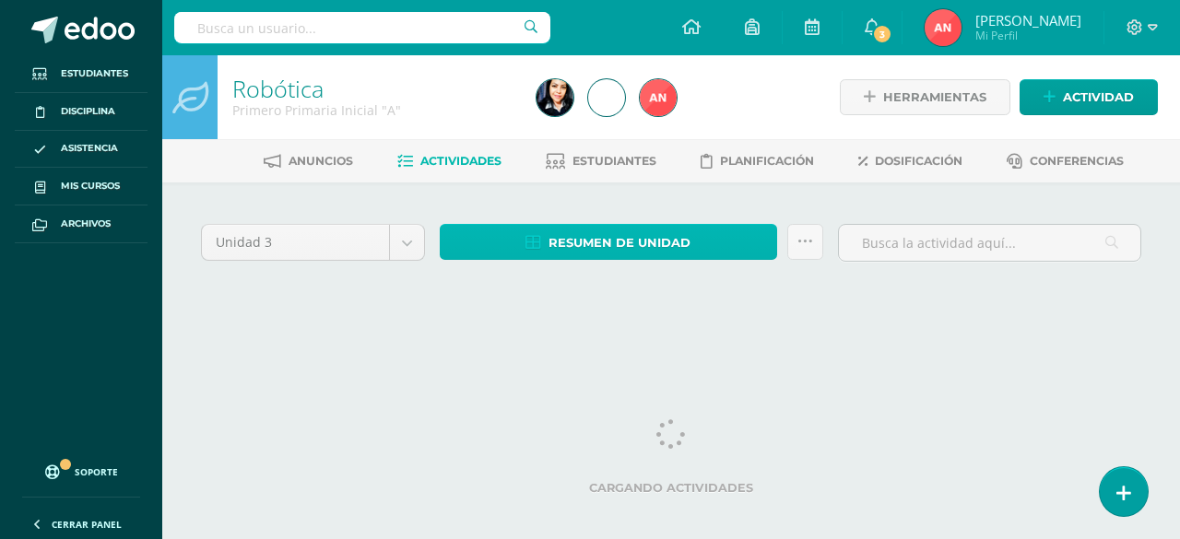
click at [661, 254] on span "Resumen de unidad" at bounding box center [619, 243] width 142 height 34
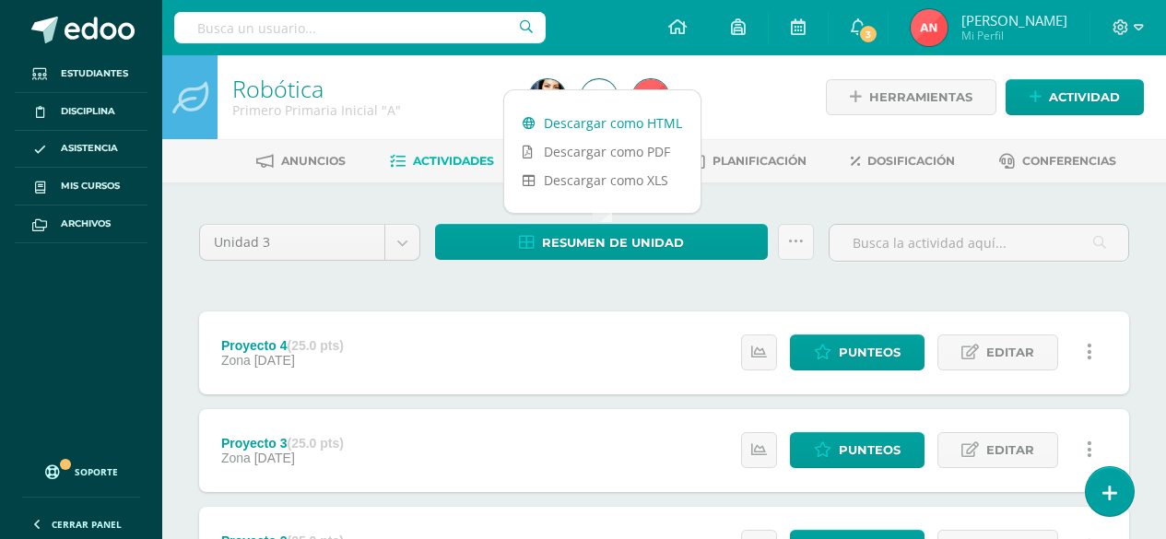
click at [641, 123] on link "Descargar como HTML" at bounding box center [602, 123] width 196 height 29
click at [607, 156] on link "Descargar como PDF" at bounding box center [602, 151] width 196 height 29
click at [616, 182] on link "Descargar como XLS" at bounding box center [602, 180] width 196 height 29
click at [622, 123] on link "Descargar como HTML" at bounding box center [602, 123] width 196 height 29
click at [394, 89] on h1 "Robótica" at bounding box center [369, 89] width 275 height 26
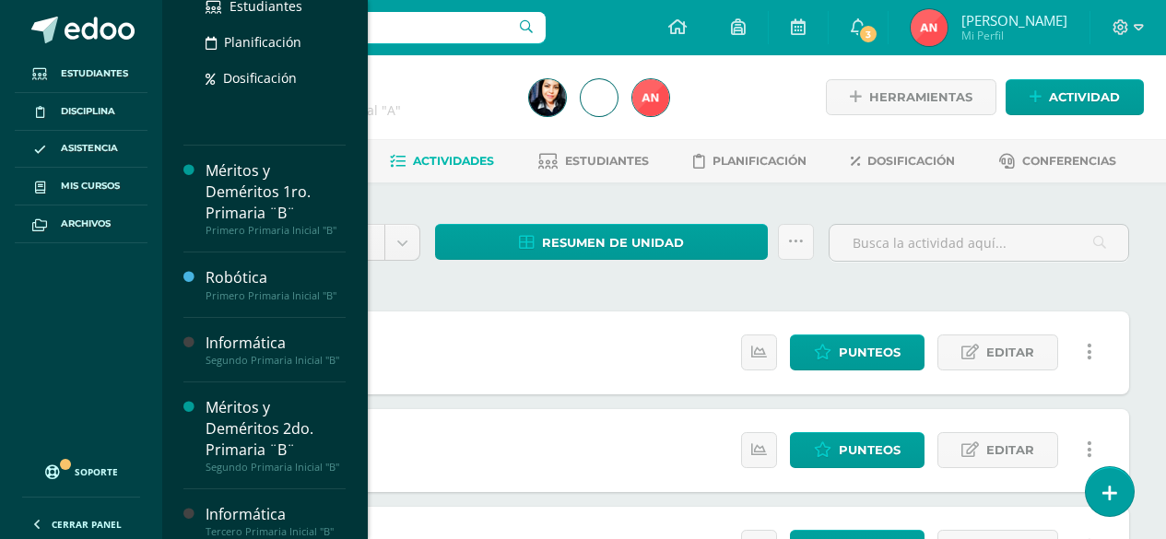
click at [253, 289] on div "Primero Primaria Inicial "B"" at bounding box center [275, 295] width 140 height 13
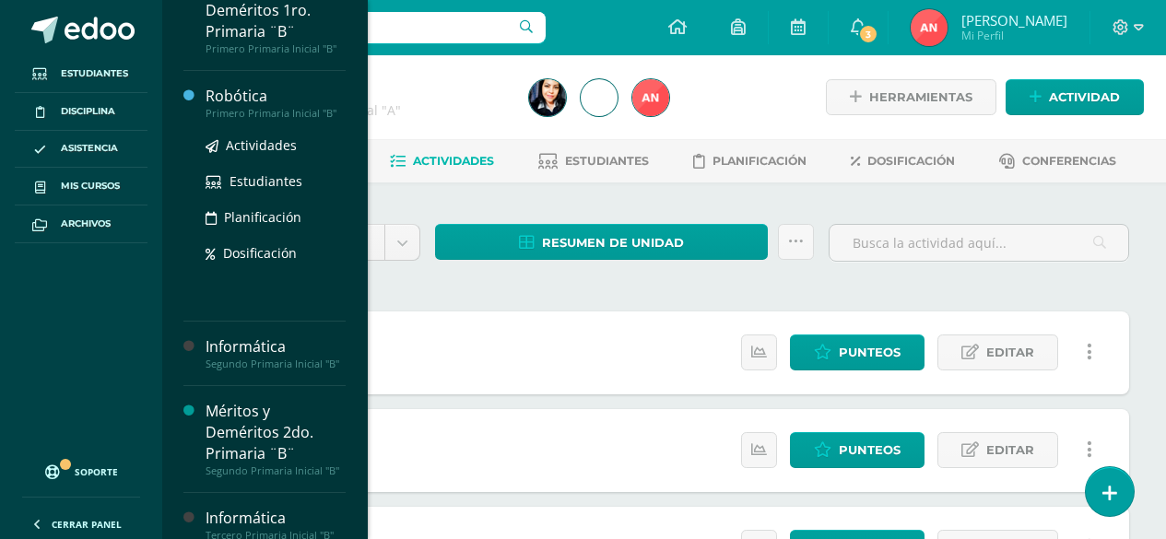
click at [251, 107] on div "Primero Primaria Inicial "B"" at bounding box center [275, 113] width 140 height 13
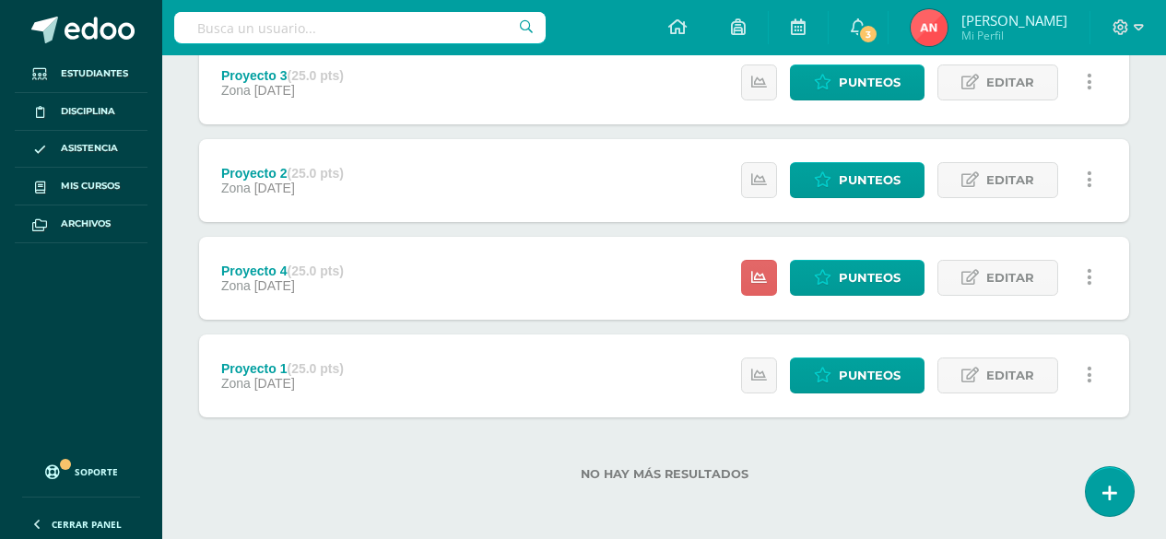
scroll to position [271, 0]
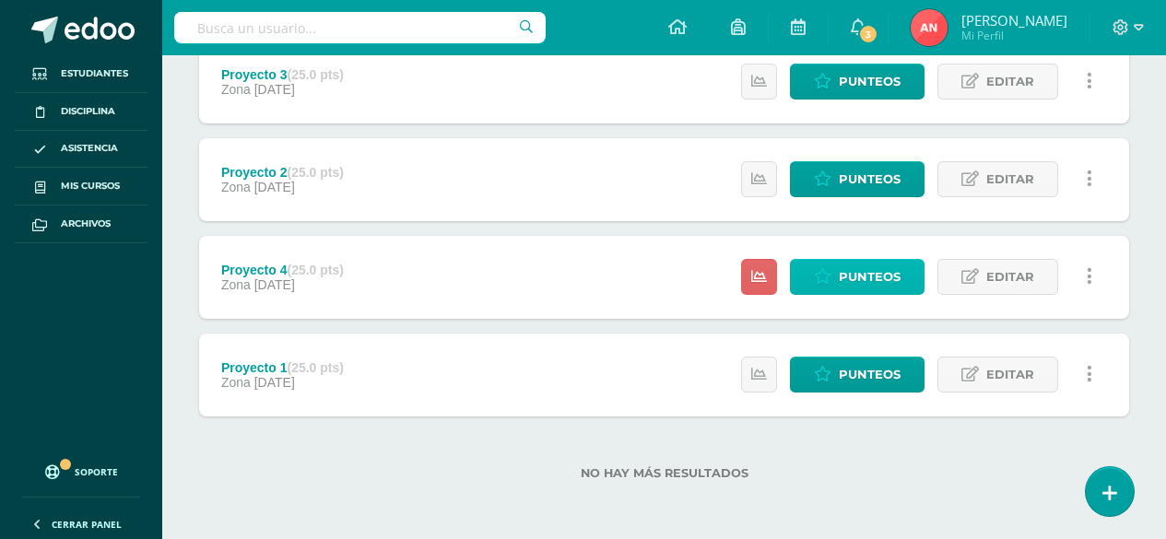
click at [843, 272] on span "Punteos" at bounding box center [870, 277] width 62 height 34
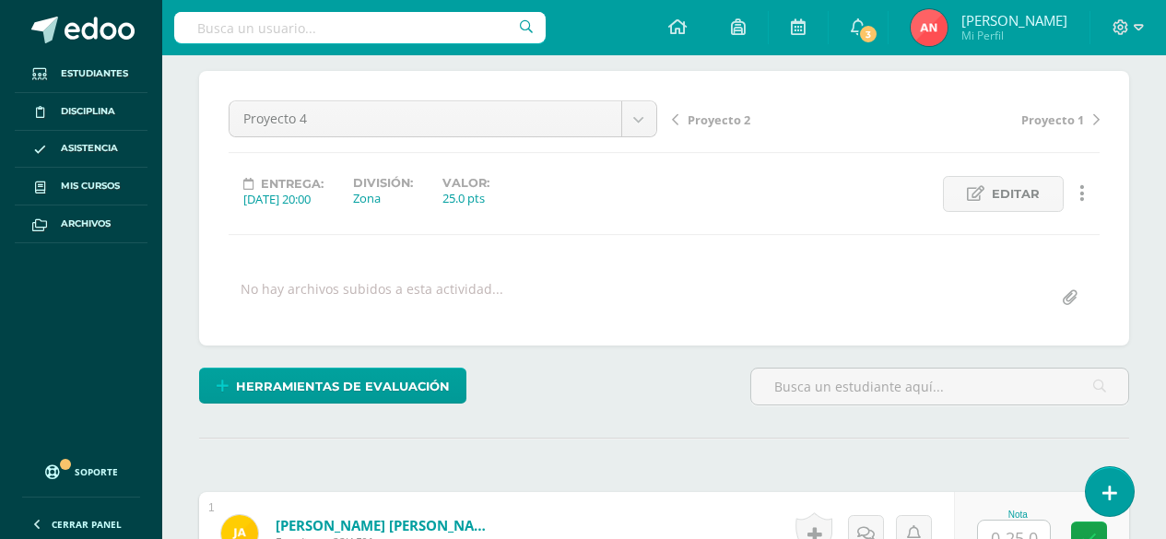
scroll to position [369, 0]
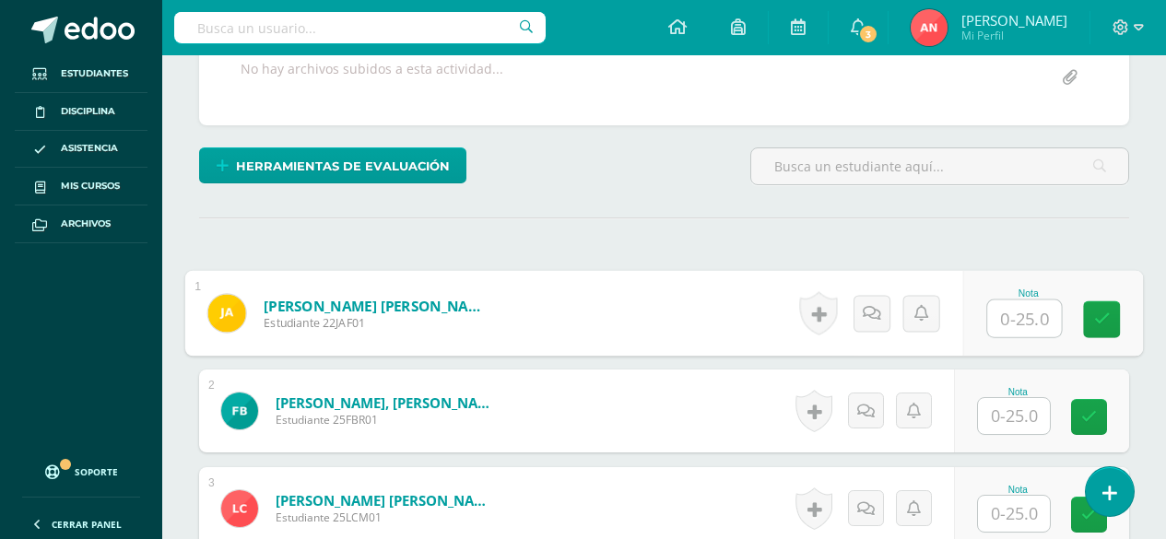
click at [1008, 325] on input "text" at bounding box center [1024, 318] width 74 height 37
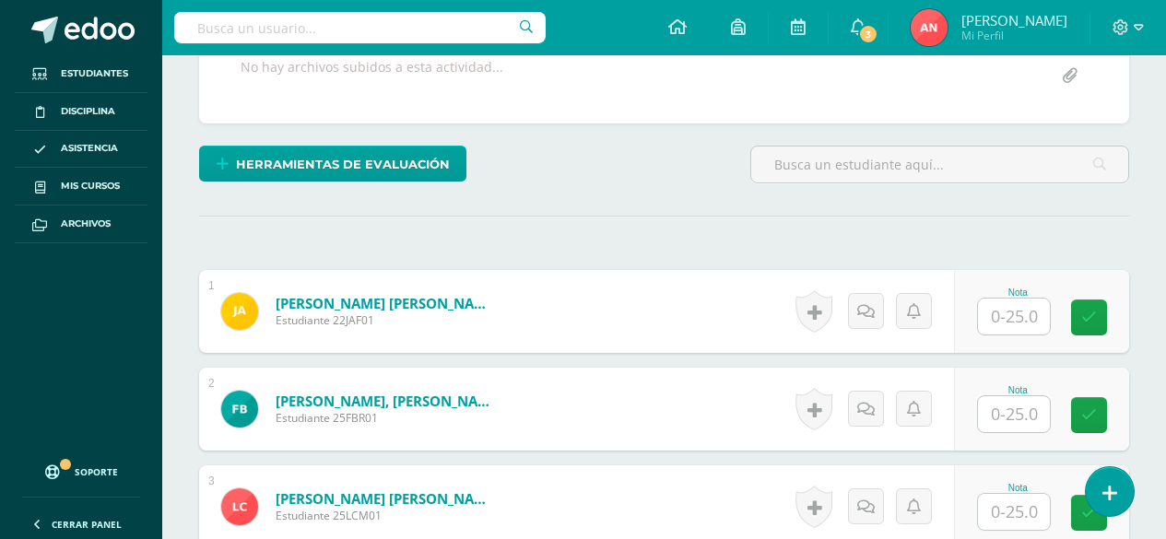
scroll to position [371, 0]
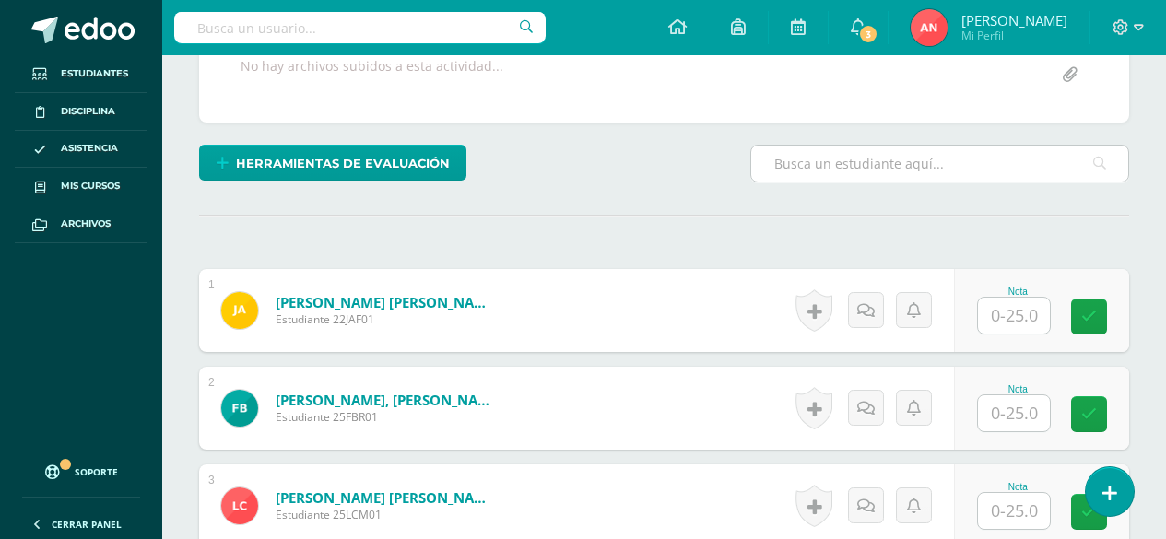
click at [788, 176] on input "text" at bounding box center [939, 164] width 377 height 36
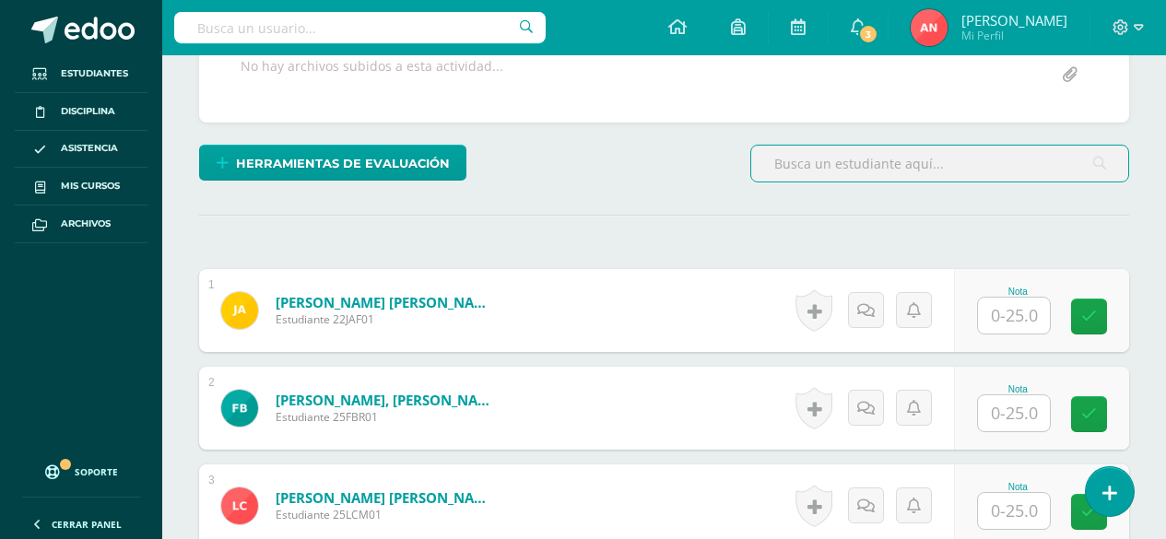
click at [998, 302] on input "text" at bounding box center [1014, 316] width 72 height 36
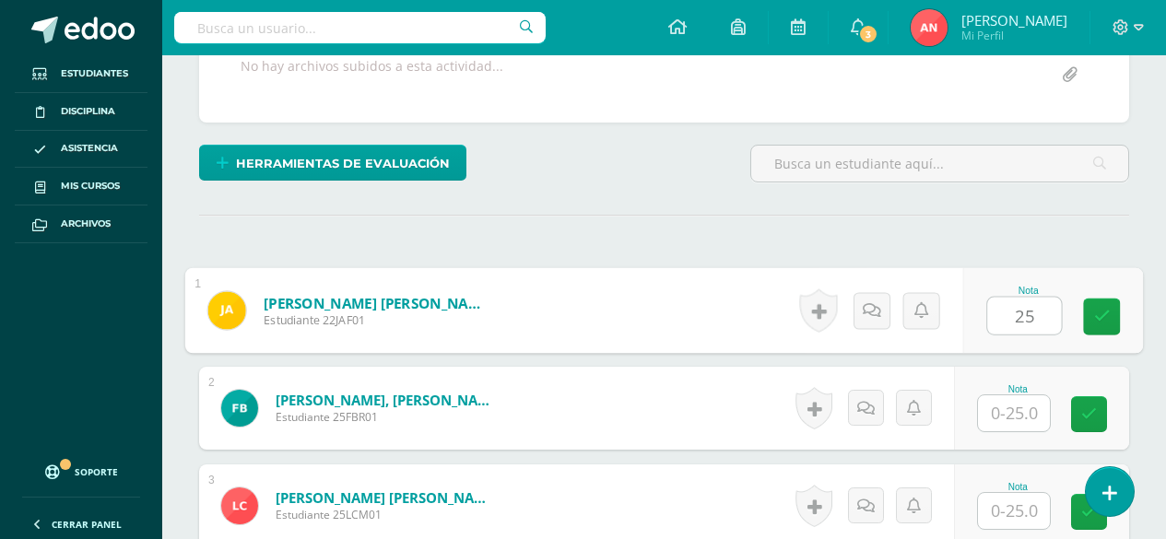
type input "25"
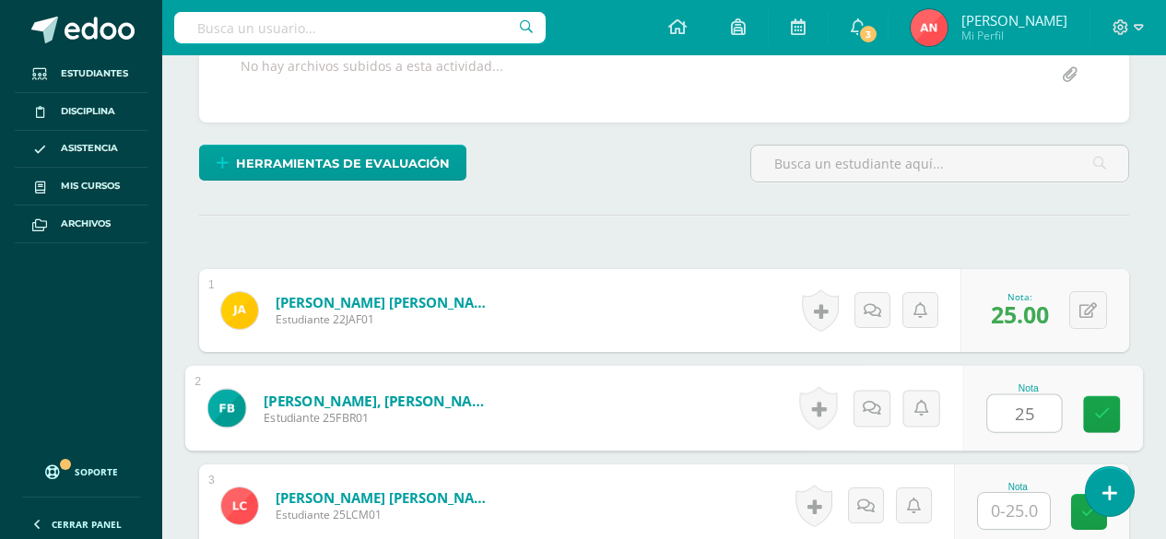
type input "25"
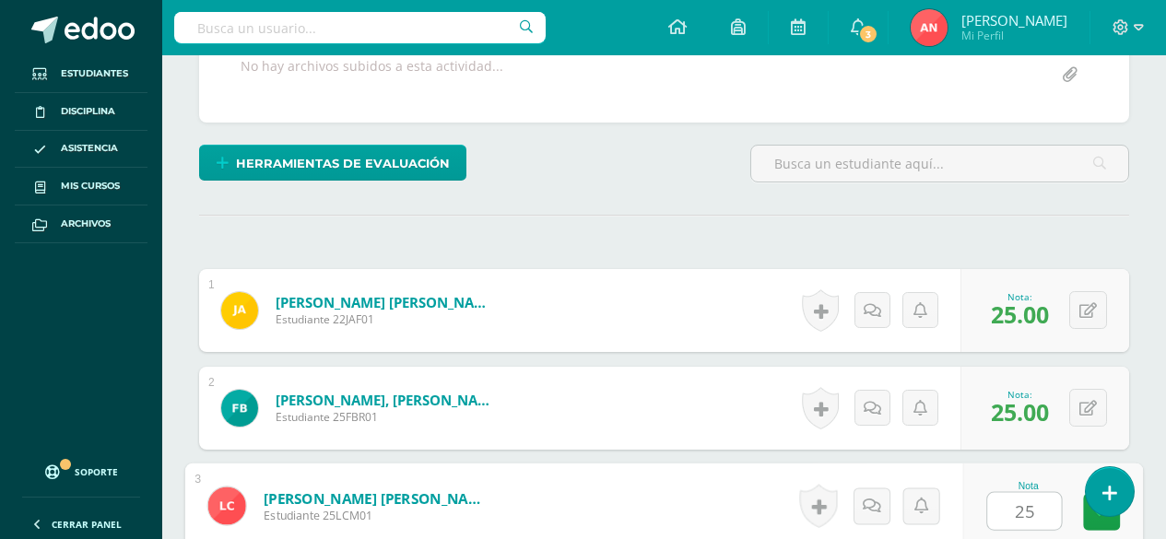
type input "25"
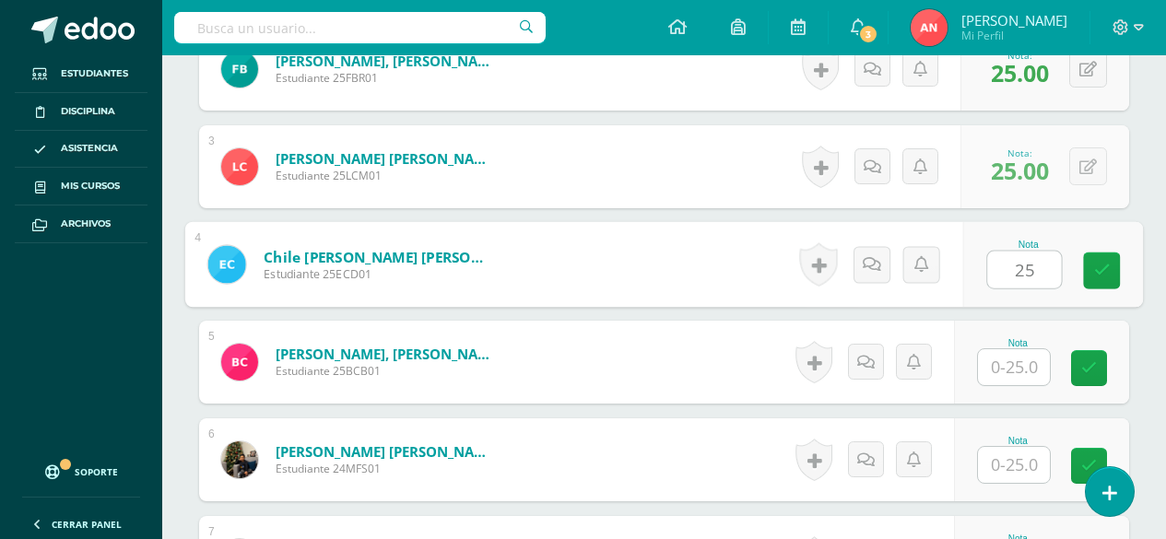
type input "25"
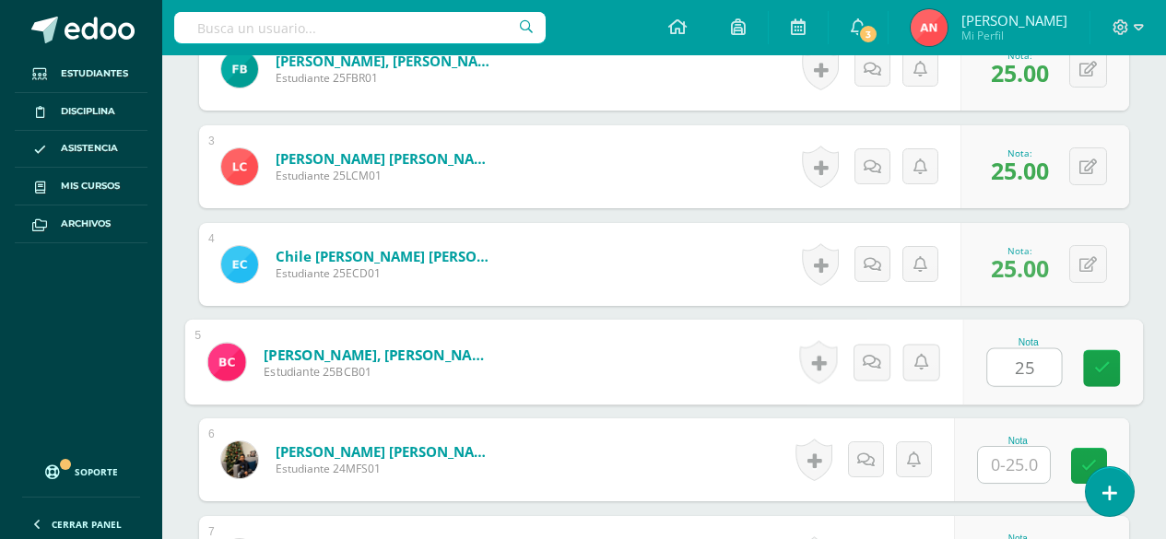
type input "25"
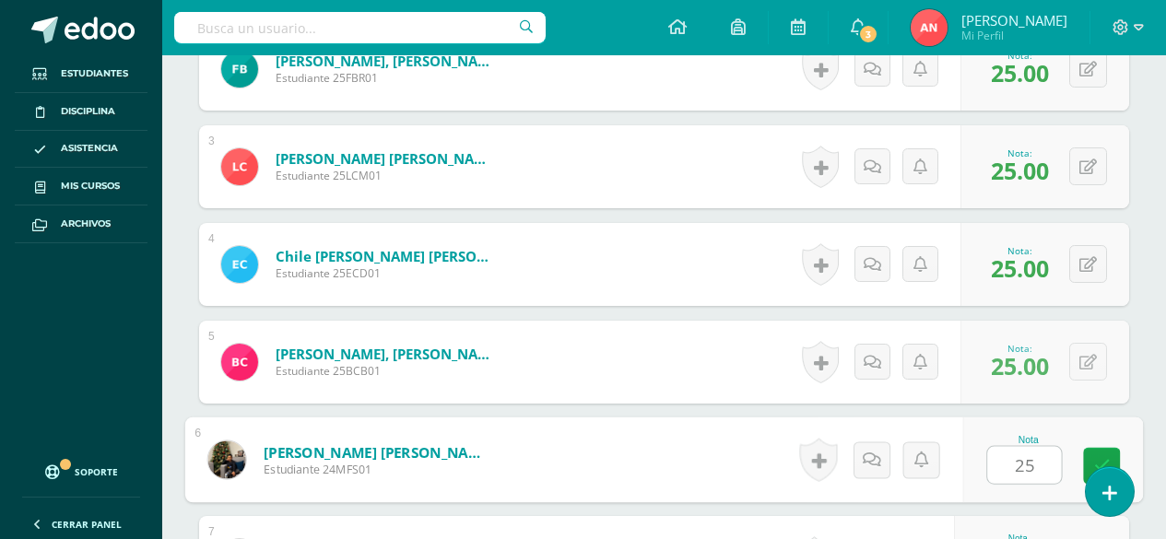
type input "25"
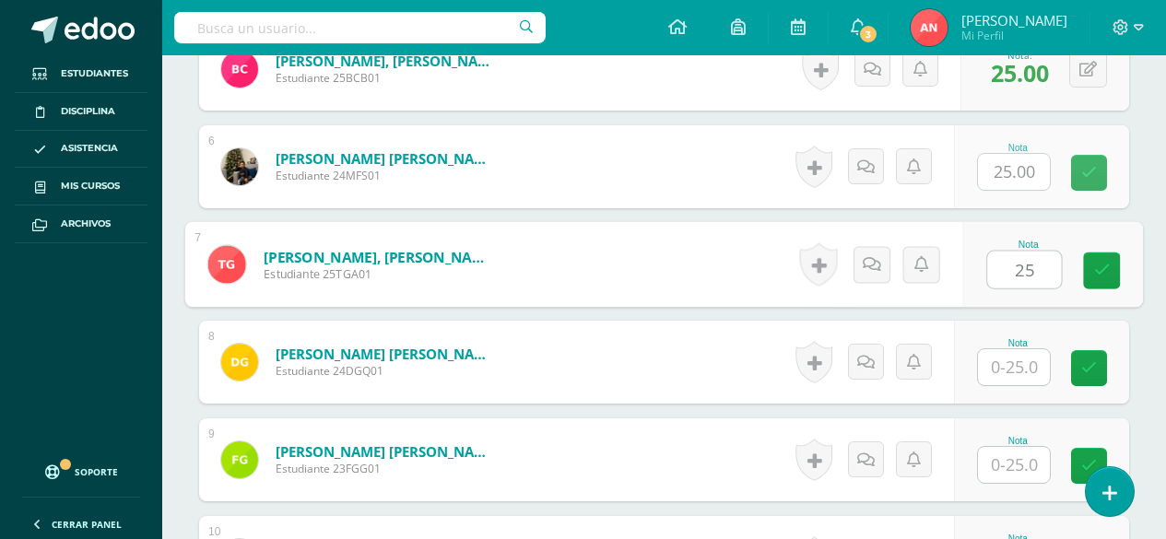
type input "25"
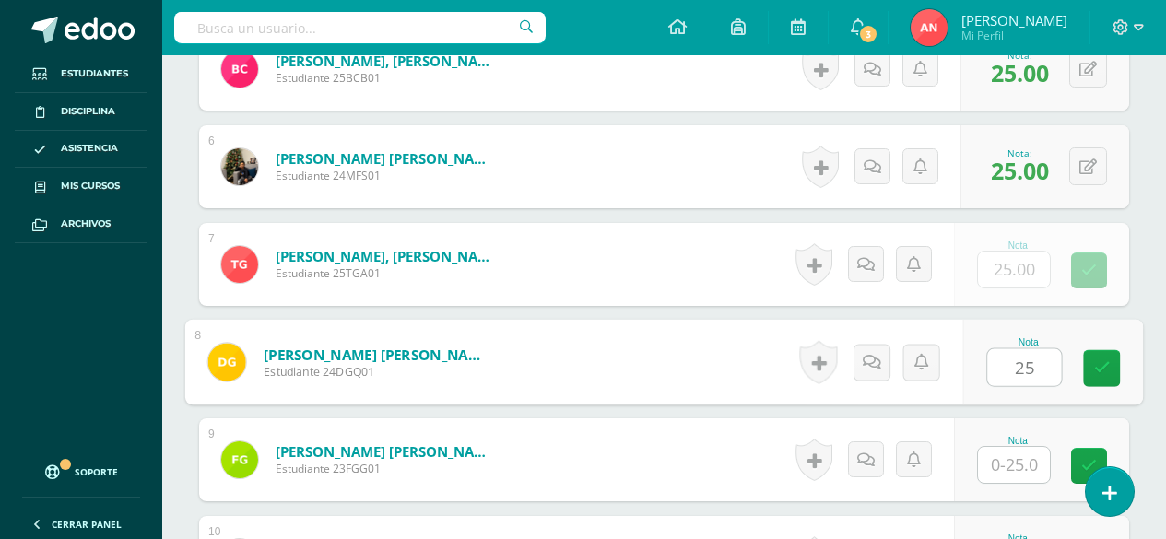
type input "25"
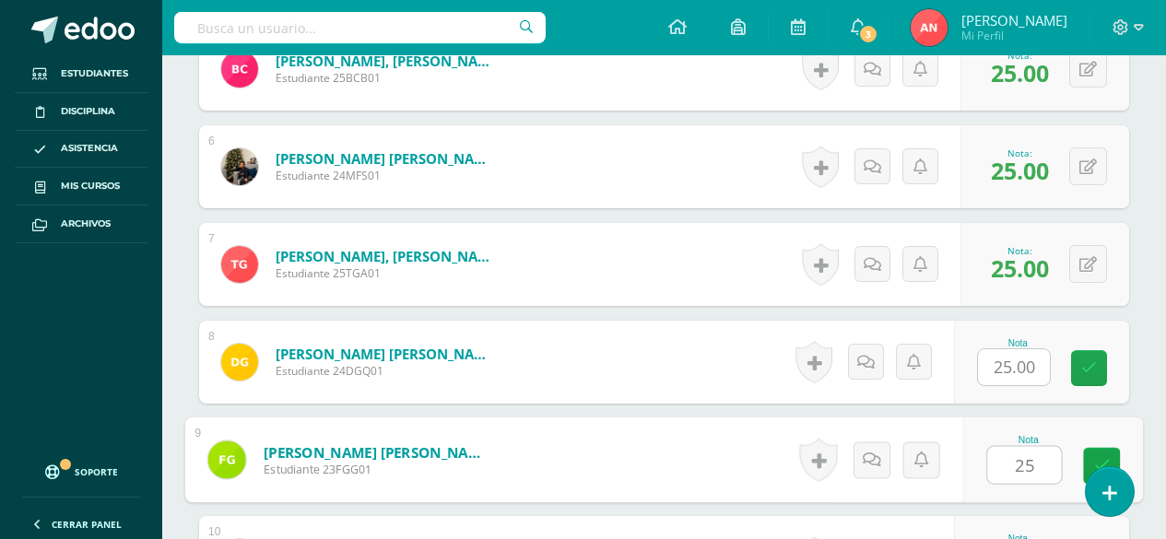
type input "25"
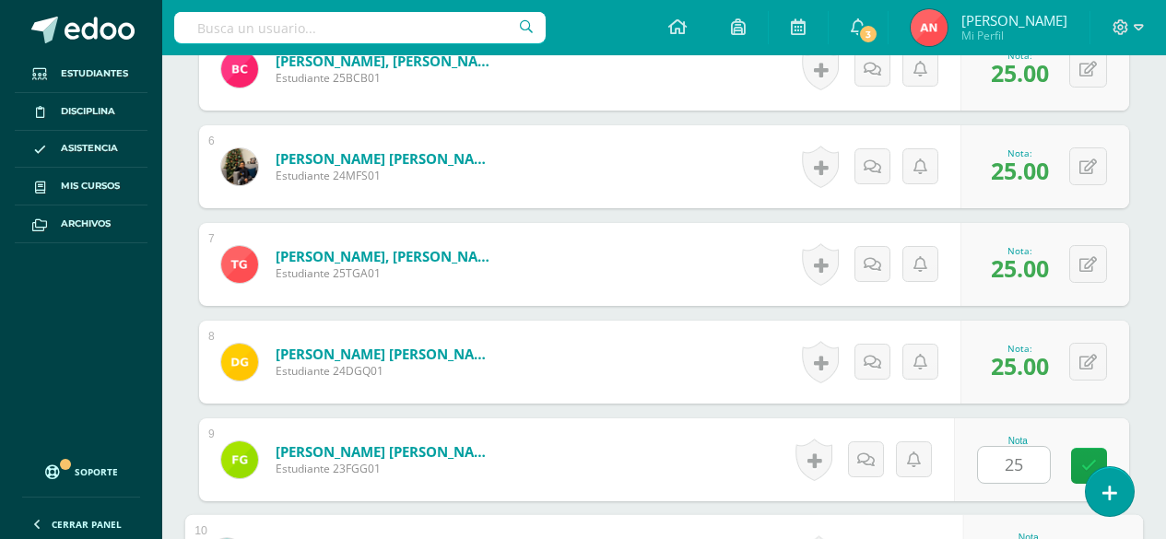
scroll to position [1297, 0]
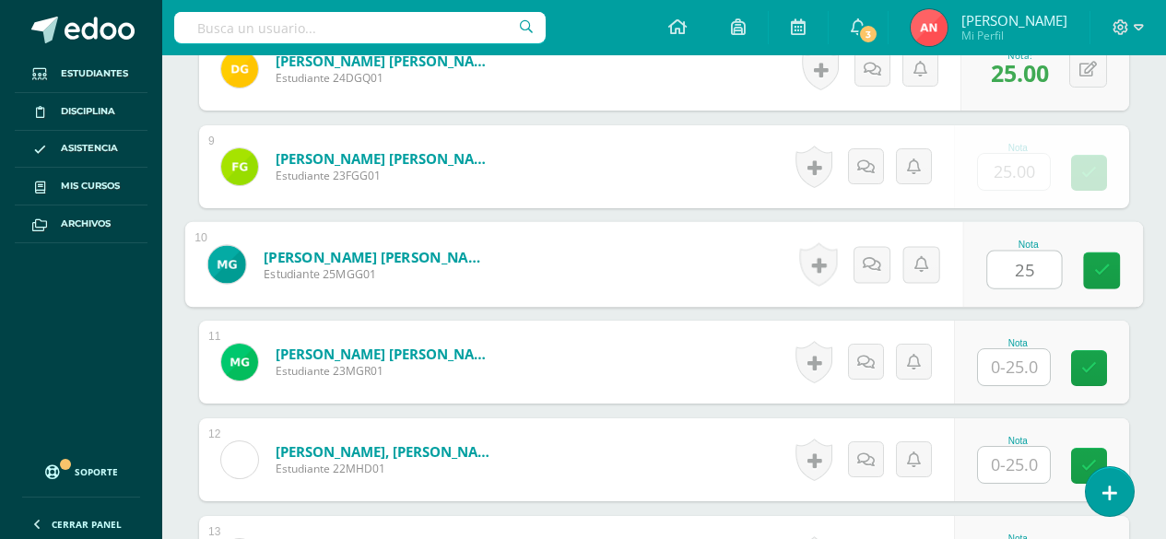
type input "25"
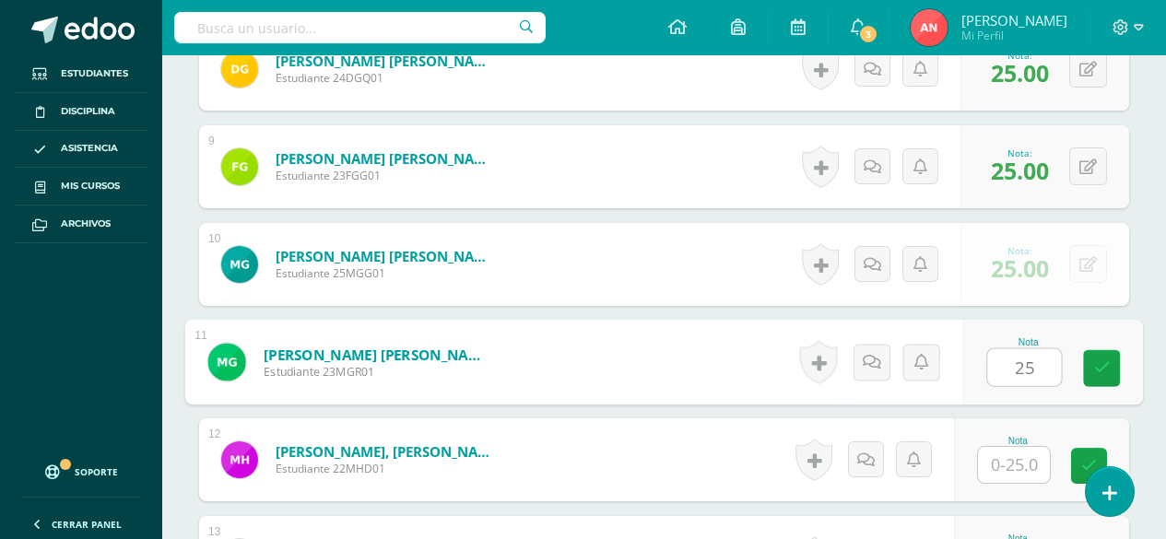
type input "25"
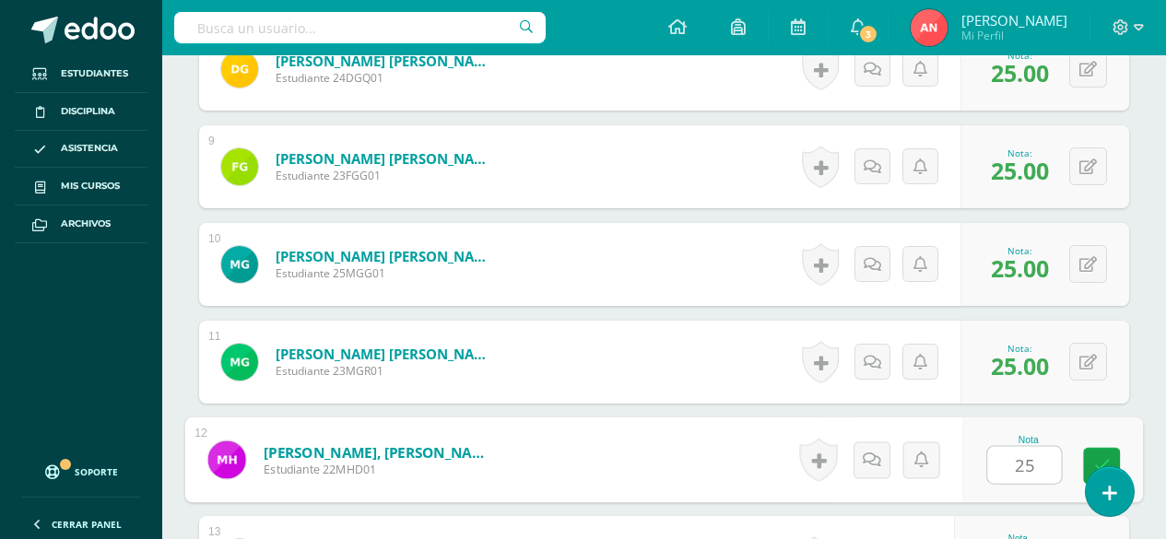
type input "25"
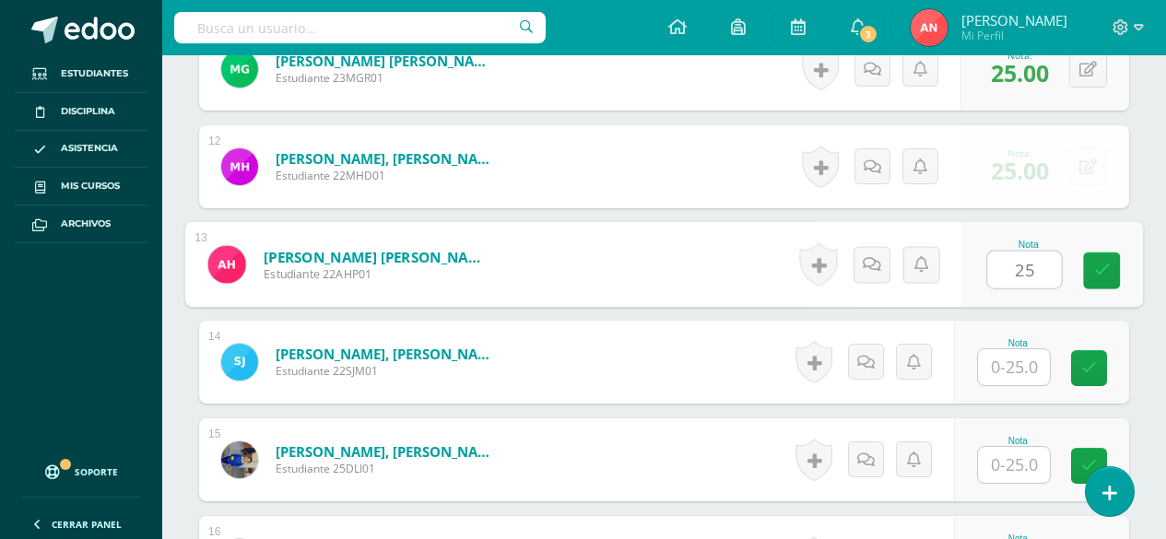
type input "25"
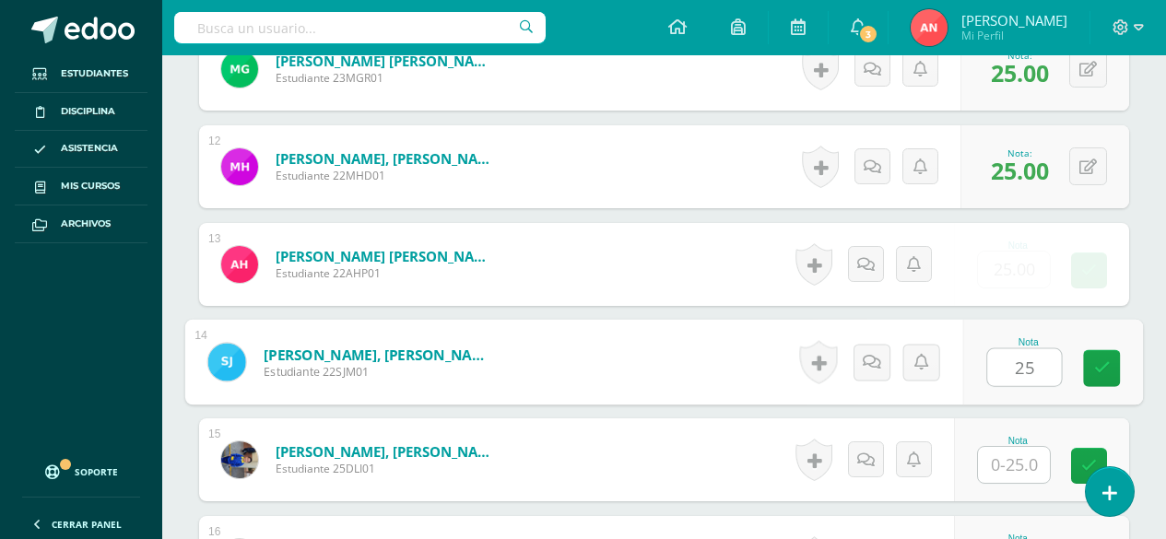
type input "25"
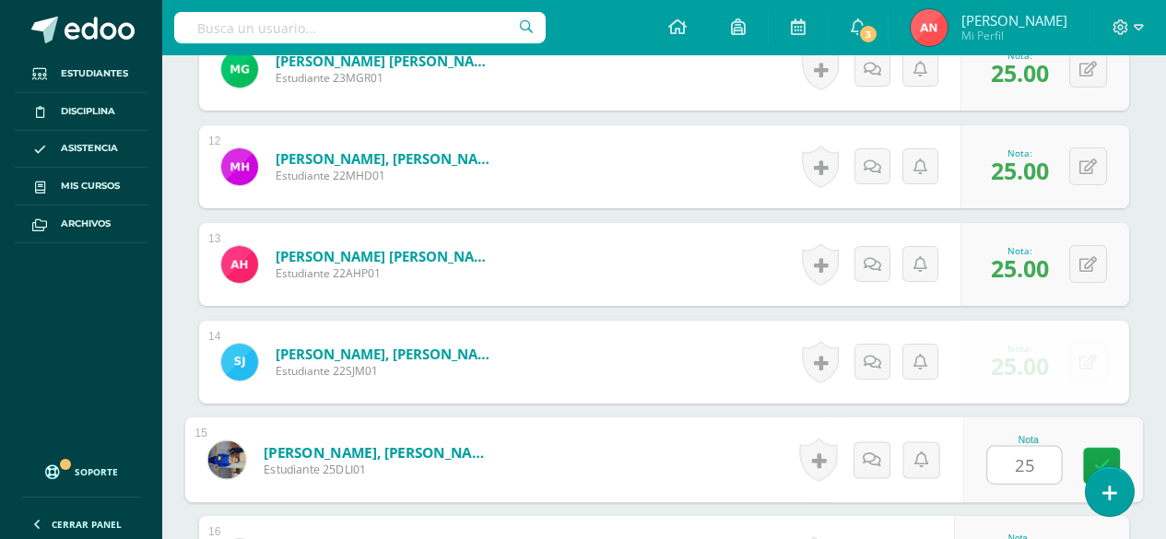
type input "25"
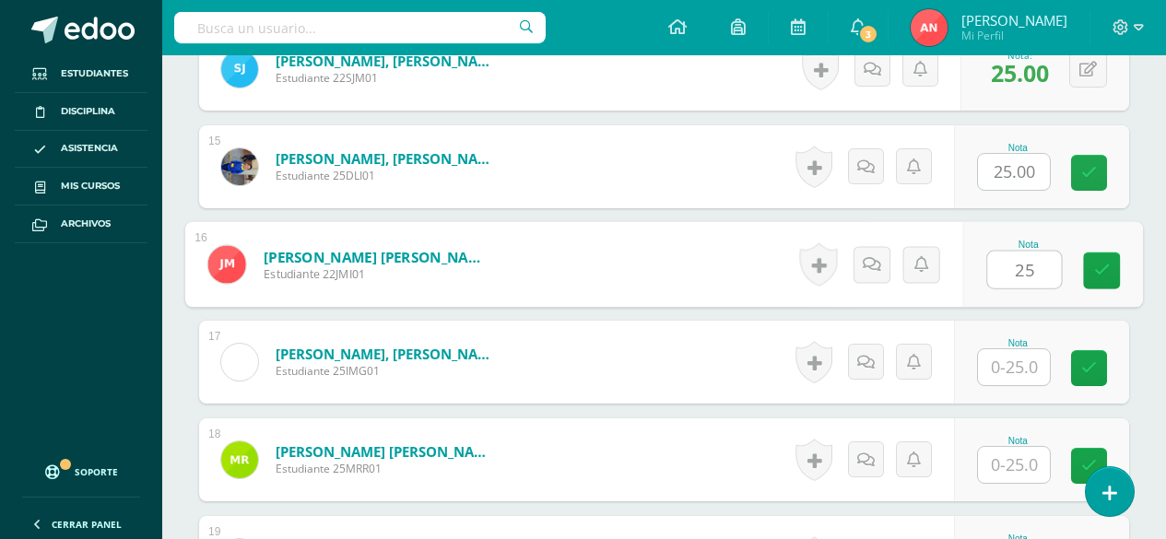
type input "25"
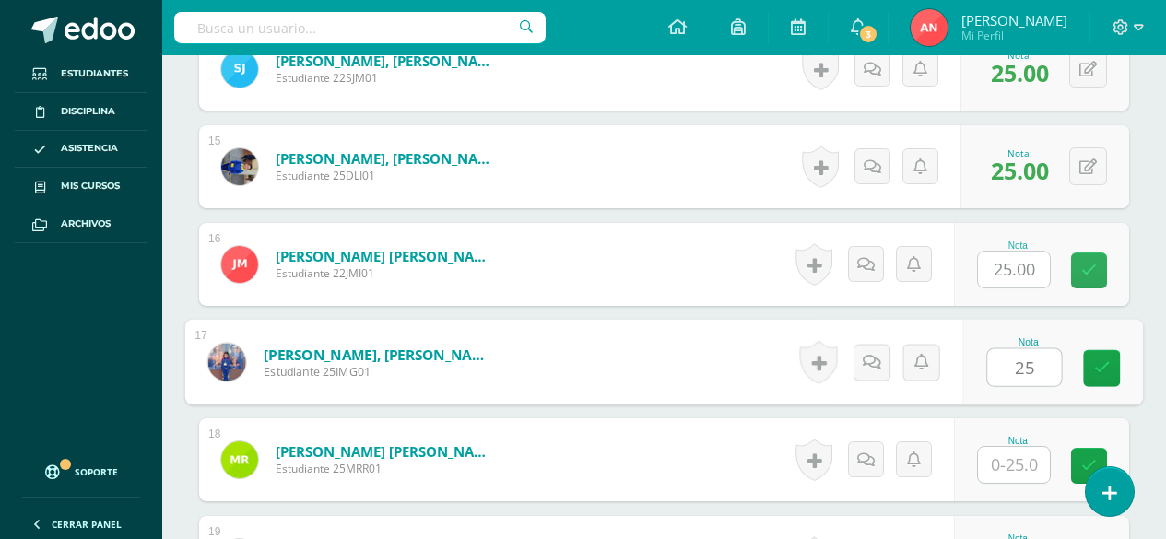
type input "25"
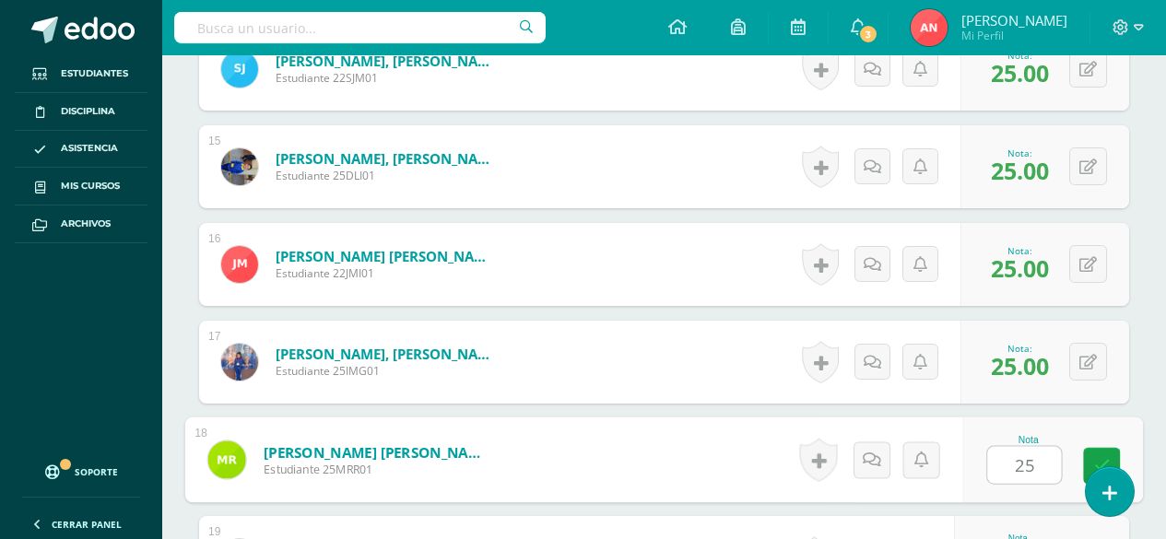
type input "25"
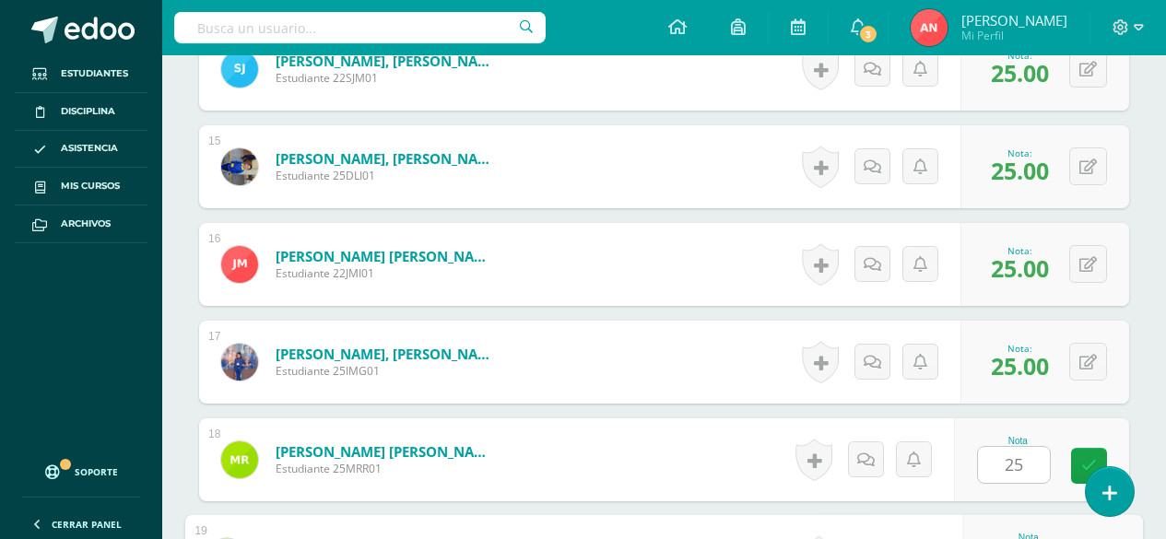
scroll to position [2176, 0]
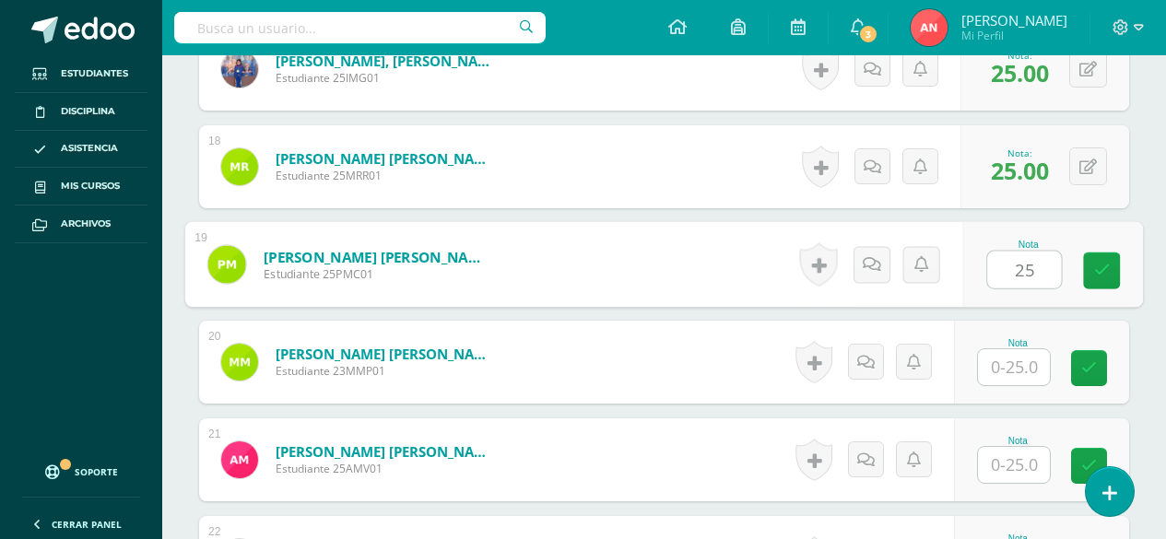
type input "25"
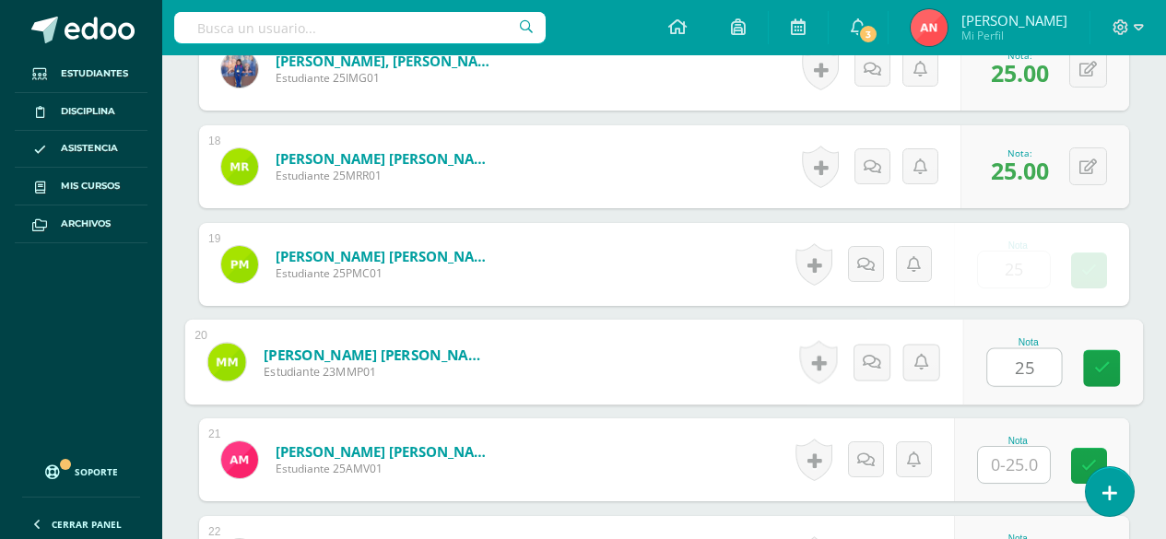
type input "25"
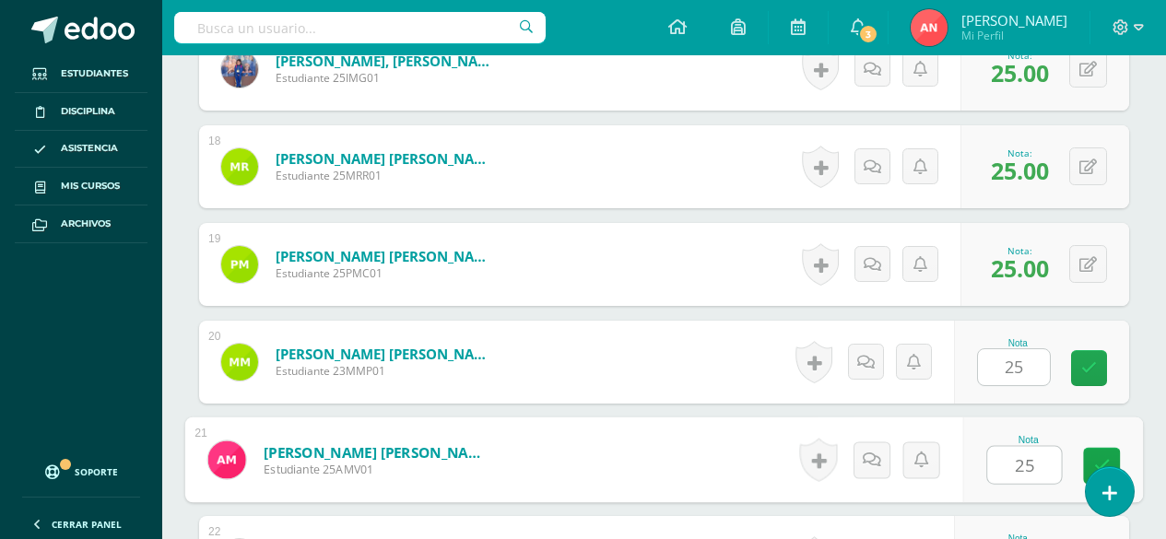
type input "25"
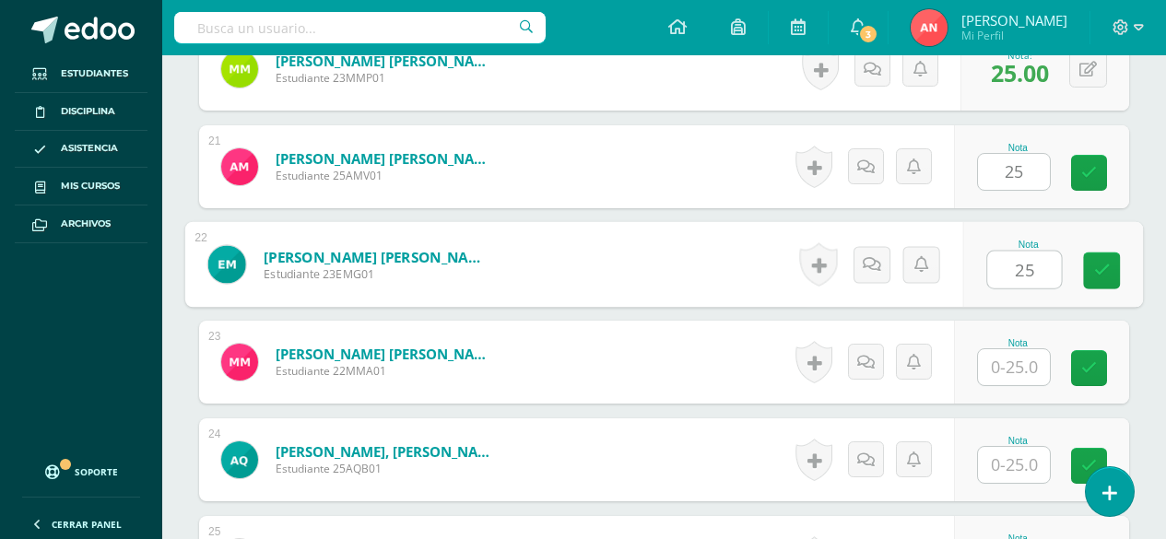
type input "25"
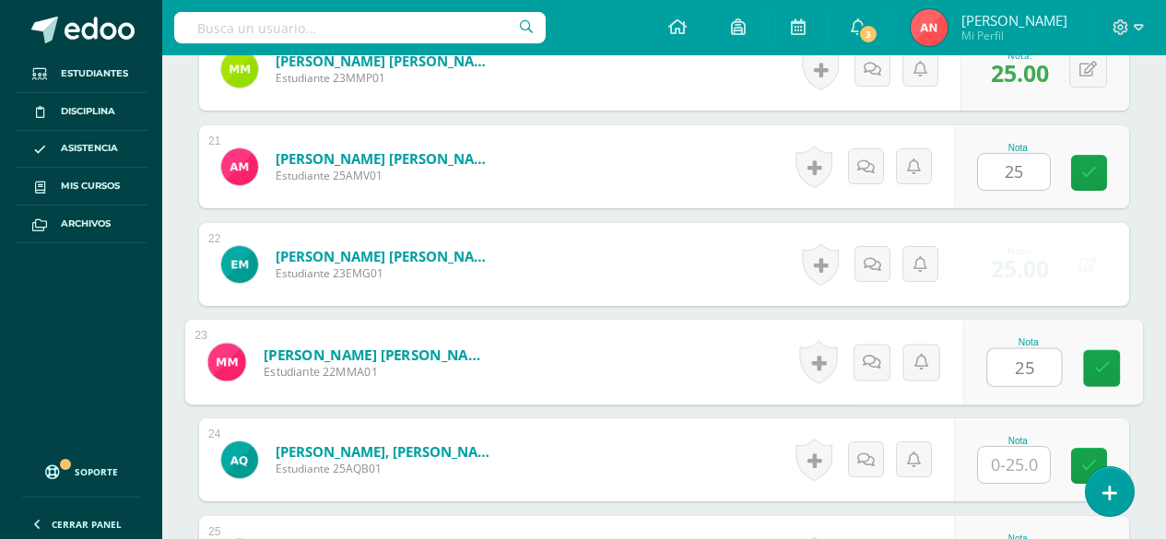
type input "25"
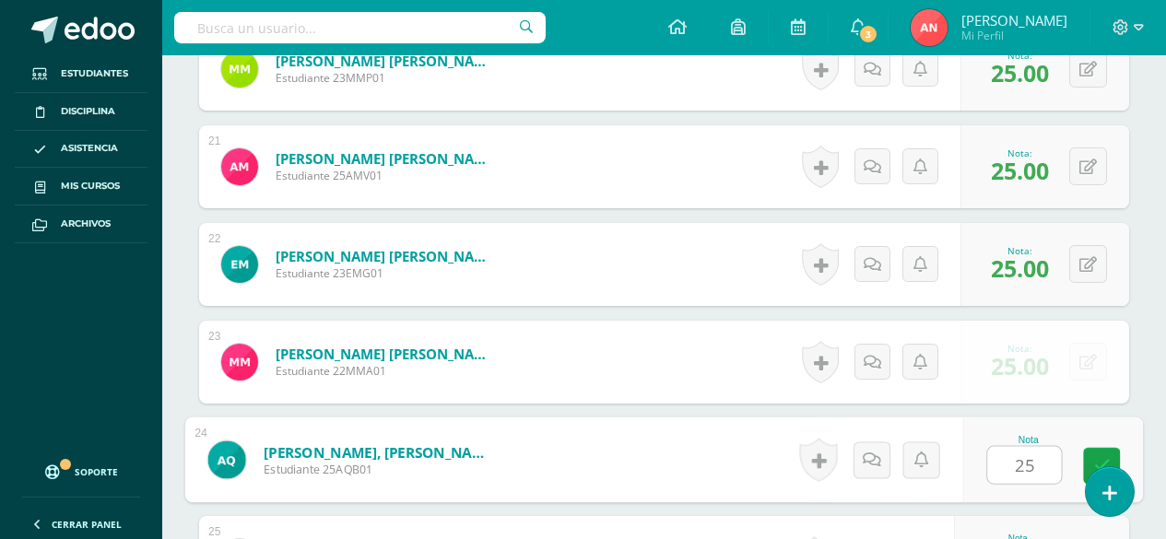
type input "25"
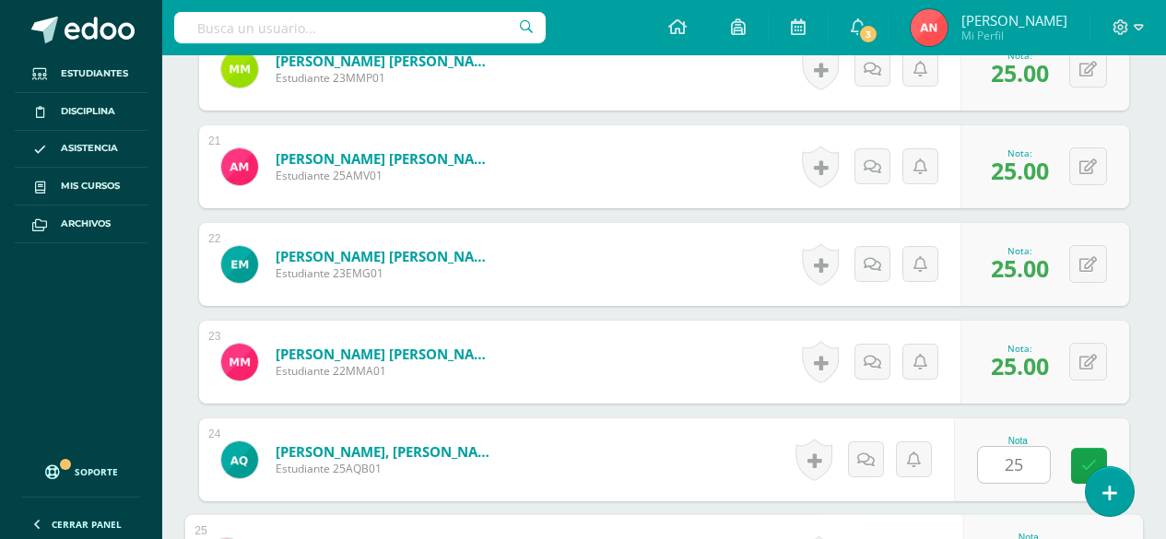
scroll to position [2762, 0]
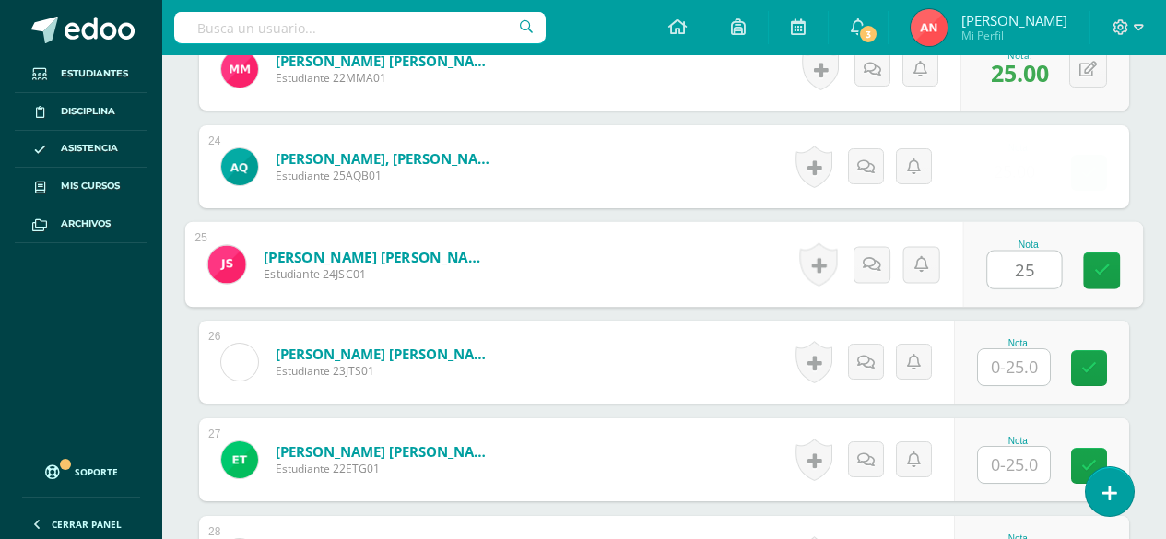
type input "25"
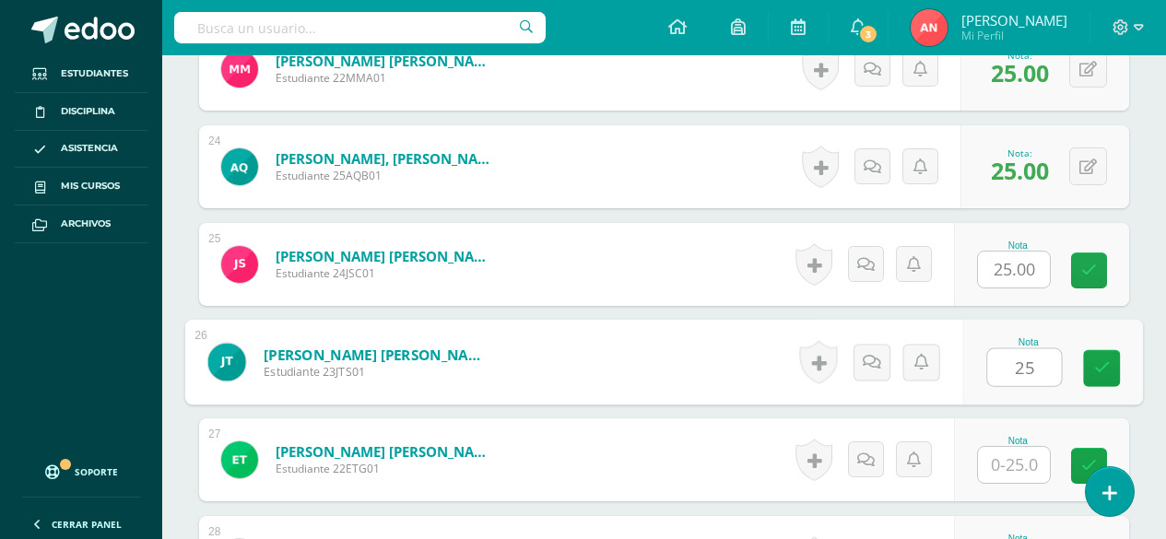
type input "25"
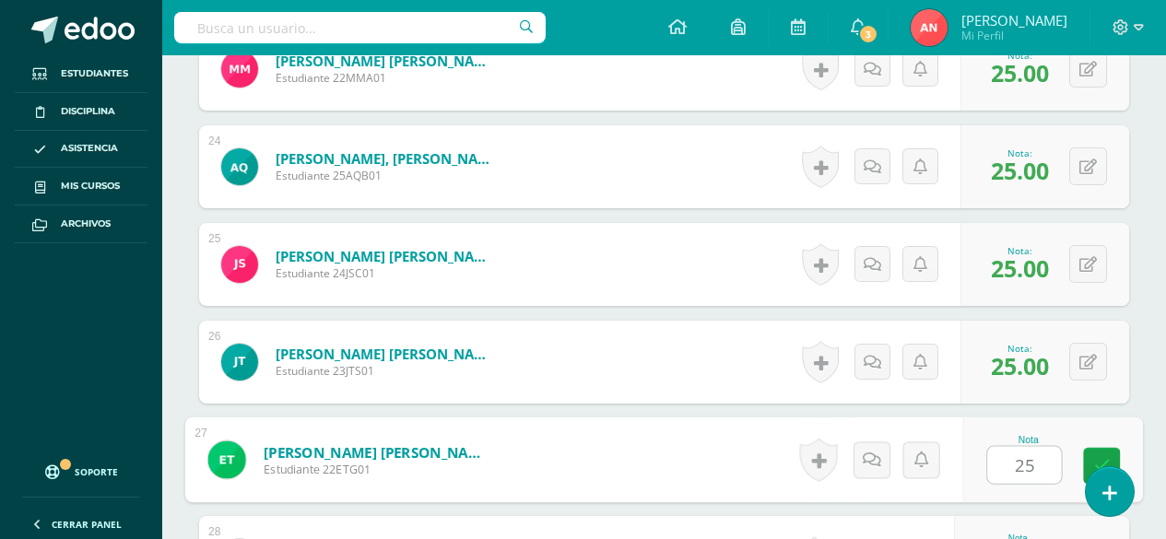
type input "25"
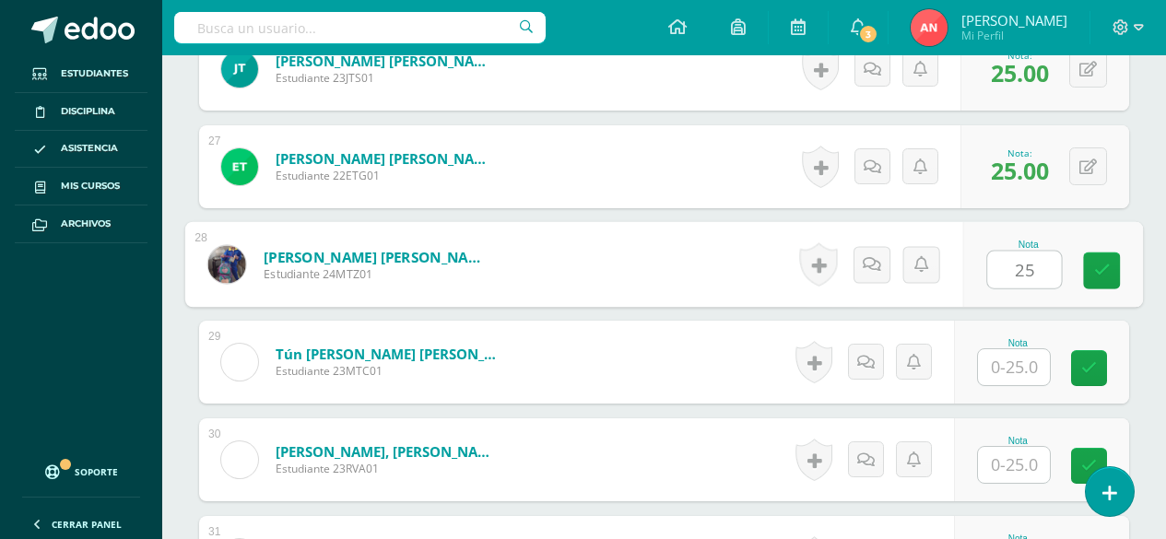
type input "25"
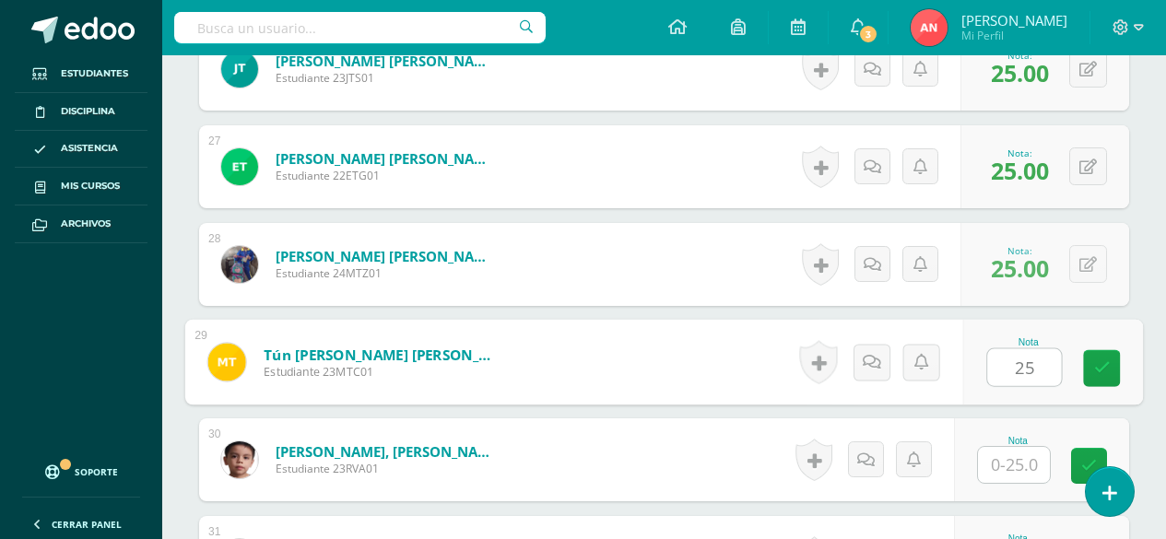
type input "25"
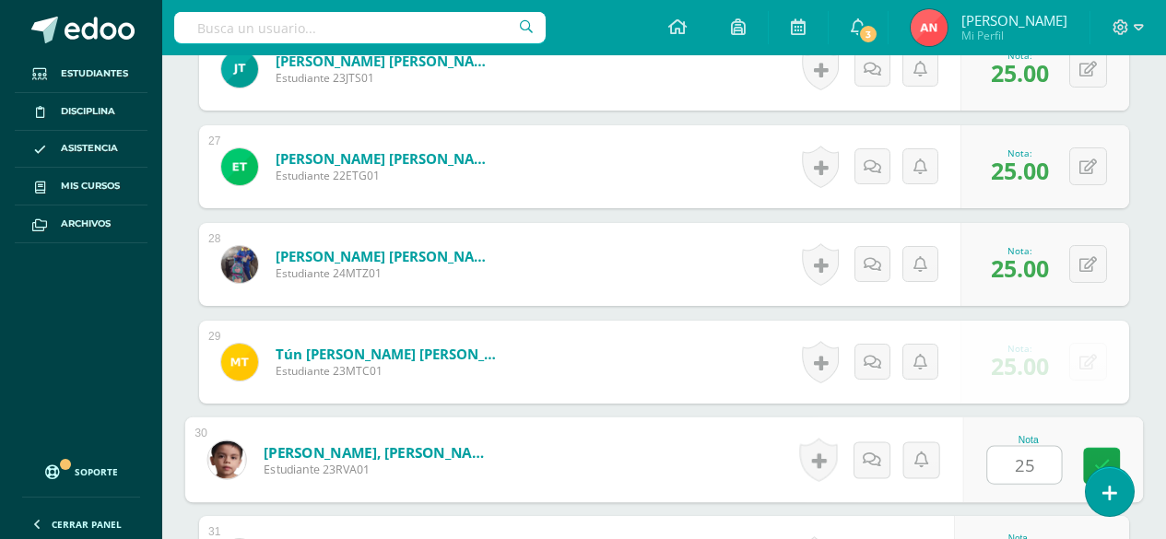
type input "25"
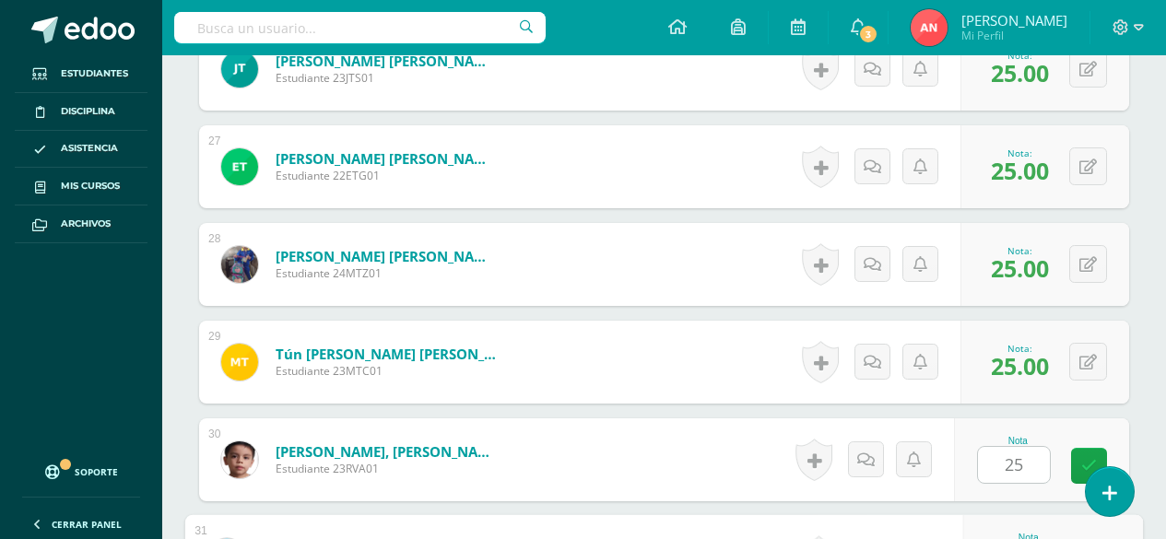
scroll to position [3348, 0]
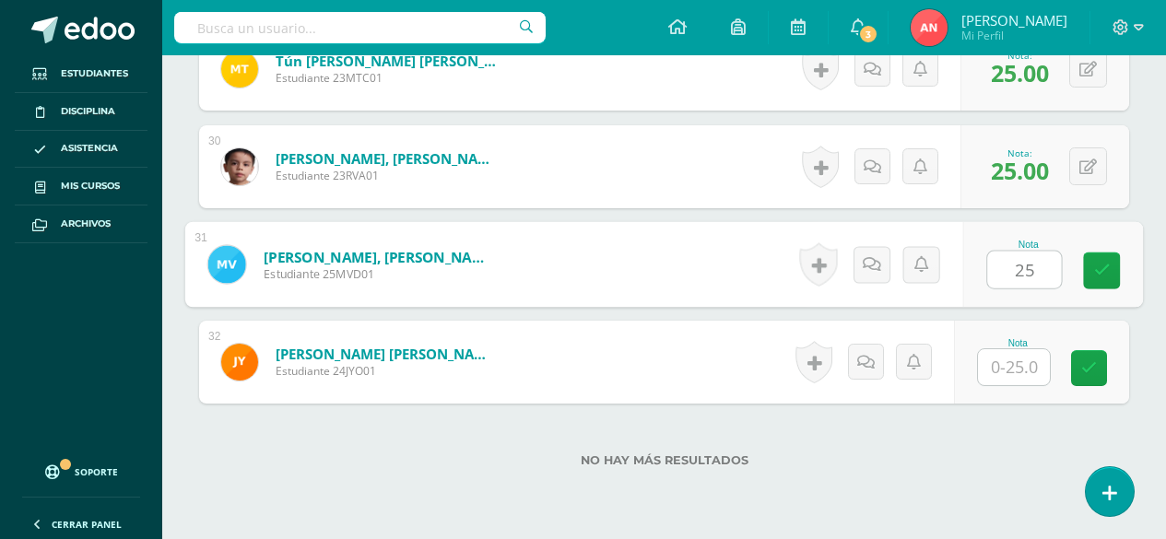
type input "25"
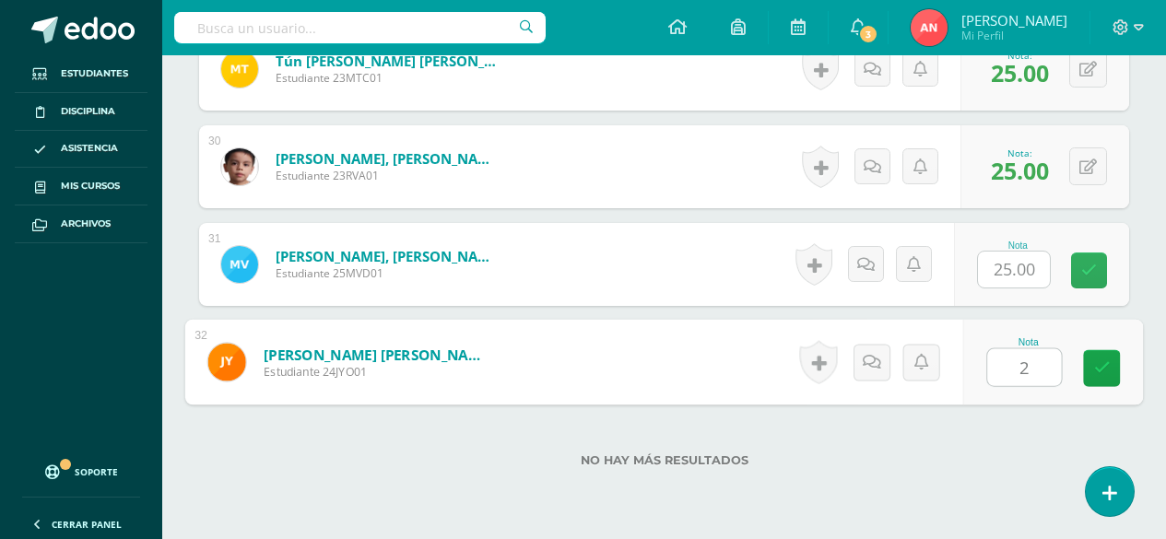
type input "25"
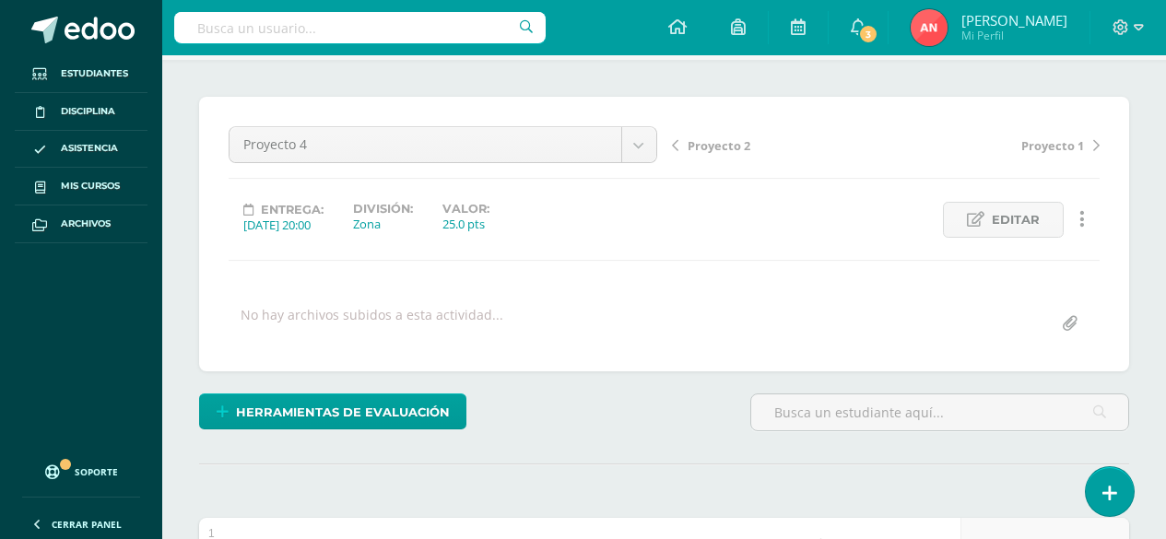
scroll to position [0, 0]
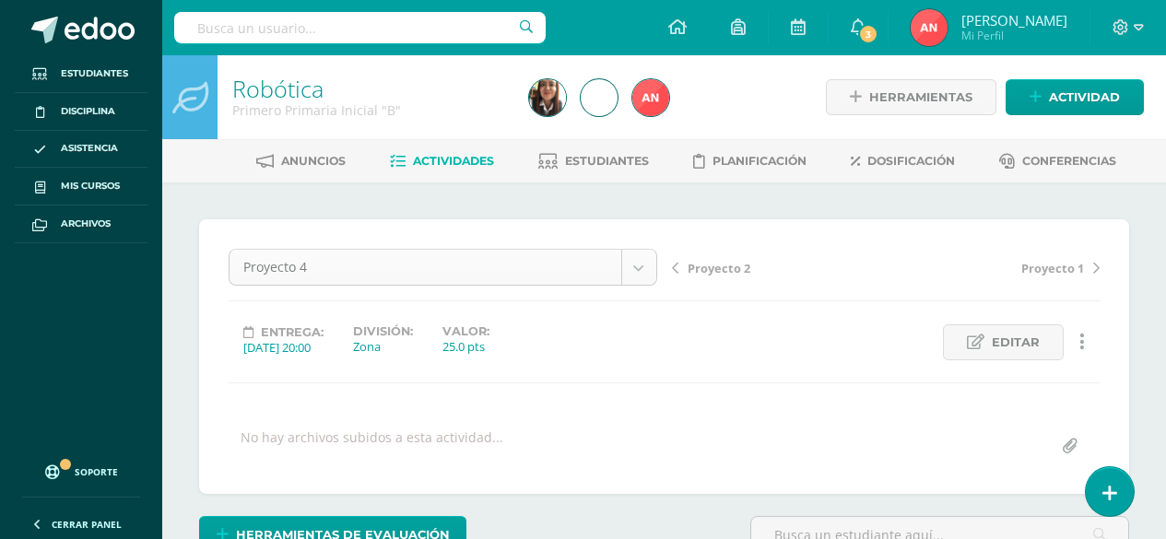
click at [290, 89] on link "Robótica" at bounding box center [277, 88] width 91 height 31
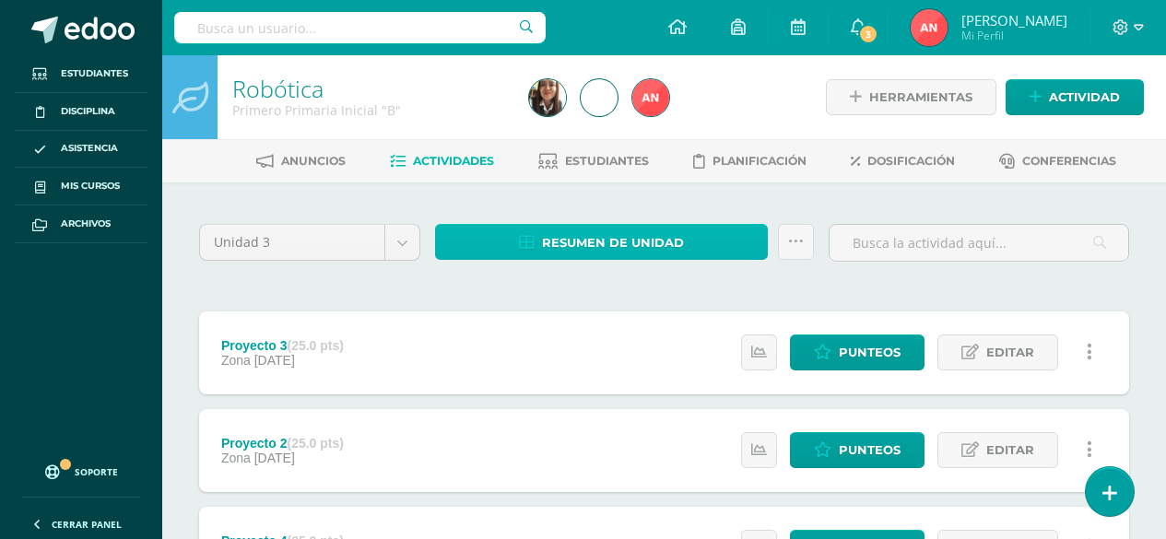
click at [623, 244] on span "Resumen de unidad" at bounding box center [613, 243] width 142 height 34
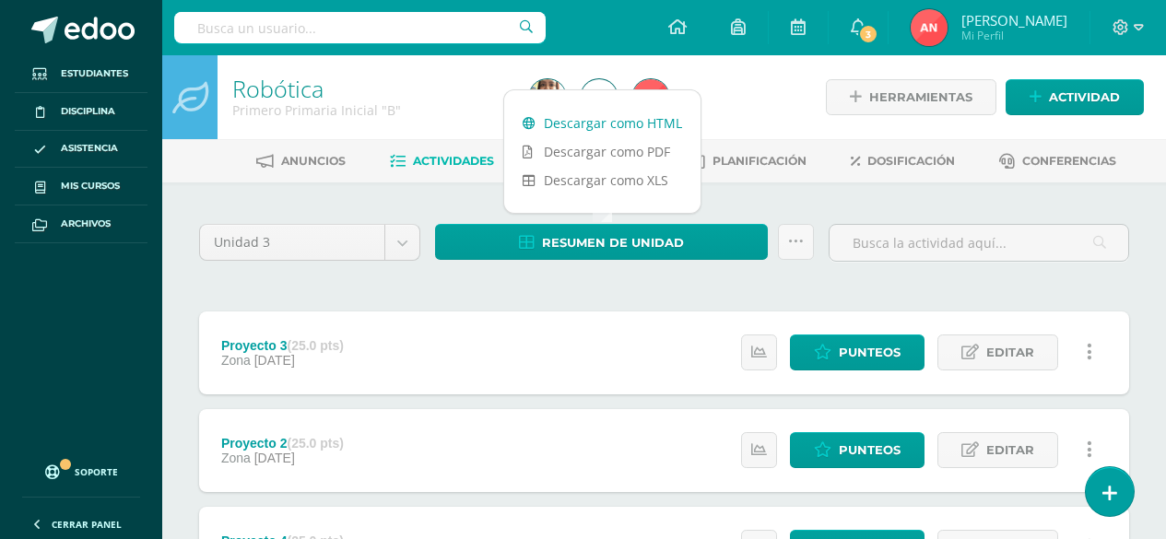
click at [636, 121] on link "Descargar como HTML" at bounding box center [602, 123] width 196 height 29
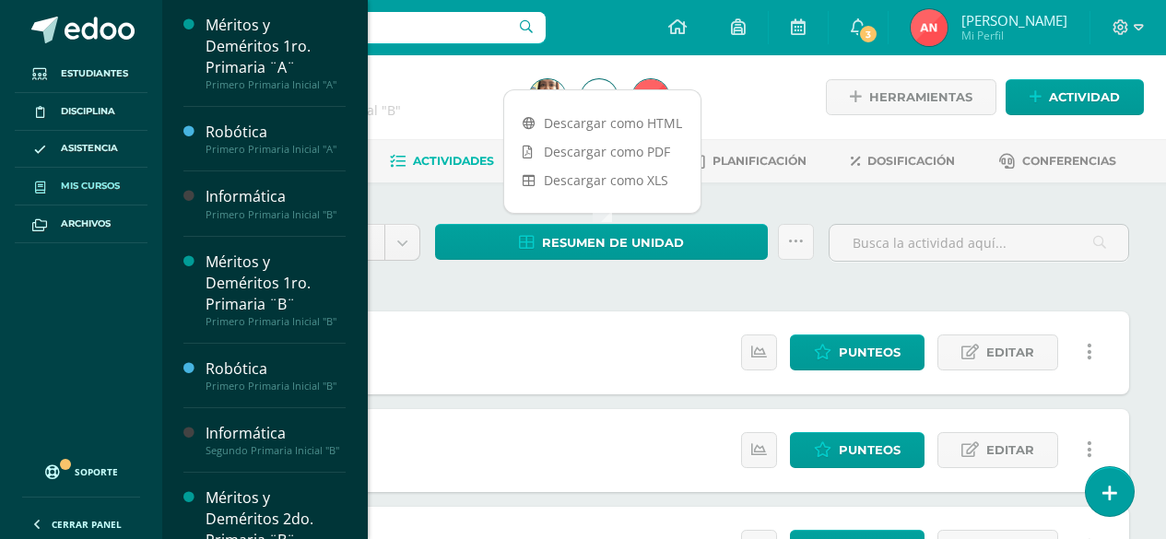
click at [77, 193] on span "Mis cursos" at bounding box center [90, 186] width 59 height 15
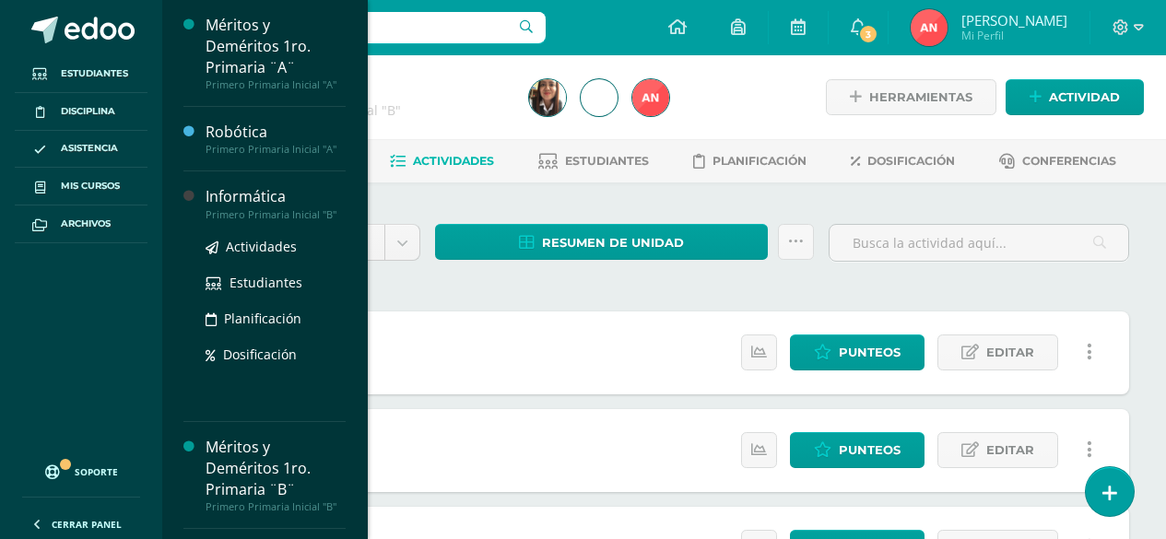
click at [250, 209] on div "Primero Primaria Inicial "B"" at bounding box center [275, 214] width 140 height 13
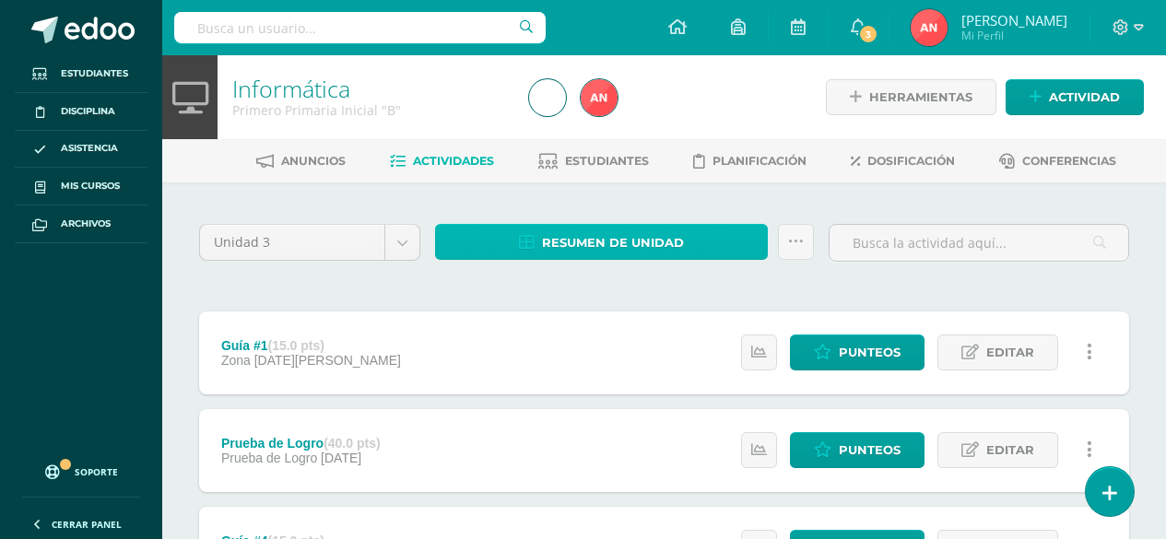
click at [571, 239] on span "Resumen de unidad" at bounding box center [613, 243] width 142 height 34
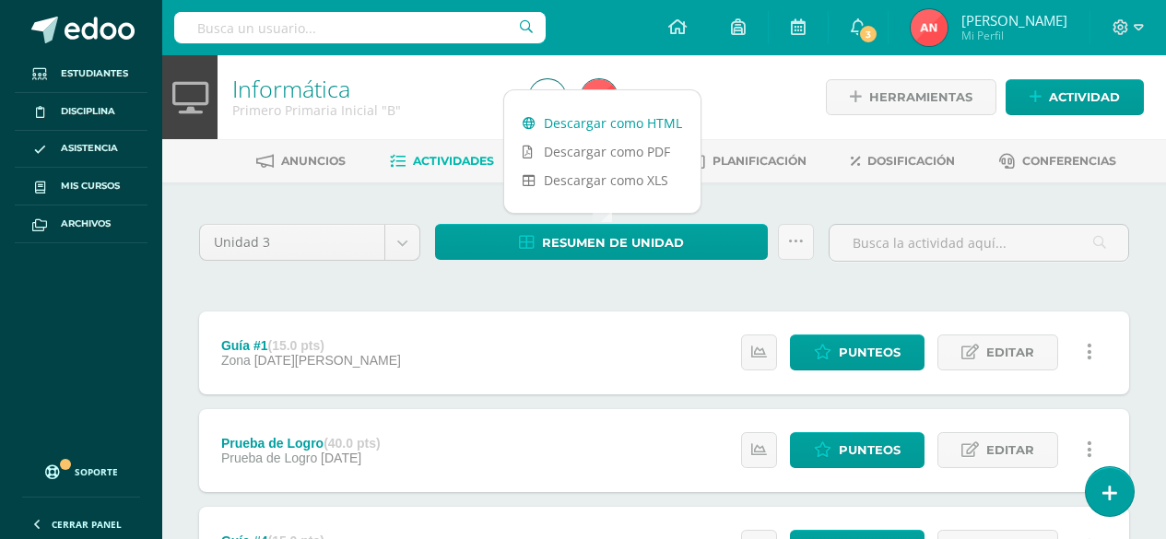
click at [601, 123] on link "Descargar como HTML" at bounding box center [602, 123] width 196 height 29
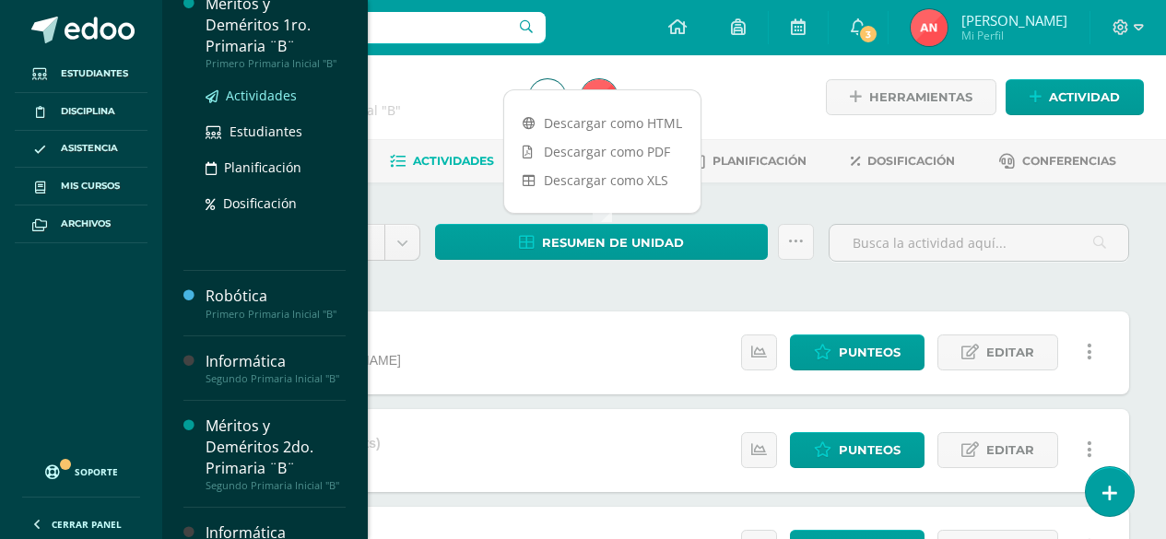
scroll to position [369, 0]
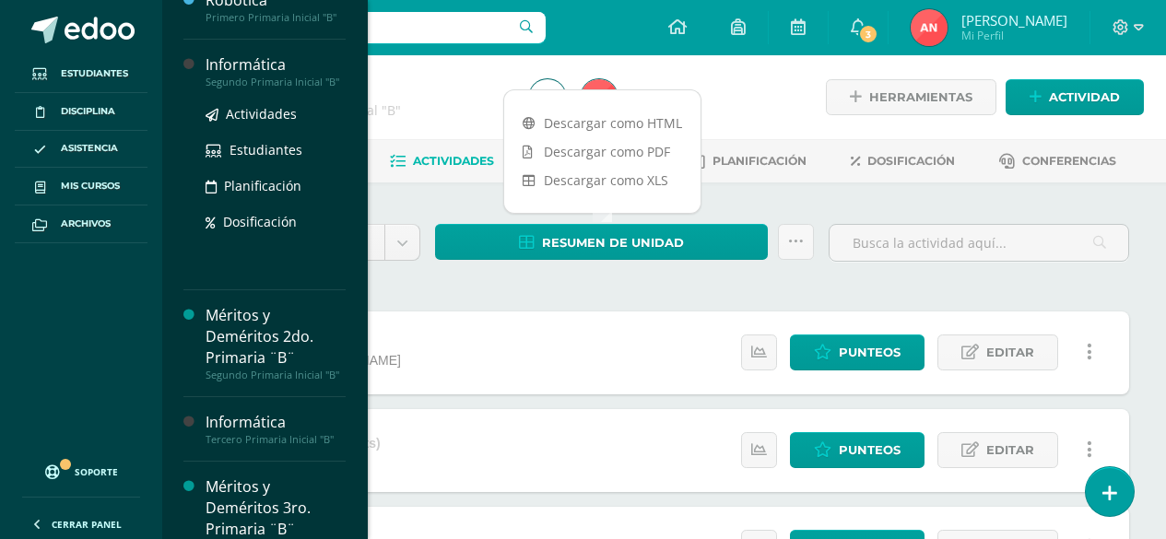
click at [251, 84] on div "Segundo Primaria Inicial "B"" at bounding box center [275, 82] width 140 height 13
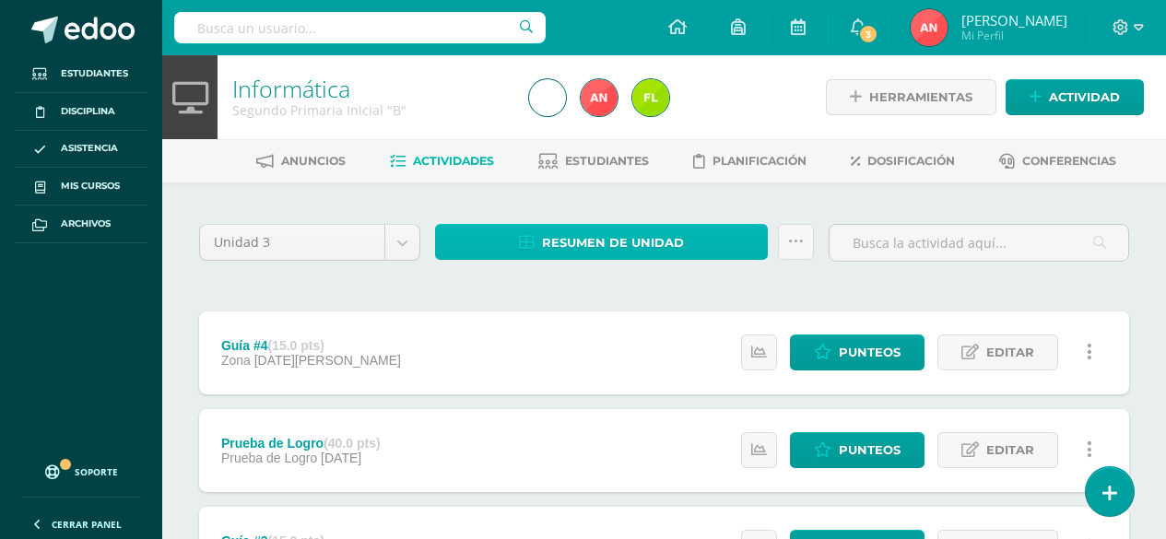
click at [671, 244] on span "Resumen de unidad" at bounding box center [613, 243] width 142 height 34
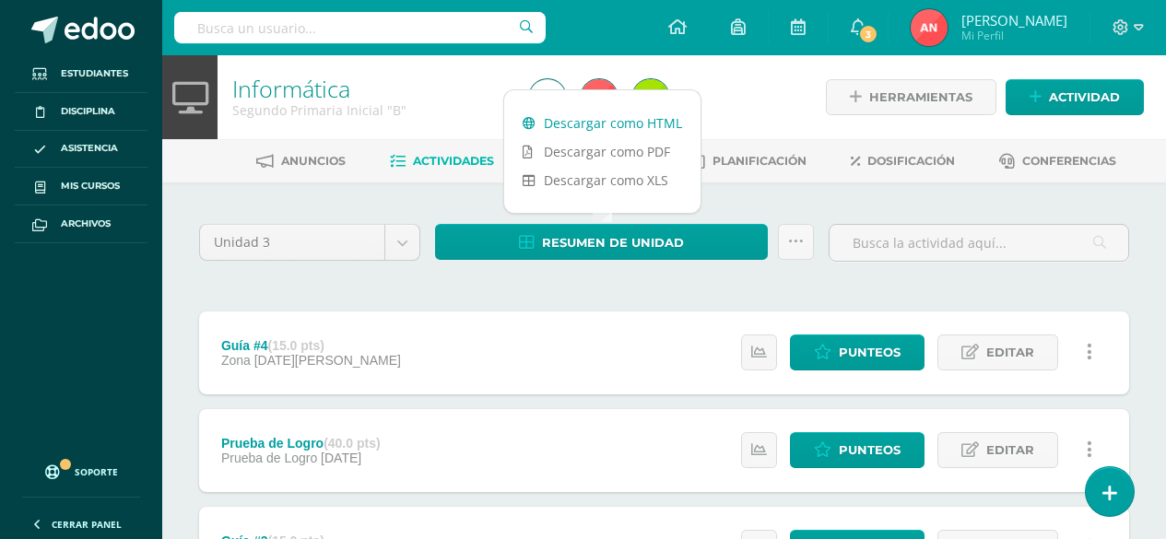
click at [641, 125] on link "Descargar como HTML" at bounding box center [602, 123] width 196 height 29
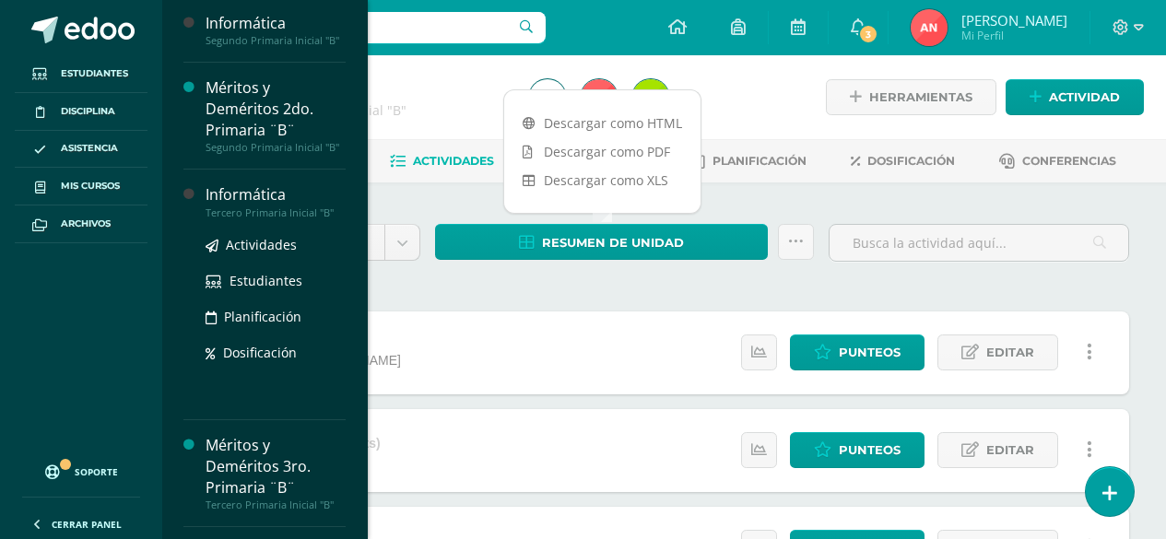
scroll to position [368, 0]
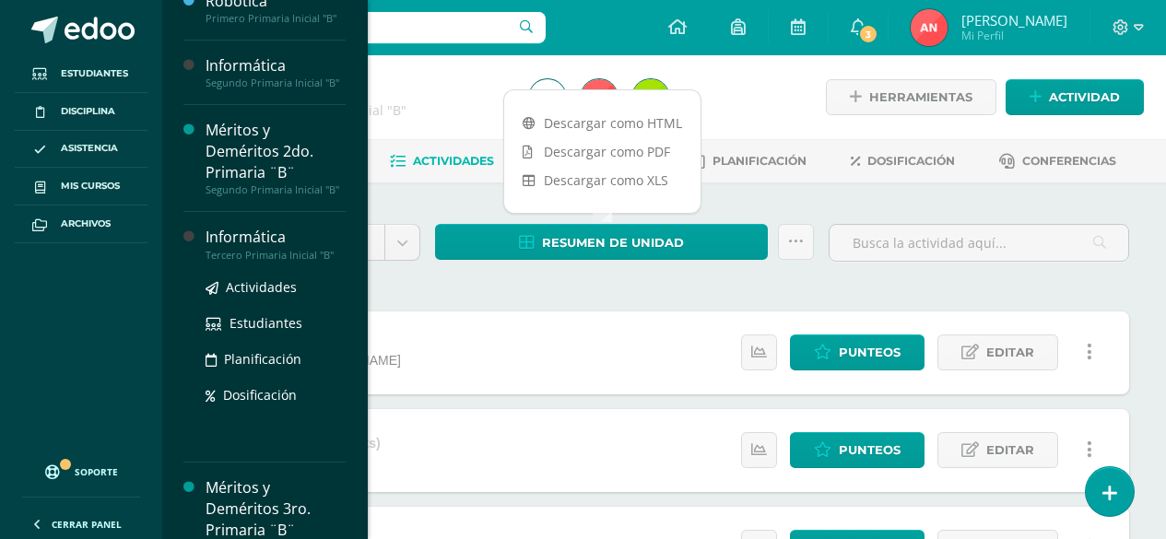
click at [262, 248] on div "Informática" at bounding box center [275, 237] width 140 height 21
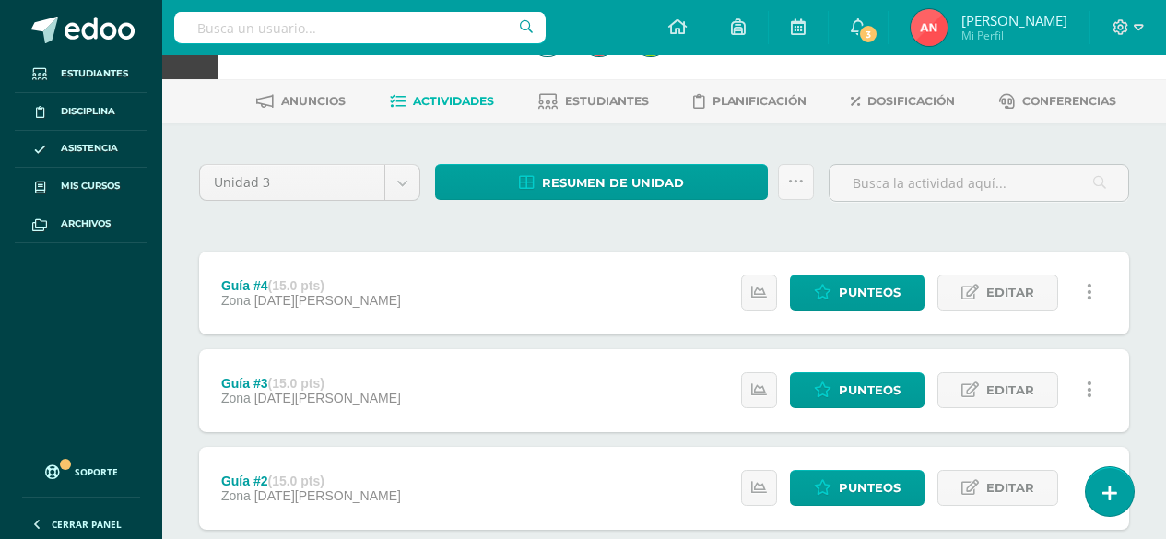
scroll to position [92, 0]
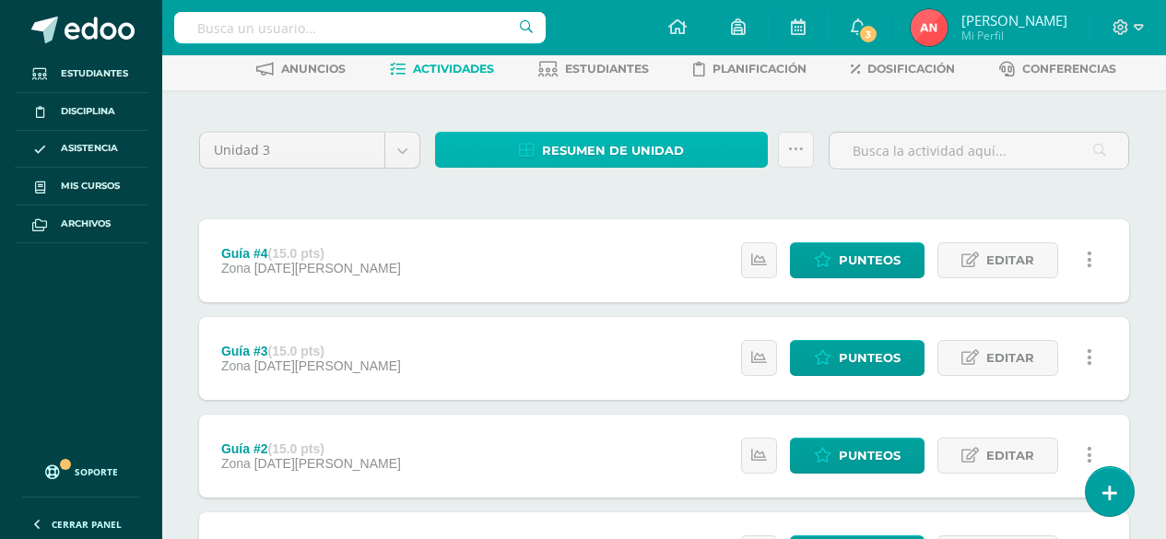
click at [647, 157] on span "Resumen de unidad" at bounding box center [613, 151] width 142 height 34
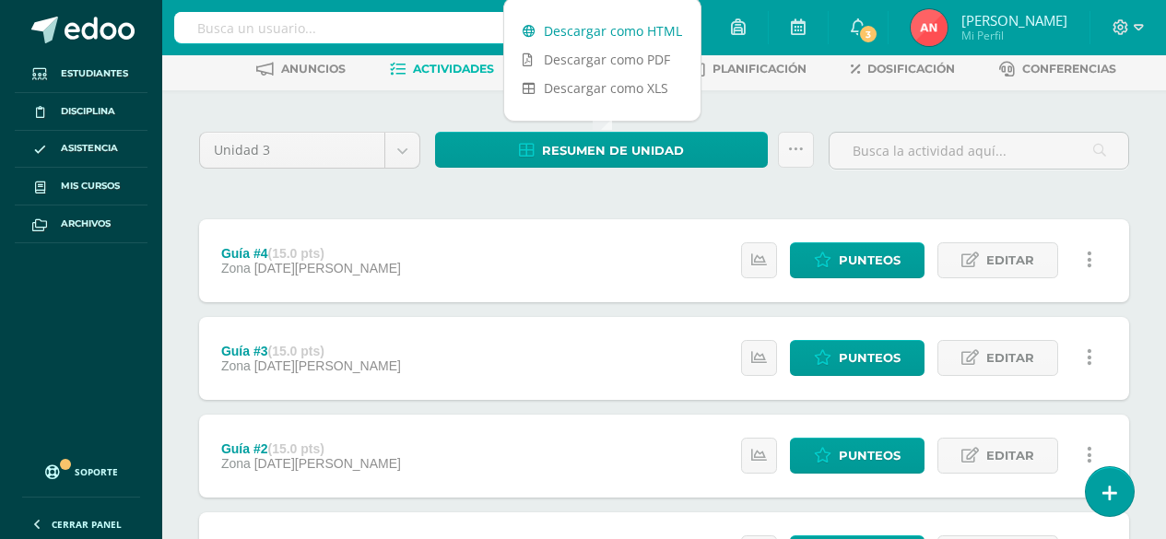
click at [652, 30] on link "Descargar como HTML" at bounding box center [602, 31] width 196 height 29
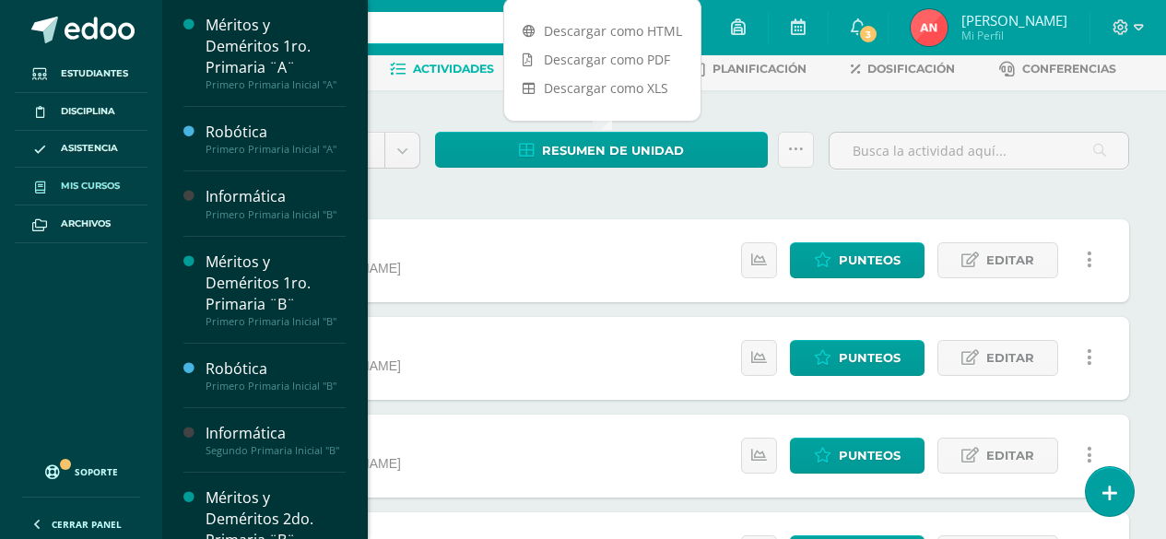
click at [115, 191] on span "Mis cursos" at bounding box center [90, 186] width 59 height 15
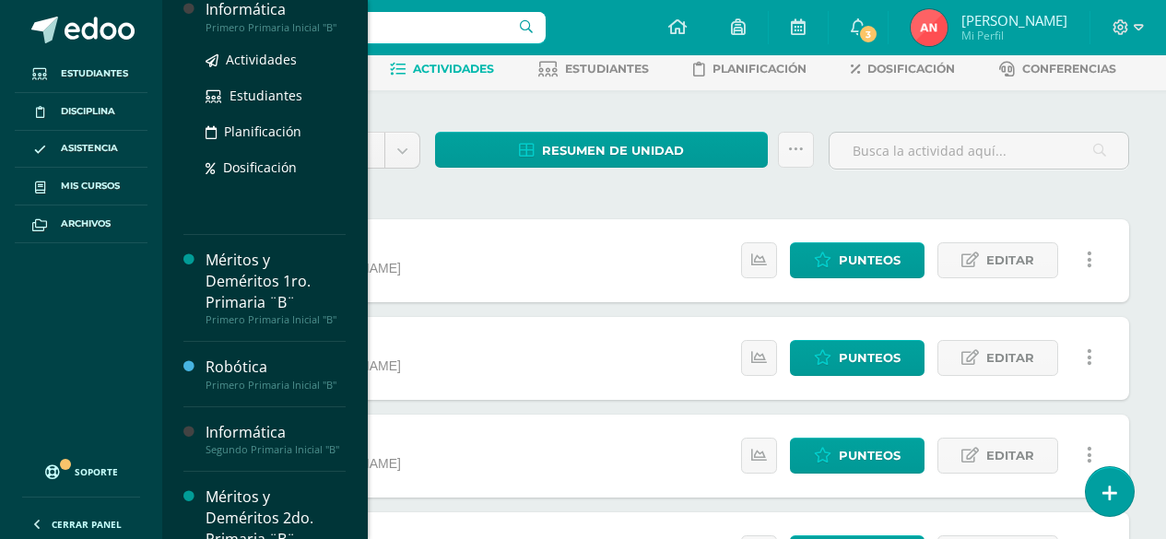
scroll to position [276, 0]
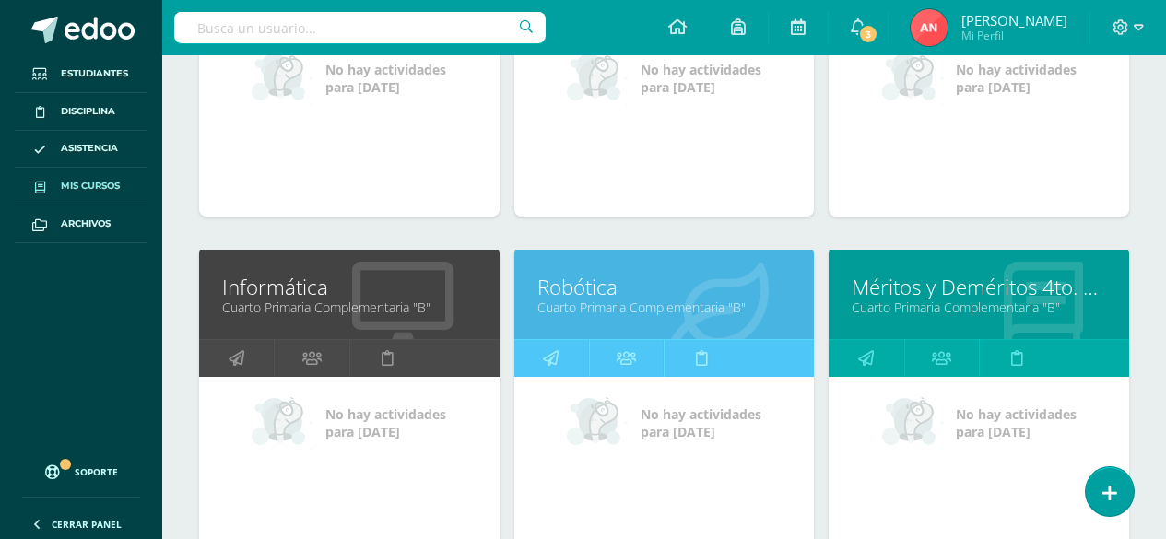
scroll to position [1141, 0]
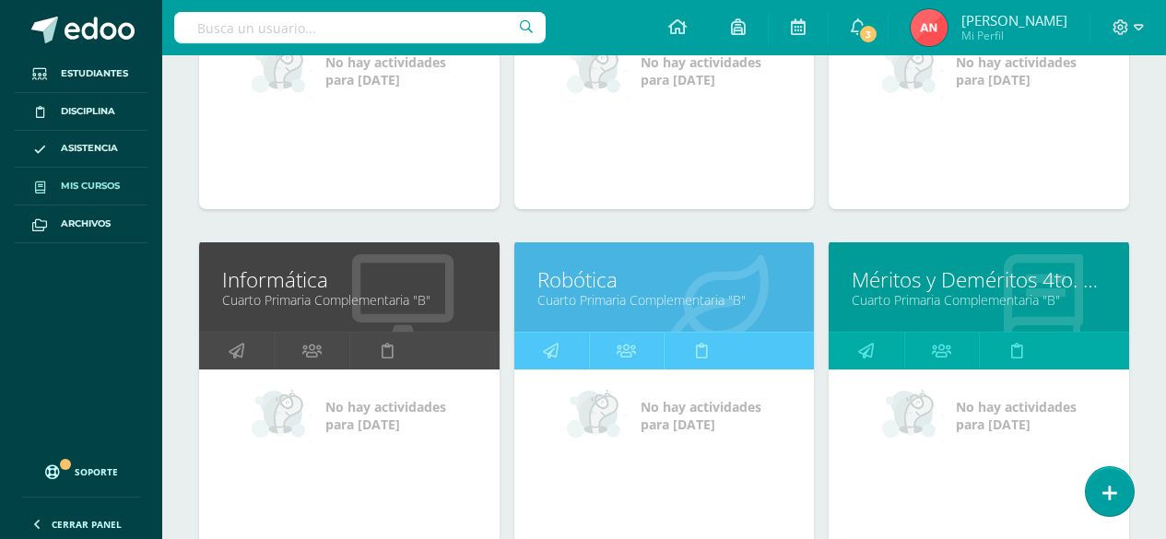
click at [308, 289] on link "Informática" at bounding box center [349, 279] width 254 height 29
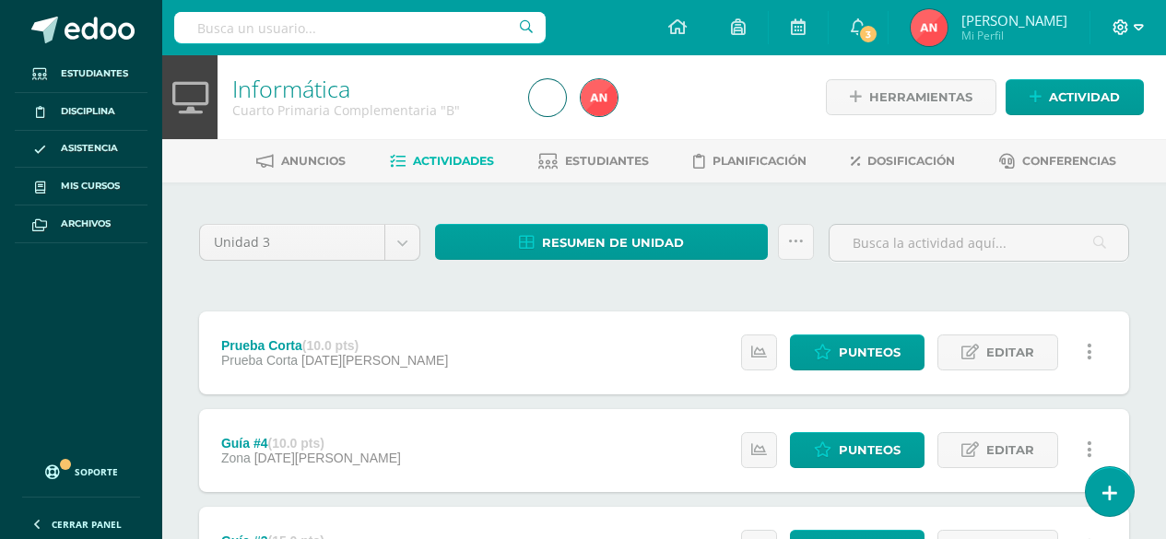
click at [1137, 25] on icon at bounding box center [1138, 27] width 10 height 6
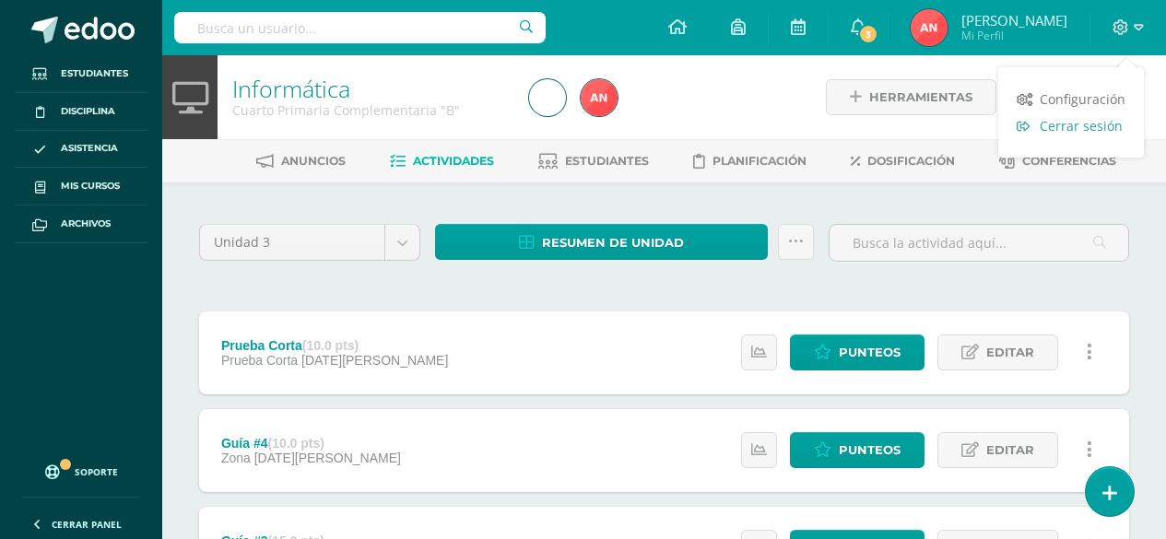
click at [1094, 127] on span "Cerrar sesión" at bounding box center [1080, 126] width 83 height 18
